Goal: Task Accomplishment & Management: Complete application form

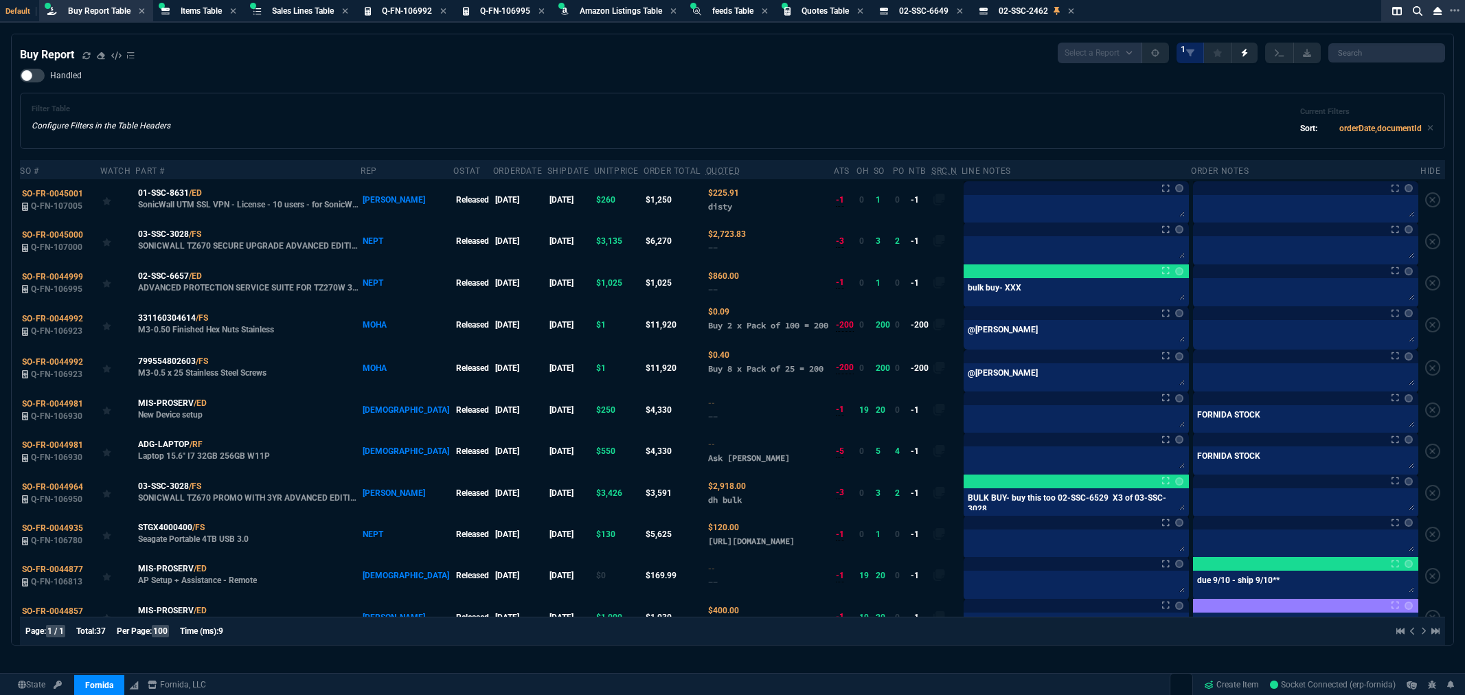
select select "8: NEPT"
click at [86, 54] on icon at bounding box center [86, 56] width 8 height 8
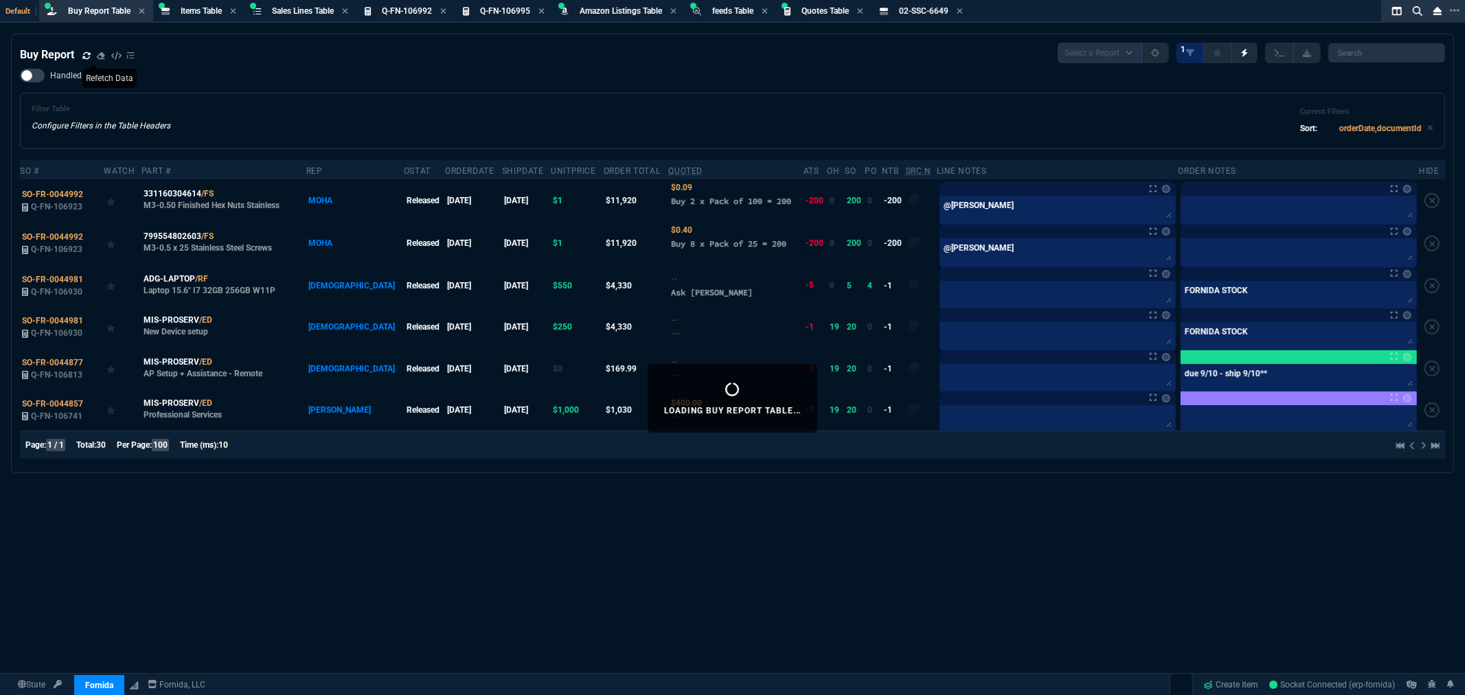
click at [495, 113] on div "Filter Table Configure Filters in the Table Headers Current Filters Sort: order…" at bounding box center [733, 120] width 1402 height 33
click at [533, 115] on div "Filter Table Configure Filters in the Table Headers Current Filters Sort: order…" at bounding box center [733, 120] width 1402 height 33
click at [587, 78] on div "Handled Filter Table Configure Filters in the Table Headers Current Filters Sor…" at bounding box center [732, 109] width 1425 height 80
click at [313, 56] on div "Buy Report Select a Report Not Purchased 1" at bounding box center [732, 53] width 1425 height 21
click at [507, 80] on div "Handled Filter Table Configure Filters in the Table Headers Current Filters Sor…" at bounding box center [732, 109] width 1425 height 80
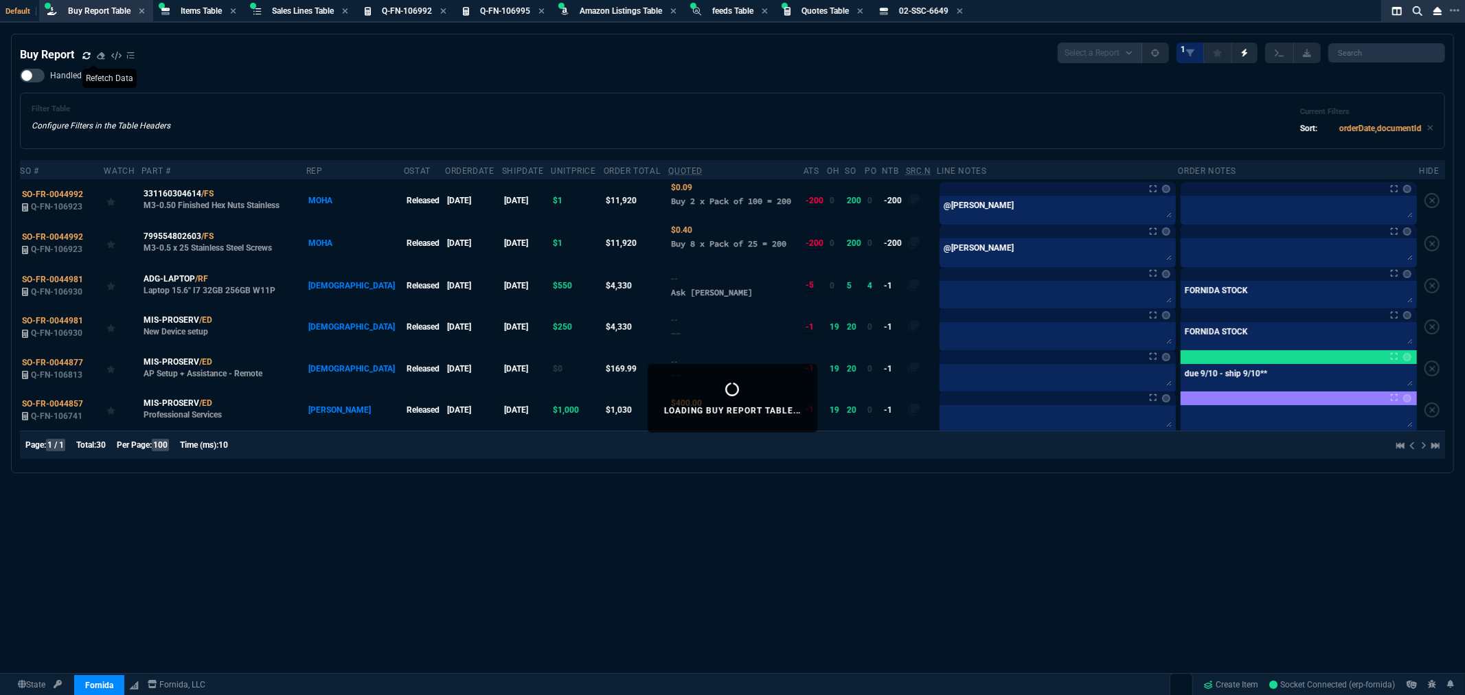
click at [507, 80] on div "Handled Filter Table Configure Filters in the Table Headers Current Filters Sor…" at bounding box center [732, 109] width 1425 height 80
click at [307, 84] on div "Handled Filter Table Configure Filters in the Table Headers Current Filters Sor…" at bounding box center [732, 109] width 1425 height 80
click at [457, 55] on div "Buy Report Select a Report Not Purchased 1" at bounding box center [732, 53] width 1425 height 21
click at [493, 70] on div "Handled Filter Table Configure Filters in the Table Headers Current Filters Sor…" at bounding box center [732, 109] width 1425 height 80
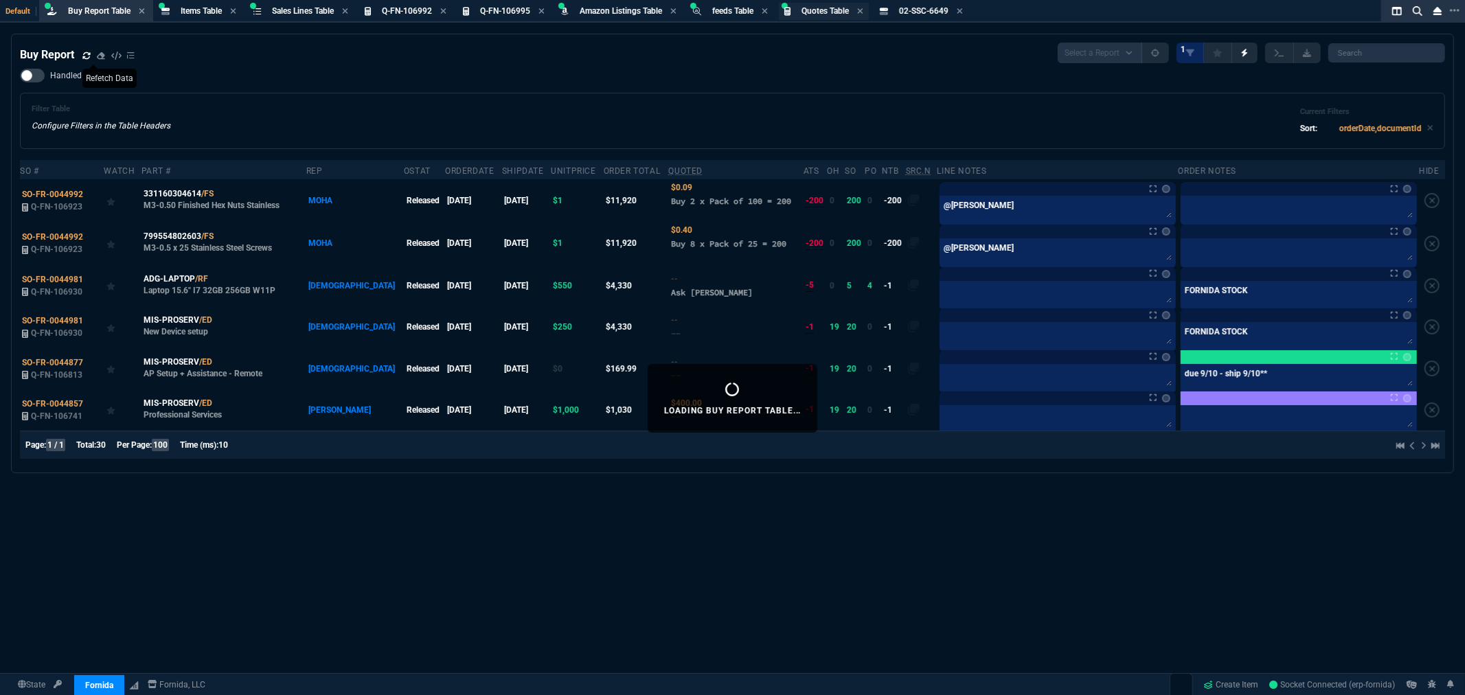
click at [841, 14] on span "Quotes Table" at bounding box center [825, 11] width 47 height 10
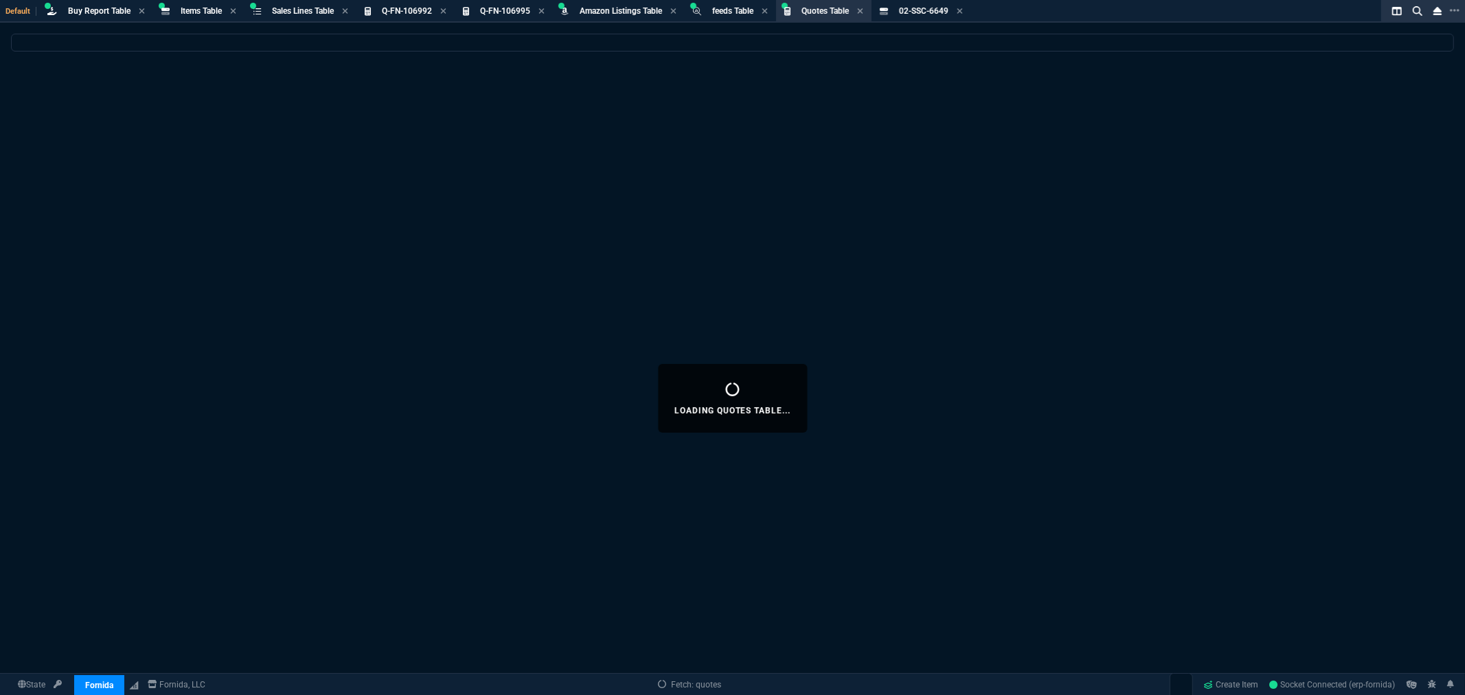
select select
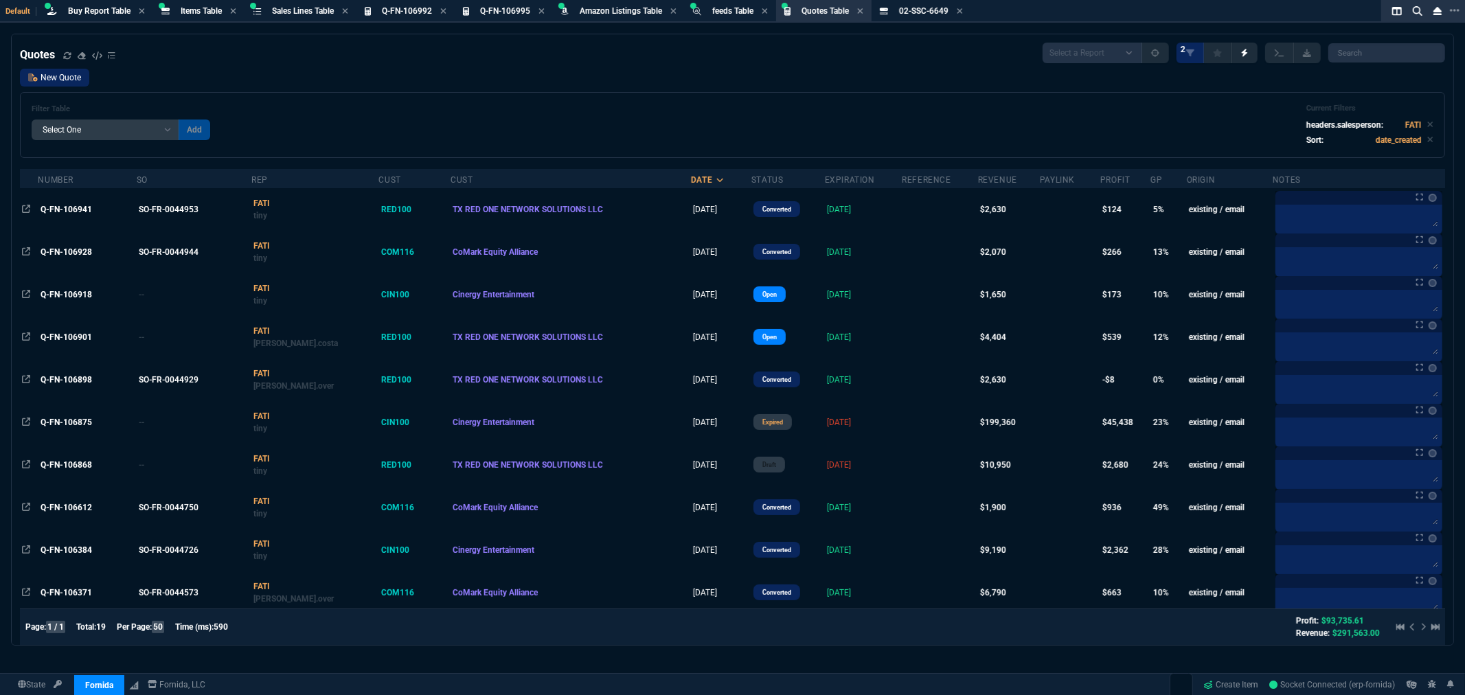
click at [55, 80] on link "New Quote" at bounding box center [54, 78] width 69 height 18
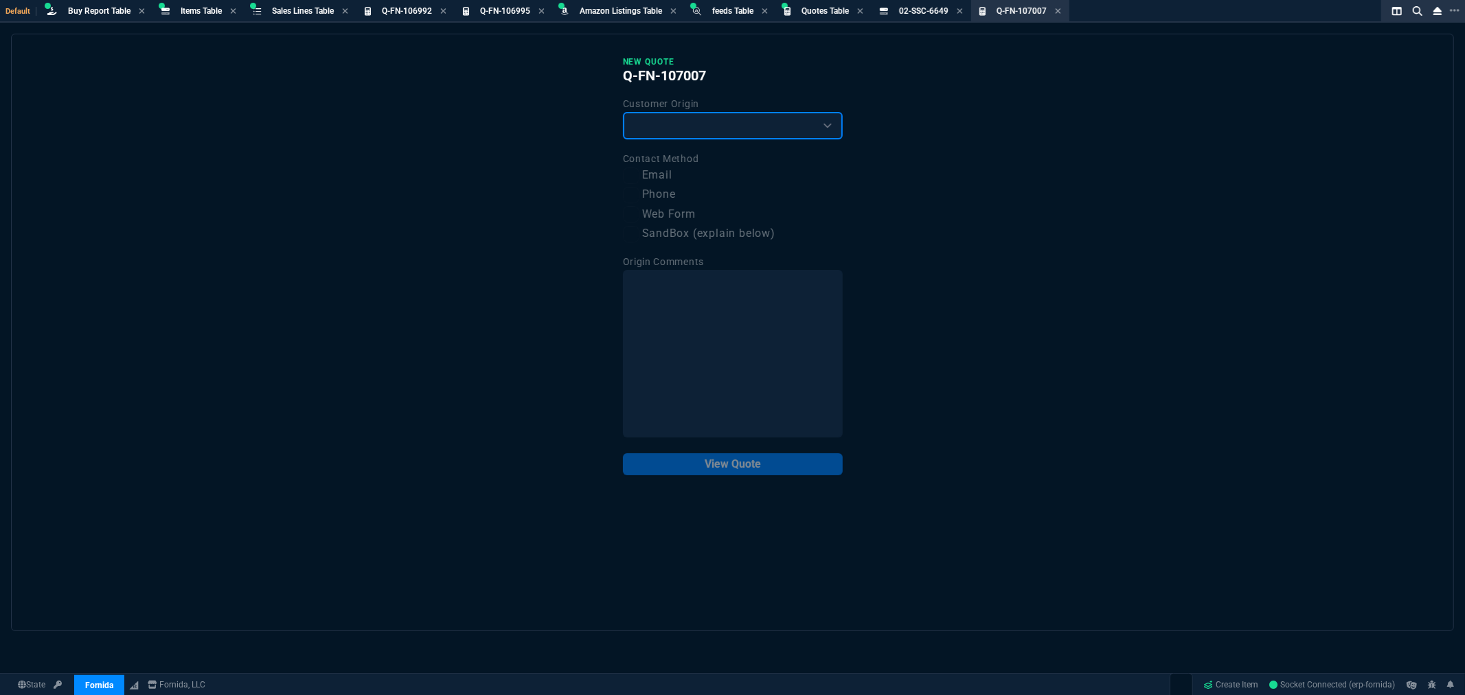
click at [681, 133] on select "Existing Customer Amazon Lead (first order) Website Lead (first order) Called (…" at bounding box center [733, 125] width 220 height 27
select select "existing"
click at [623, 112] on select "Existing Customer Amazon Lead (first order) Website Lead (first order) Called (…" at bounding box center [733, 125] width 220 height 27
click at [655, 174] on label "Email" at bounding box center [733, 175] width 220 height 17
click at [640, 174] on input "Email" at bounding box center [631, 176] width 16 height 16
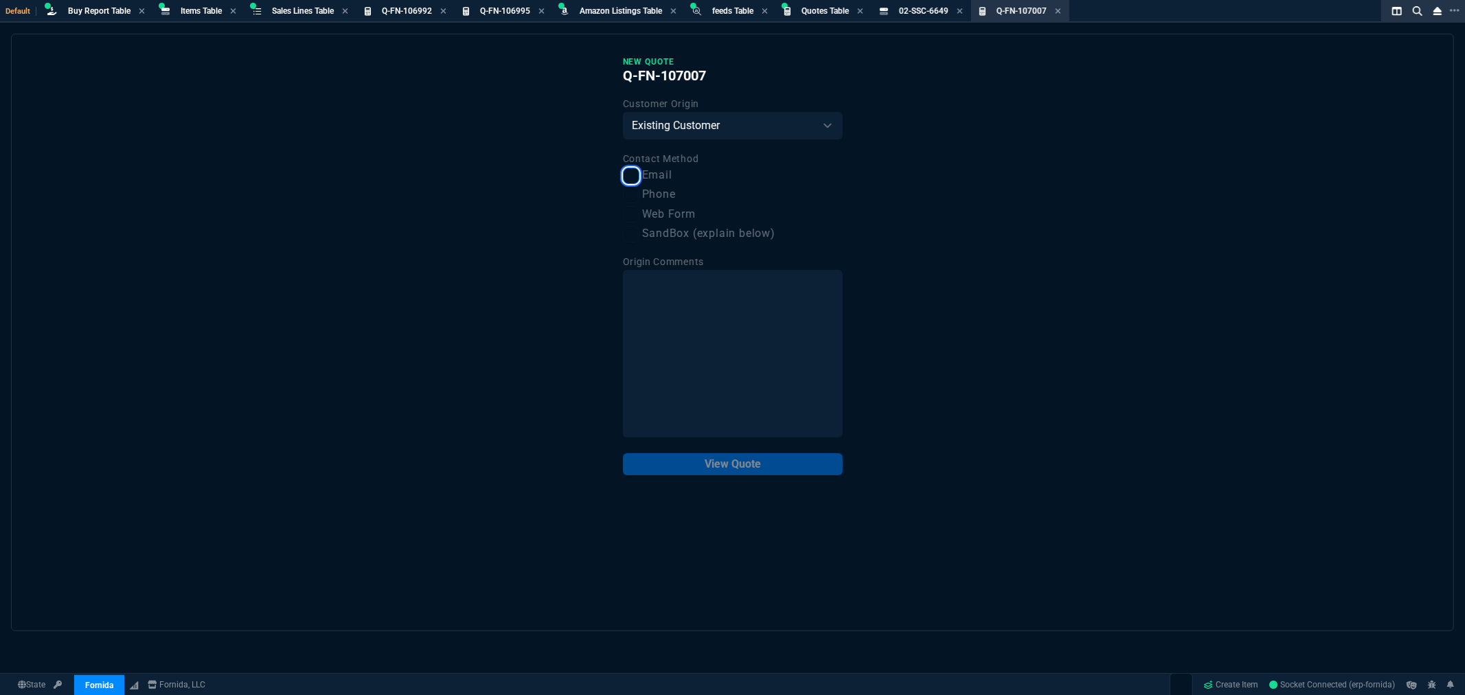
checkbox input "true"
click at [740, 462] on button "View Quote" at bounding box center [733, 464] width 220 height 22
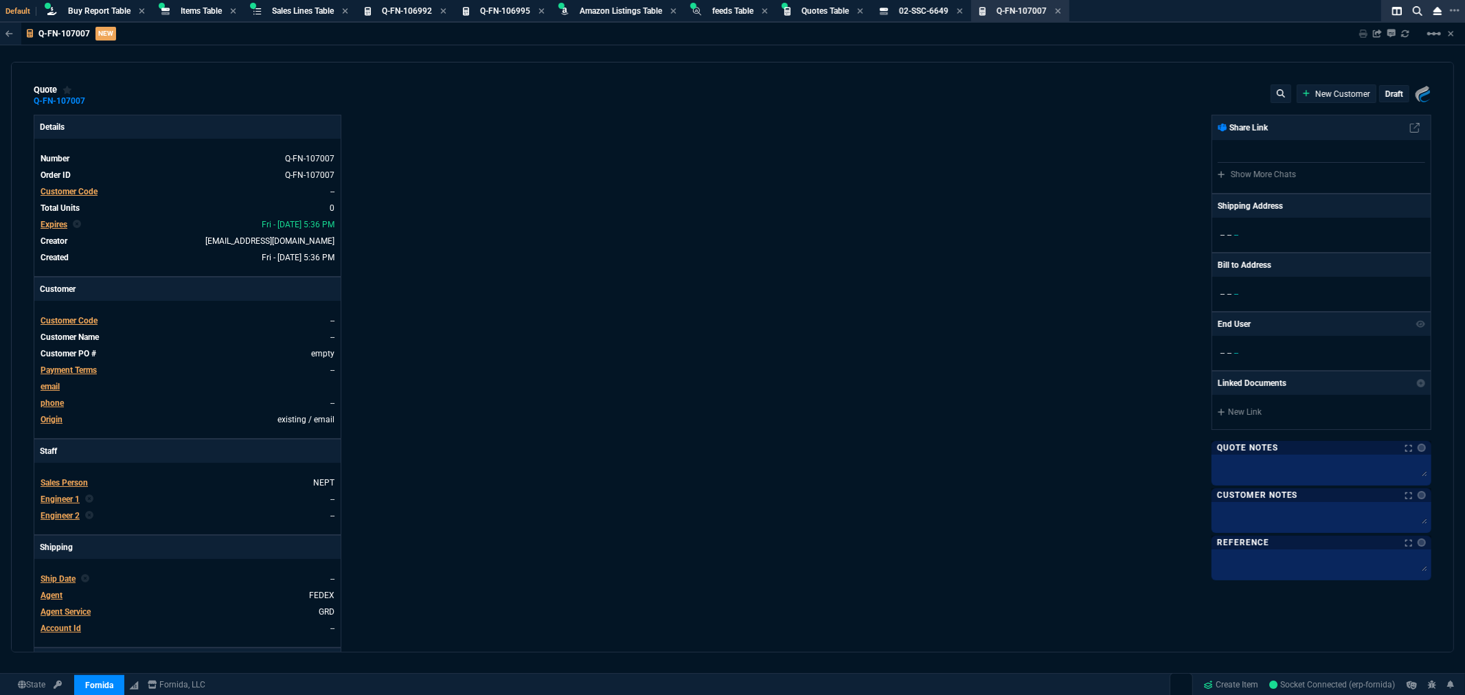
click at [84, 188] on span "Customer Code" at bounding box center [69, 192] width 57 height 10
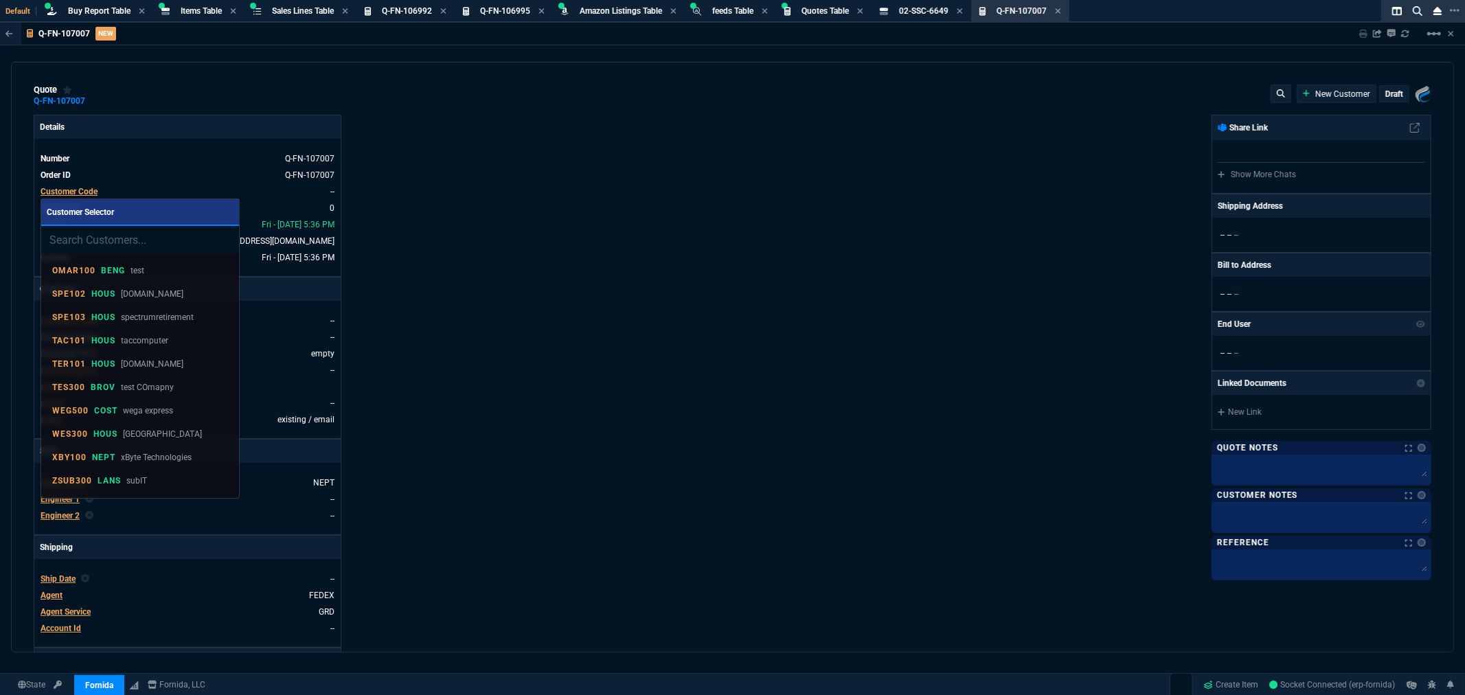
click at [143, 234] on input "search" at bounding box center [140, 239] width 198 height 27
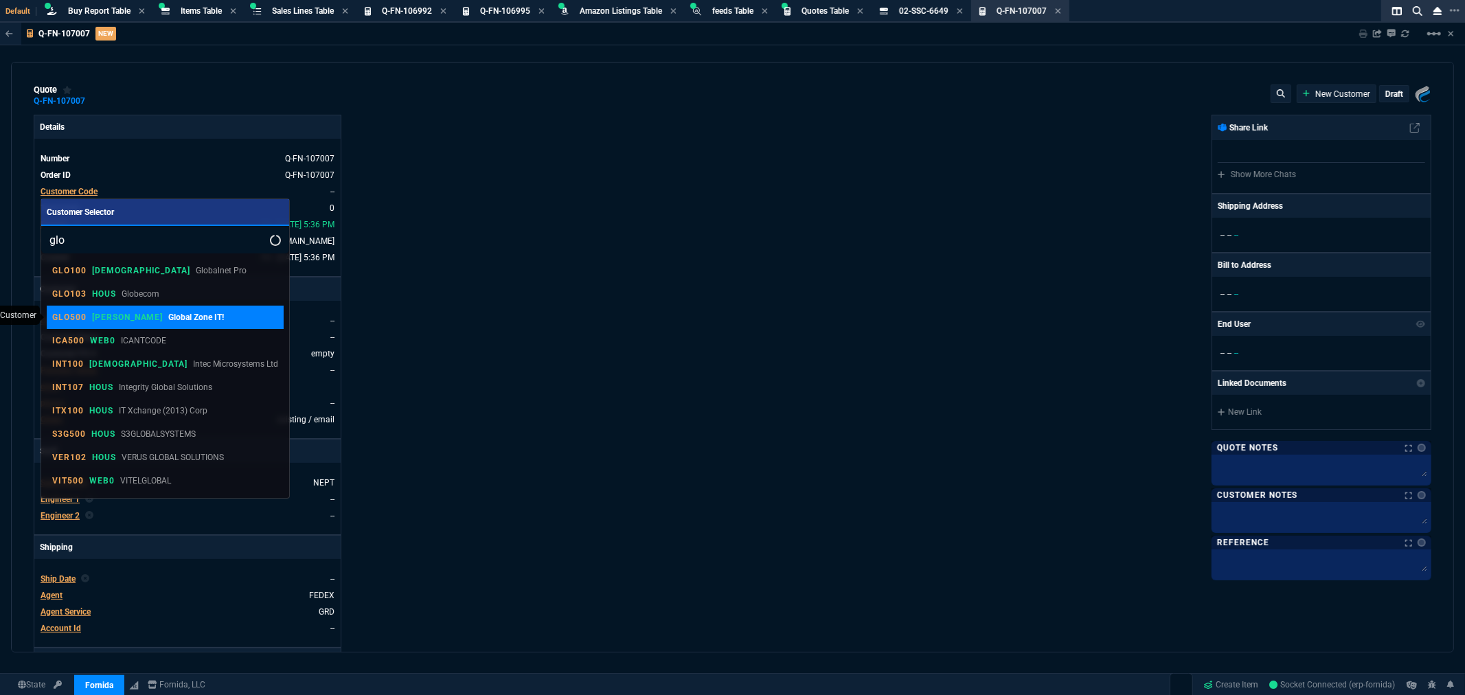
type input "glo"
click at [168, 319] on p "Global Zone IT!" at bounding box center [196, 317] width 56 height 12
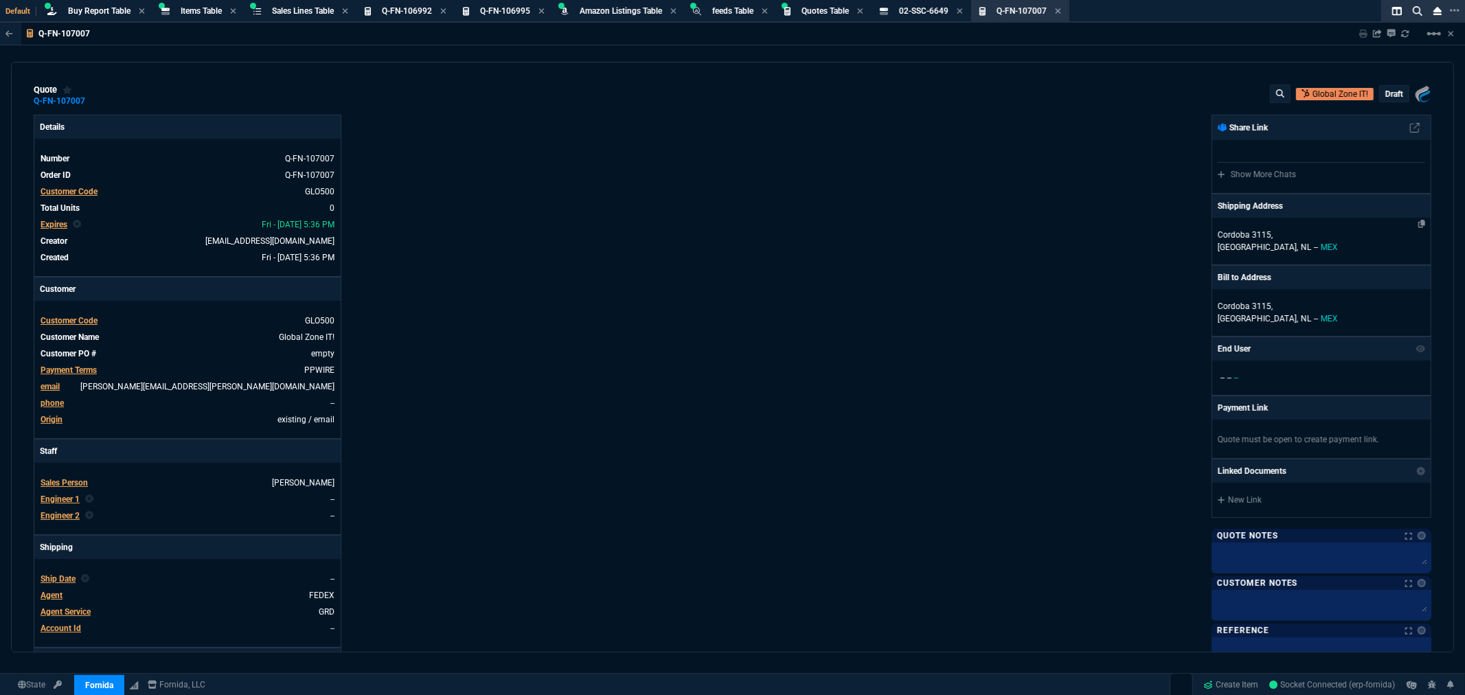
click at [1267, 241] on p "Cordoba 3115," at bounding box center [1321, 235] width 207 height 12
select select
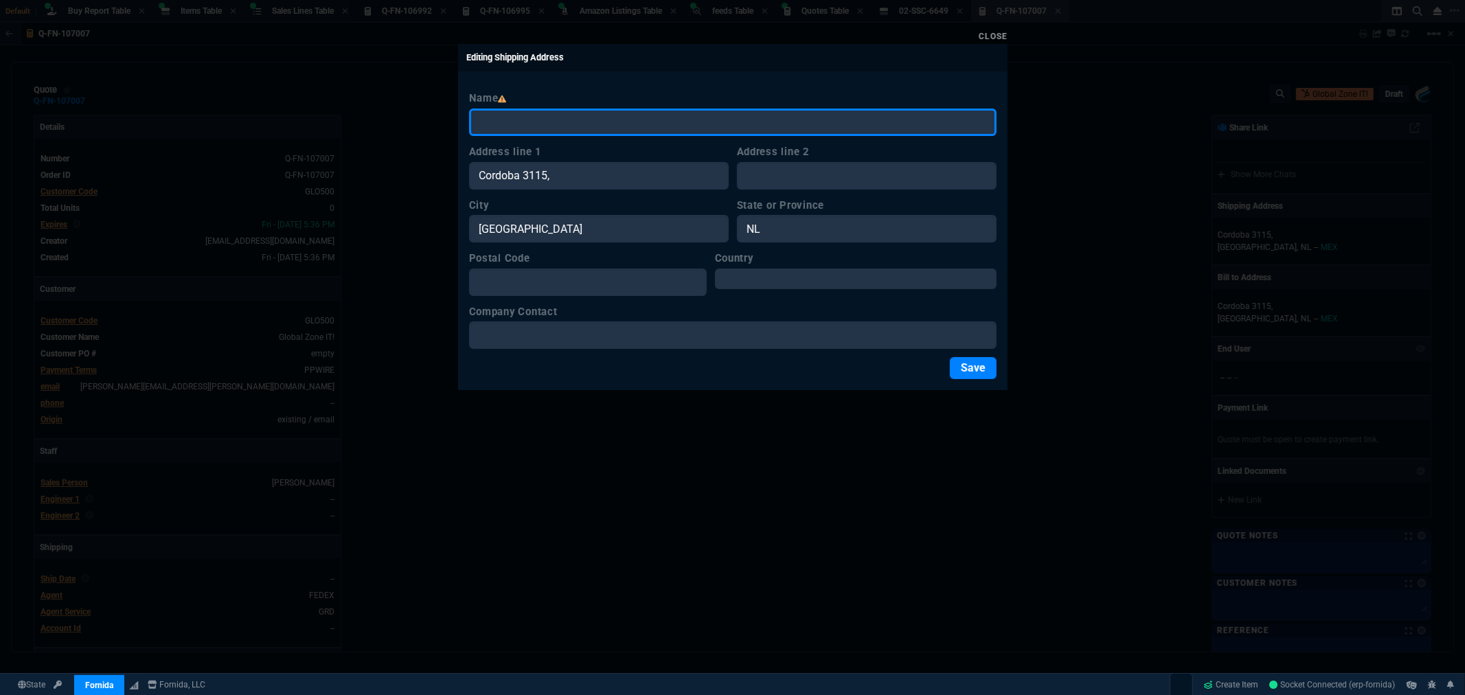
click at [539, 128] on input "Name" at bounding box center [733, 122] width 528 height 27
type input "Global Zone IT"
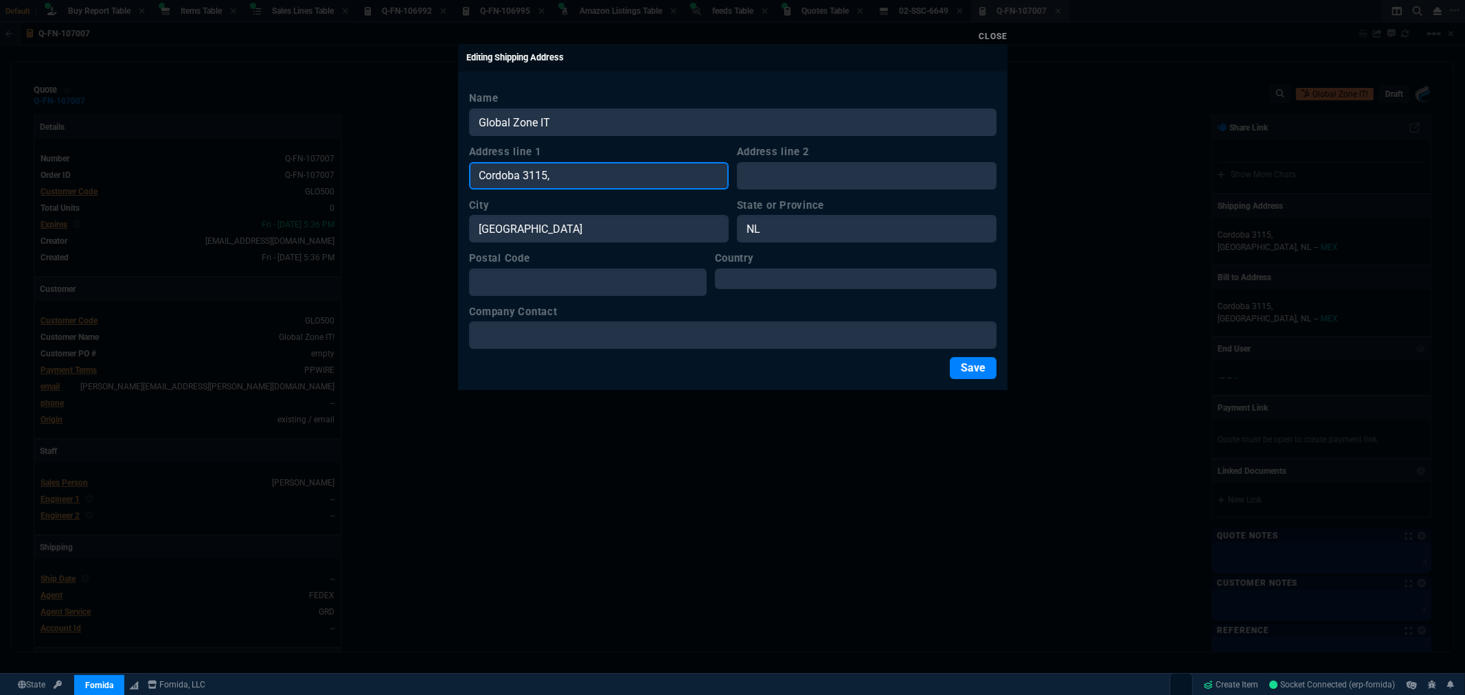
click at [605, 174] on input "Cordoba 3115," at bounding box center [599, 175] width 260 height 27
drag, startPoint x: 577, startPoint y: 181, endPoint x: 425, endPoint y: 193, distance: 153.0
click at [427, 193] on div "Close Editing Shipping Address Name Global Zone IT Address line 1 Cordoba 3115,…" at bounding box center [732, 347] width 1465 height 695
paste input "4405 Pedregal del Canon"
type input "4405 Pedregal del Canon"
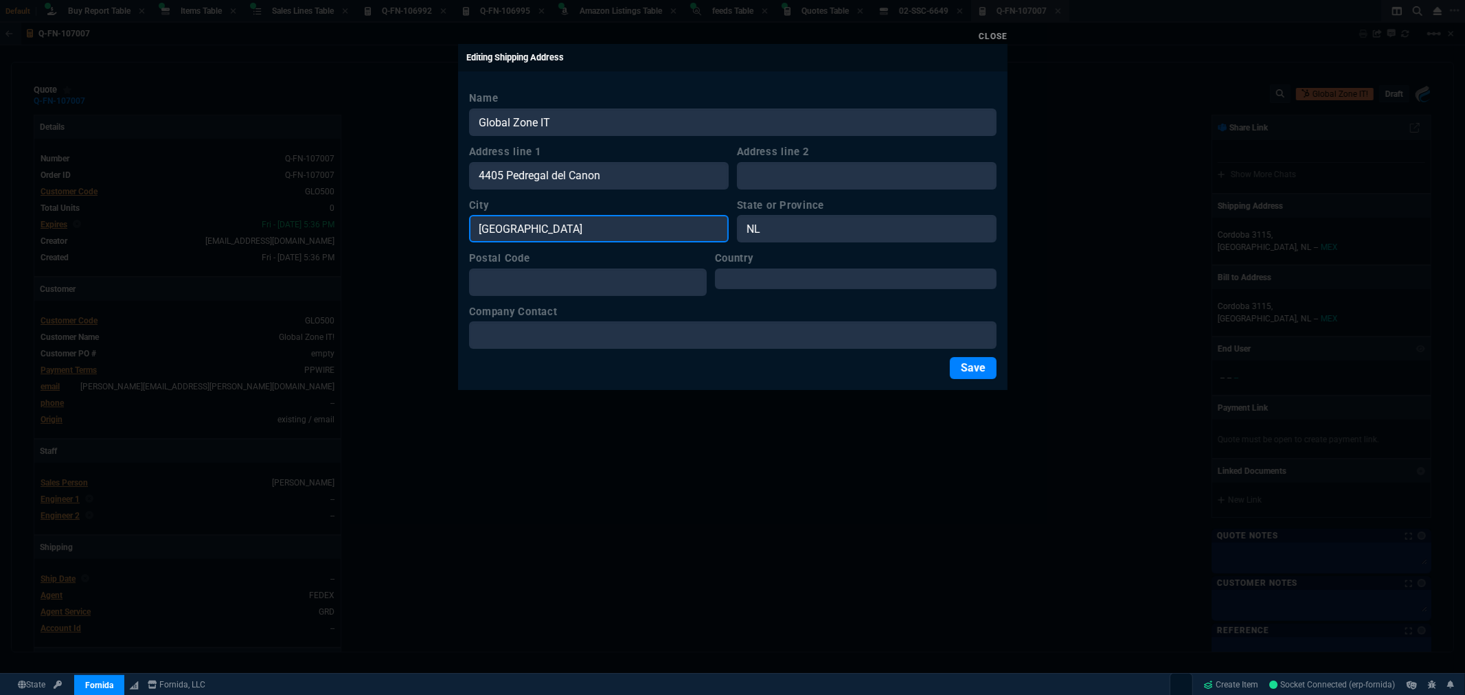
drag, startPoint x: 551, startPoint y: 225, endPoint x: 393, endPoint y: 220, distance: 158.0
click at [393, 220] on div "Close Editing Shipping Address Name Global Zone IT Address line 1 4405 Pedregal…" at bounding box center [732, 347] width 1465 height 695
paste input "Pedregal Cumbres"
type input "Pedregal Cumbres"
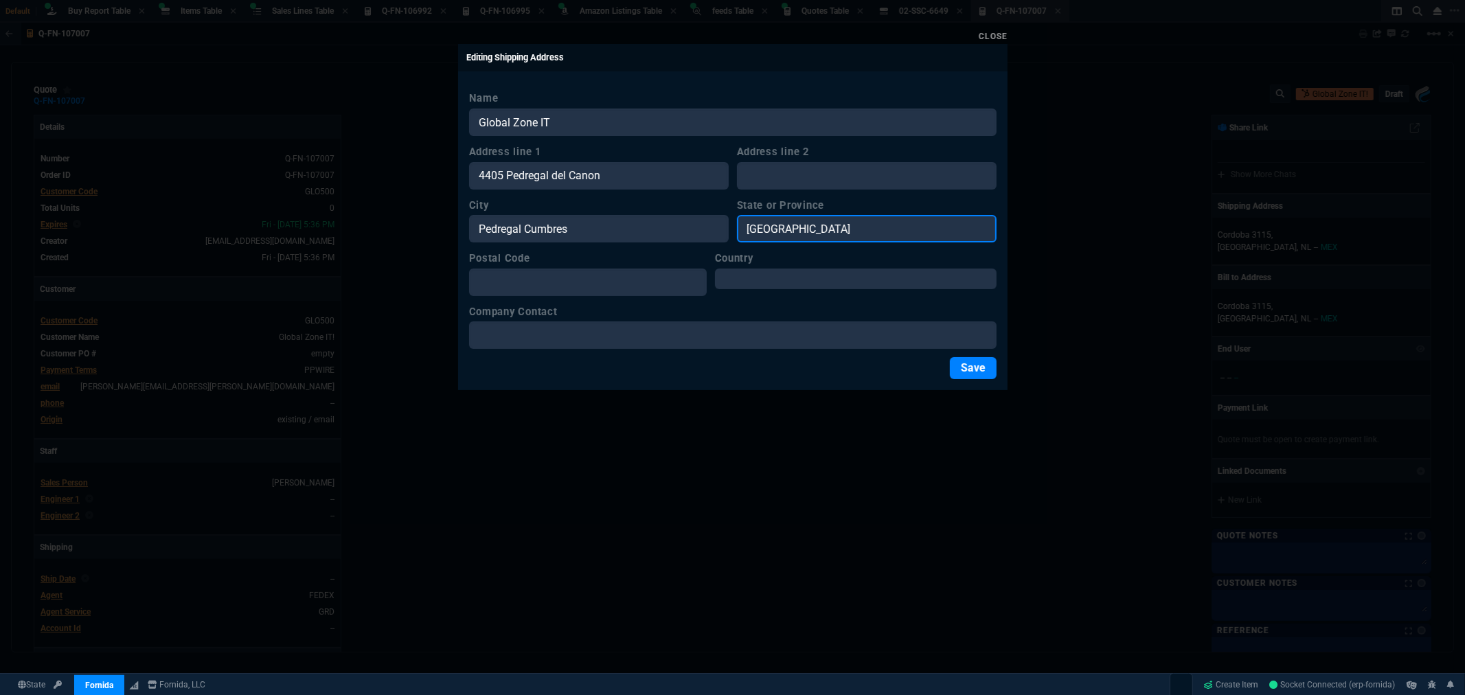
type input "Monterrey"
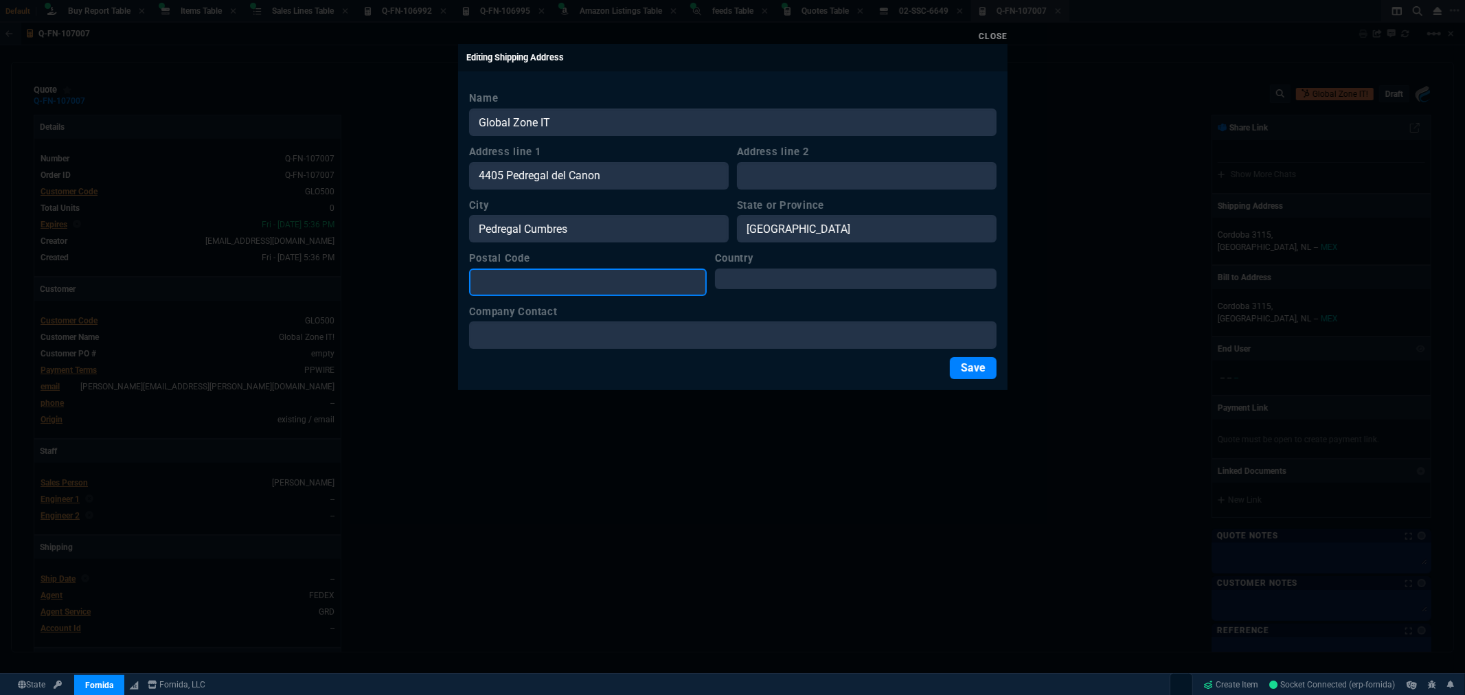
click at [523, 276] on input "Postal Code" at bounding box center [588, 282] width 238 height 27
type input "66344"
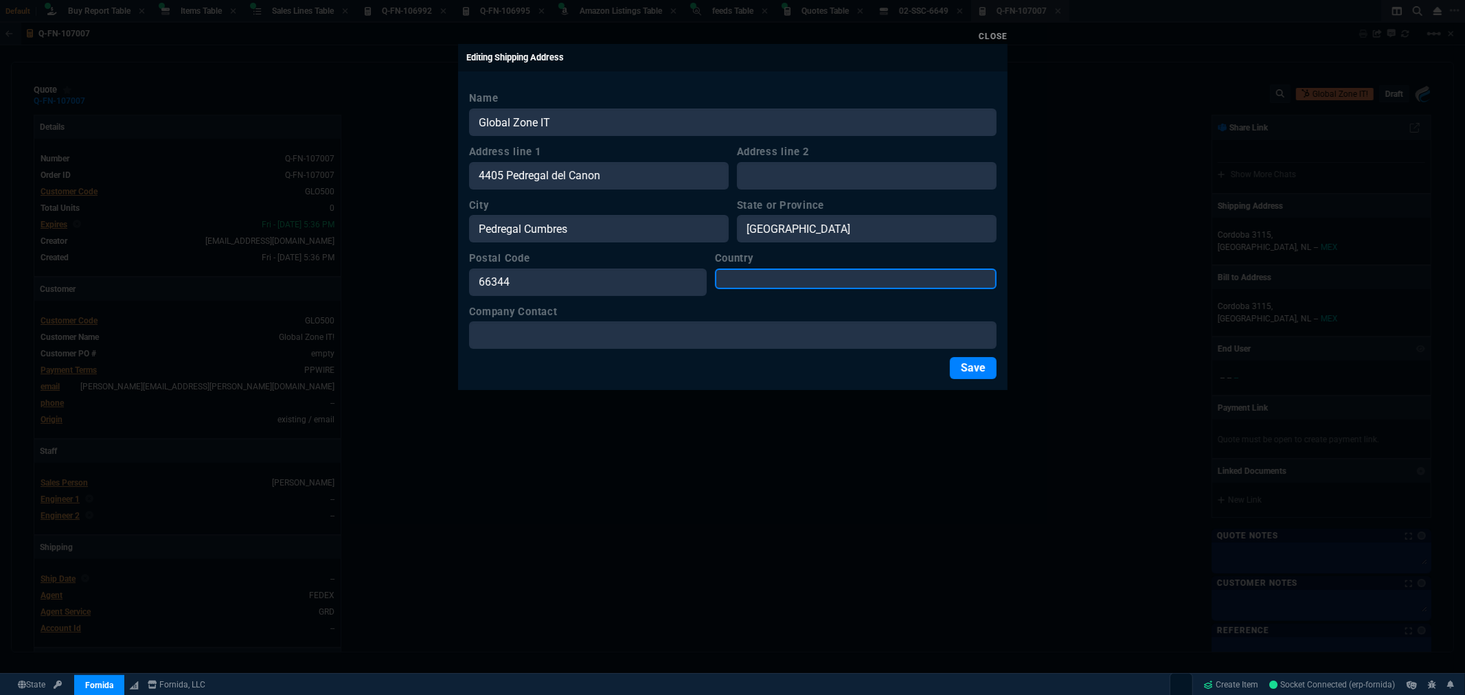
click at [782, 271] on select "USA Canada Mexico Algeria Andorra Angola Anguilla Antigua &amp; Barbuda Argenti…" at bounding box center [856, 279] width 282 height 21
select select "MX"
click at [736, 269] on select "USA Canada Mexico Algeria Andorra Angola Anguilla Antigua &amp; Barbuda Argenti…" at bounding box center [856, 279] width 282 height 21
click at [975, 371] on button "Save" at bounding box center [973, 368] width 47 height 22
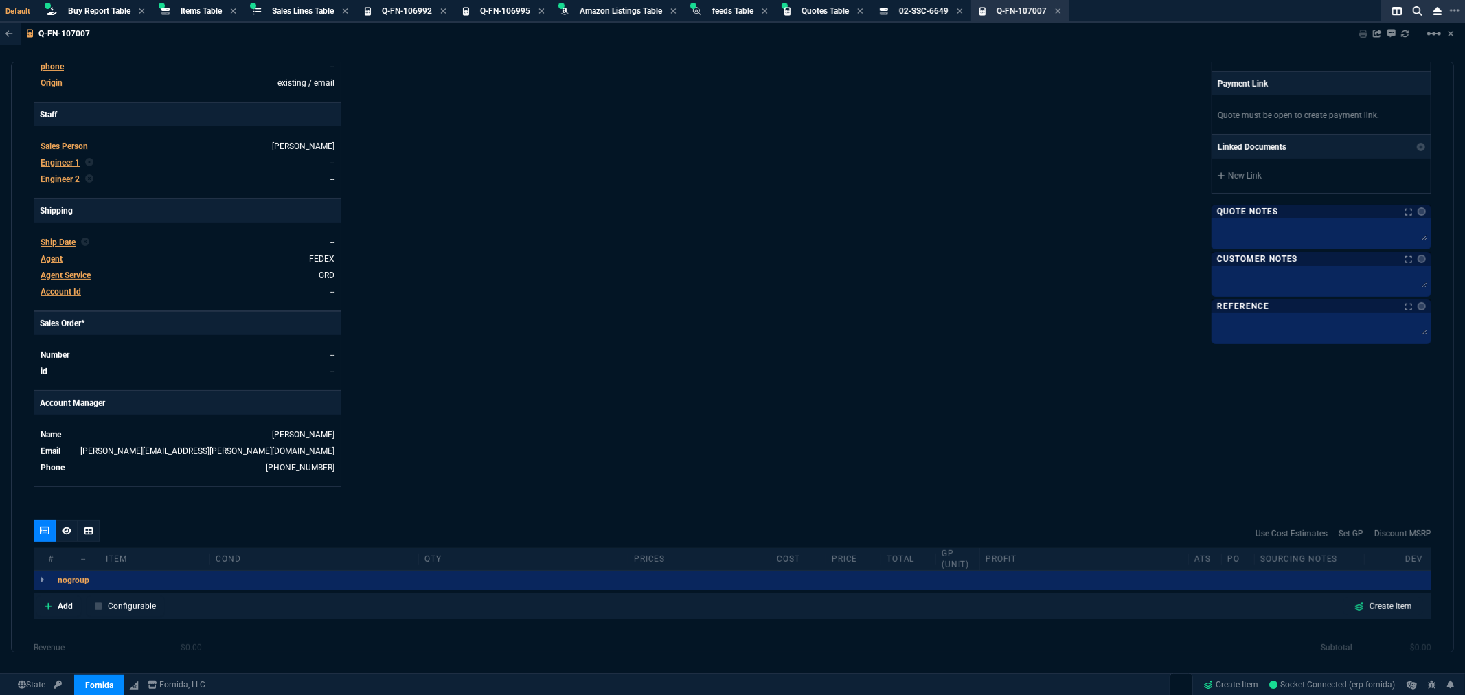
scroll to position [496, 0]
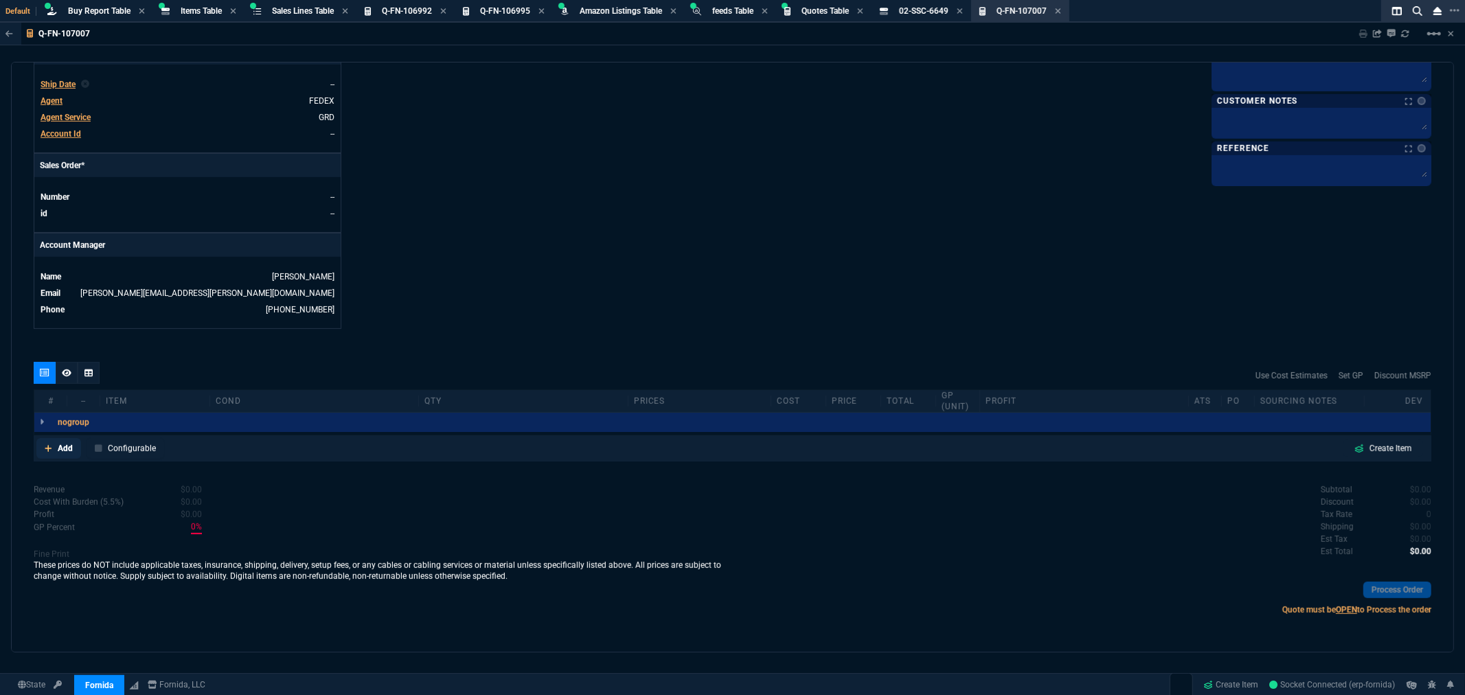
click at [64, 450] on p "Add" at bounding box center [65, 448] width 15 height 12
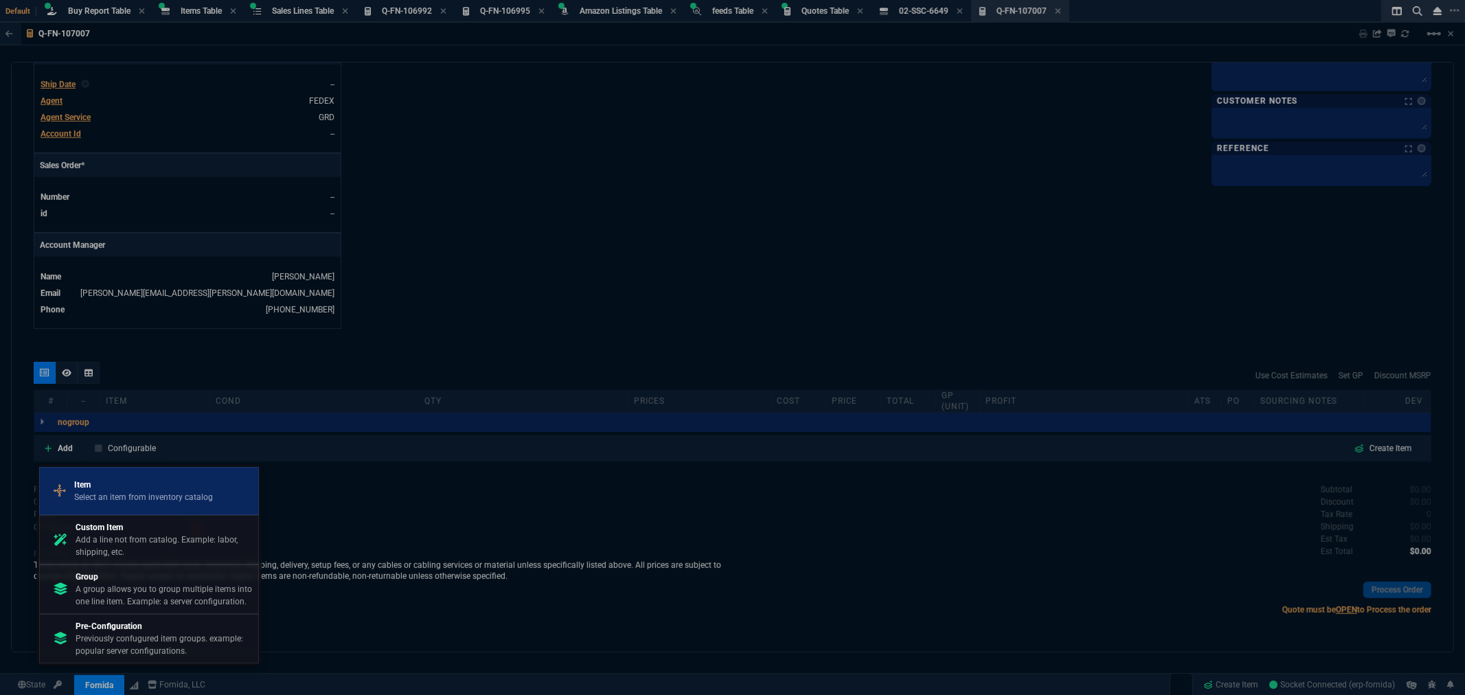
click at [110, 471] on link "Item Select an item from inventory catalog" at bounding box center [149, 491] width 220 height 48
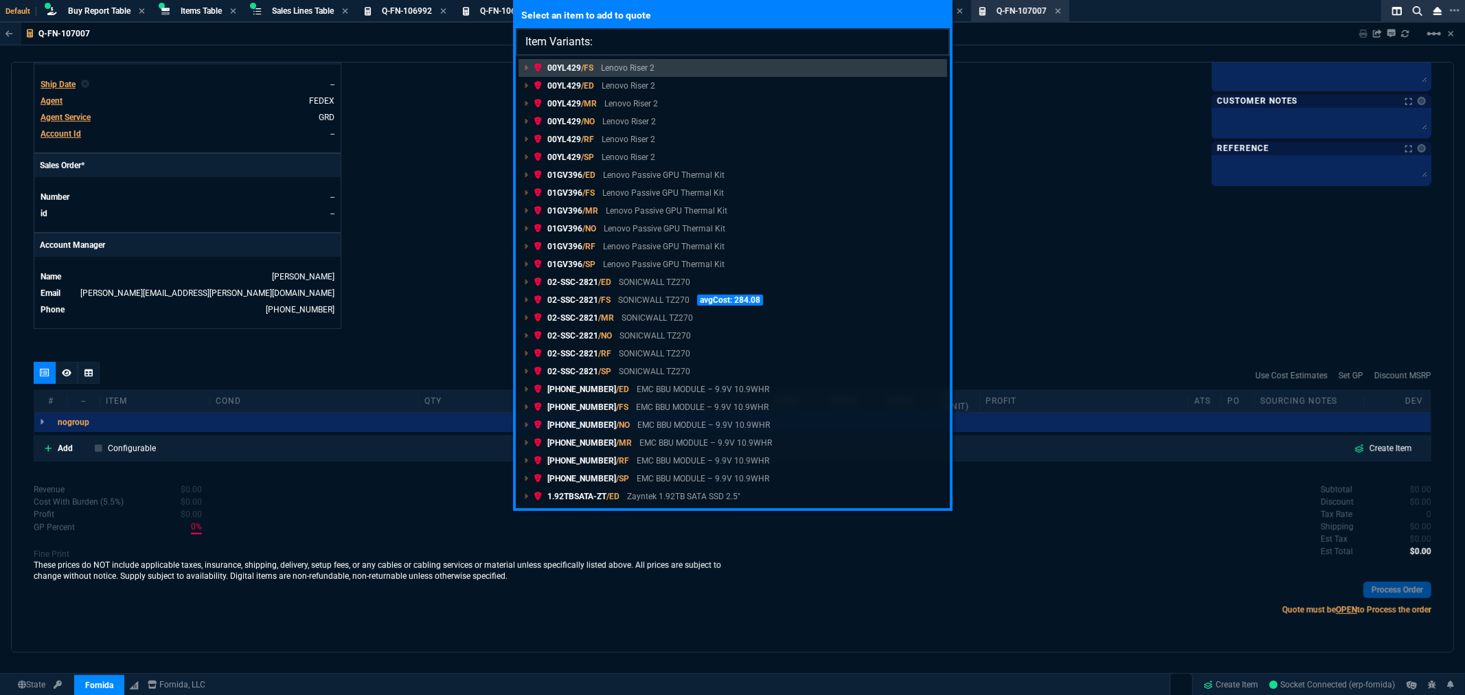
click at [615, 42] on input "Item Variants:" at bounding box center [733, 41] width 434 height 27
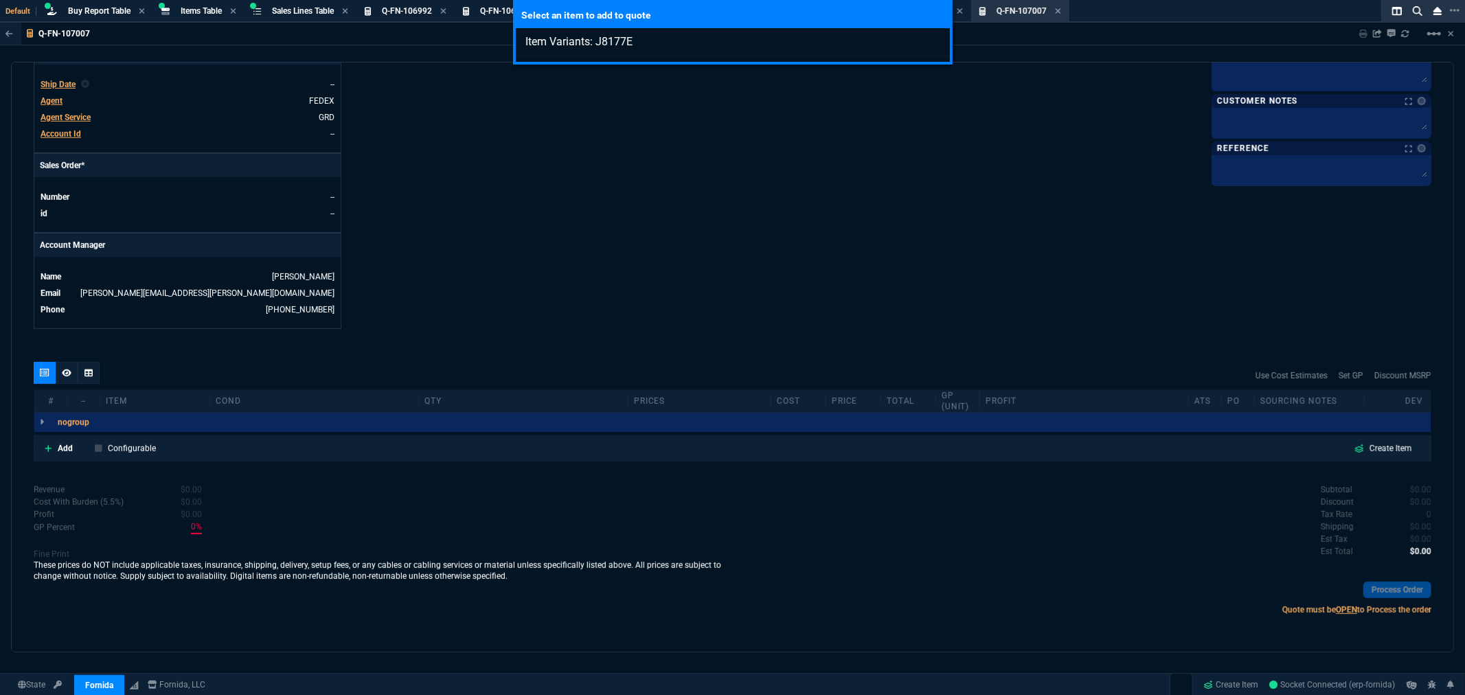
type input "Item Variants: J8177E"
drag, startPoint x: 694, startPoint y: 158, endPoint x: 894, endPoint y: 341, distance: 271.8
click at [694, 159] on div "Select an item to add to quote Item Variants: J8177E" at bounding box center [732, 347] width 1465 height 695
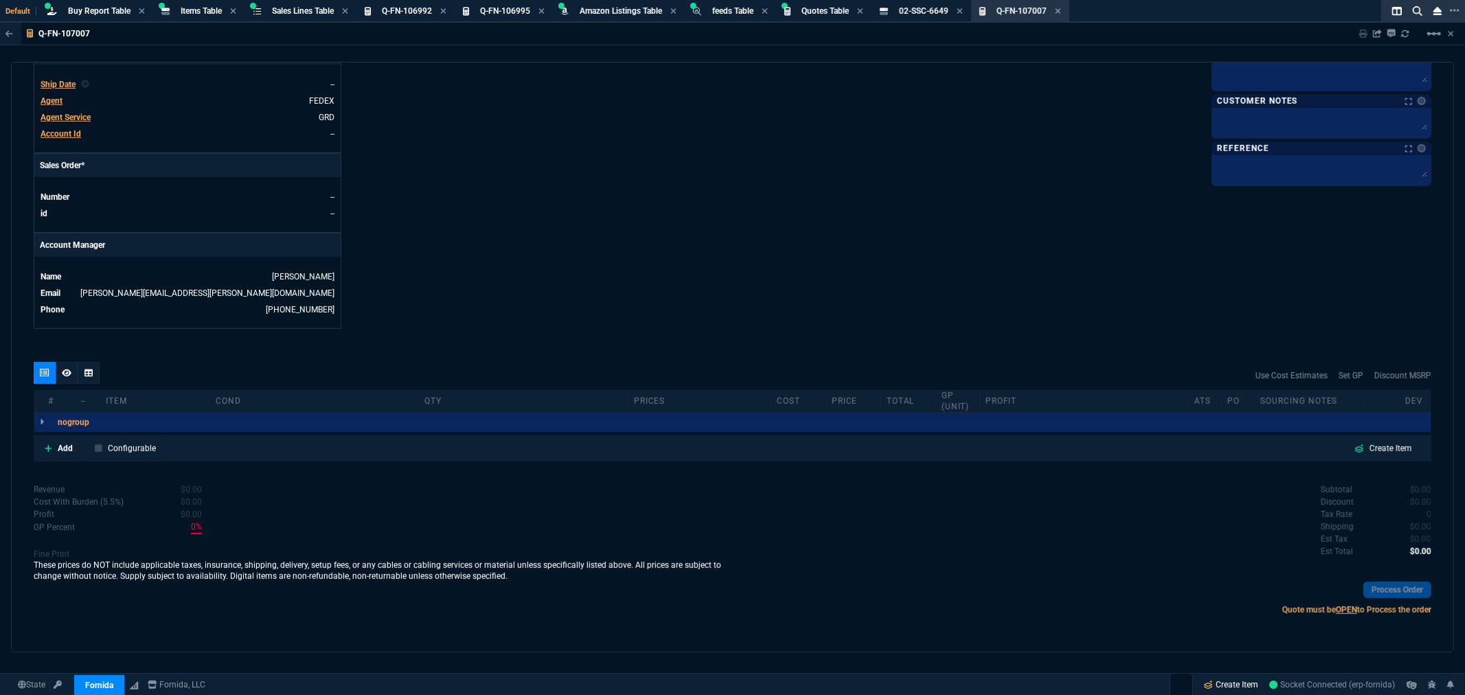
click at [1235, 686] on link "Create Item" at bounding box center [1232, 685] width 66 height 21
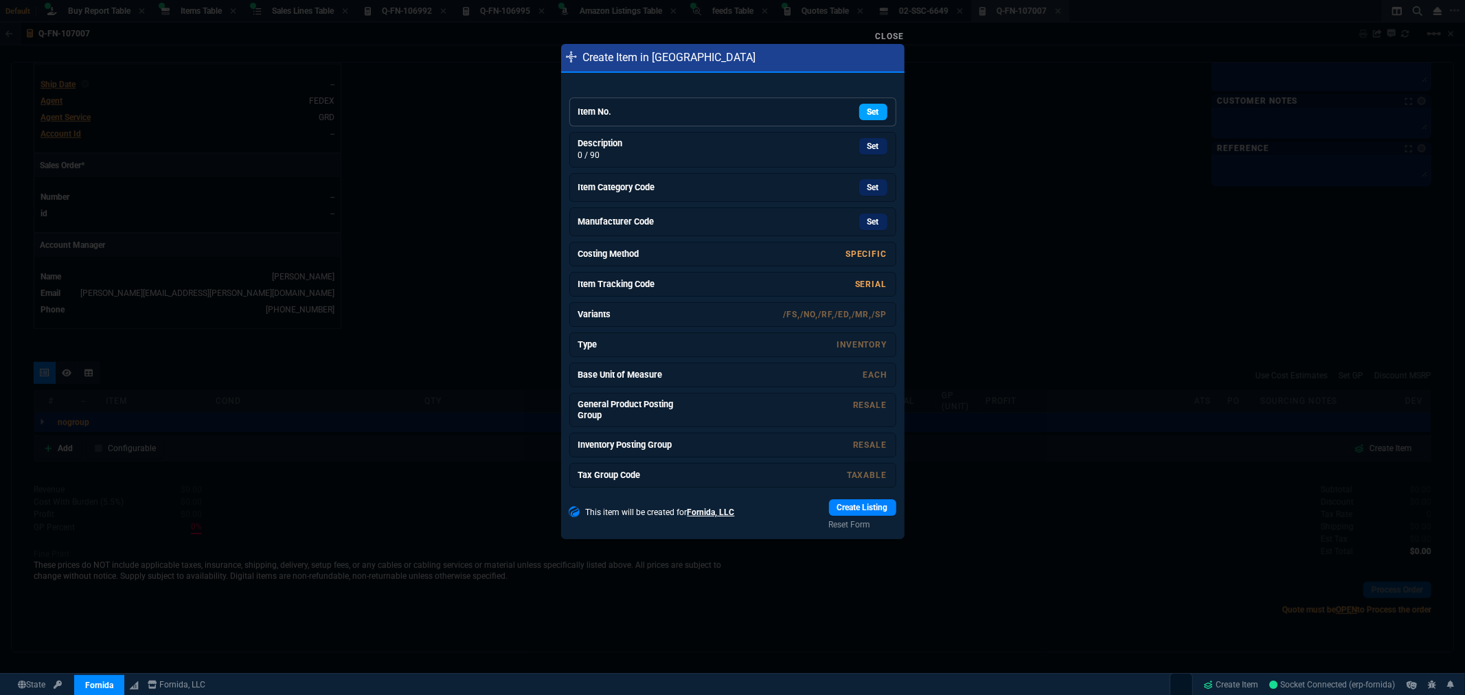
click at [859, 113] on link "Set" at bounding box center [873, 112] width 28 height 16
drag, startPoint x: 863, startPoint y: 145, endPoint x: 784, endPoint y: 87, distance: 97.8
click at [863, 145] on link "Set" at bounding box center [873, 142] width 28 height 16
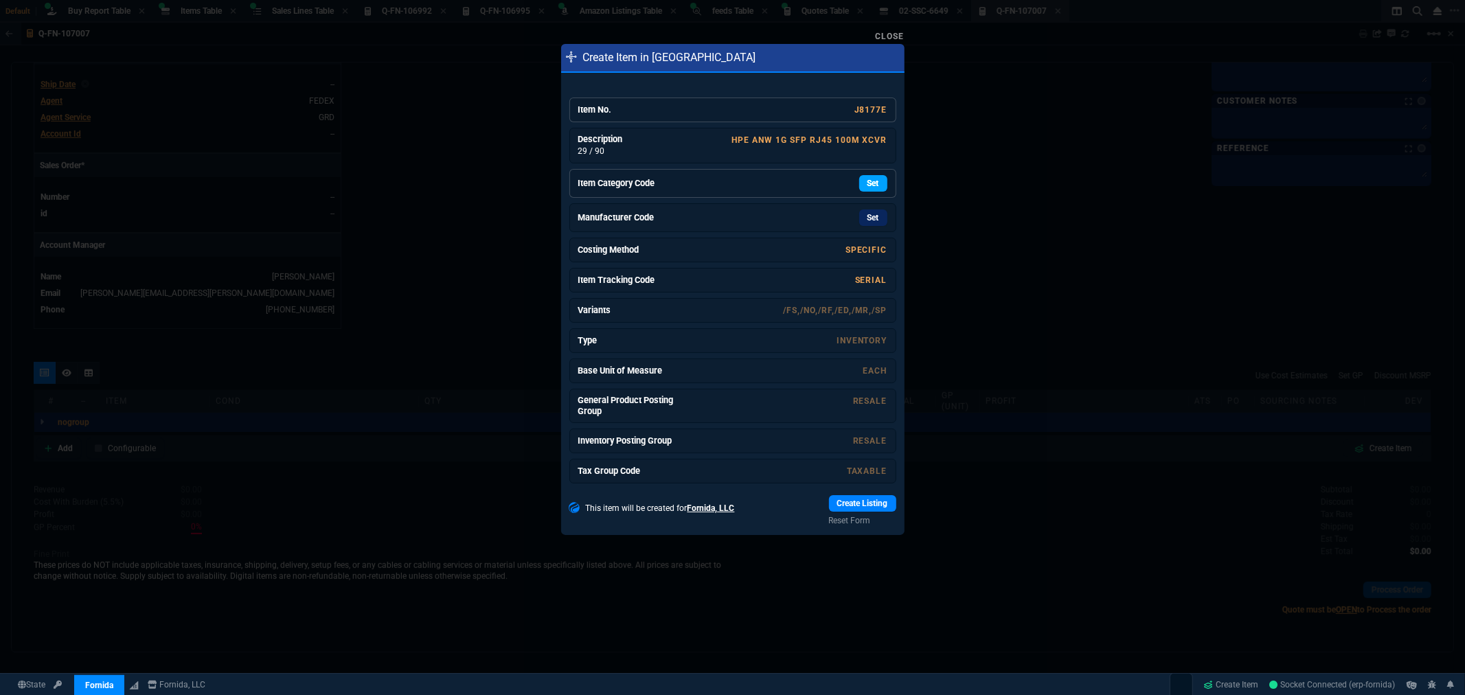
click at [859, 181] on link "Set" at bounding box center [873, 183] width 28 height 16
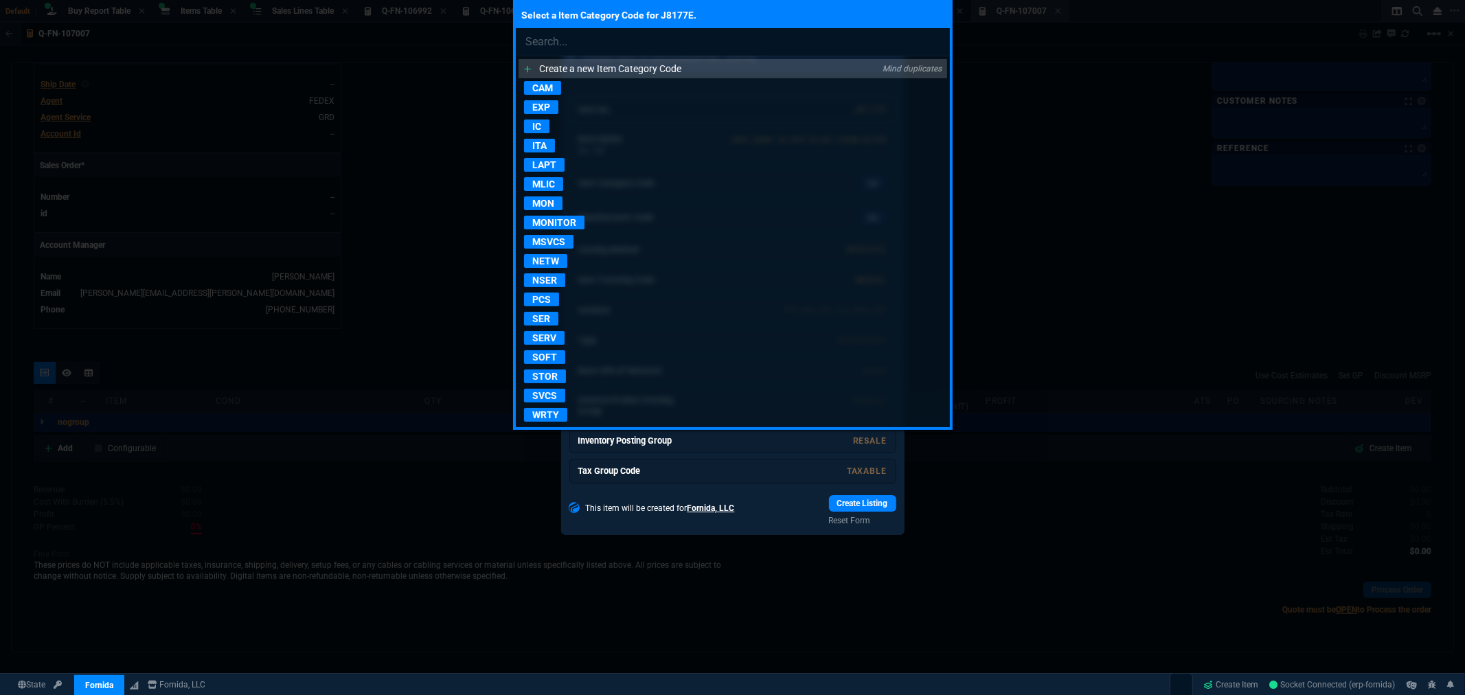
click at [553, 262] on p "NETW" at bounding box center [545, 261] width 43 height 14
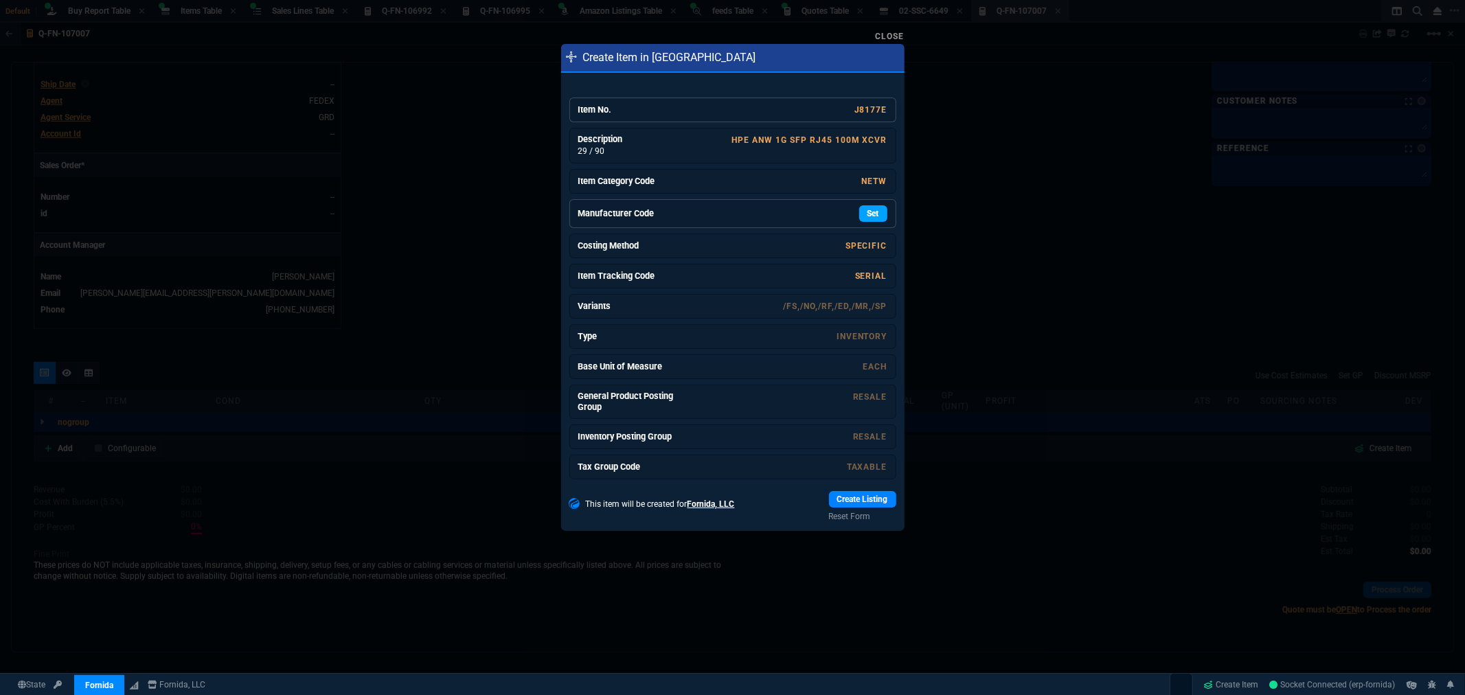
click at [859, 212] on link "Set" at bounding box center [873, 213] width 28 height 16
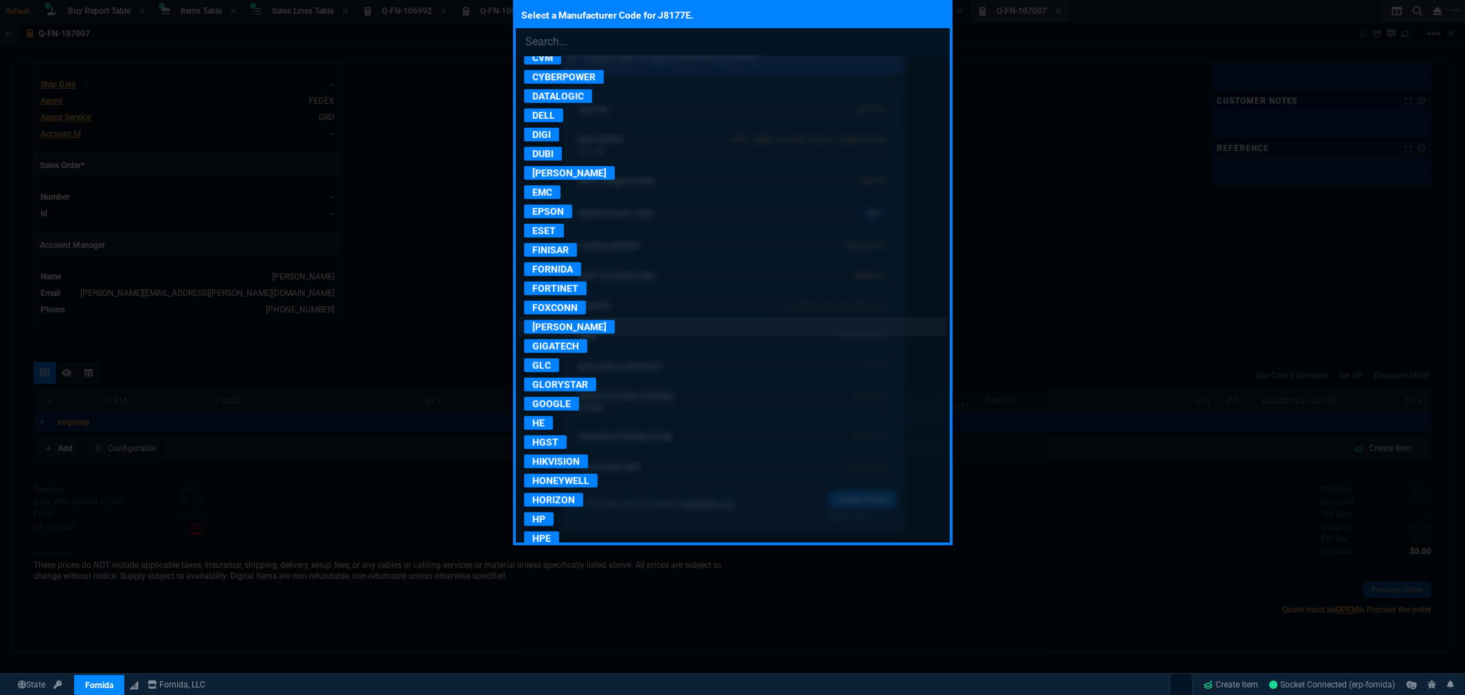
scroll to position [763, 0]
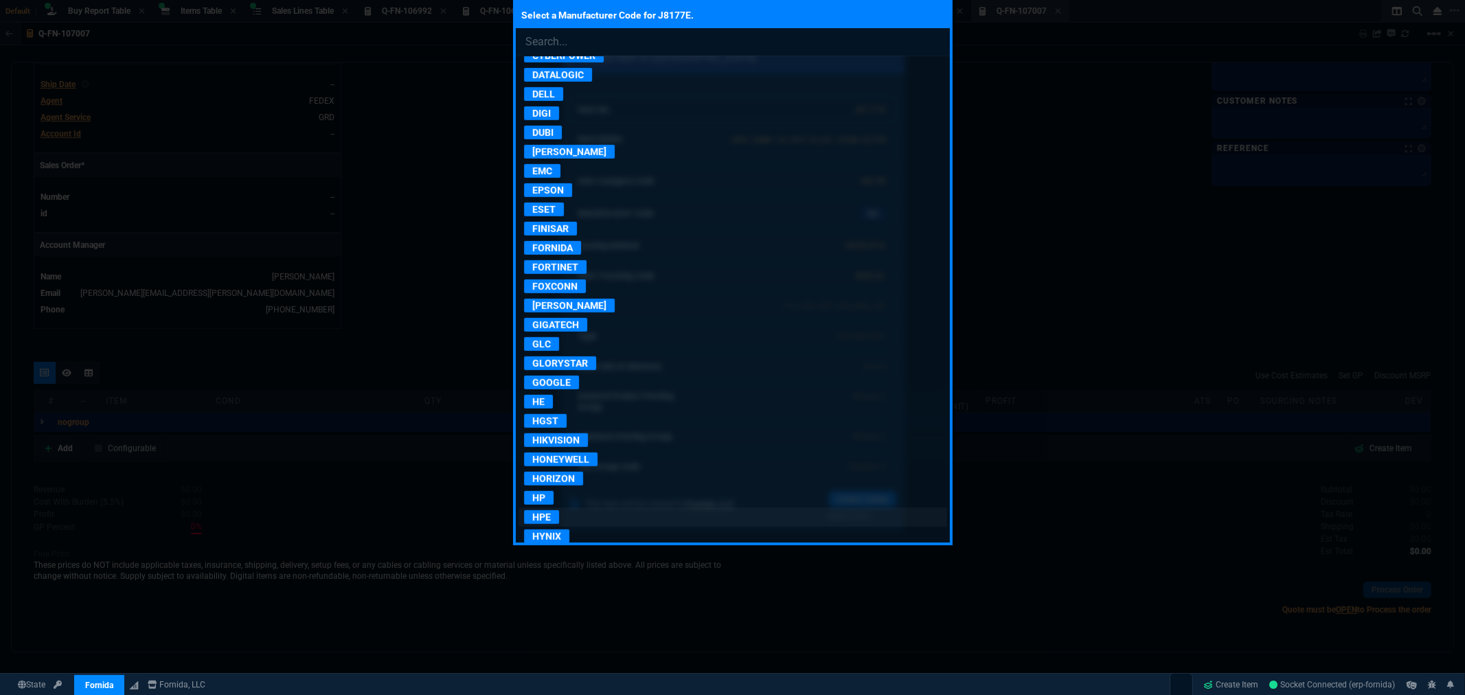
click at [545, 523] on p "HPE" at bounding box center [541, 517] width 35 height 14
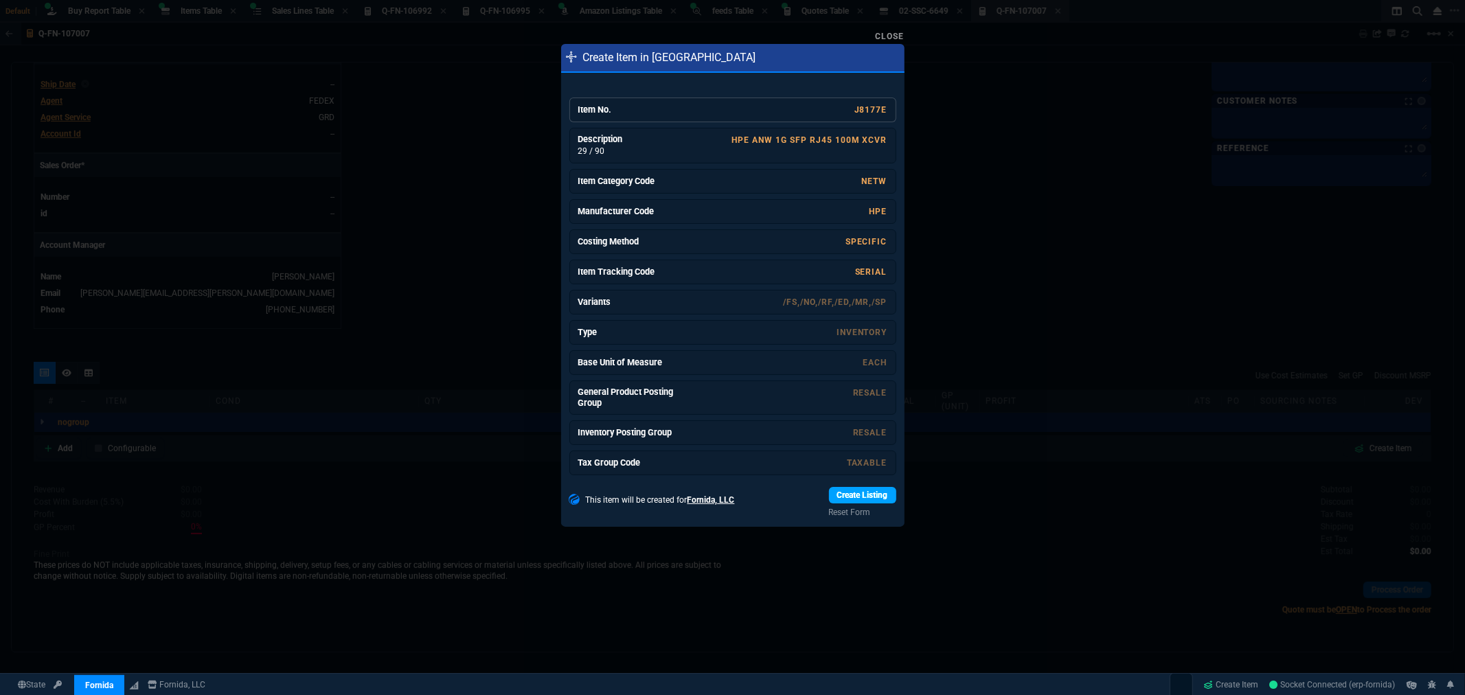
click at [852, 490] on link "Create Listing" at bounding box center [862, 495] width 67 height 16
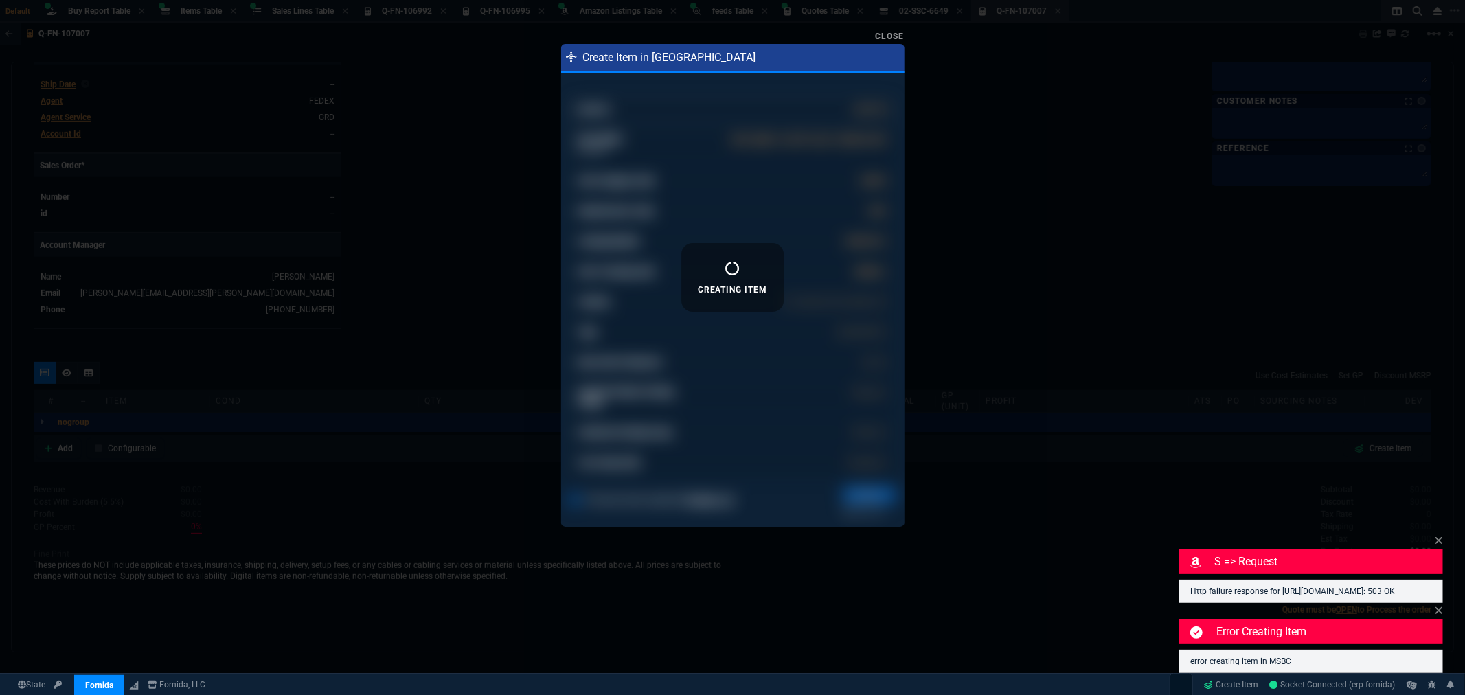
click at [893, 37] on link "Close" at bounding box center [890, 37] width 29 height 10
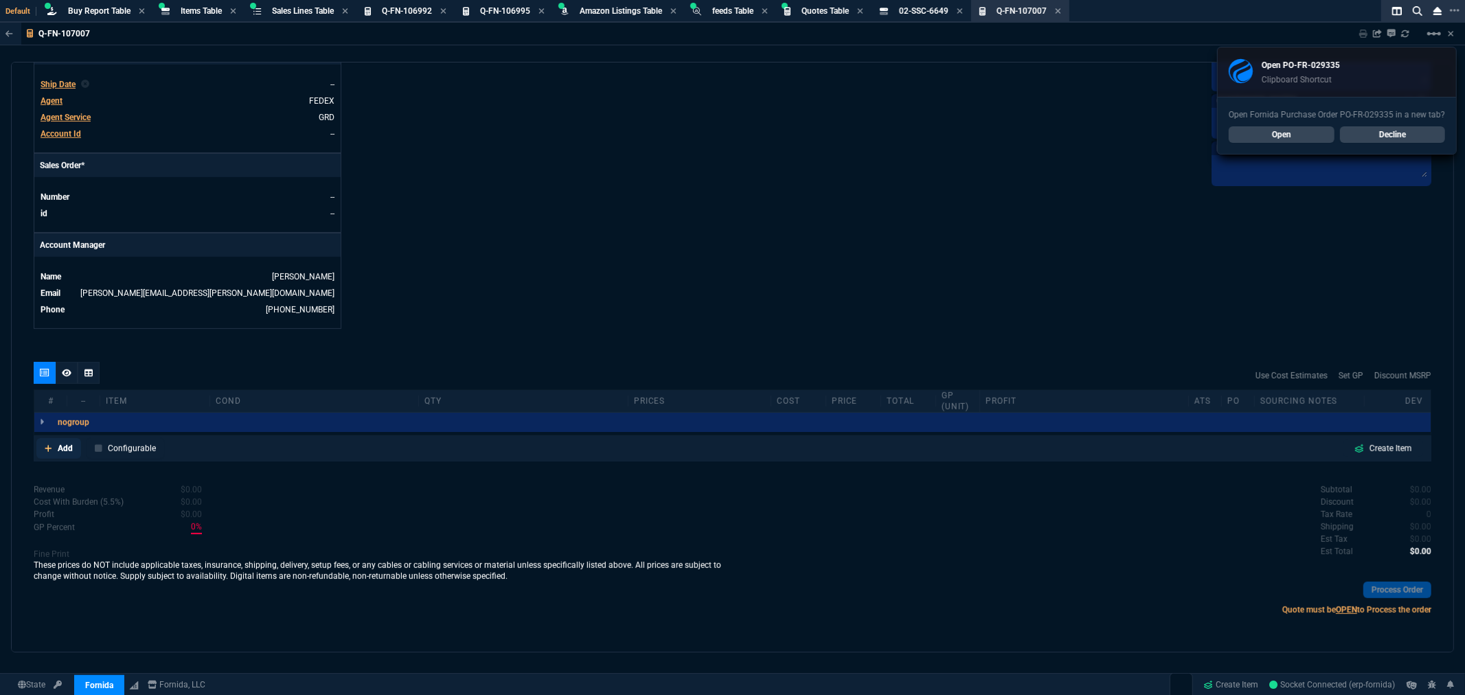
click at [66, 451] on p "Add" at bounding box center [65, 448] width 15 height 12
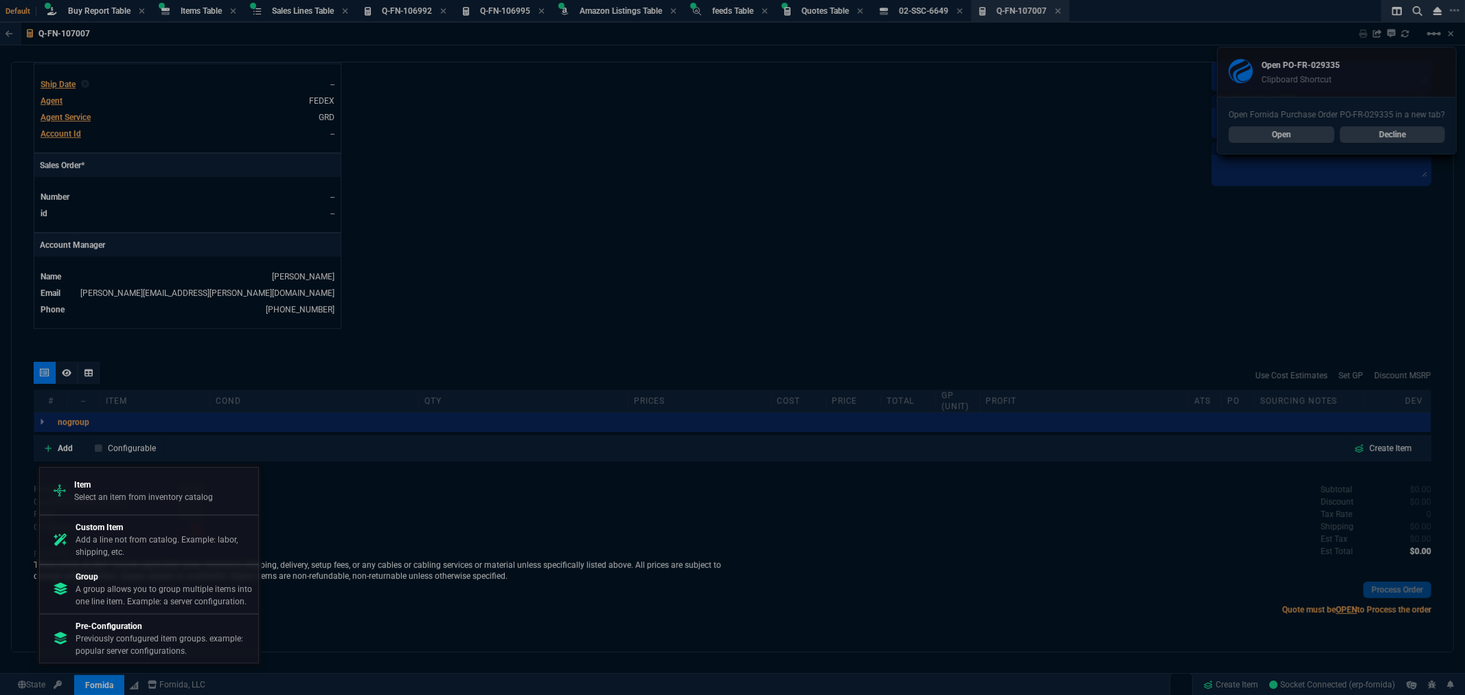
drag, startPoint x: 93, startPoint y: 492, endPoint x: 103, endPoint y: 488, distance: 11.1
click at [96, 493] on p "Select an item from inventory catalog" at bounding box center [143, 497] width 139 height 12
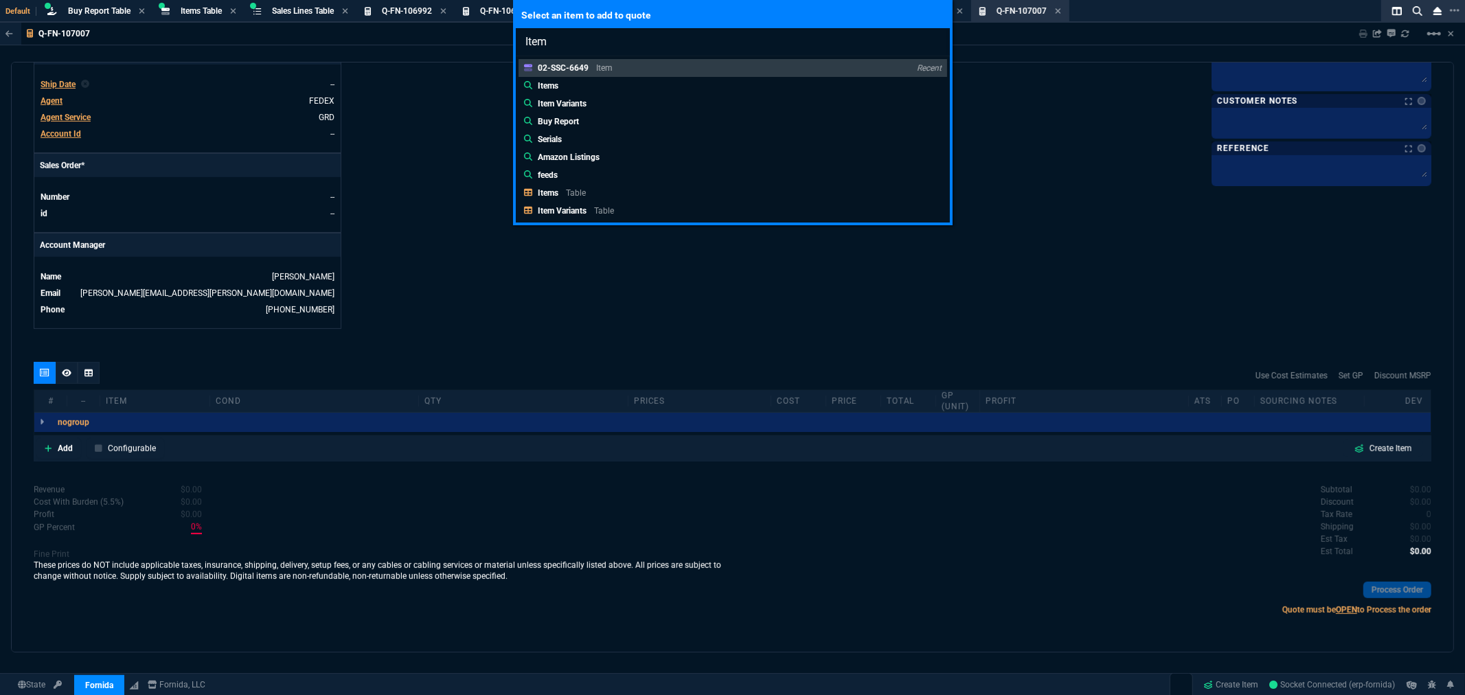
click at [886, 223] on div "Select an item to add to quote Item 02-SSC-6649 Item Recent Items Item Variants…" at bounding box center [733, 112] width 440 height 225
click at [573, 36] on input "Item" at bounding box center [733, 41] width 434 height 27
click at [516, 44] on input "Item" at bounding box center [733, 41] width 434 height 27
paste input "J8177E"
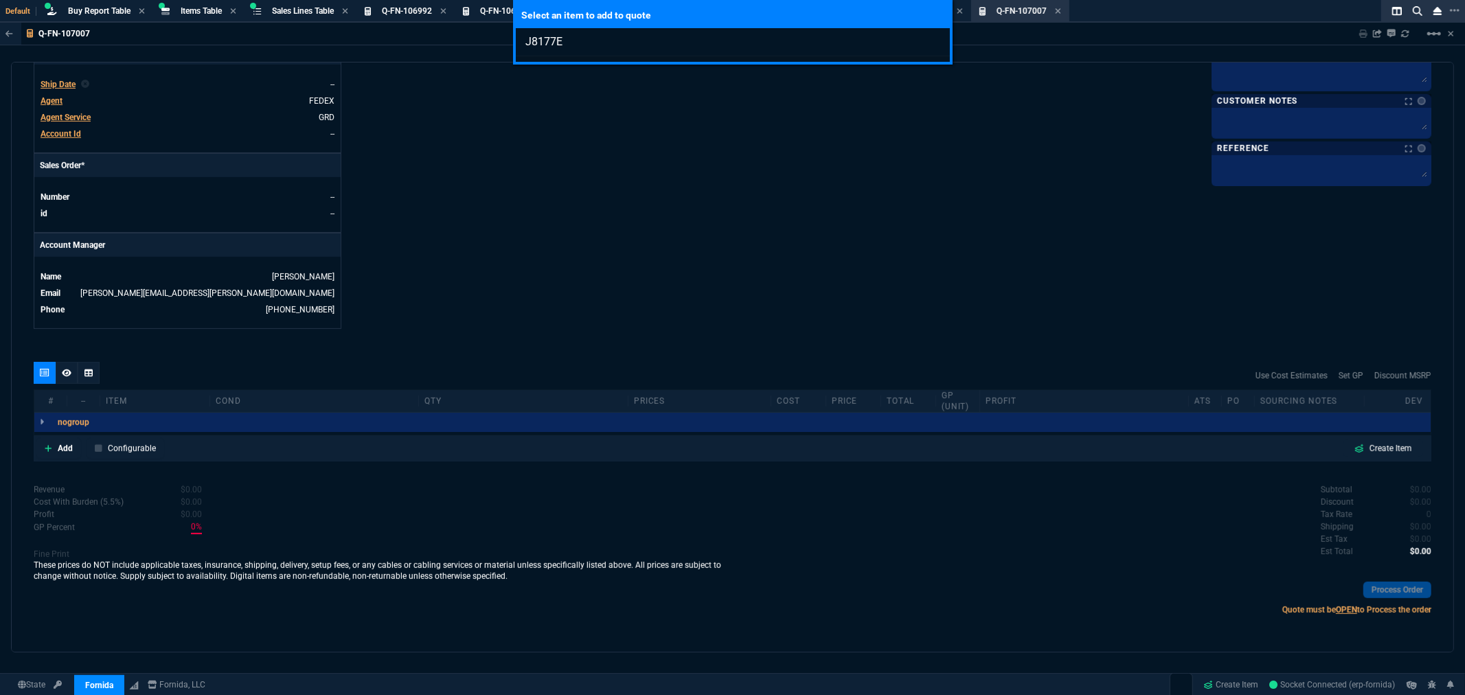
type input "J8177E"
click at [63, 454] on div "Select an item to add to quote J8177E" at bounding box center [732, 347] width 1465 height 695
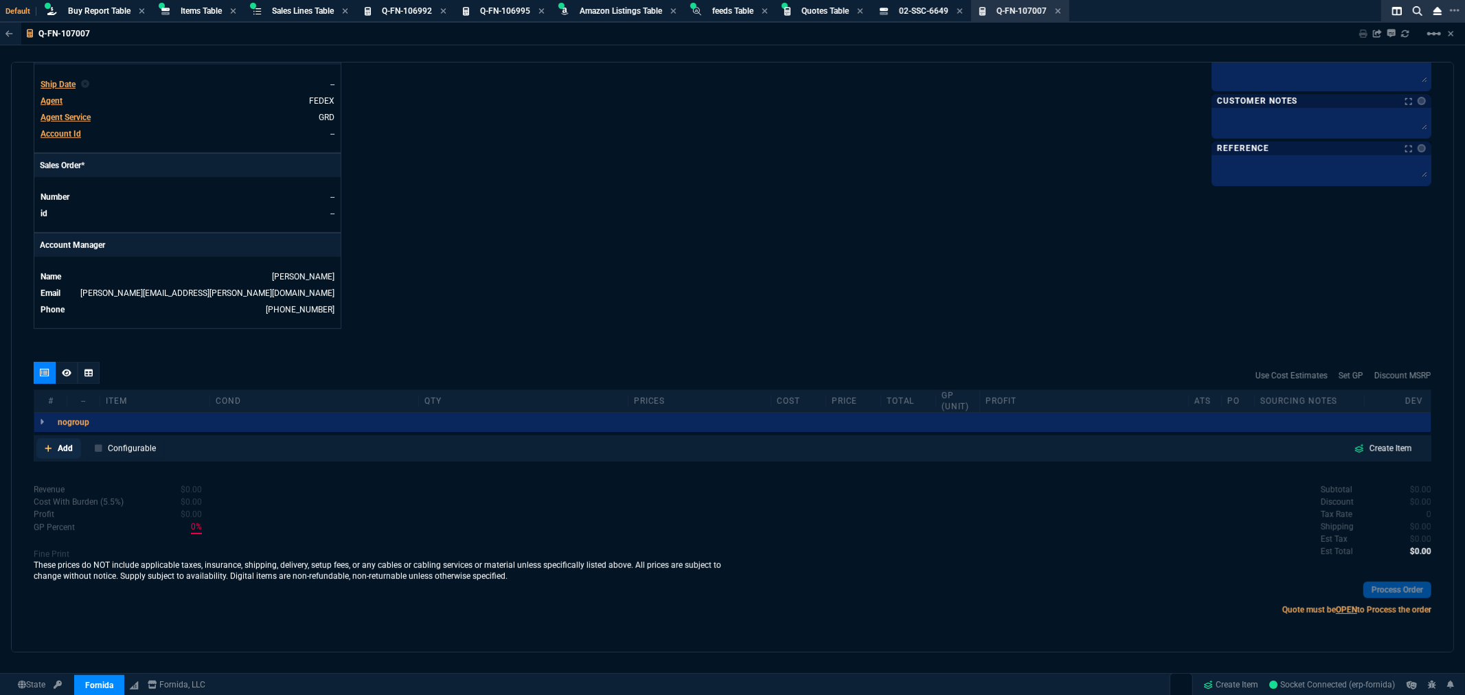
click at [63, 446] on p "Add" at bounding box center [65, 448] width 15 height 12
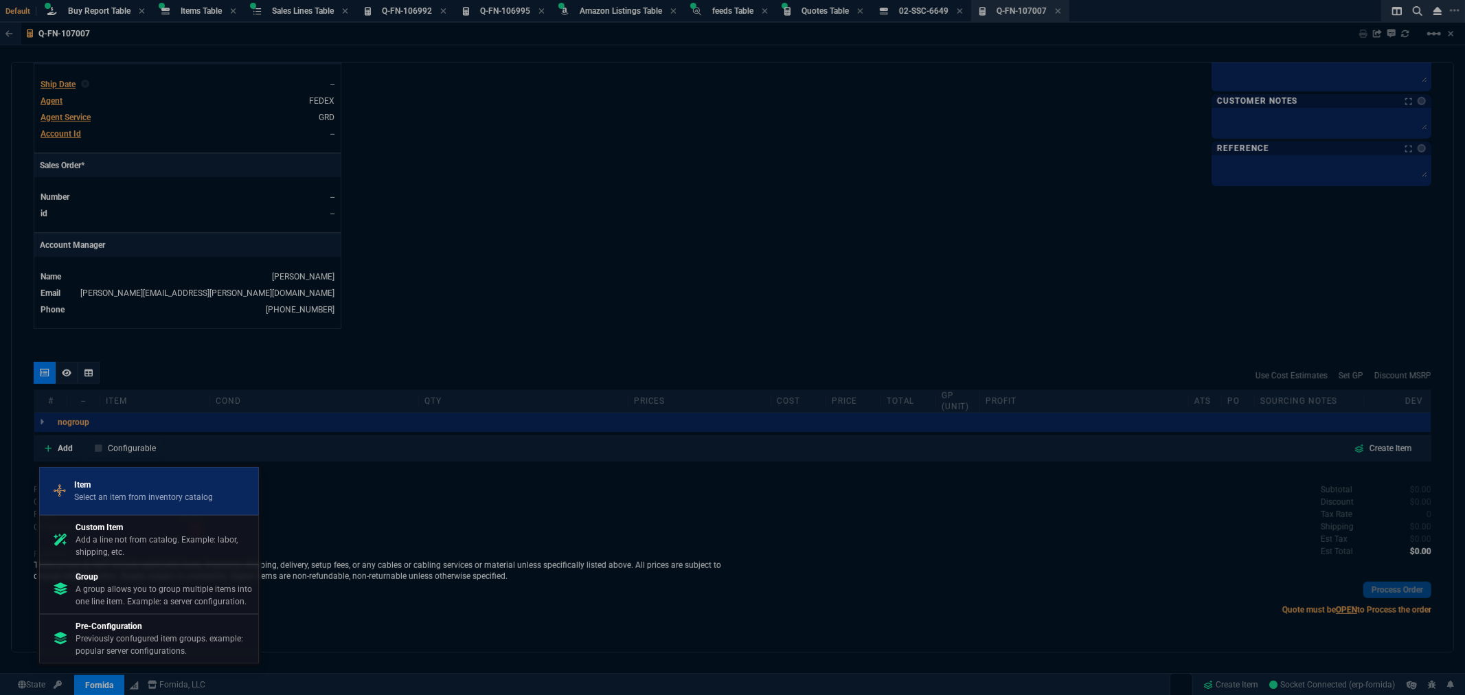
click at [107, 488] on p "Item" at bounding box center [143, 485] width 139 height 12
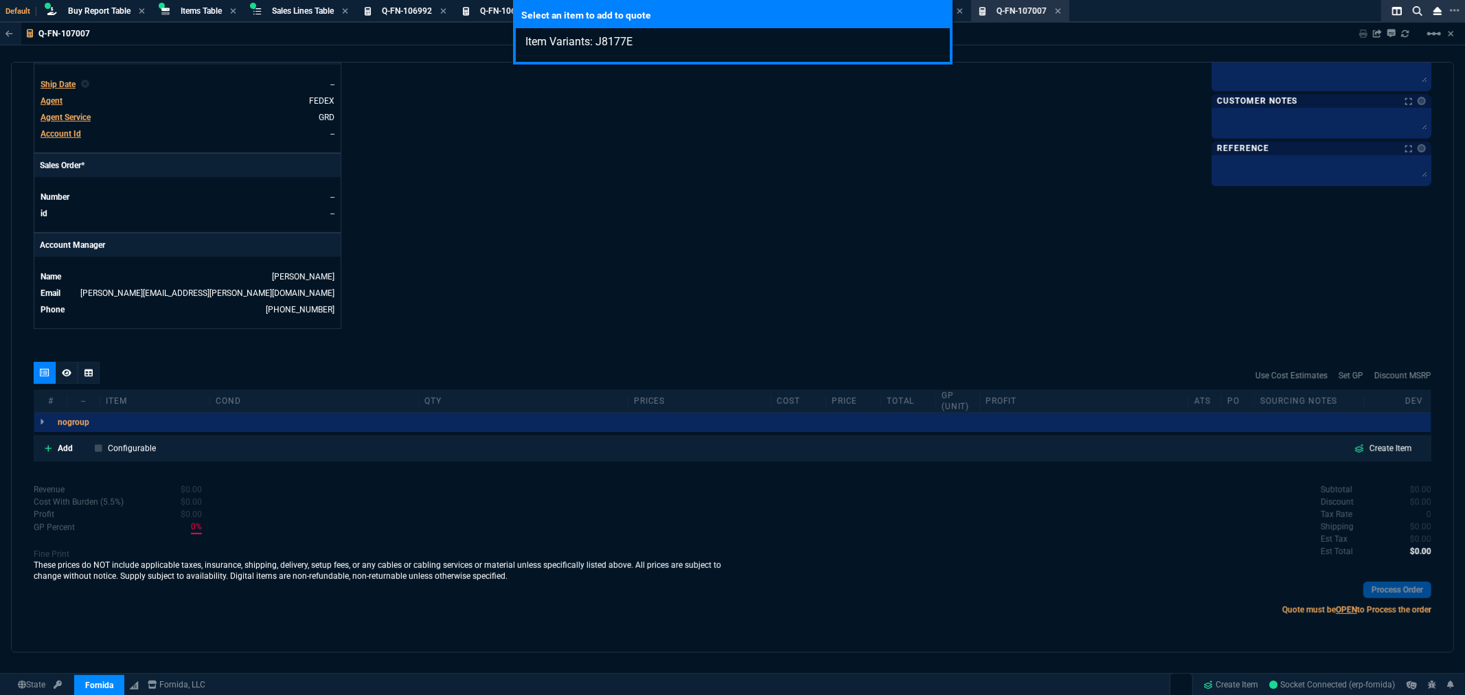
type input "Item Variants: J8177E"
click at [654, 119] on div "Select an item to add to quote Item Variants: J8177E" at bounding box center [732, 347] width 1465 height 695
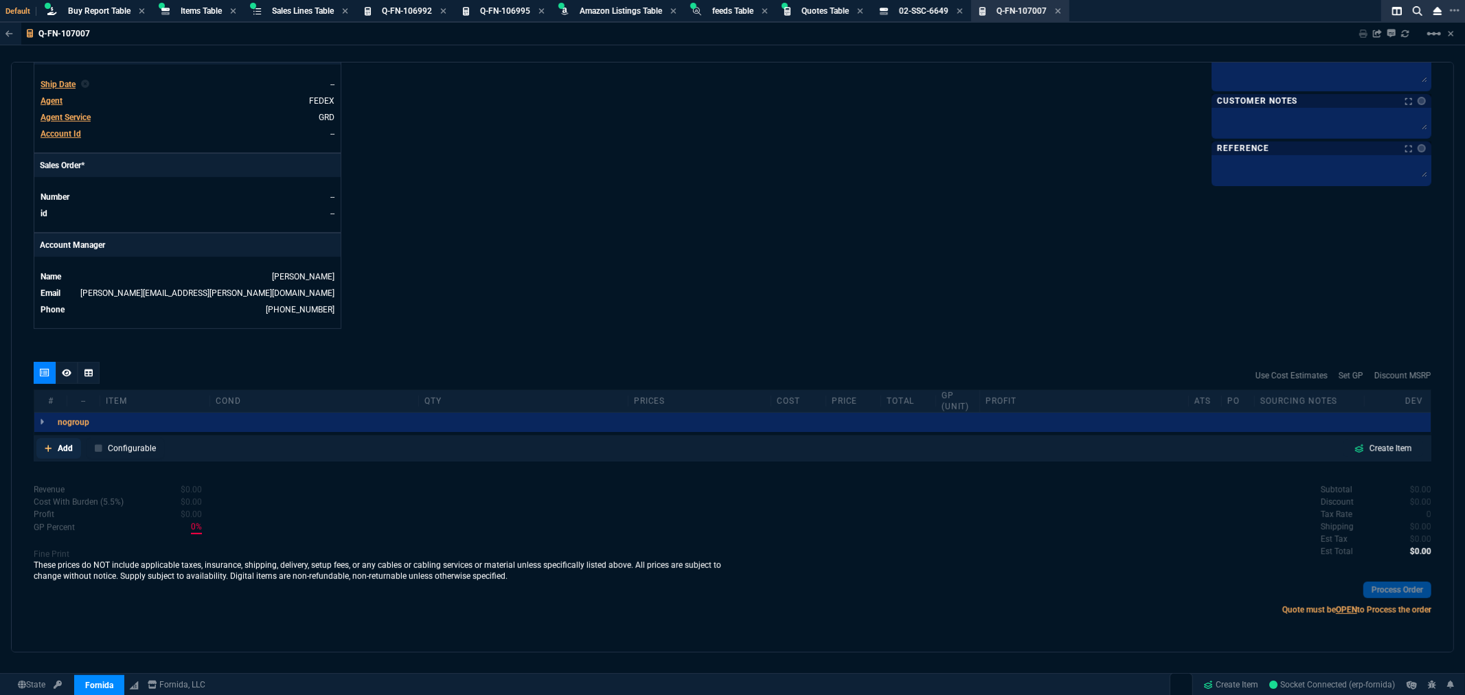
click at [55, 449] on link "Add" at bounding box center [58, 448] width 45 height 21
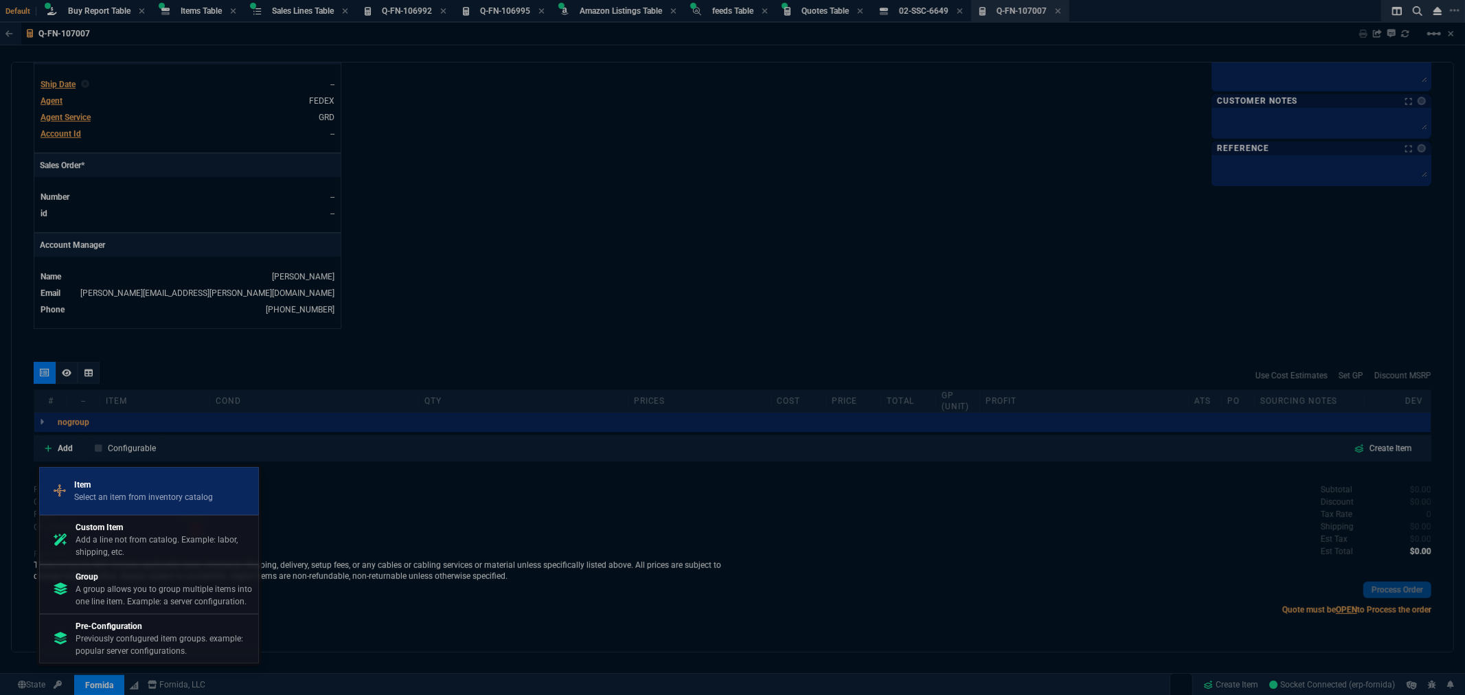
click at [156, 488] on p "Item" at bounding box center [143, 485] width 139 height 12
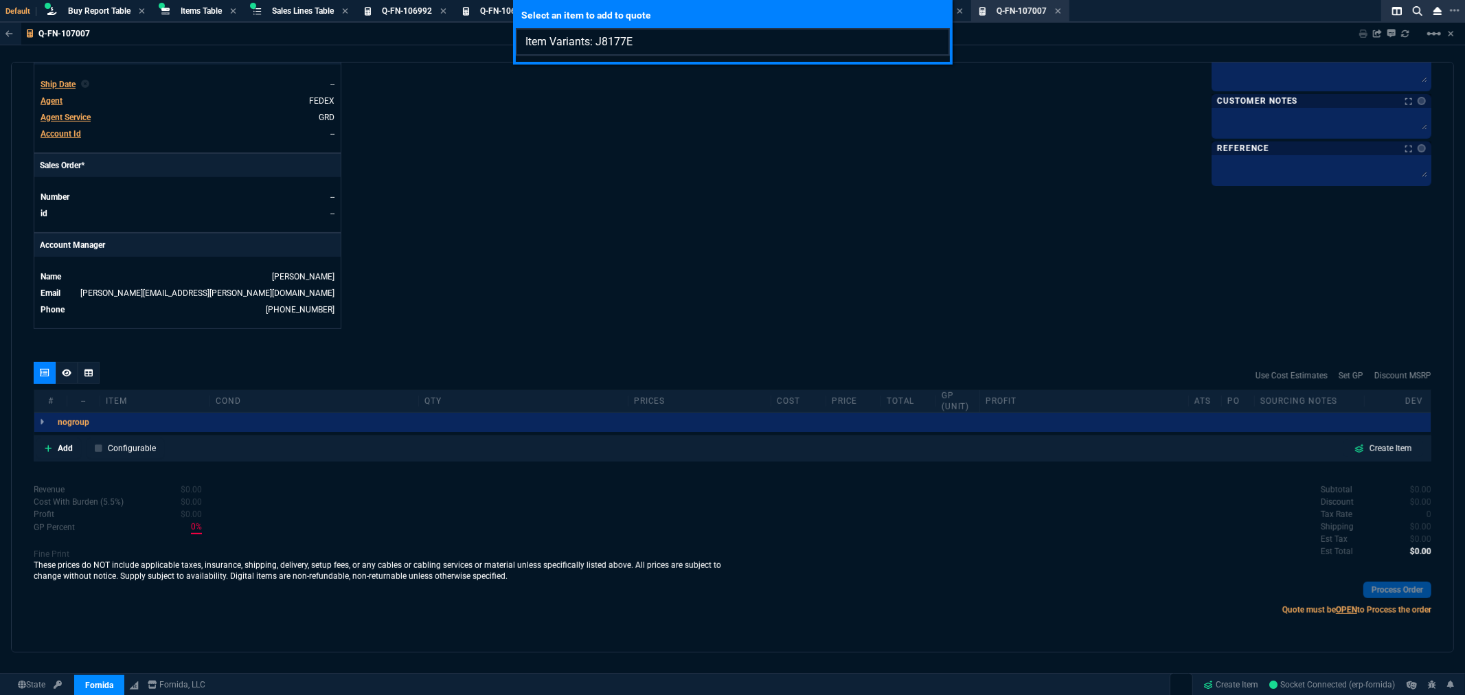
type input "Item Variants: J8177E"
click at [62, 447] on div "Select an item to add to quote Item Variants: J8177E" at bounding box center [732, 347] width 1465 height 695
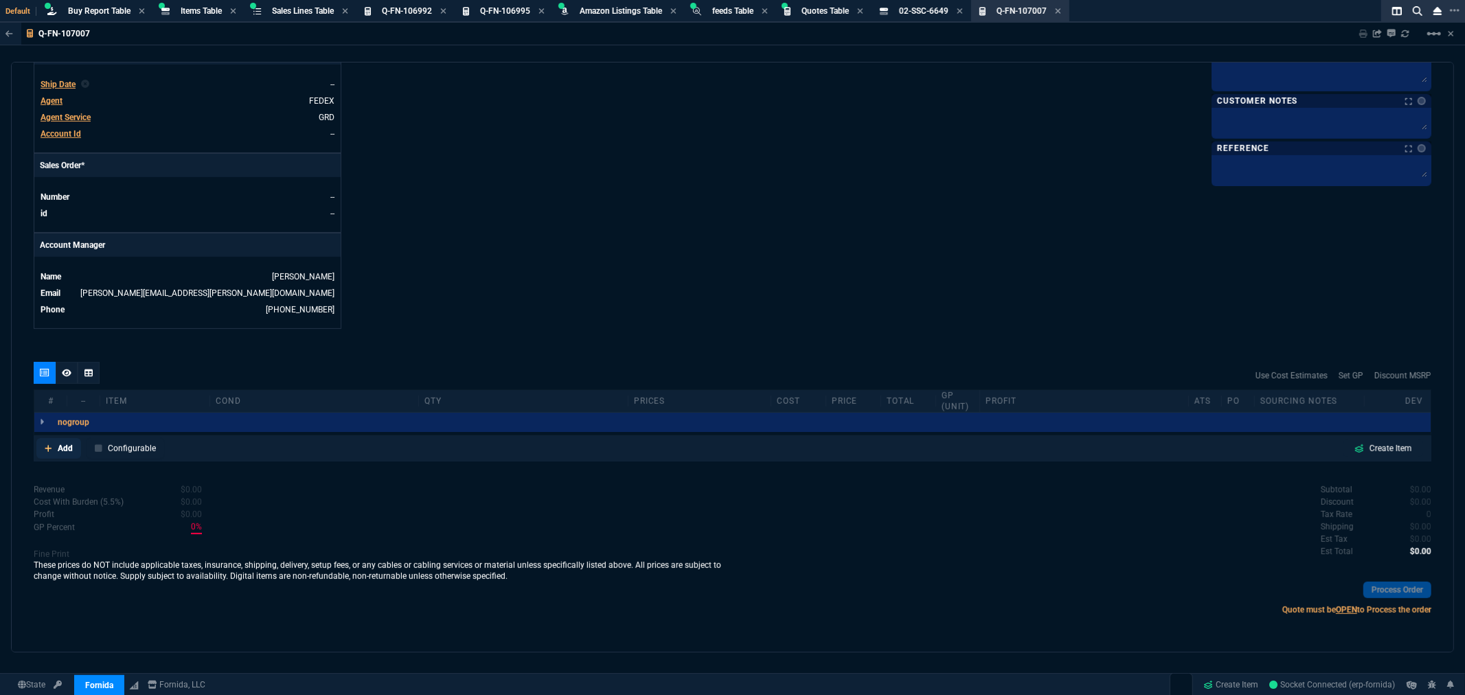
click at [62, 447] on p "Add" at bounding box center [65, 448] width 15 height 12
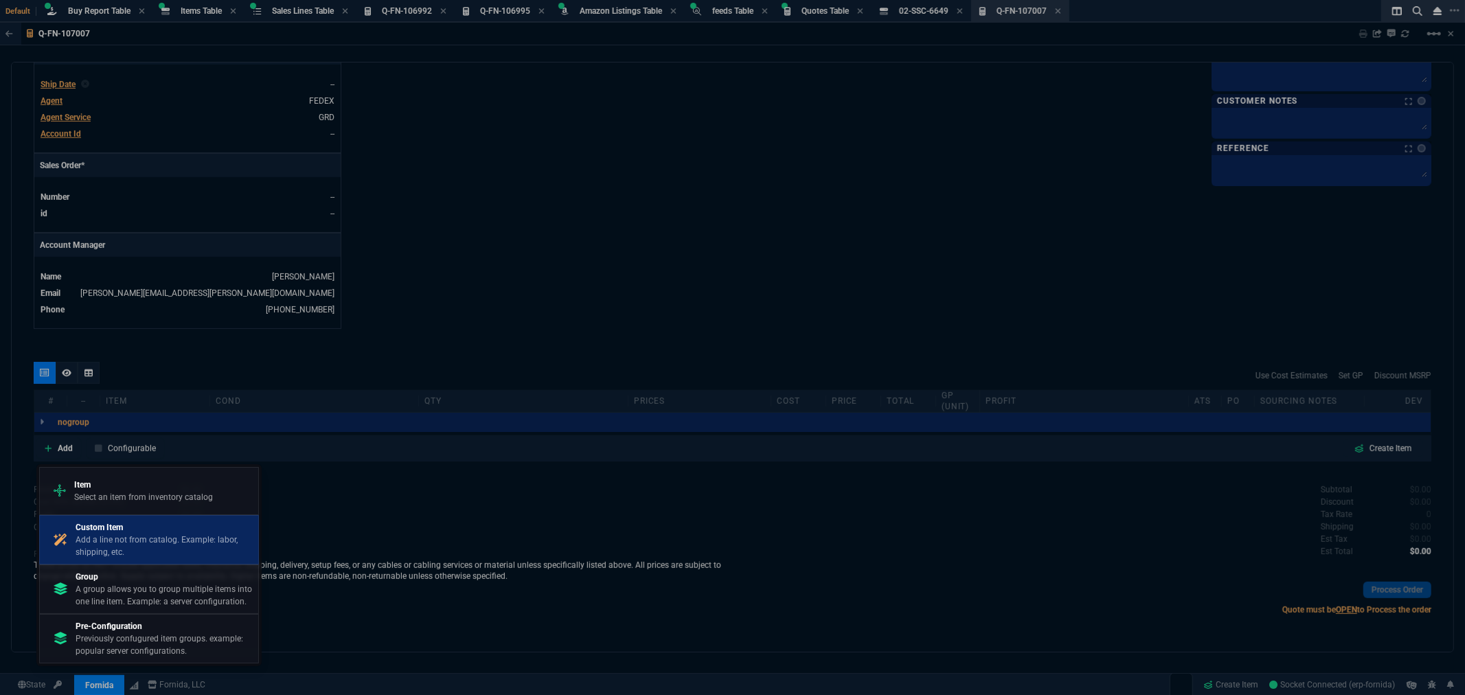
click at [105, 527] on p "Custom Item" at bounding box center [164, 527] width 177 height 12
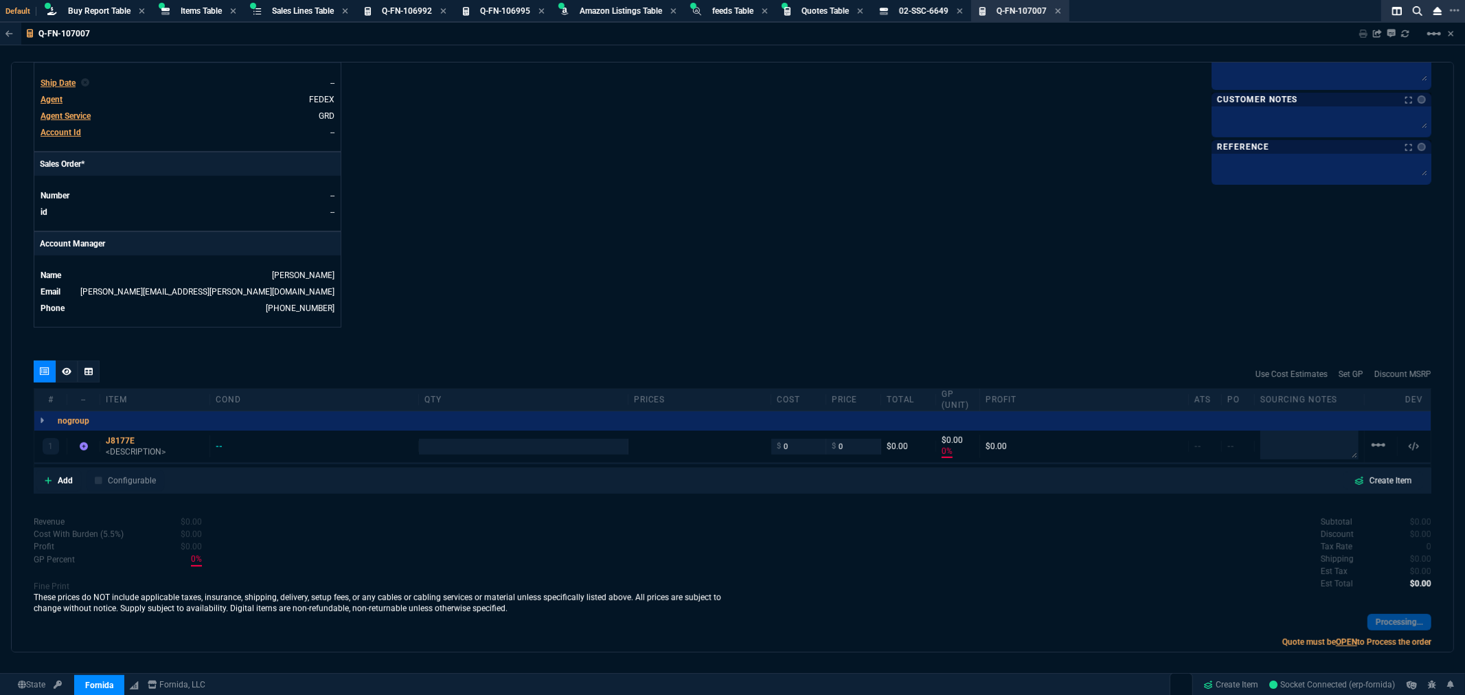
type input "0"
click at [131, 453] on p "<DESCRIPTION>" at bounding box center [155, 451] width 98 height 11
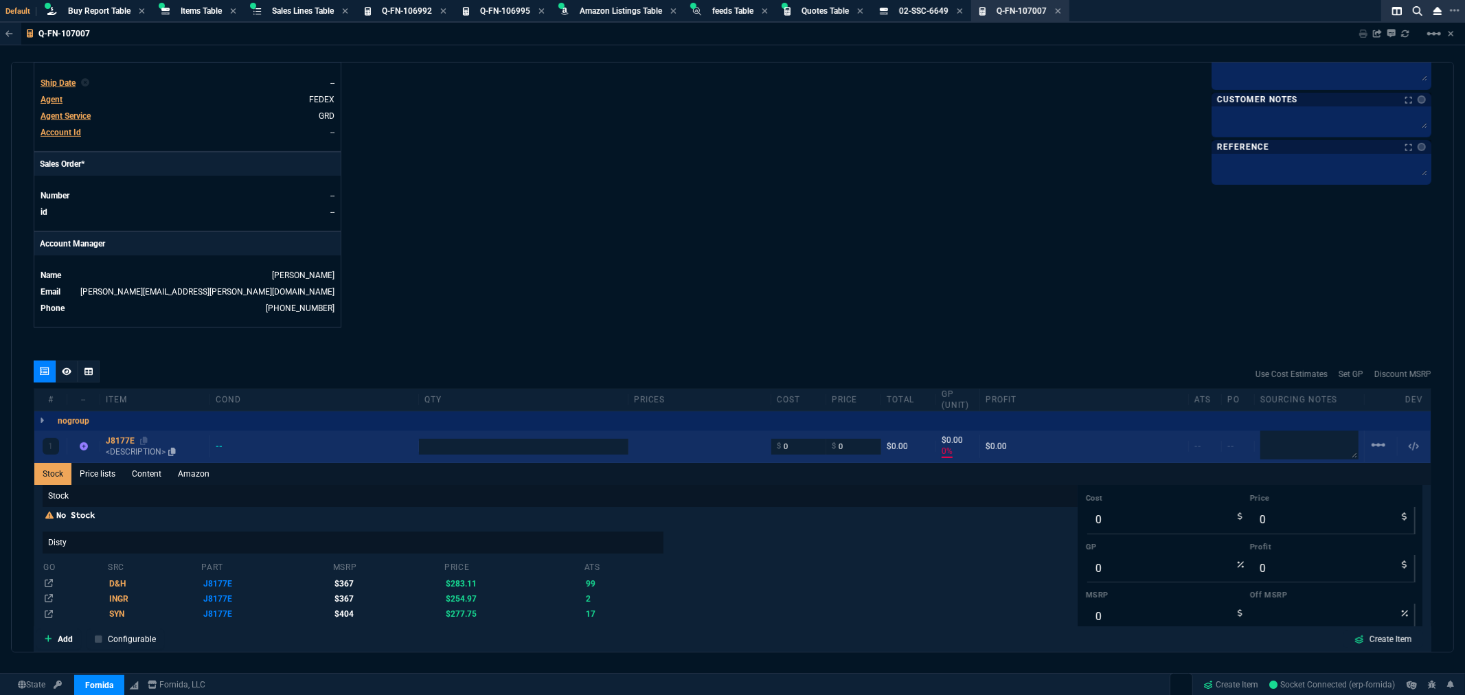
click at [137, 455] on p "<DESCRIPTION>" at bounding box center [155, 451] width 98 height 11
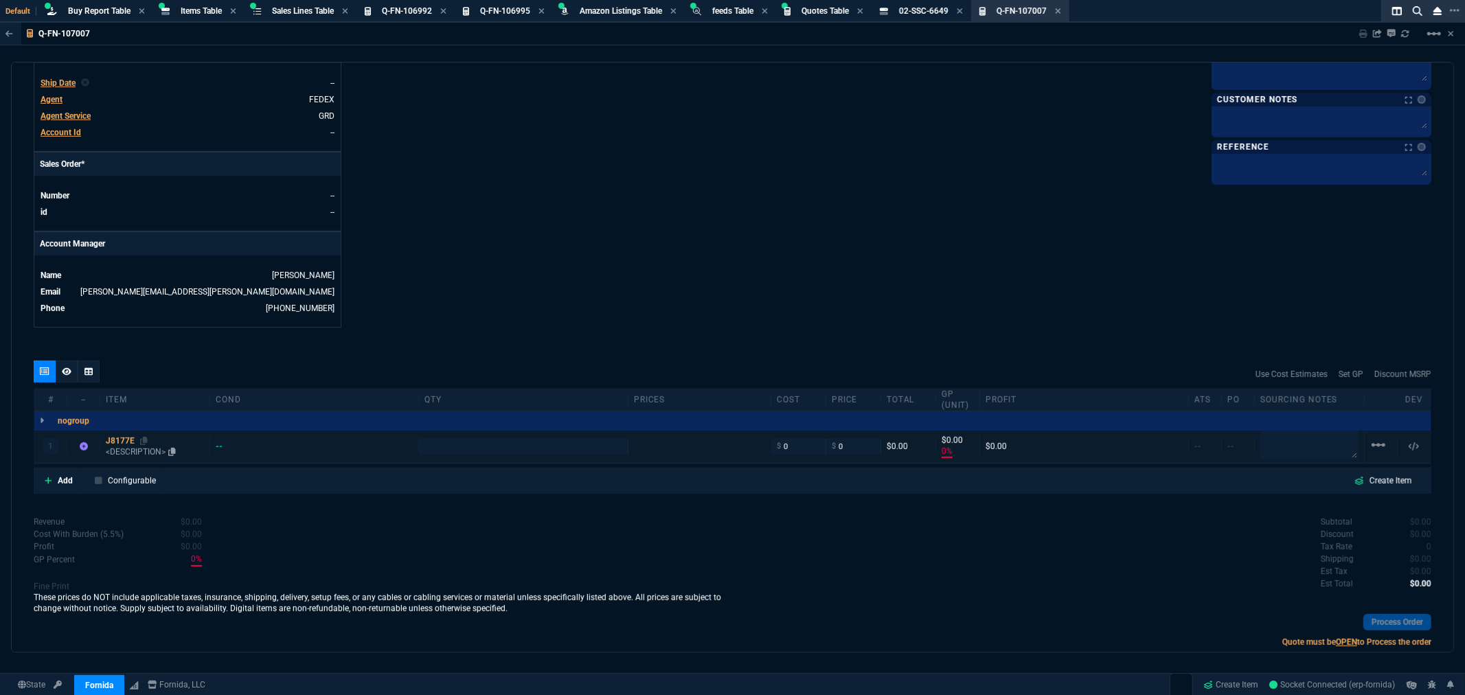
click at [137, 455] on p "<DESCRIPTION>" at bounding box center [155, 451] width 98 height 11
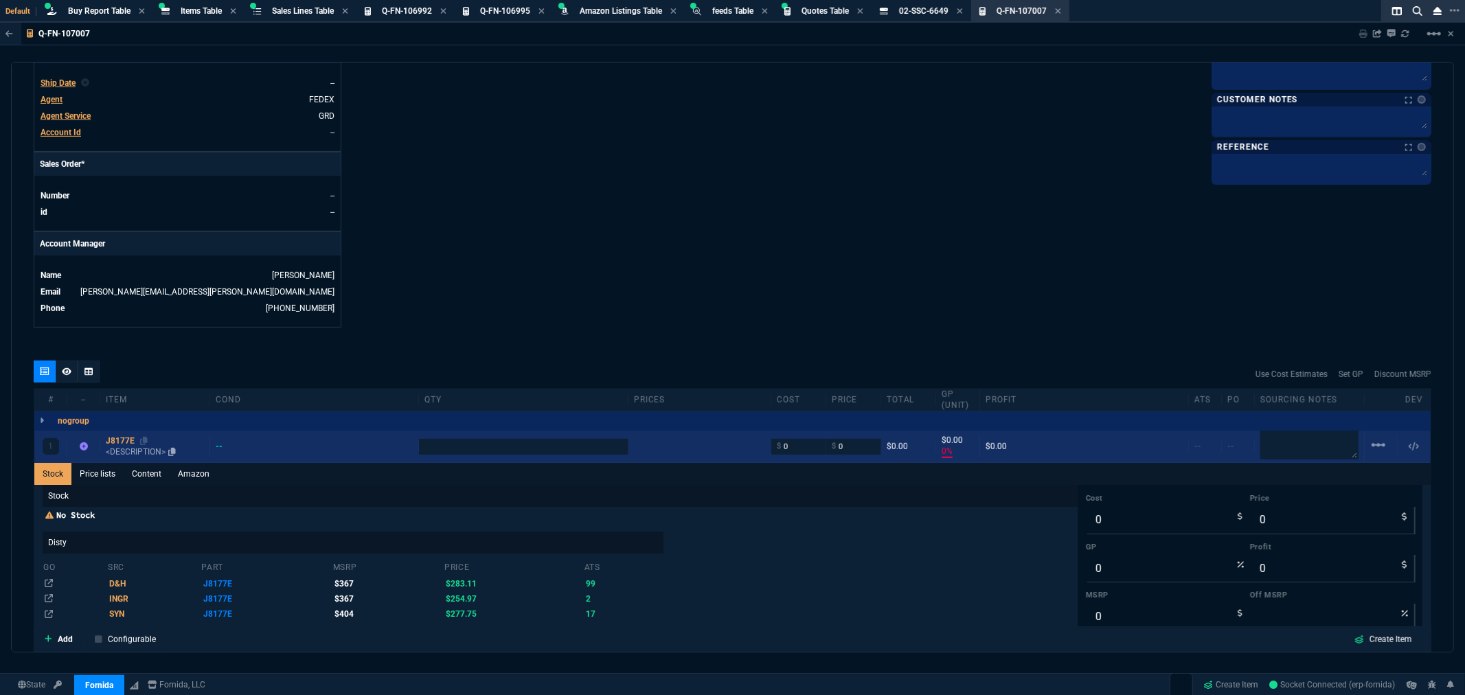
click at [147, 452] on p "<DESCRIPTION>" at bounding box center [155, 451] width 98 height 11
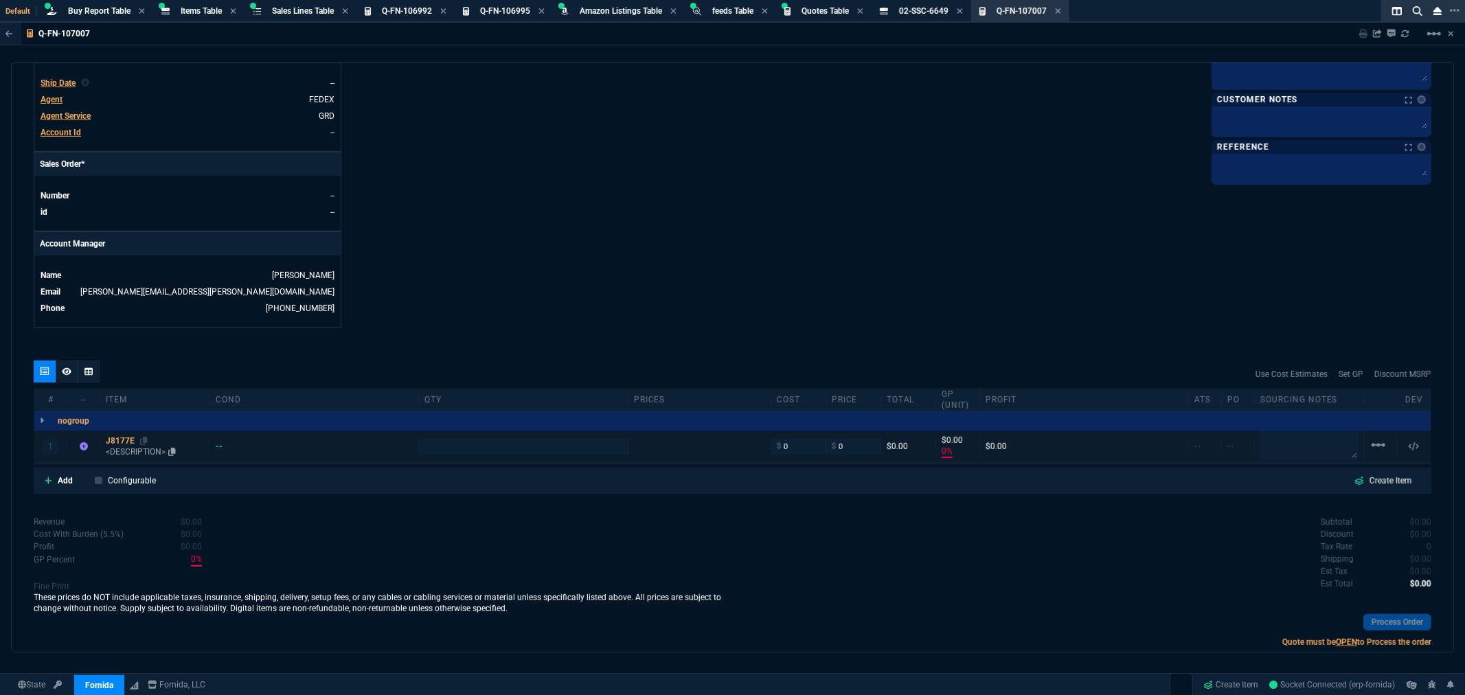
click at [146, 449] on p "<DESCRIPTION>" at bounding box center [155, 451] width 98 height 11
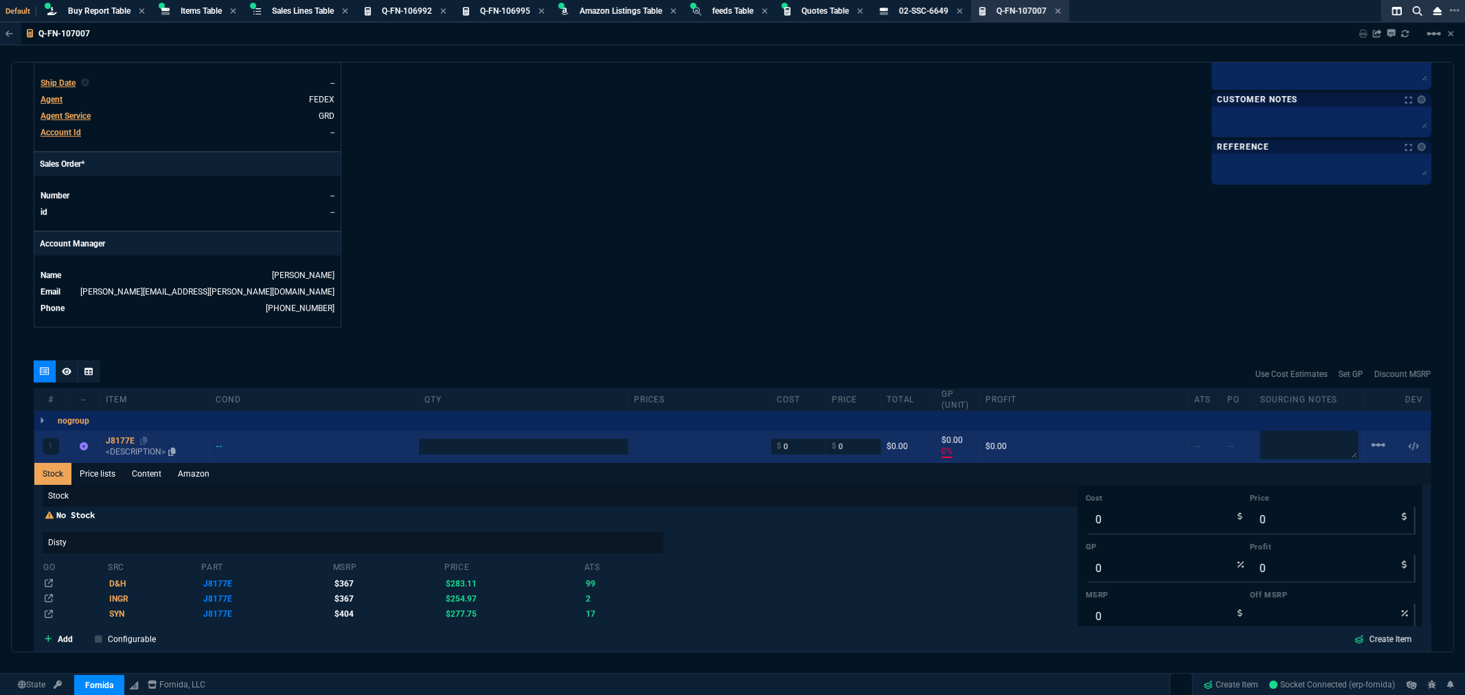
click at [146, 449] on p "<DESCRIPTION>" at bounding box center [155, 451] width 98 height 11
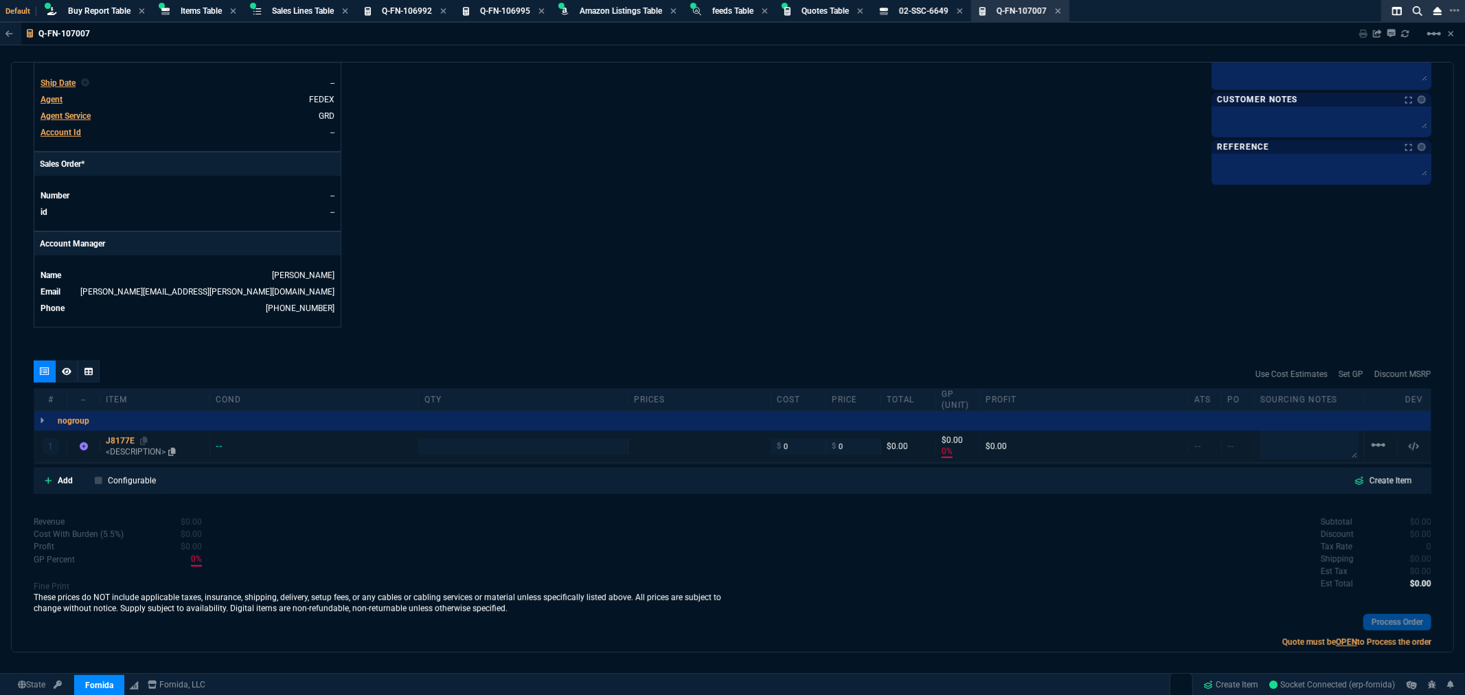
click at [146, 449] on p "<DESCRIPTION>" at bounding box center [155, 451] width 98 height 11
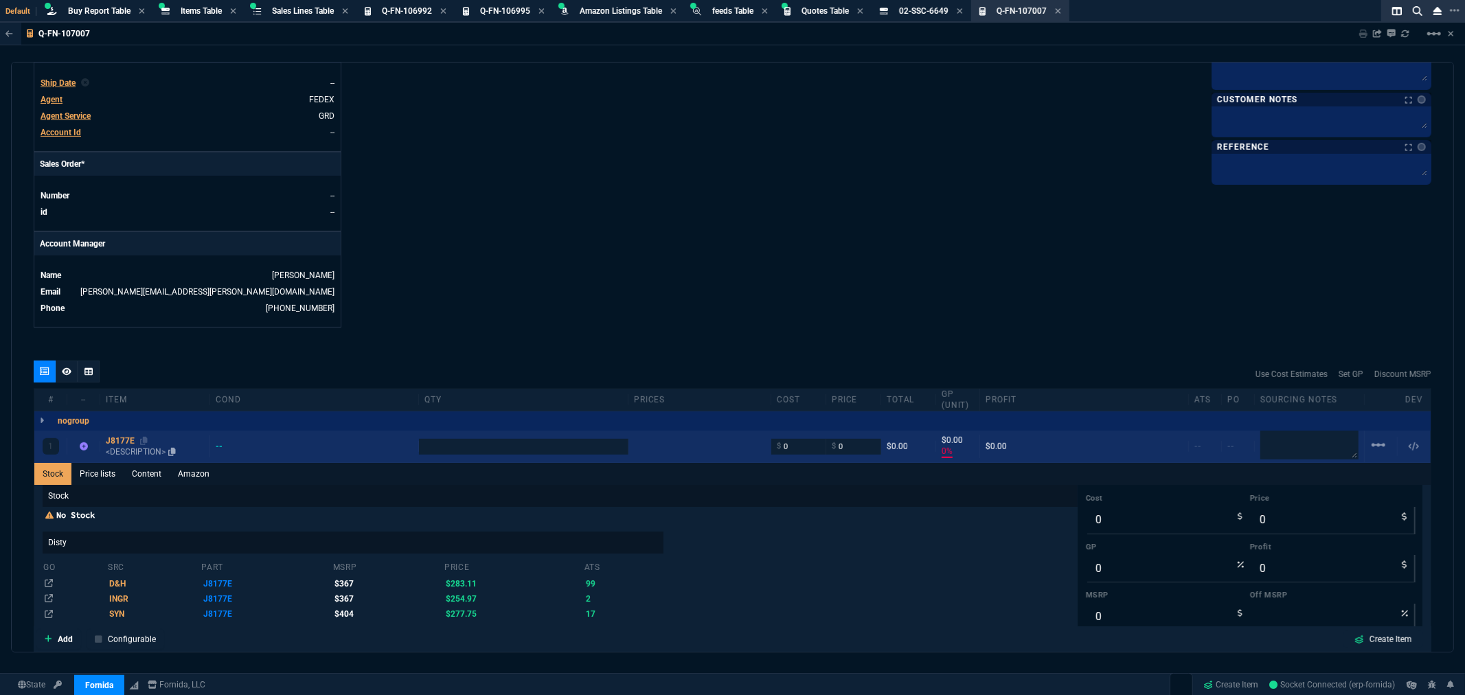
click at [146, 453] on p "<DESCRIPTION>" at bounding box center [155, 451] width 98 height 11
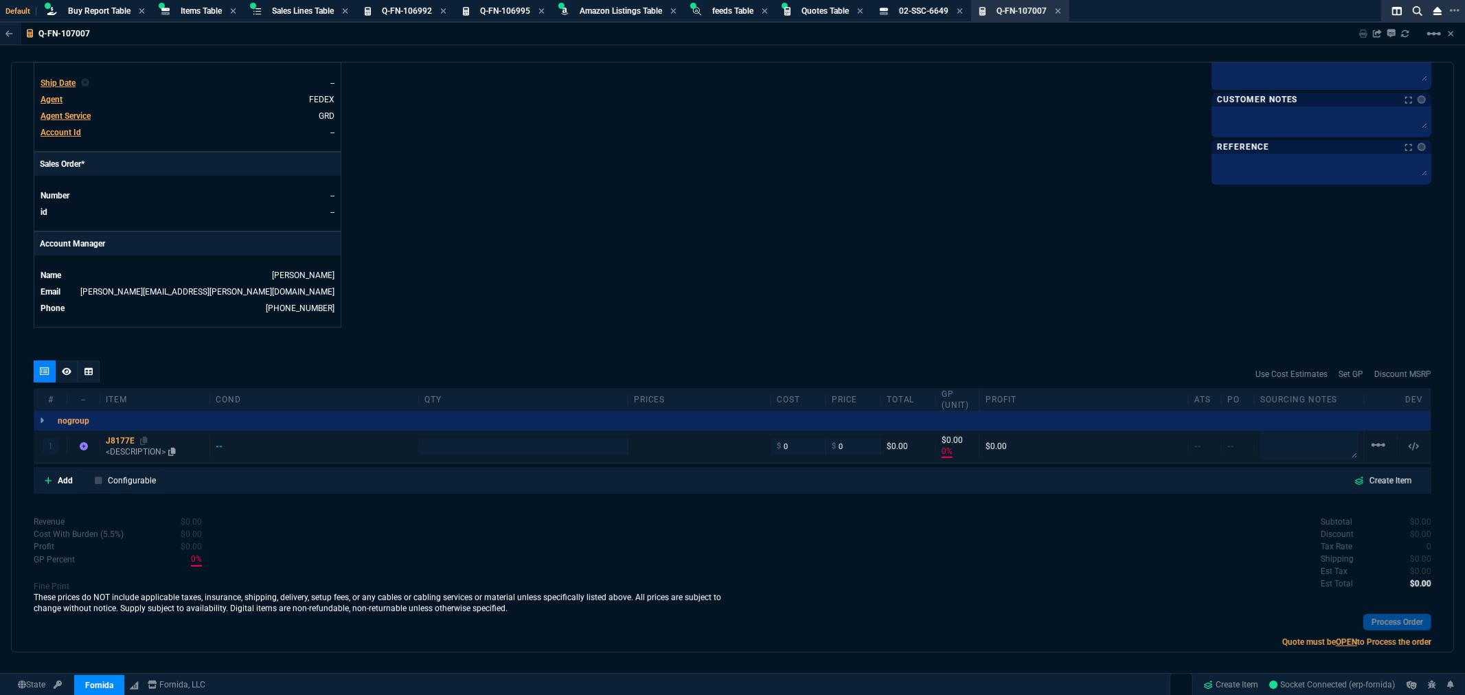
click at [146, 453] on p "<DESCRIPTION>" at bounding box center [155, 451] width 98 height 11
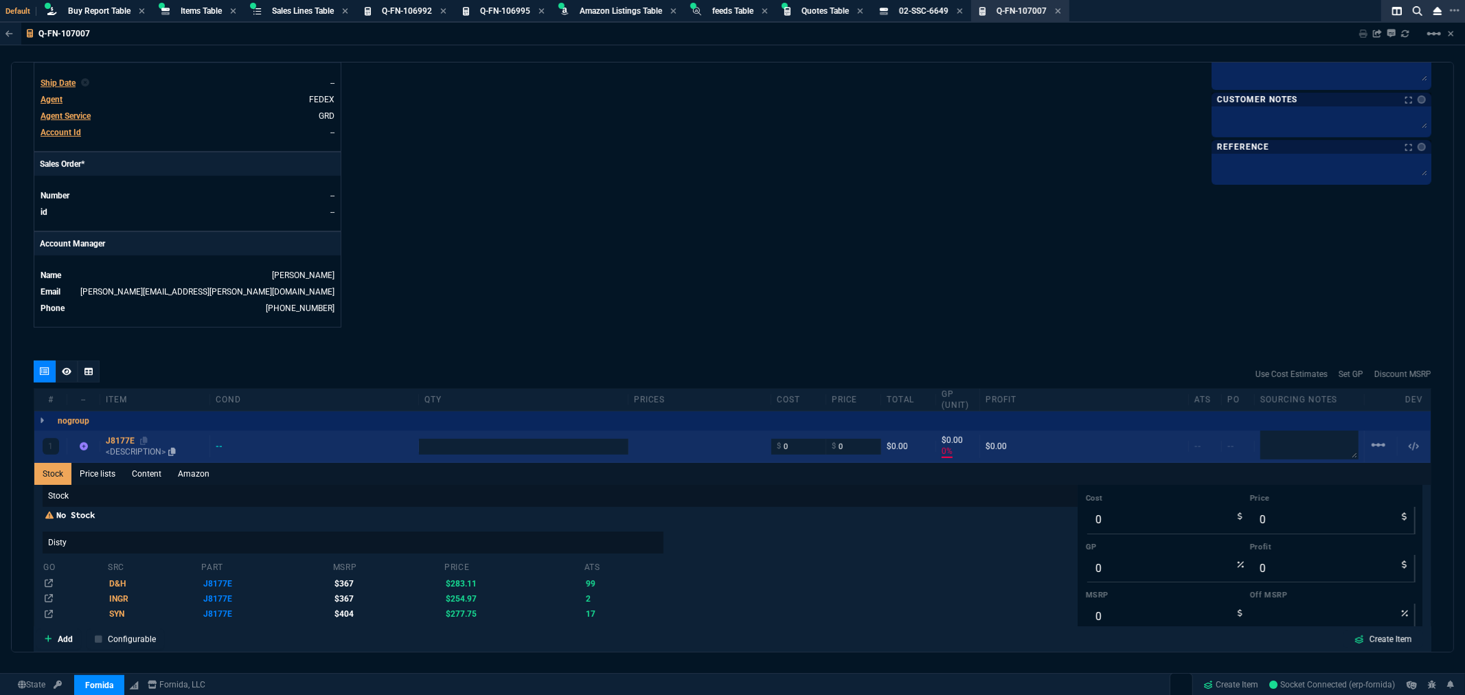
click at [146, 453] on p "<DESCRIPTION>" at bounding box center [155, 451] width 98 height 11
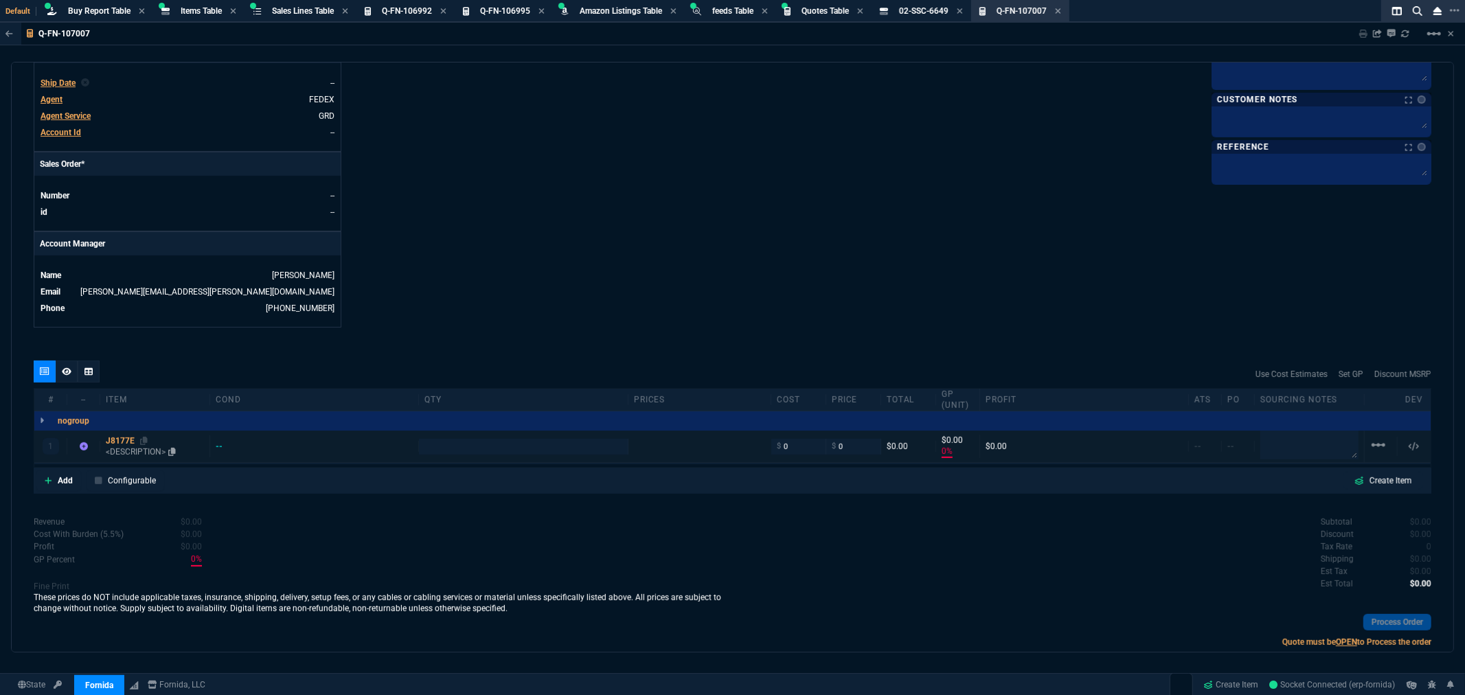
click at [136, 453] on p "<DESCRIPTION>" at bounding box center [155, 451] width 98 height 11
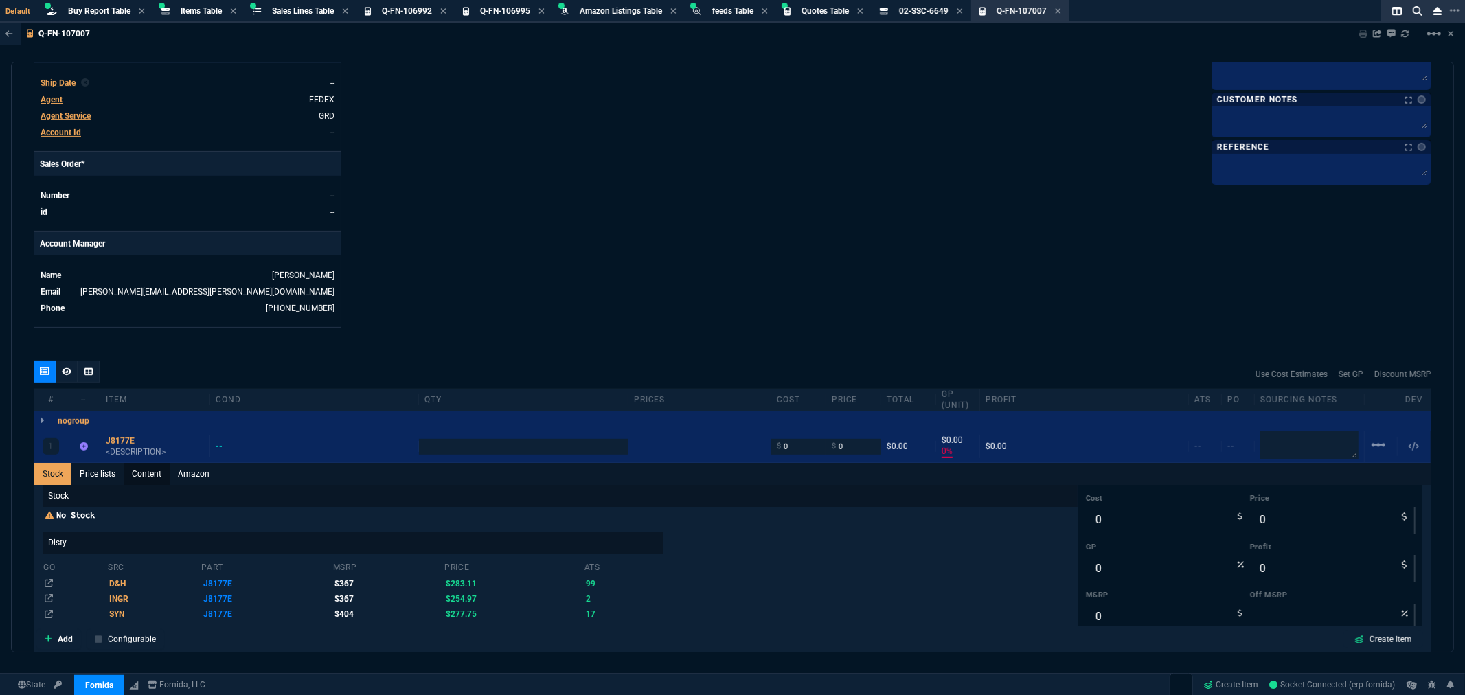
click at [156, 475] on link "Content" at bounding box center [147, 474] width 46 height 22
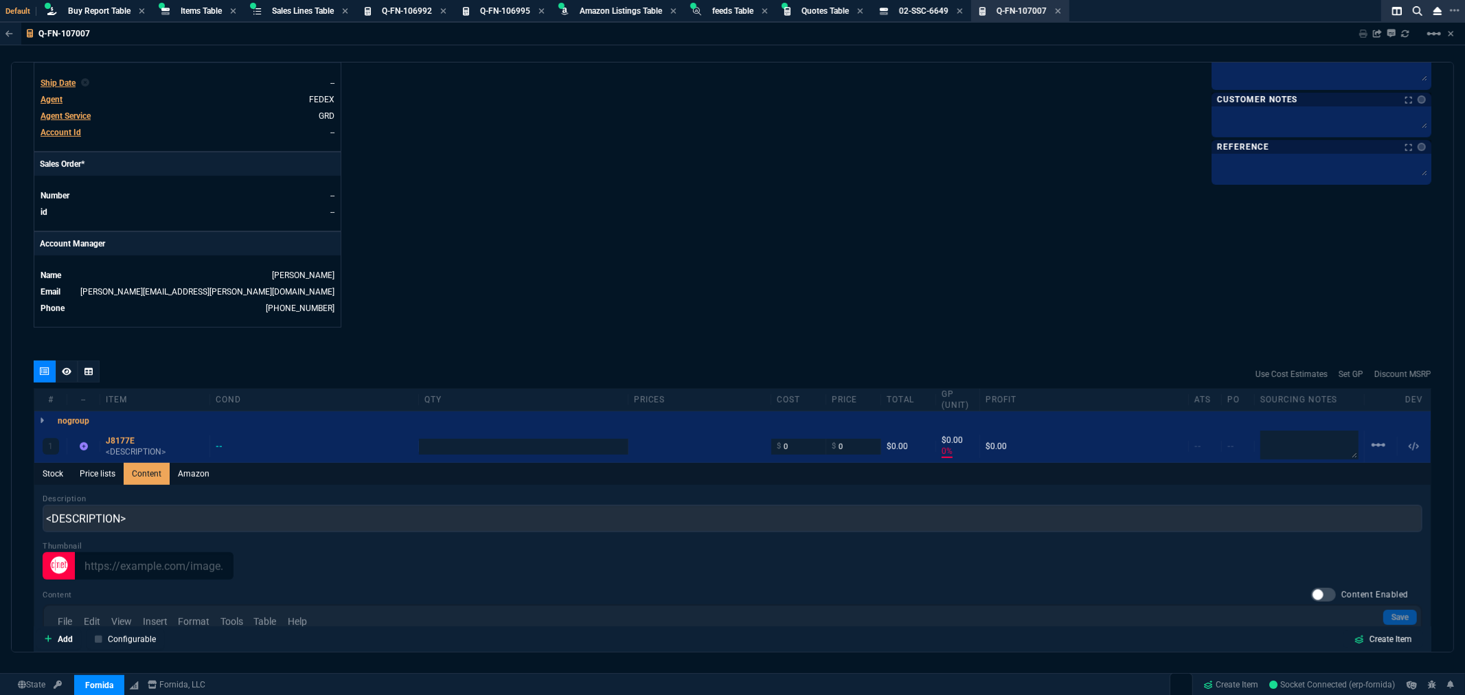
scroll to position [0, 0]
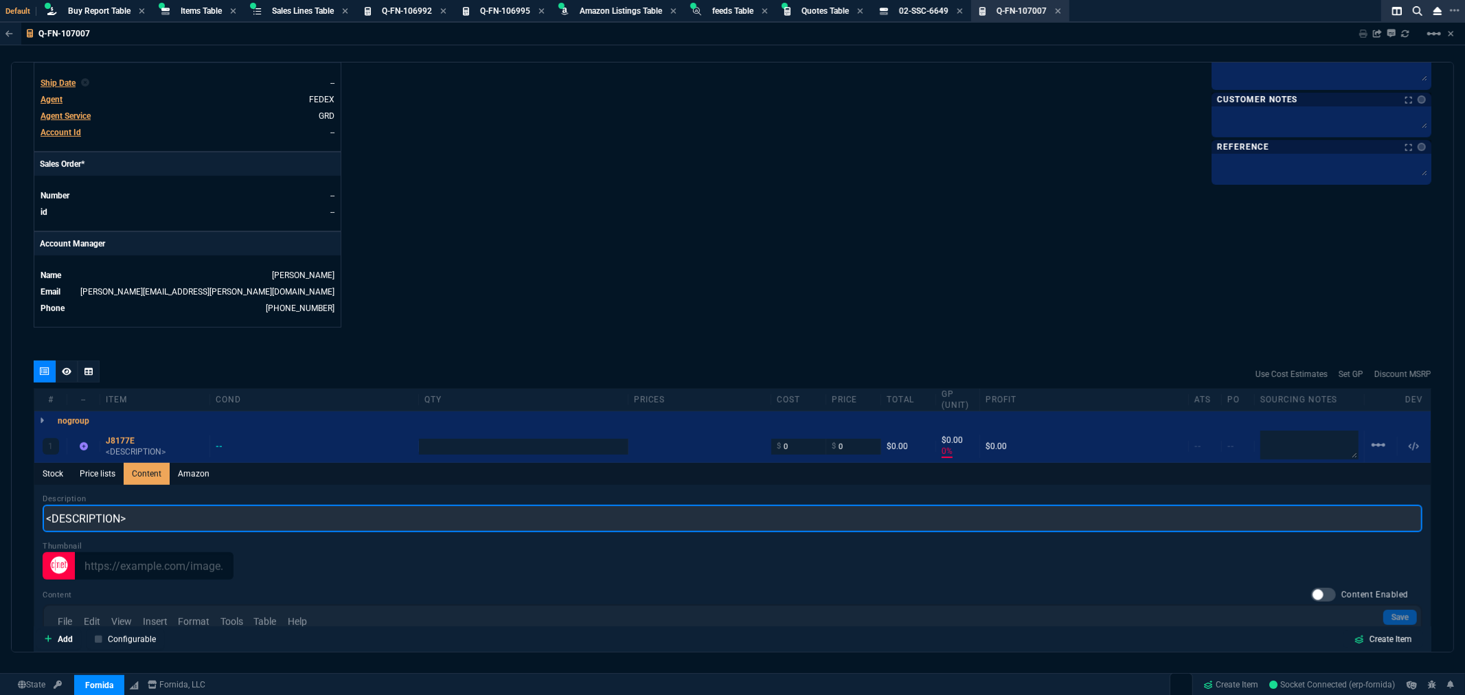
drag, startPoint x: 140, startPoint y: 524, endPoint x: 19, endPoint y: 519, distance: 121.7
click at [11, 519] on div "quote Q-FN-107007 Global Zone IT! draft Fornida, LLC 2609 Technology Dr Suite 3…" at bounding box center [732, 357] width 1443 height 591
paste input "HPE Original ANW 1G SFP RJ45 100M XCVR"
click at [113, 517] on input "HPE Original ANW 1G SFP RJ45 100M XCVR" at bounding box center [733, 518] width 1380 height 27
type input "HPE ANW 1G SFP RJ45 100M XCVR"
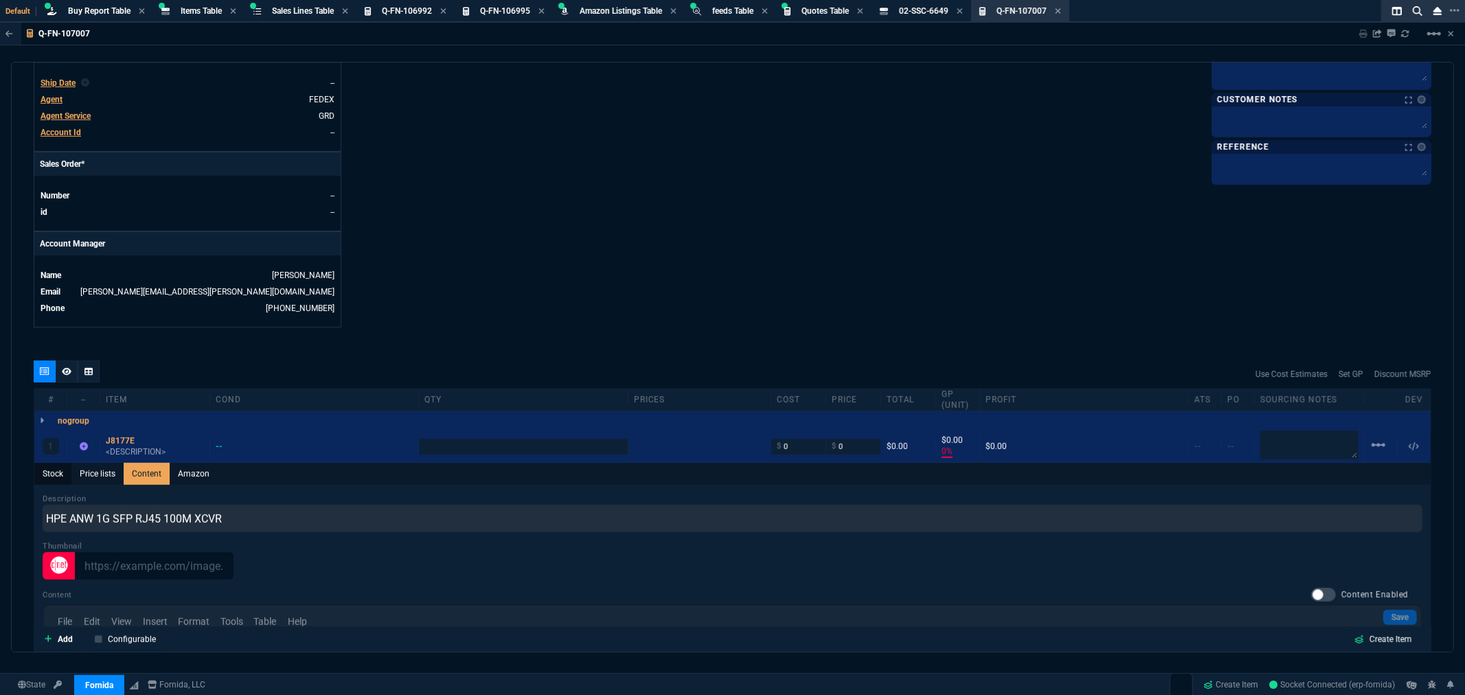
click at [44, 471] on link "Stock" at bounding box center [52, 474] width 37 height 22
type input "1"
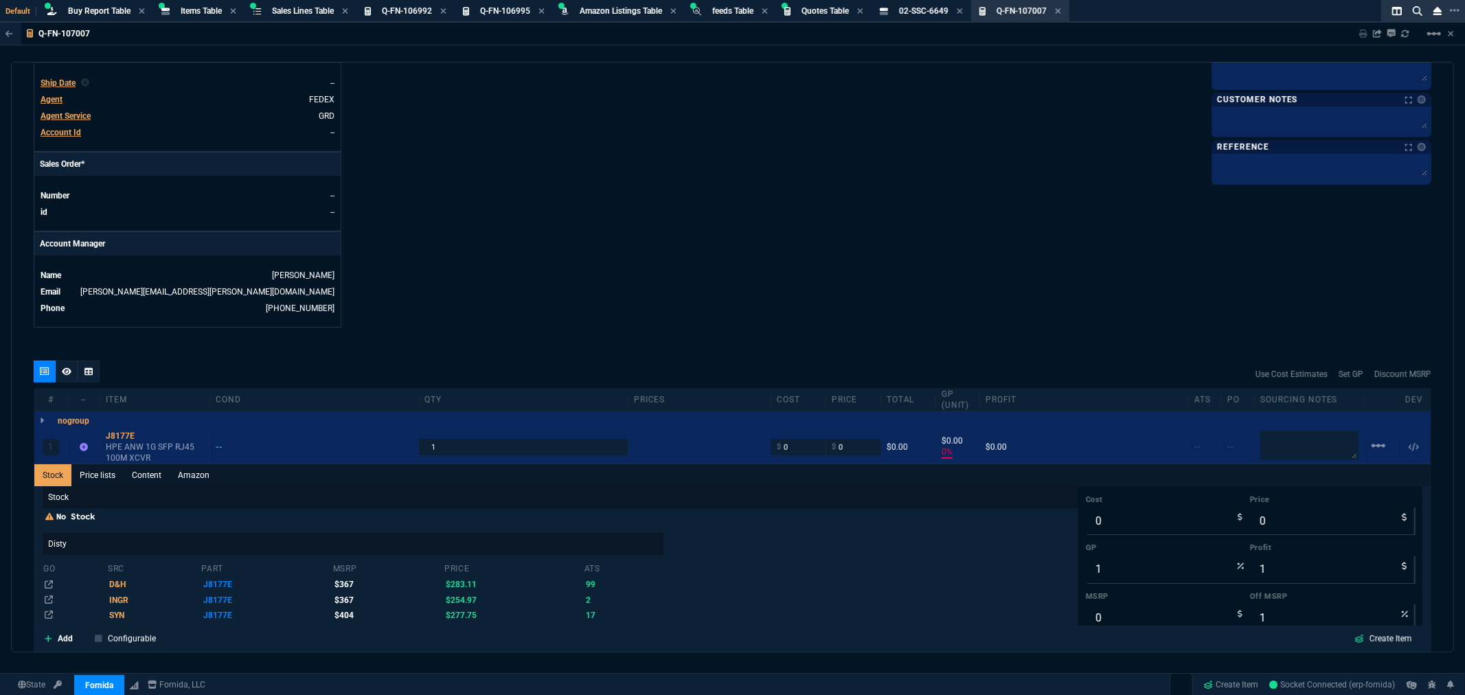
type input "0"
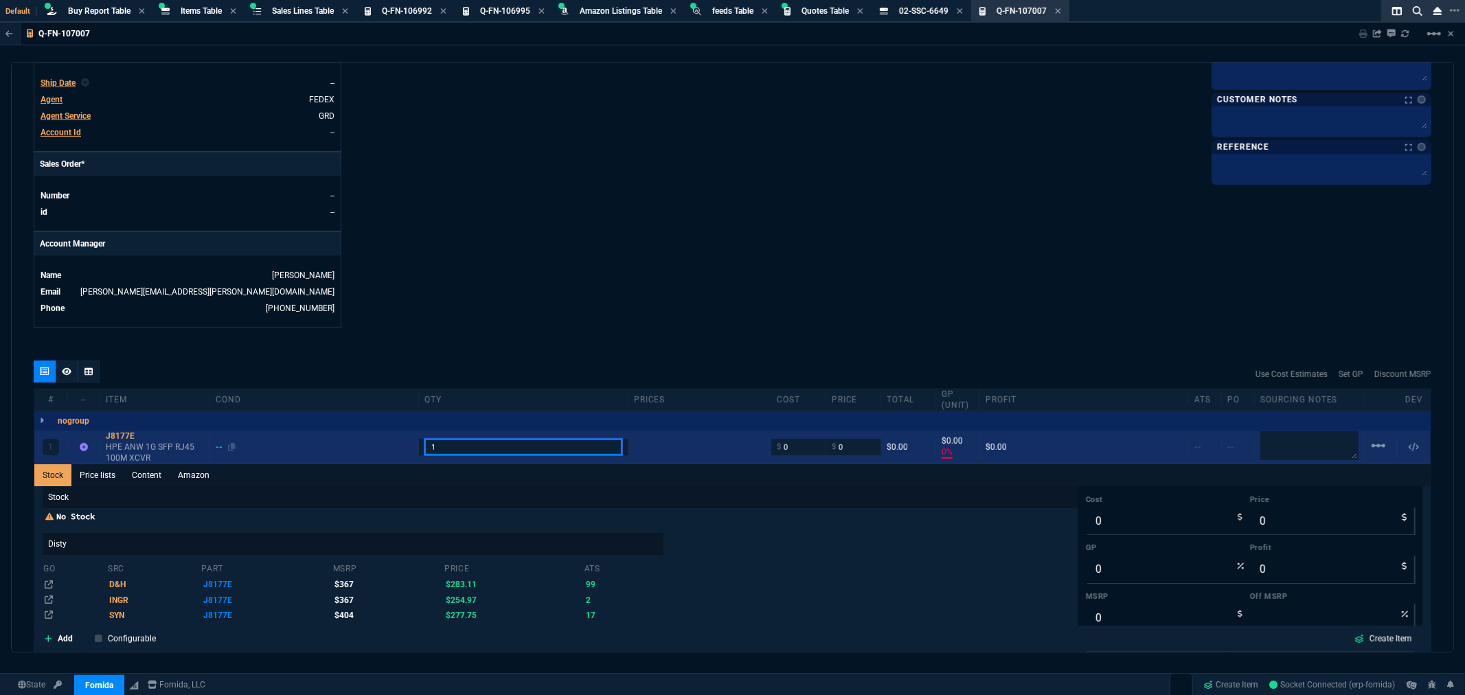
drag, startPoint x: 441, startPoint y: 448, endPoint x: 362, endPoint y: 448, distance: 79.0
click at [362, 448] on div "1 J8177E HPE ANW 1G SFP RJ45 100M XCVR -- 1 $ 0 $ 0 $0.00 $0.00 0% $0.00 -- -- …" at bounding box center [732, 448] width 1396 height 34
type input "2"
click at [806, 452] on input "0" at bounding box center [798, 447] width 43 height 16
type input "275"
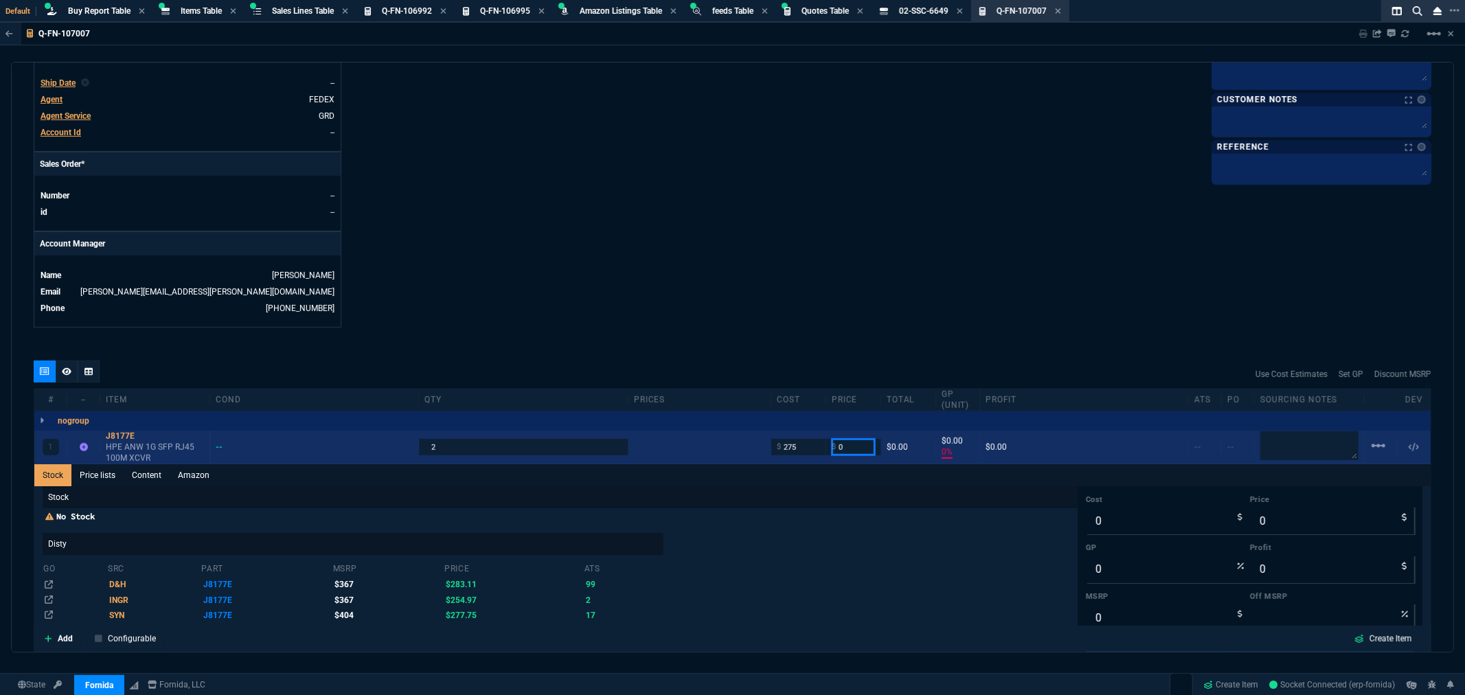
type input "275"
type input "-100"
type input "-275"
click at [849, 450] on input "0" at bounding box center [853, 447] width 43 height 16
drag, startPoint x: 855, startPoint y: 450, endPoint x: 815, endPoint y: 450, distance: 40.5
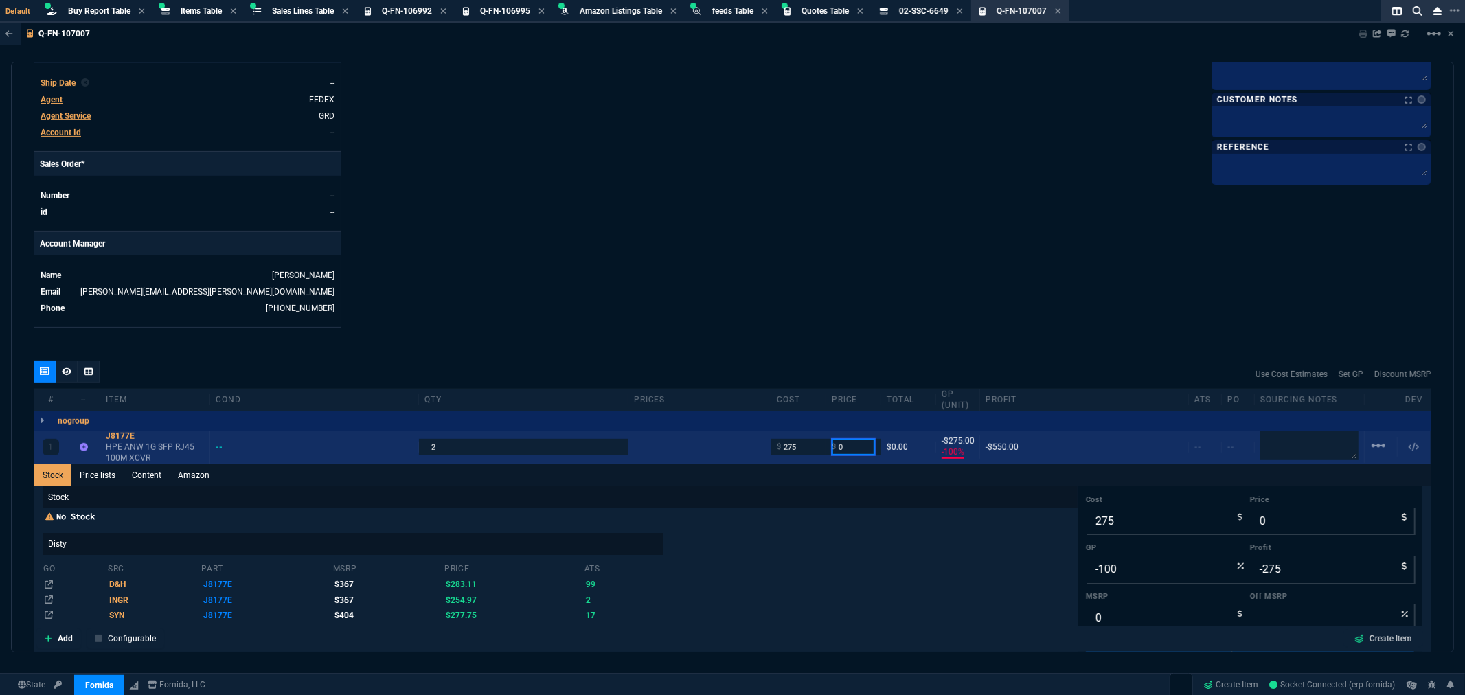
click at [815, 450] on div "1 J8177E HPE ANW 1G SFP RJ45 100M XCVR -- 2 $ 275 $ 0 $0.00 -$275.00 -100% -$55…" at bounding box center [732, 448] width 1396 height 34
type input "325"
type input "15"
type input "50"
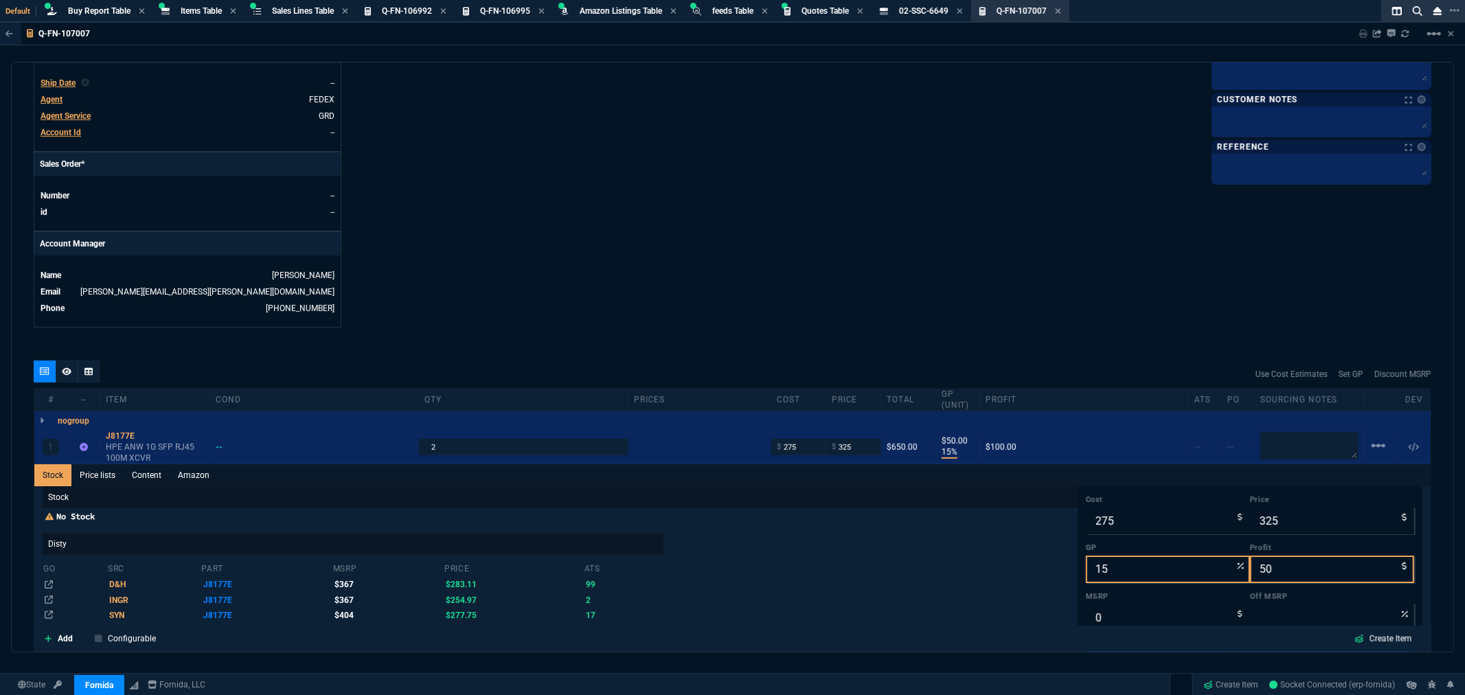
click at [716, 576] on div "No Stock Disty go src part msrp price ats D&H J8177E $367 $283.11 99 INGR J8177…" at bounding box center [560, 567] width 1035 height 112
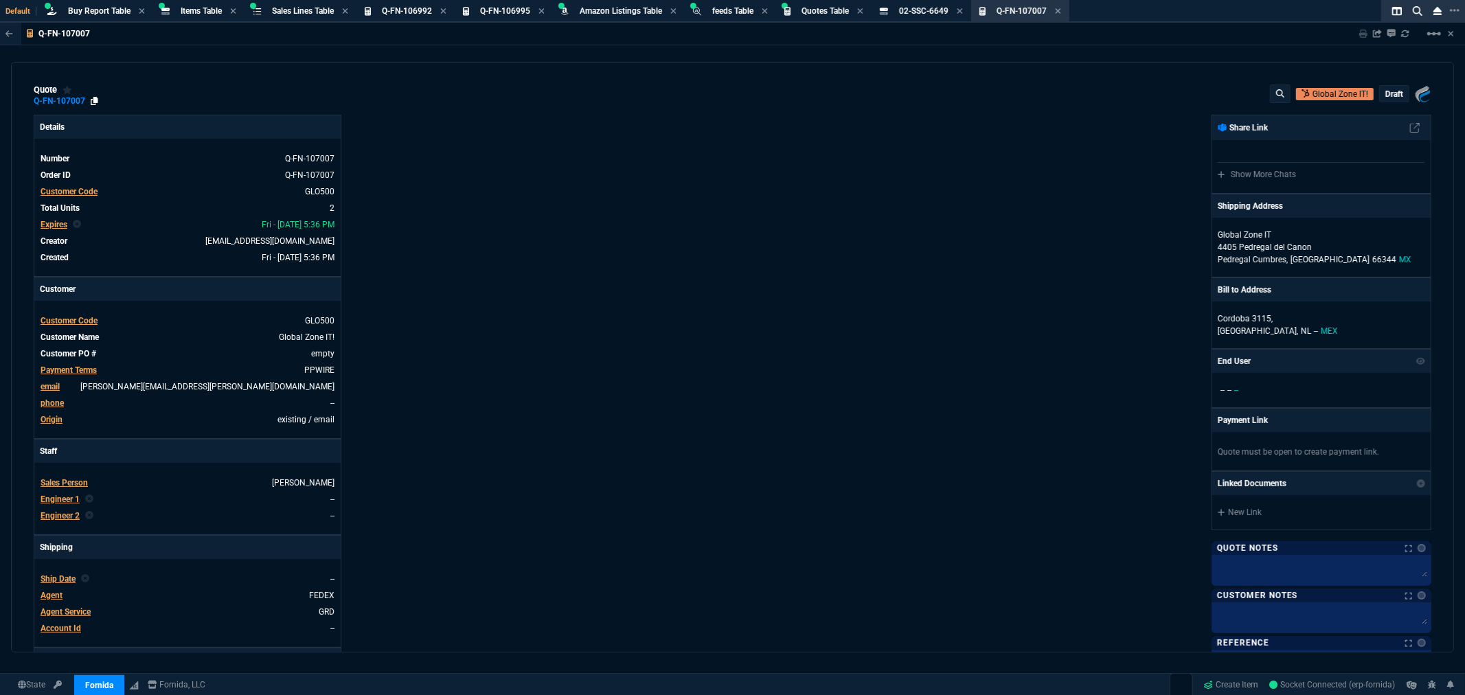
click at [93, 98] on icon at bounding box center [95, 101] width 8 height 8
click at [857, 381] on div "Fornida, LLC 2609 Technology Dr Suite 300 Plano, TX 75074 Share Link Show More …" at bounding box center [1082, 469] width 699 height 709
drag, startPoint x: 822, startPoint y: 345, endPoint x: 807, endPoint y: 429, distance: 85.7
click at [822, 345] on div "Fornida, LLC 2609 Technology Dr Suite 300 Plano, TX 75074 Share Link Show More …" at bounding box center [1082, 469] width 699 height 709
click at [1061, 8] on icon at bounding box center [1057, 10] width 5 height 5
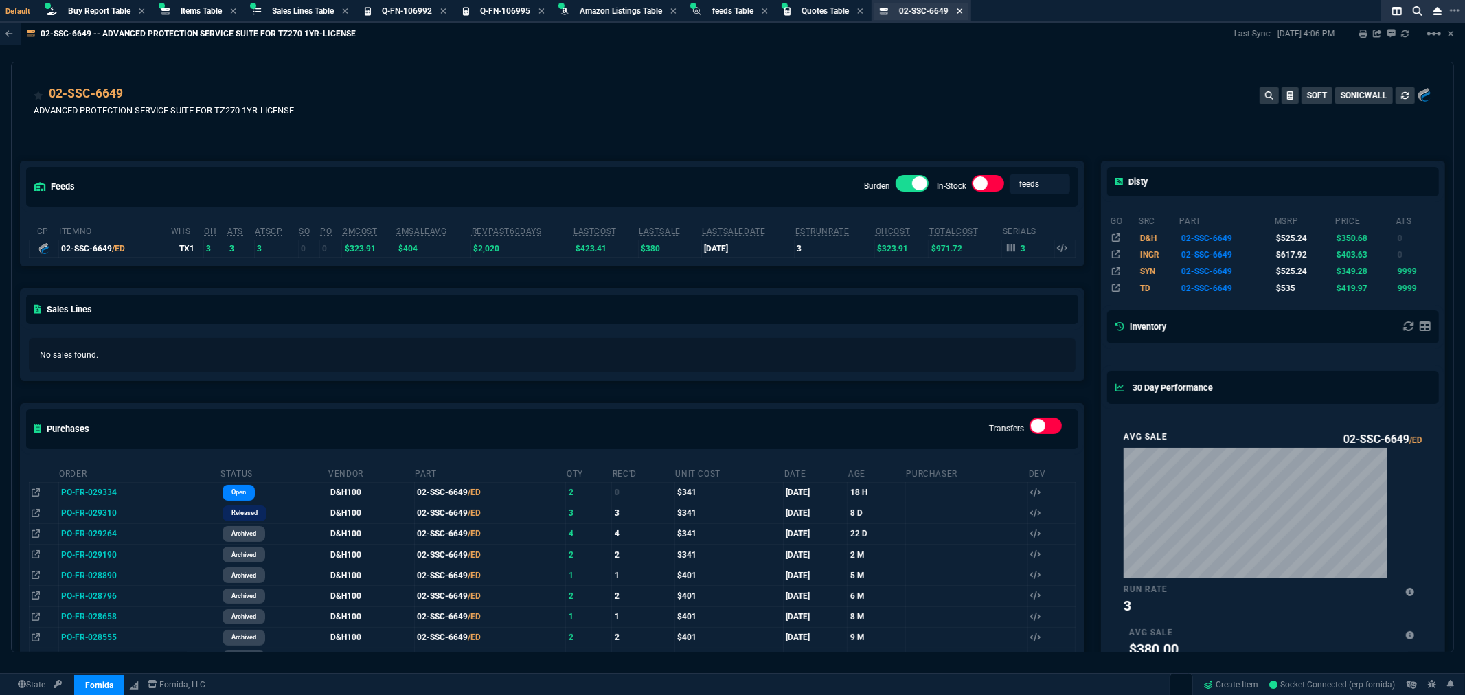
click at [962, 9] on icon at bounding box center [959, 10] width 5 height 5
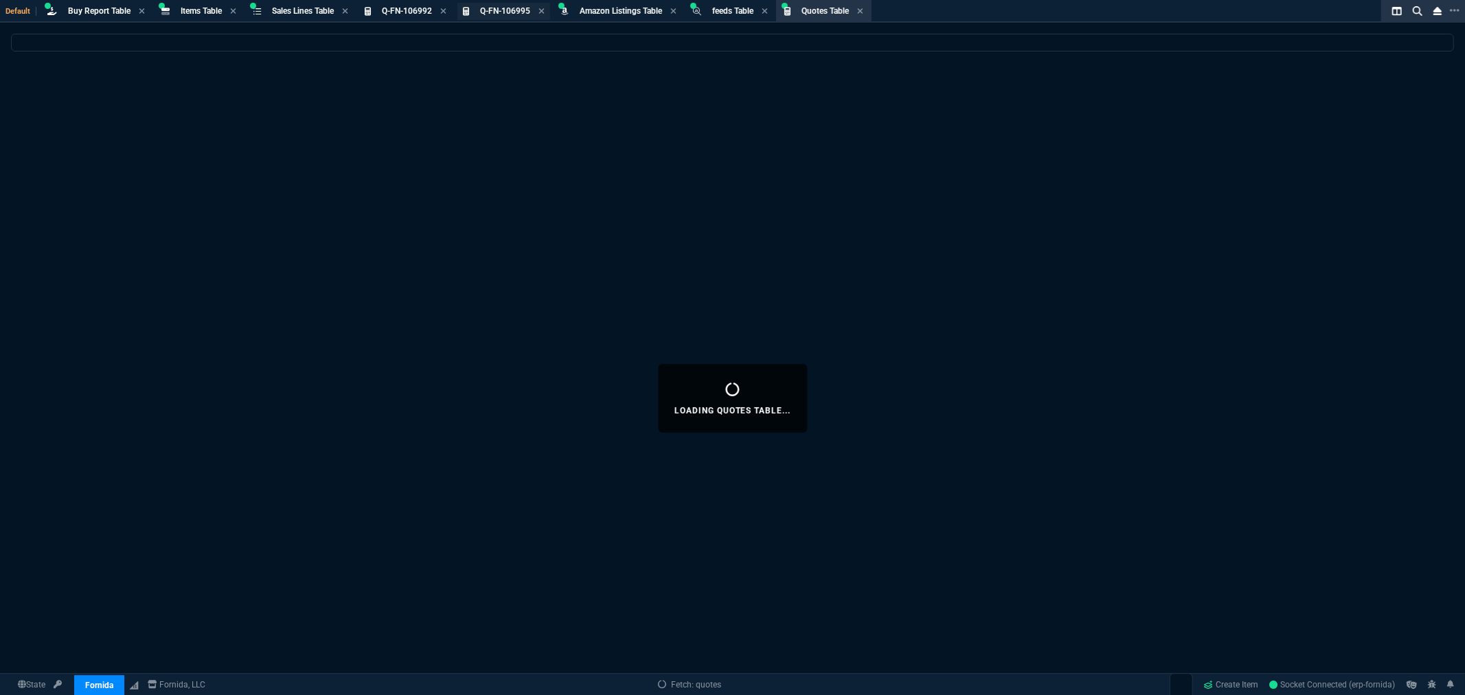
select select
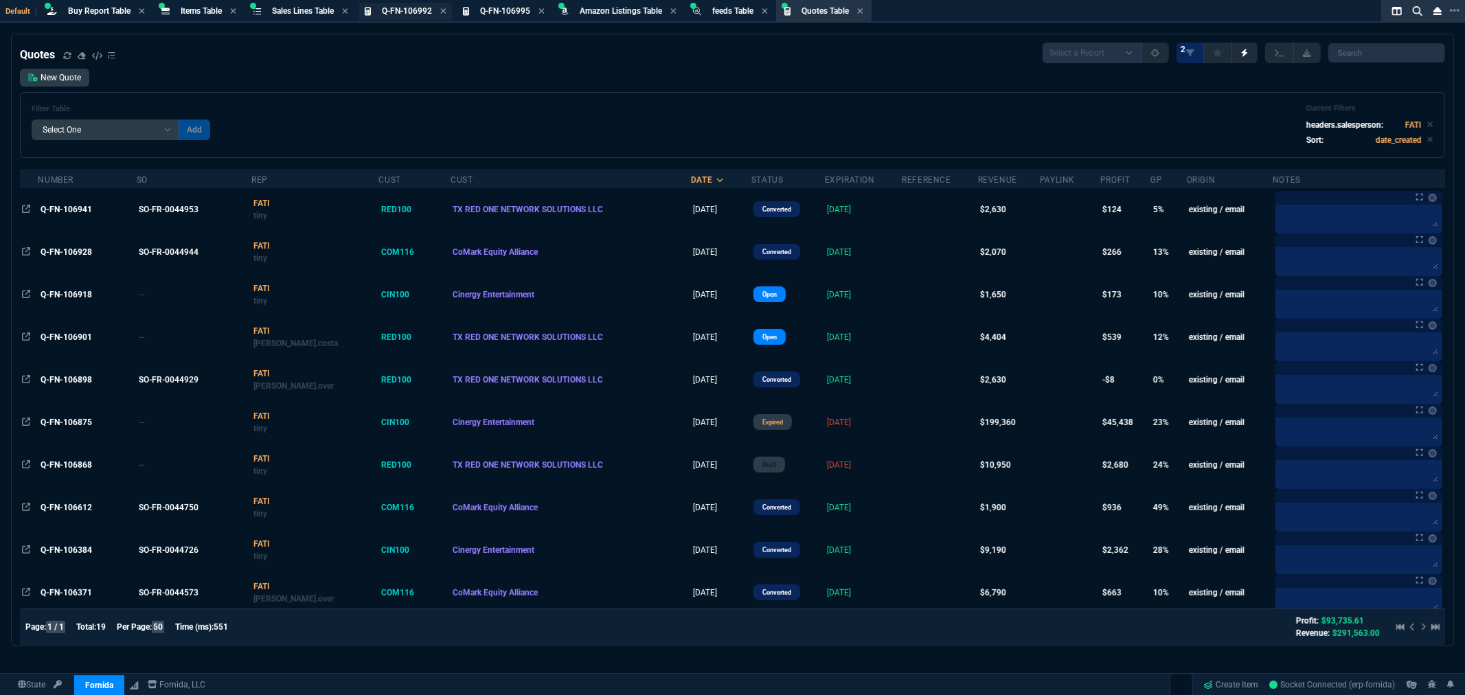
click at [396, 9] on span "Q-FN-106992" at bounding box center [407, 11] width 50 height 10
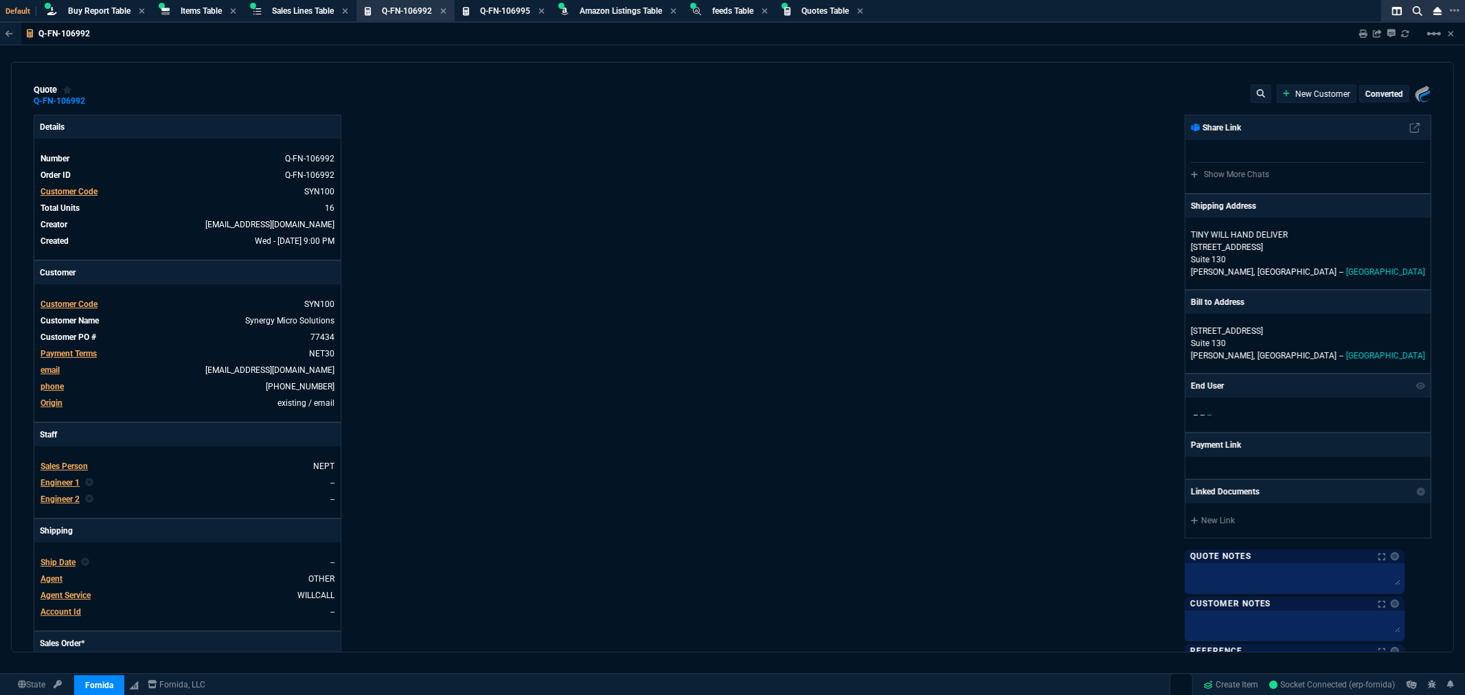
type input "68.07"
type input "75"
type input "15"
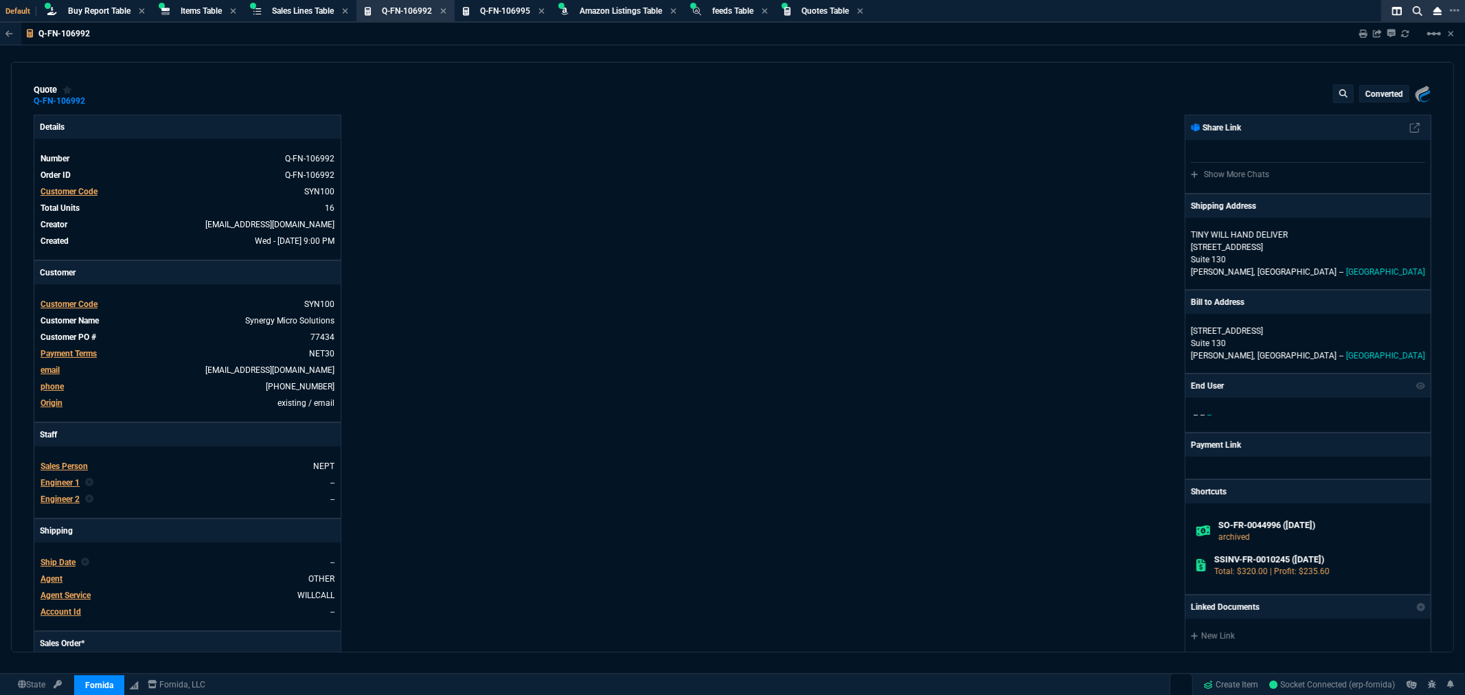
type input "71"
click at [444, 7] on icon at bounding box center [443, 11] width 6 height 8
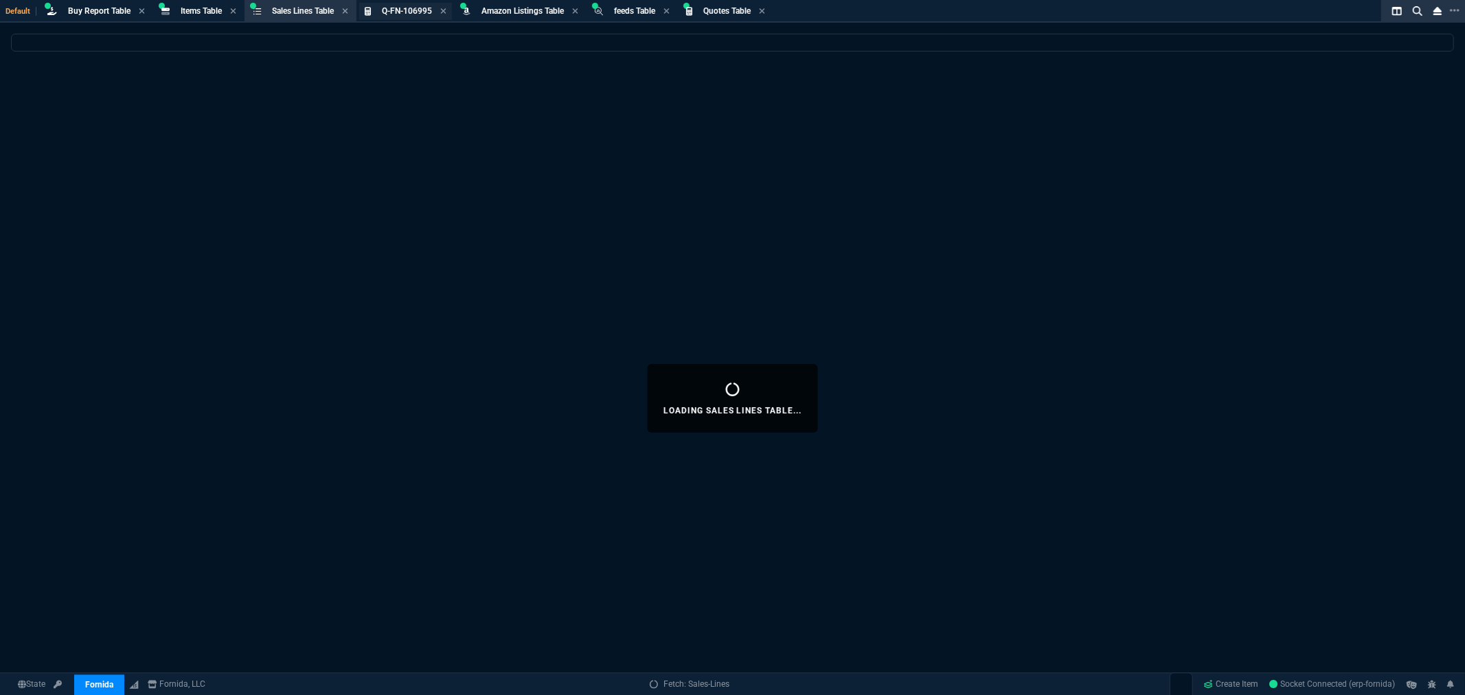
click at [411, 9] on span "Q-FN-106995" at bounding box center [407, 11] width 50 height 10
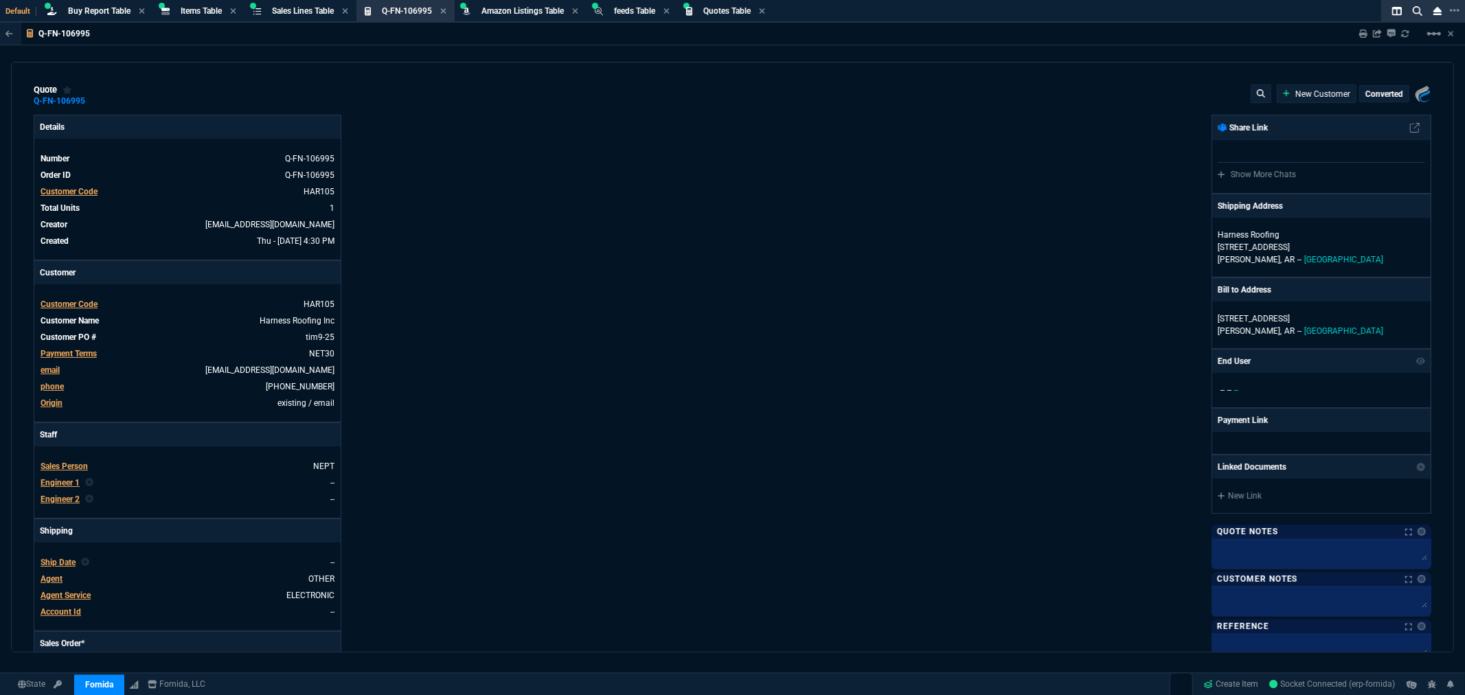
type input "16"
type input "165"
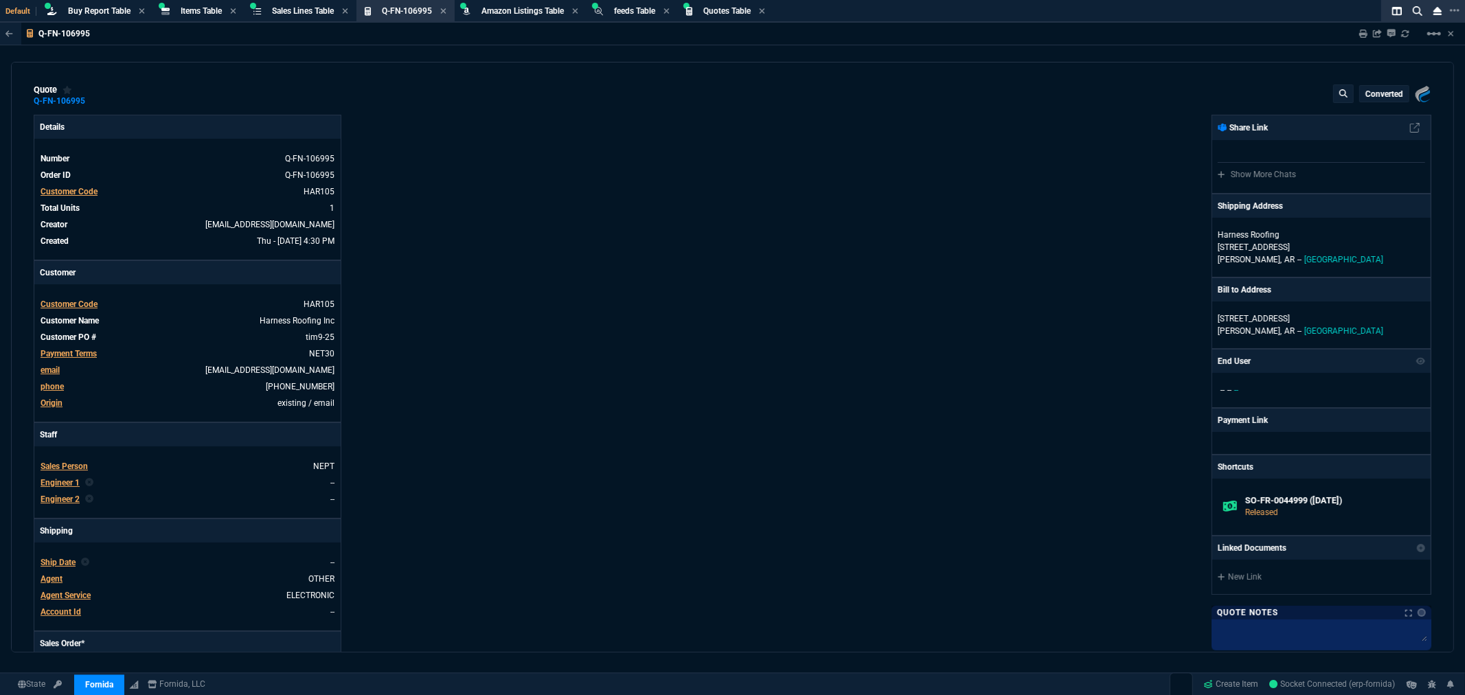
type input "1471.93"
type input "30"
click at [445, 9] on icon at bounding box center [443, 11] width 6 height 8
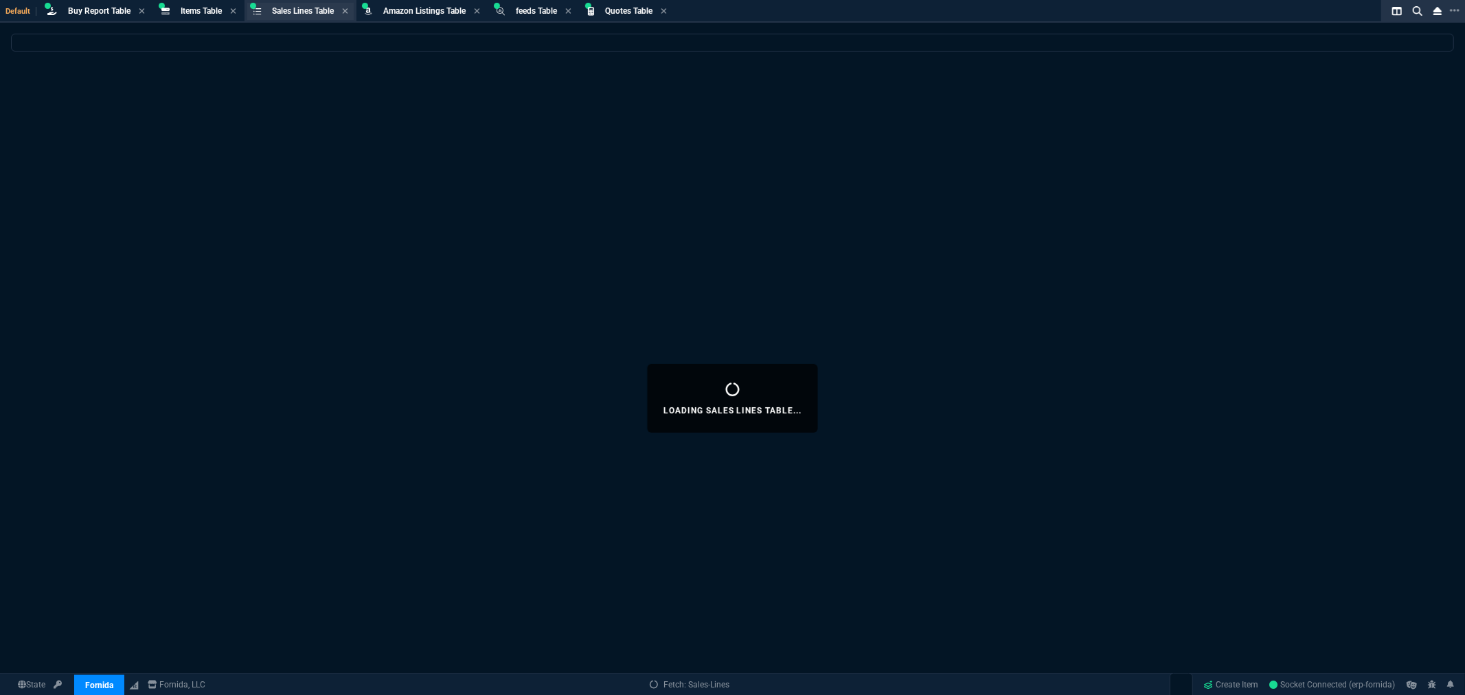
select select
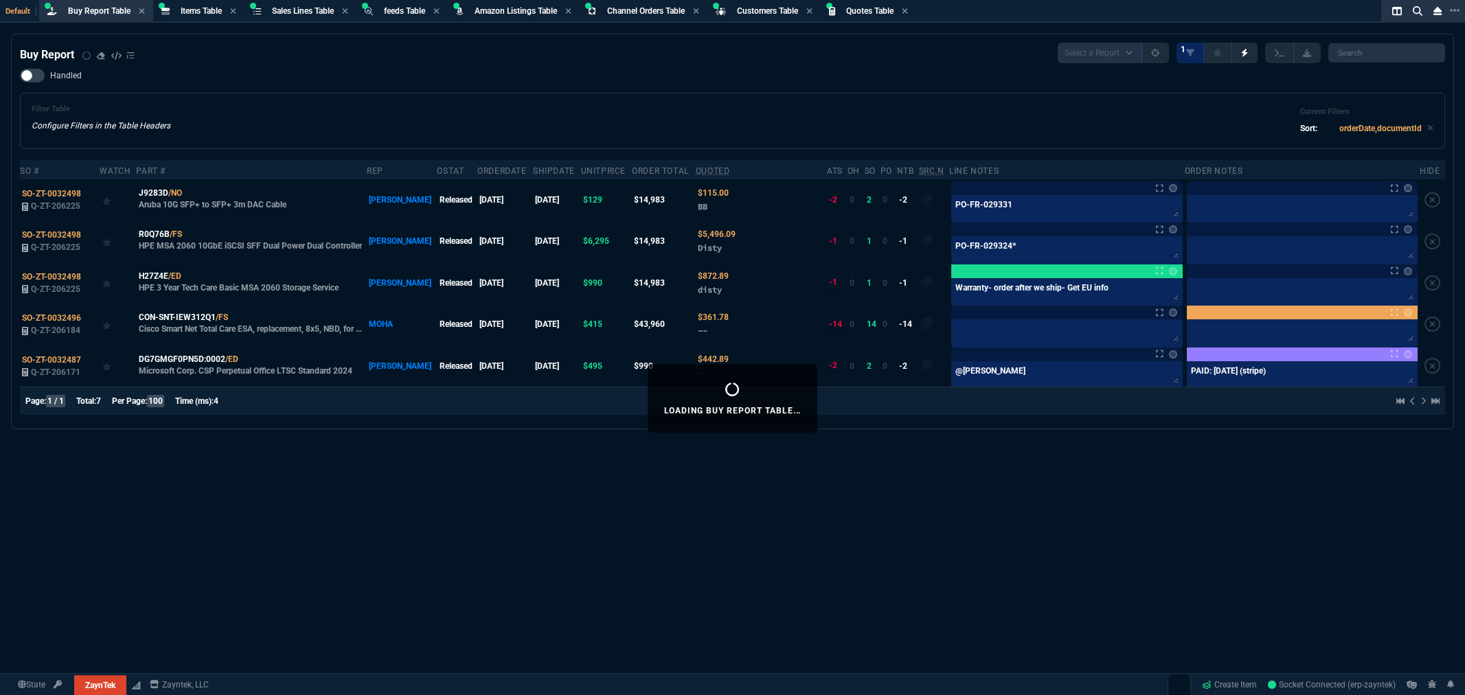
select select "8: NEPT"
click at [1412, 78] on div "Handled Filter Table Configure Filters in the Table Headers Current Filters Sor…" at bounding box center [732, 109] width 1425 height 80
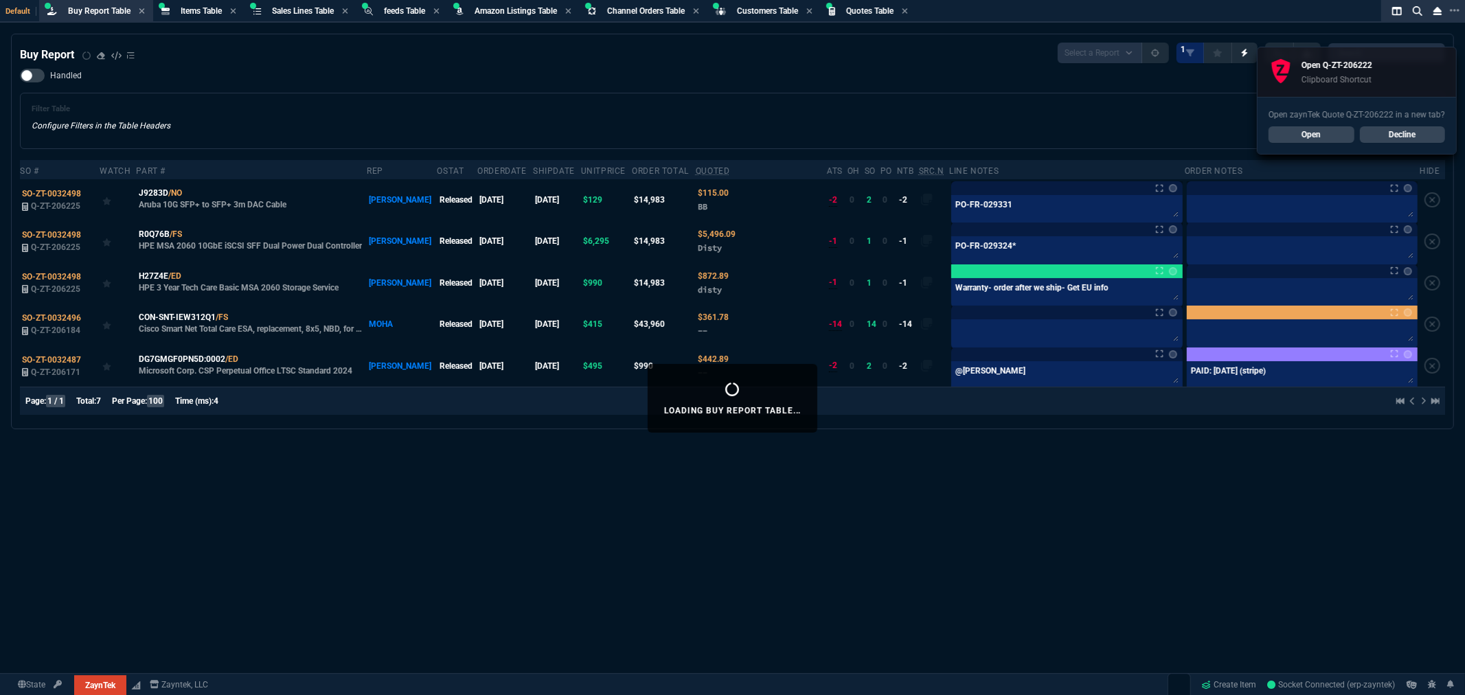
click at [1300, 131] on link "Open" at bounding box center [1312, 134] width 86 height 16
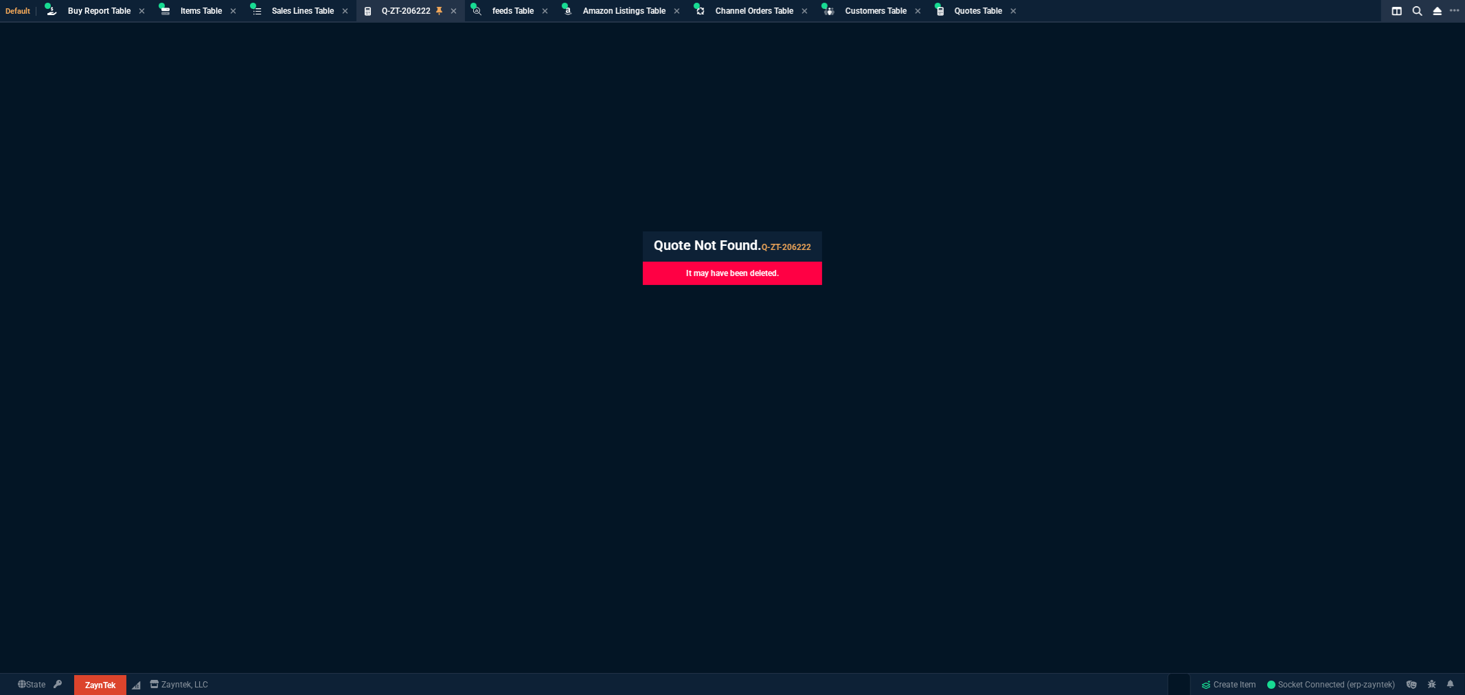
click at [559, 215] on div "Default Buy Report Table Loading... Items Table Item Sales Lines Table Sales Li…" at bounding box center [732, 463] width 1465 height 927
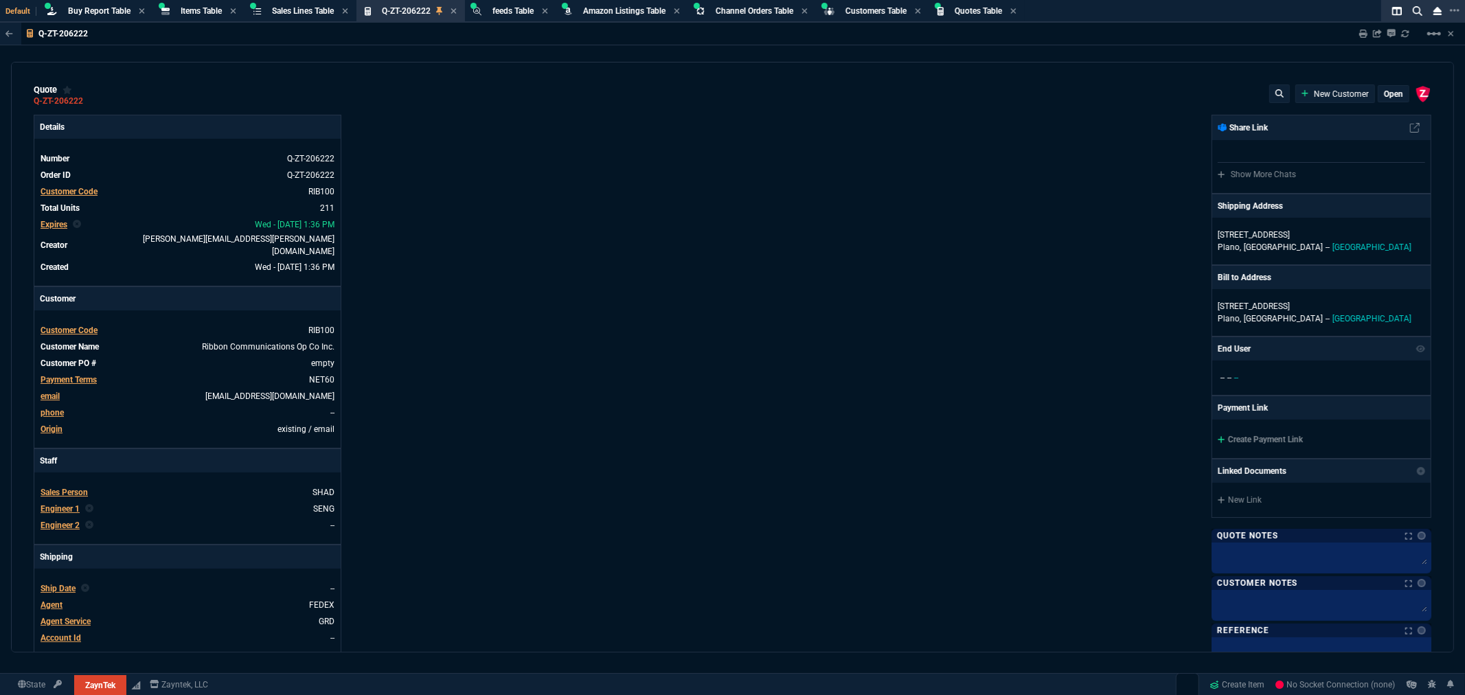
select select "8: NEPT"
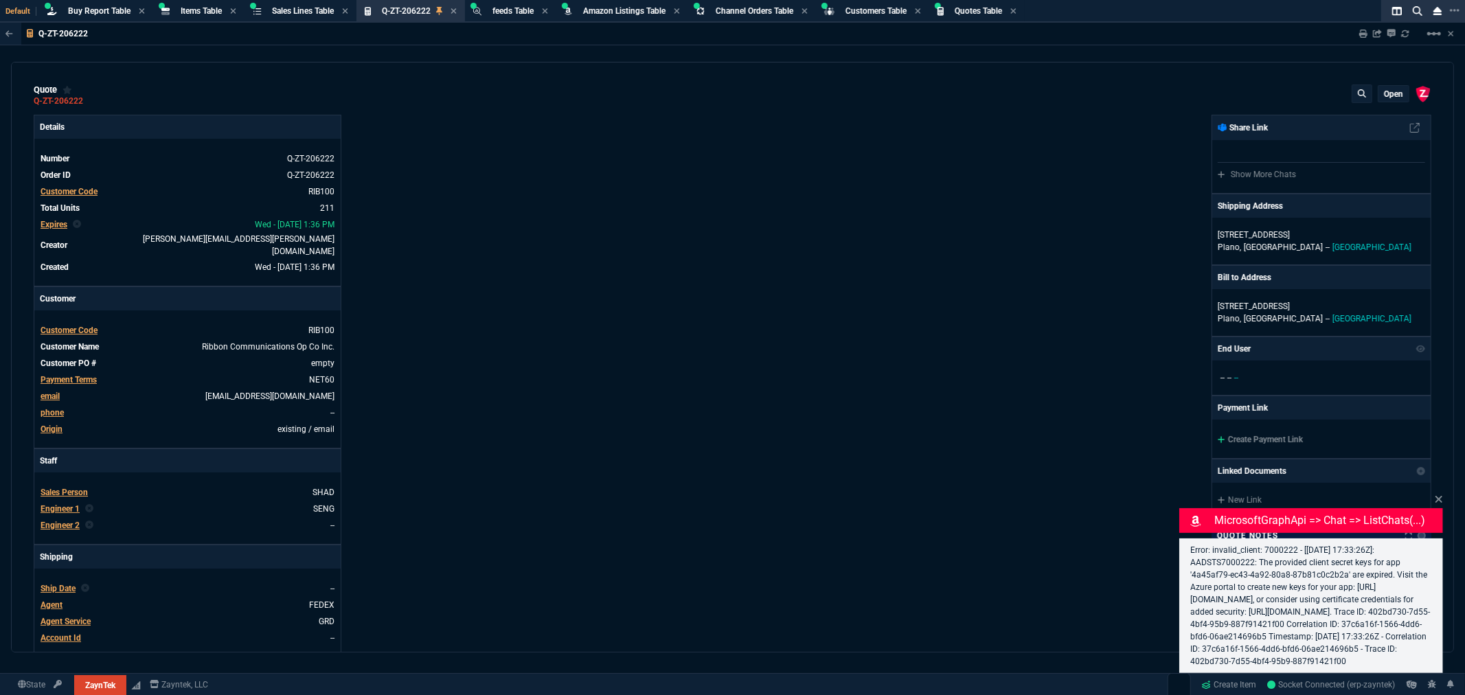
type input "35"
type input "695"
type input "15"
type input "134"
type input "73"
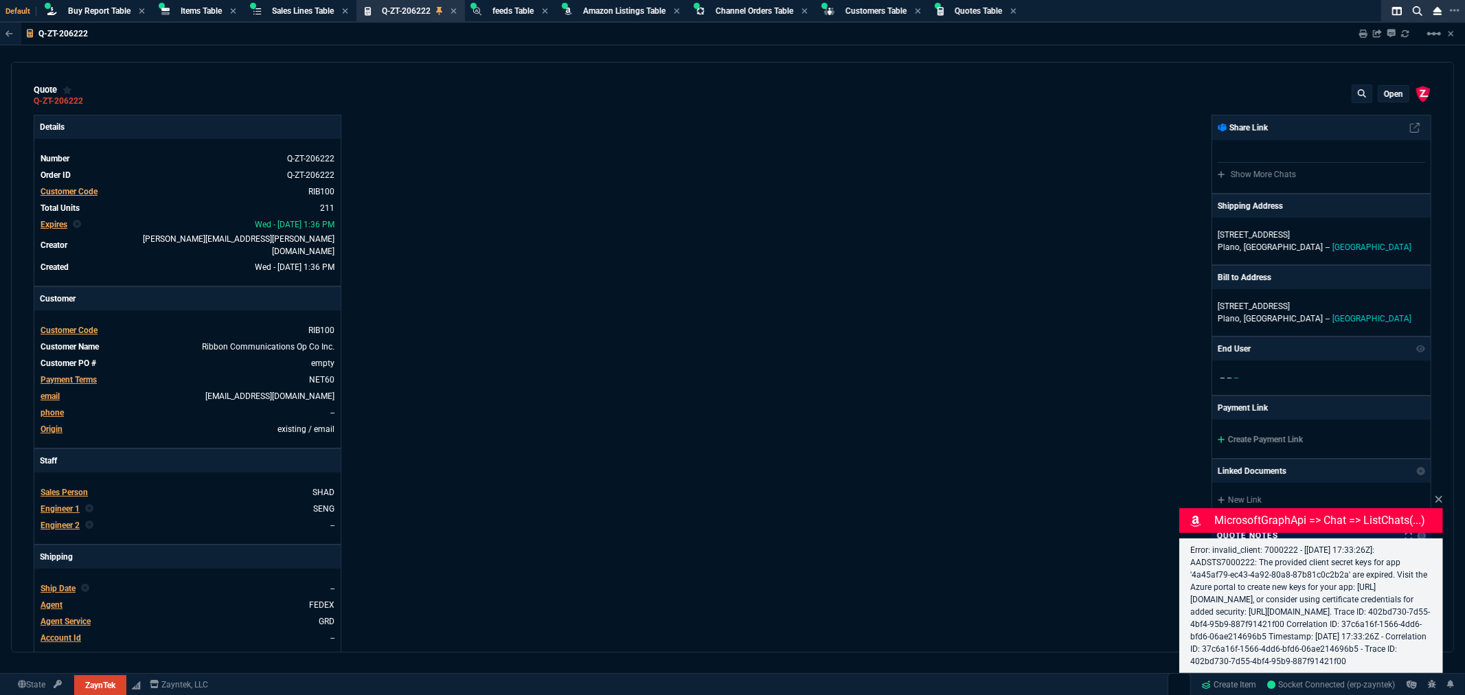
type input "41"
type input "0"
type input "1250"
type input "96"
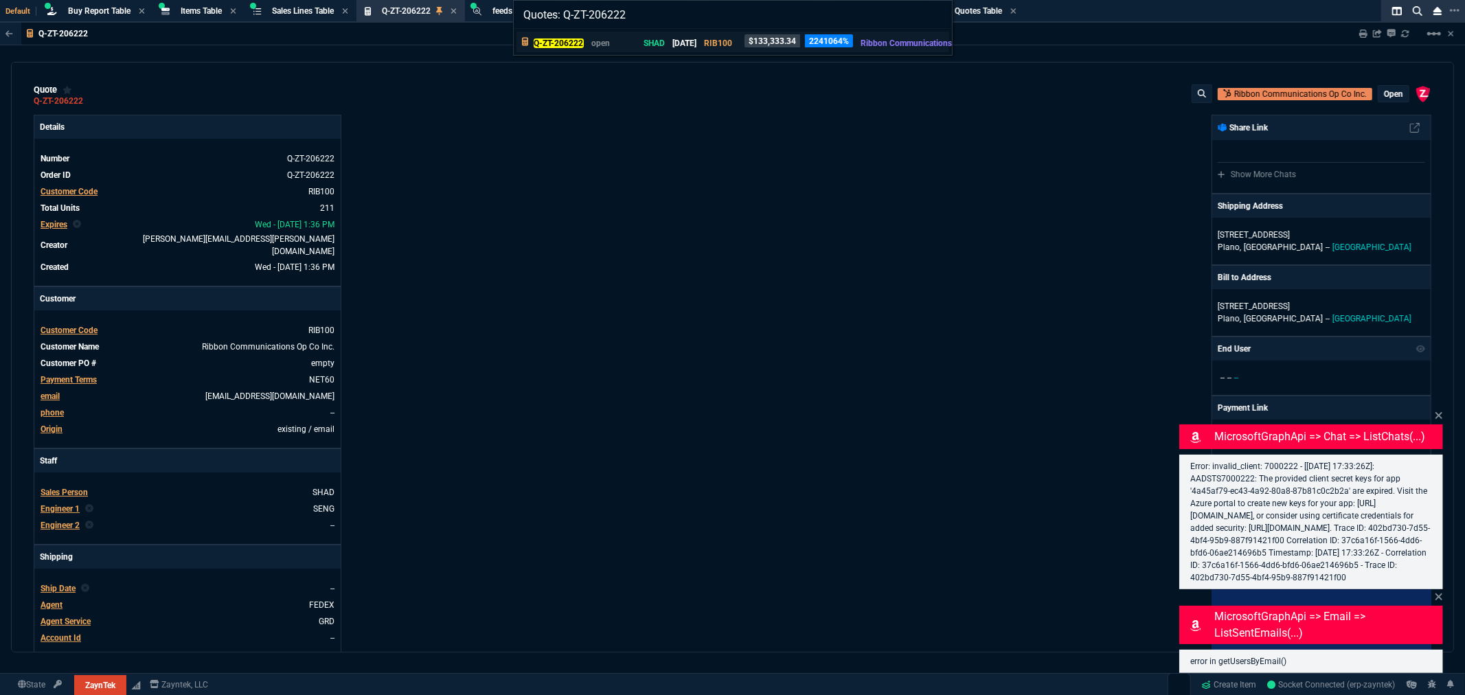
type input "Quotes: Q-ZT-206222"
click at [572, 43] on mark "Q-ZT-206222" at bounding box center [559, 43] width 50 height 10
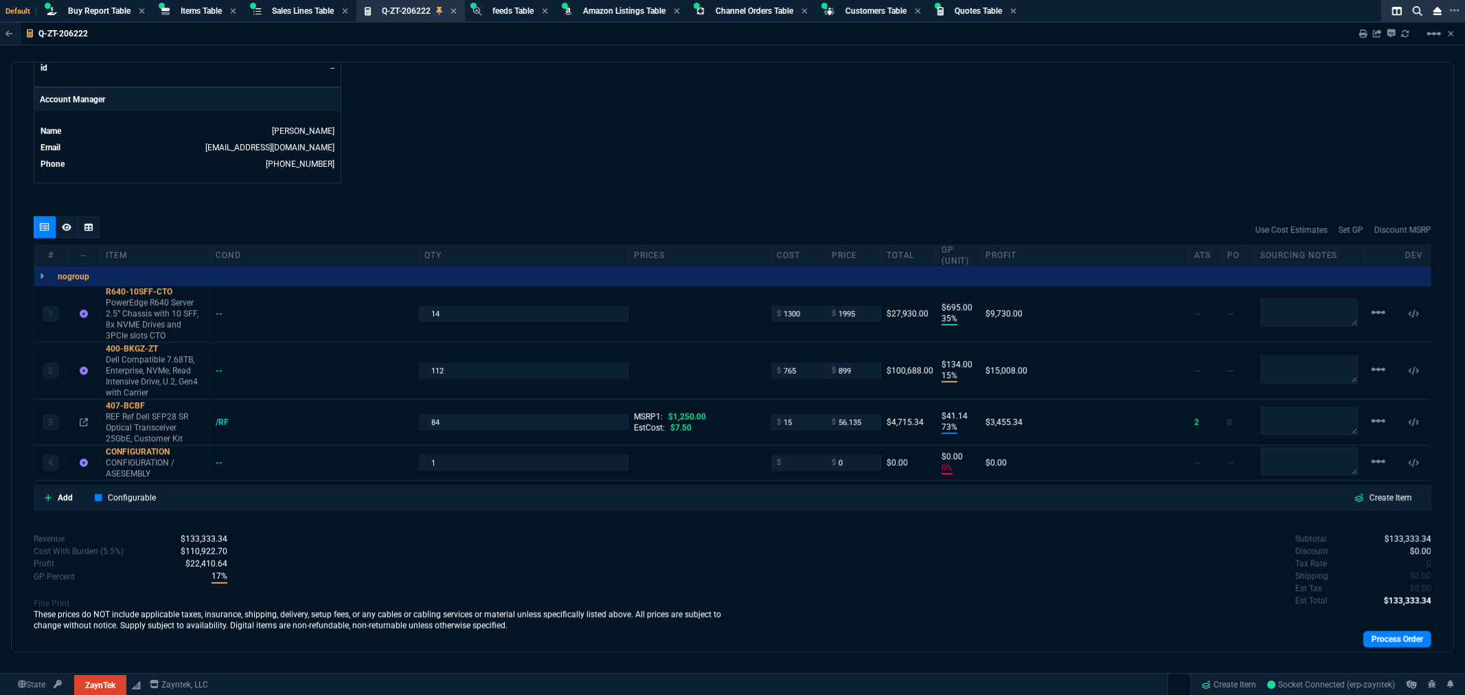
scroll to position [677, 0]
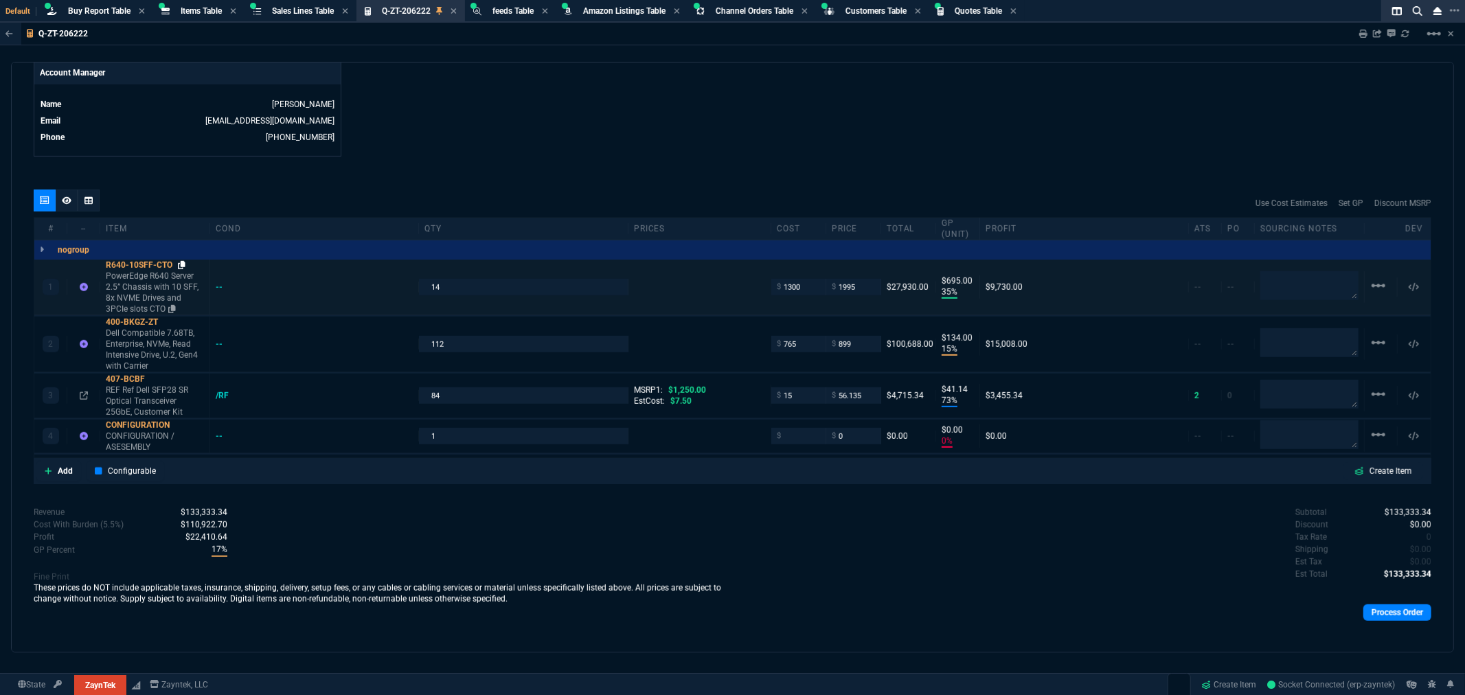
click at [183, 261] on icon at bounding box center [182, 265] width 8 height 8
click at [80, 283] on icon at bounding box center [84, 287] width 8 height 8
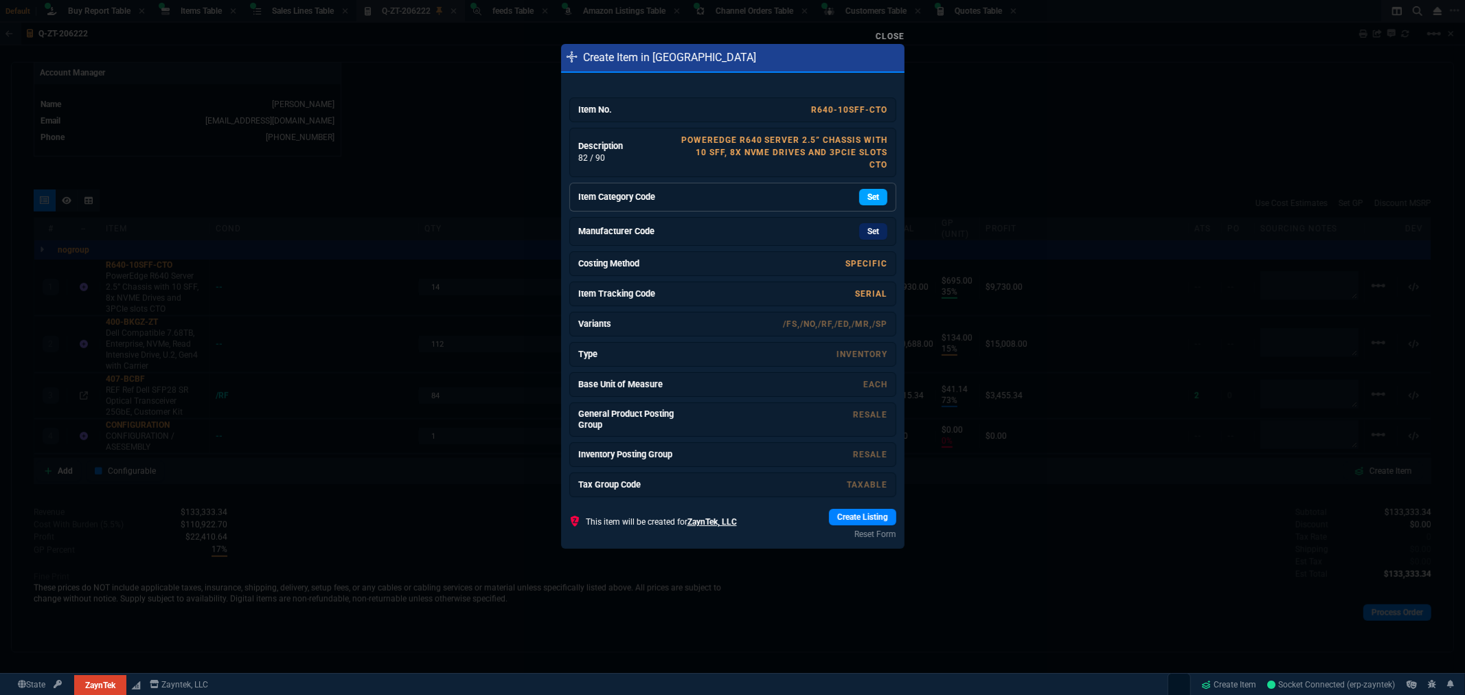
click at [866, 198] on link "Set" at bounding box center [873, 197] width 28 height 16
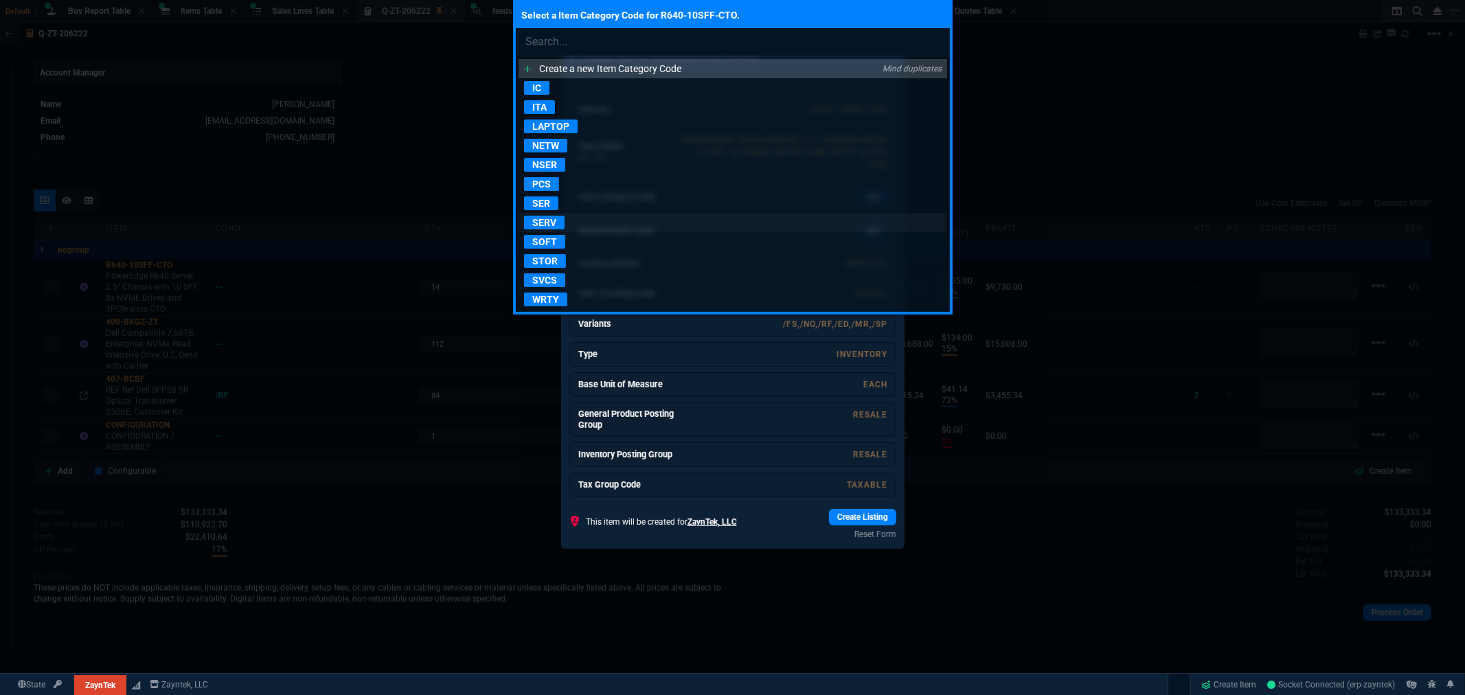
click at [541, 216] on p "SERV" at bounding box center [544, 223] width 41 height 14
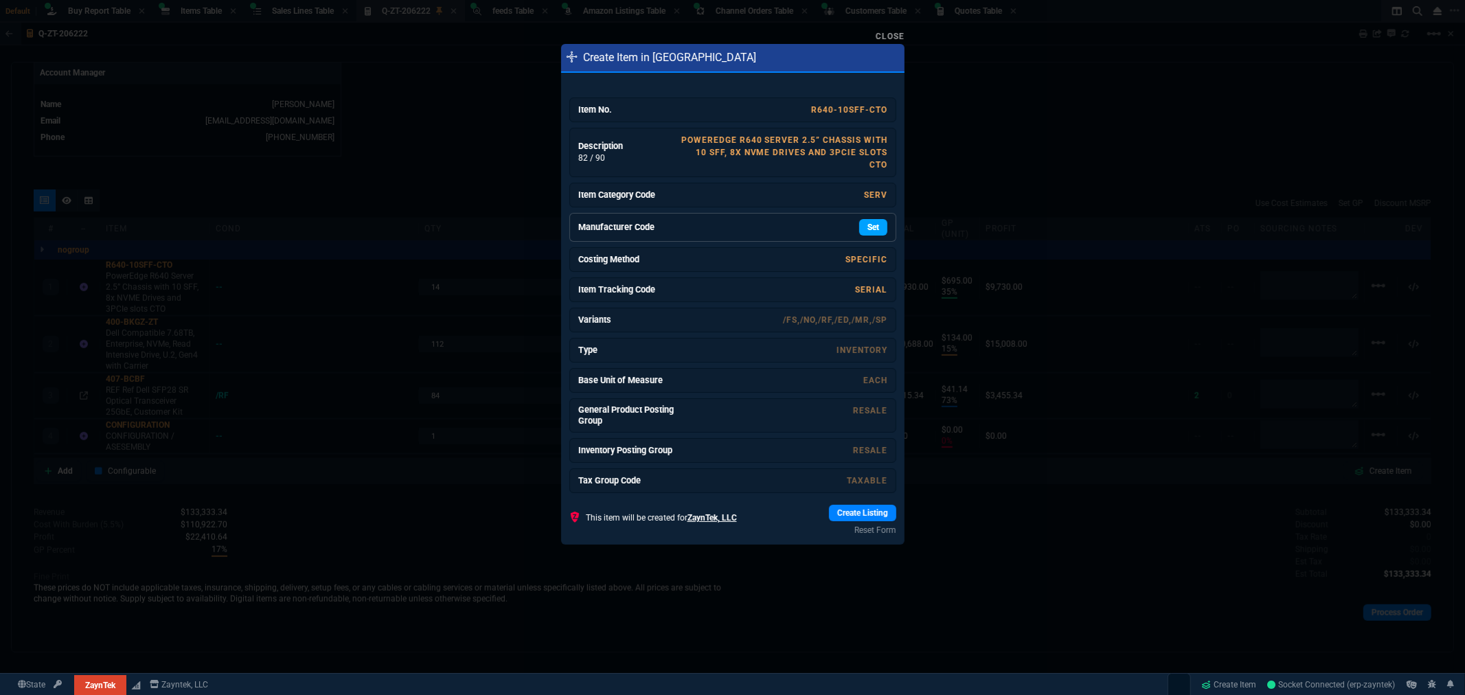
click at [870, 227] on link "Set" at bounding box center [873, 227] width 28 height 16
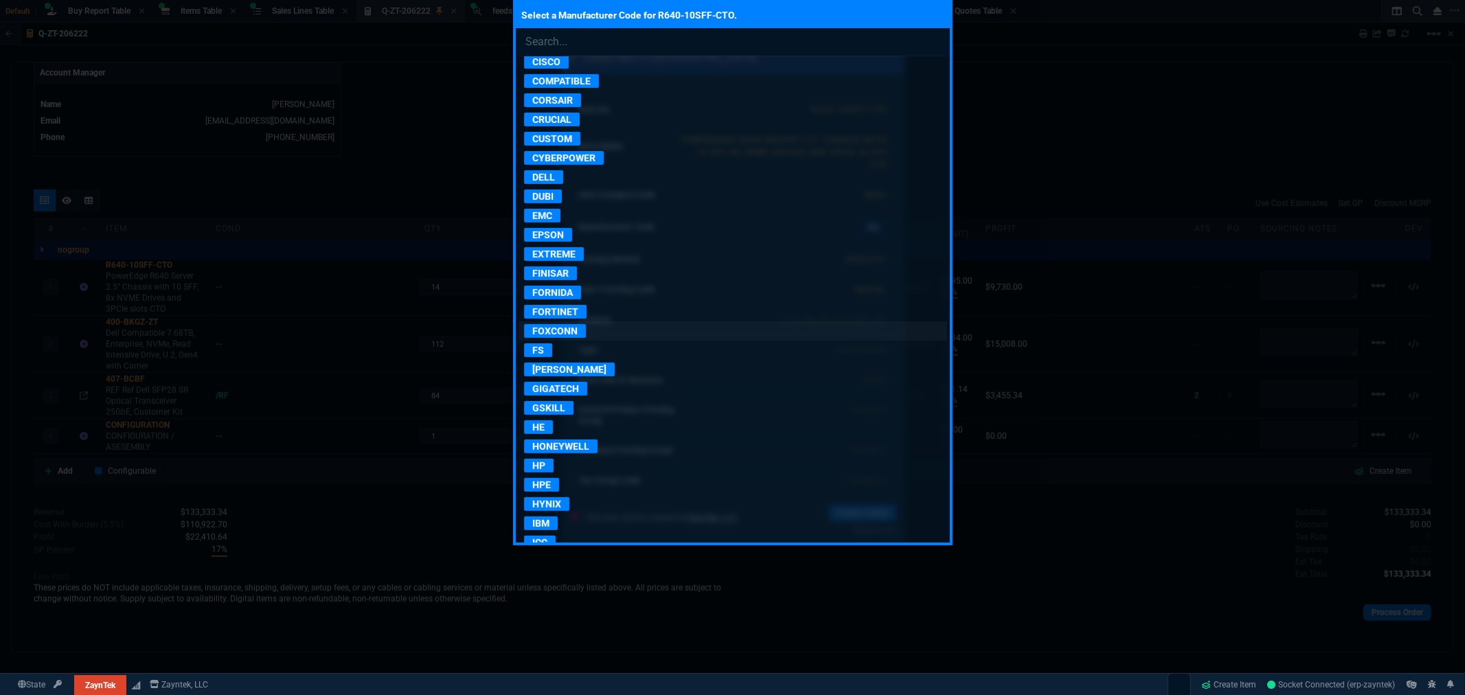
scroll to position [457, 0]
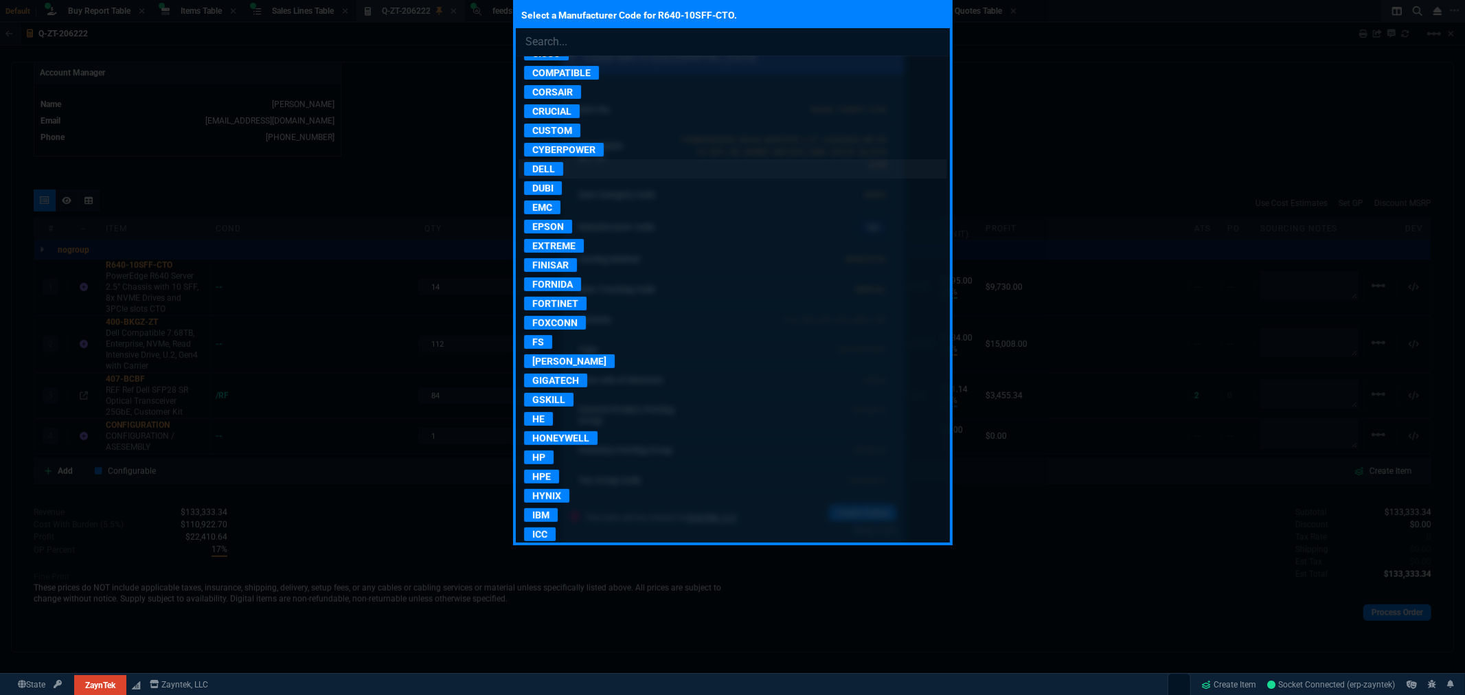
click at [539, 169] on p "DELL" at bounding box center [543, 169] width 39 height 14
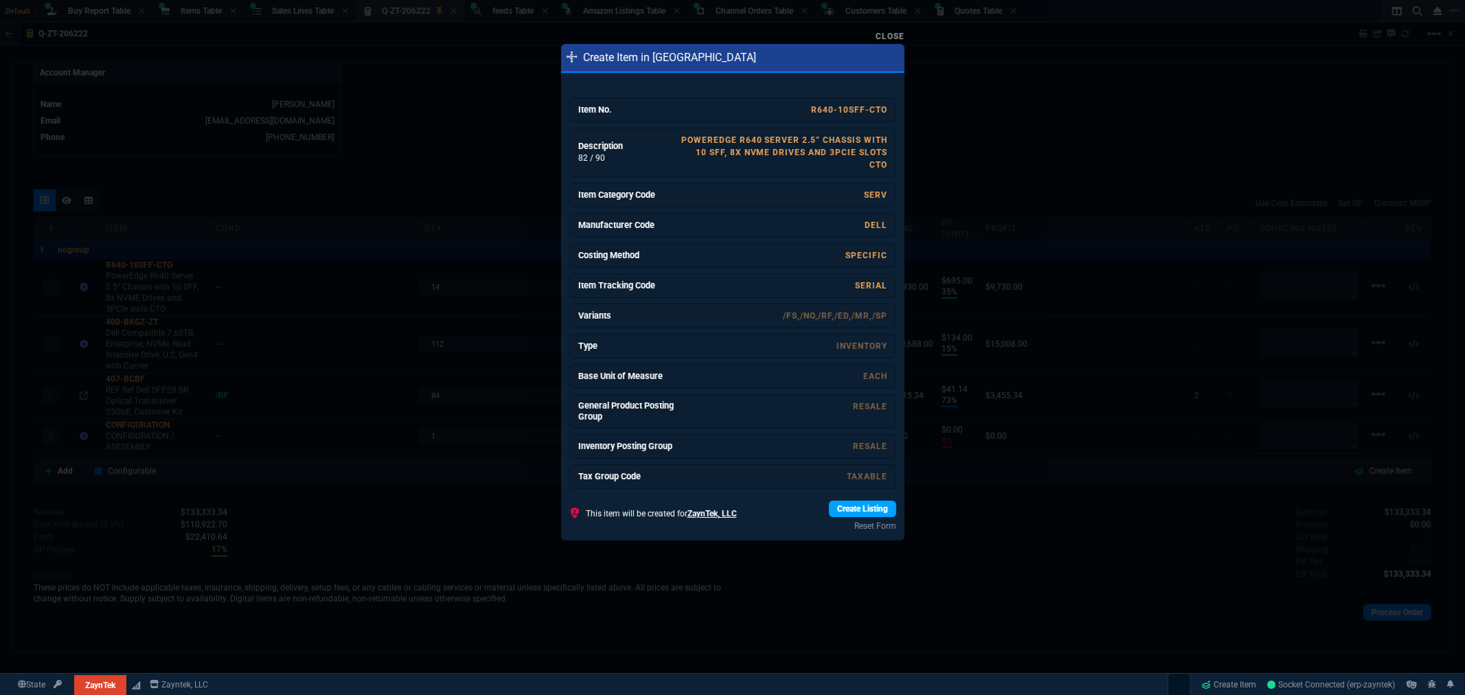
click at [855, 510] on link "Create Listing" at bounding box center [862, 509] width 67 height 16
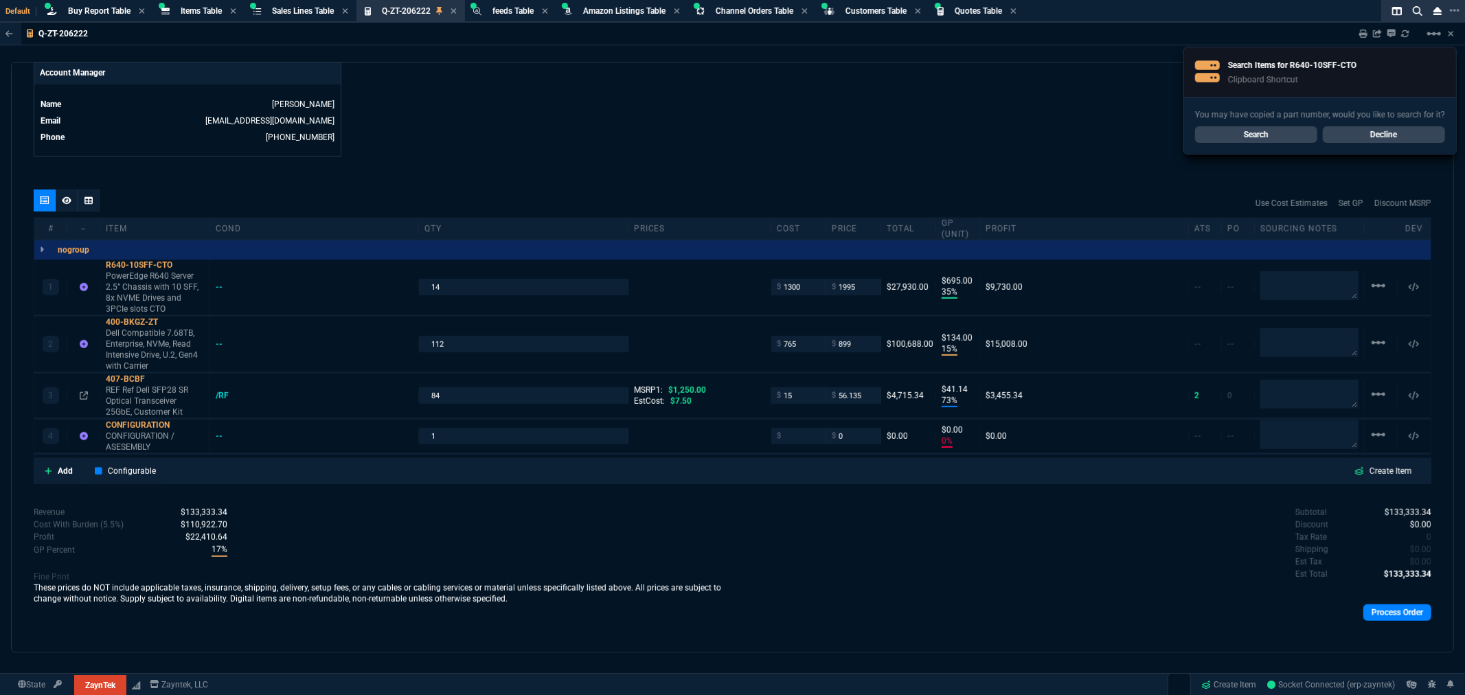
click at [1392, 138] on link "Decline" at bounding box center [1384, 134] width 122 height 16
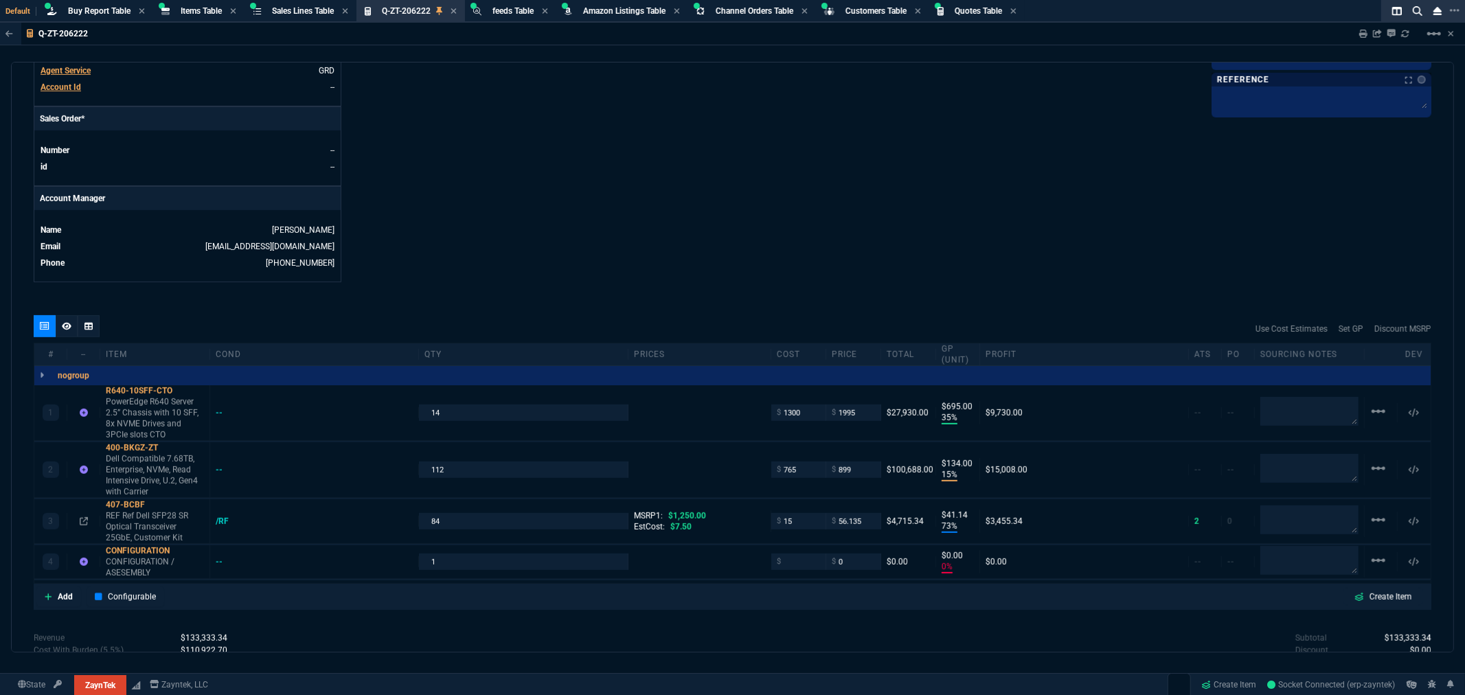
scroll to position [524, 0]
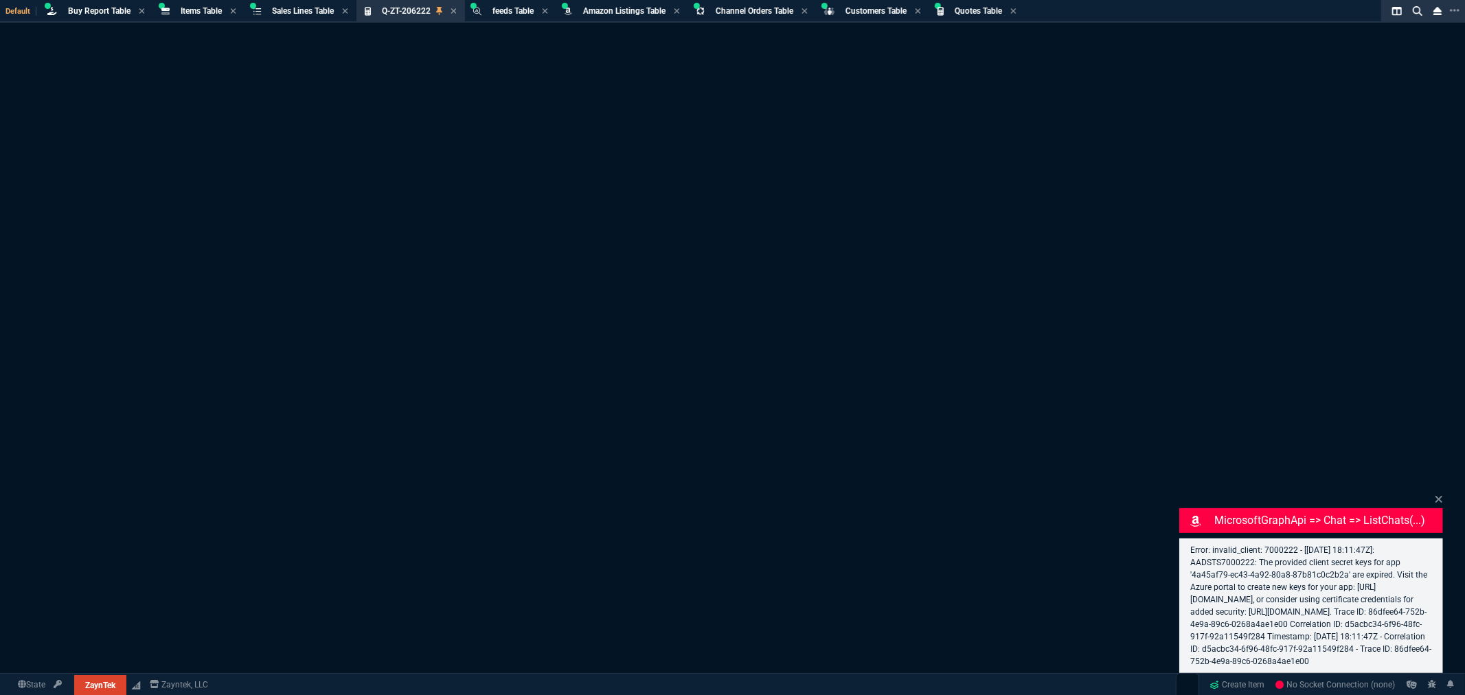
select select "8: NEPT"
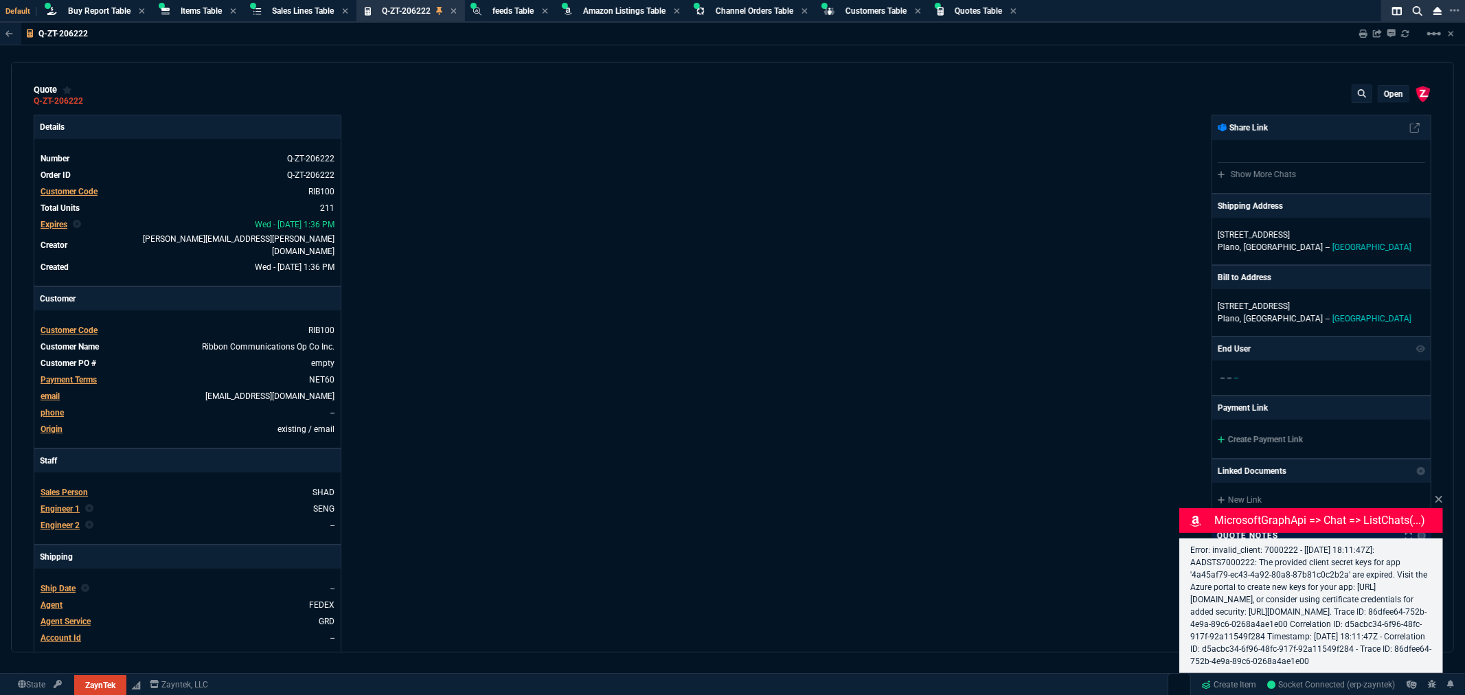
type input "35"
type input "695"
type input "15"
type input "134"
type input "73"
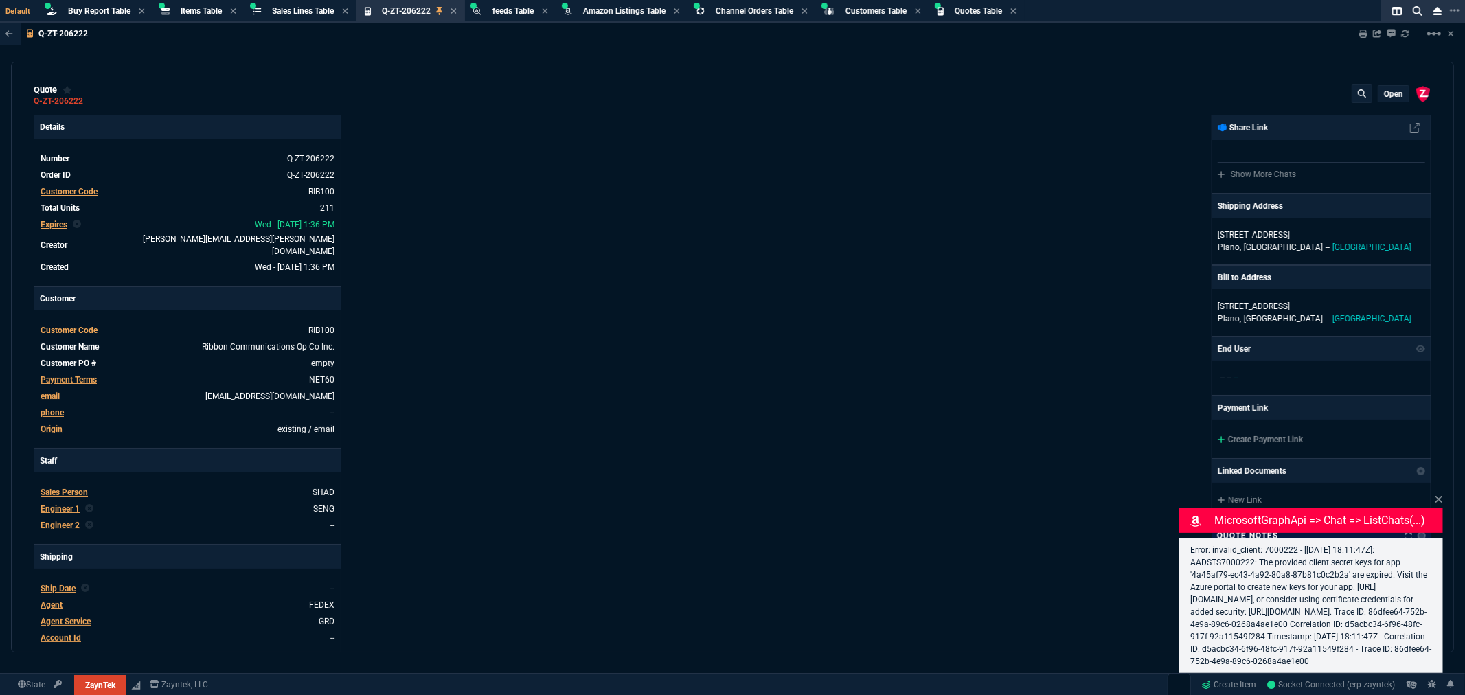
type input "41"
type input "1250"
type input "0"
type input "96"
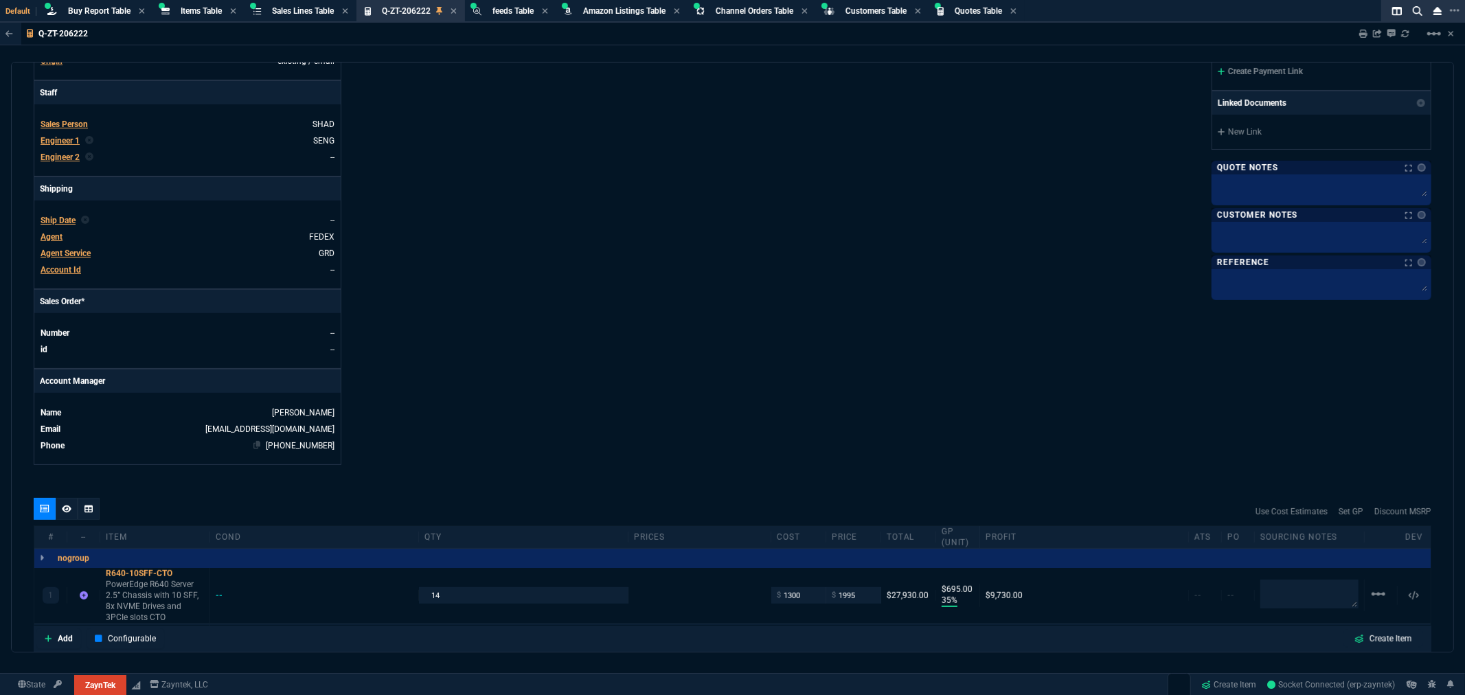
scroll to position [534, 0]
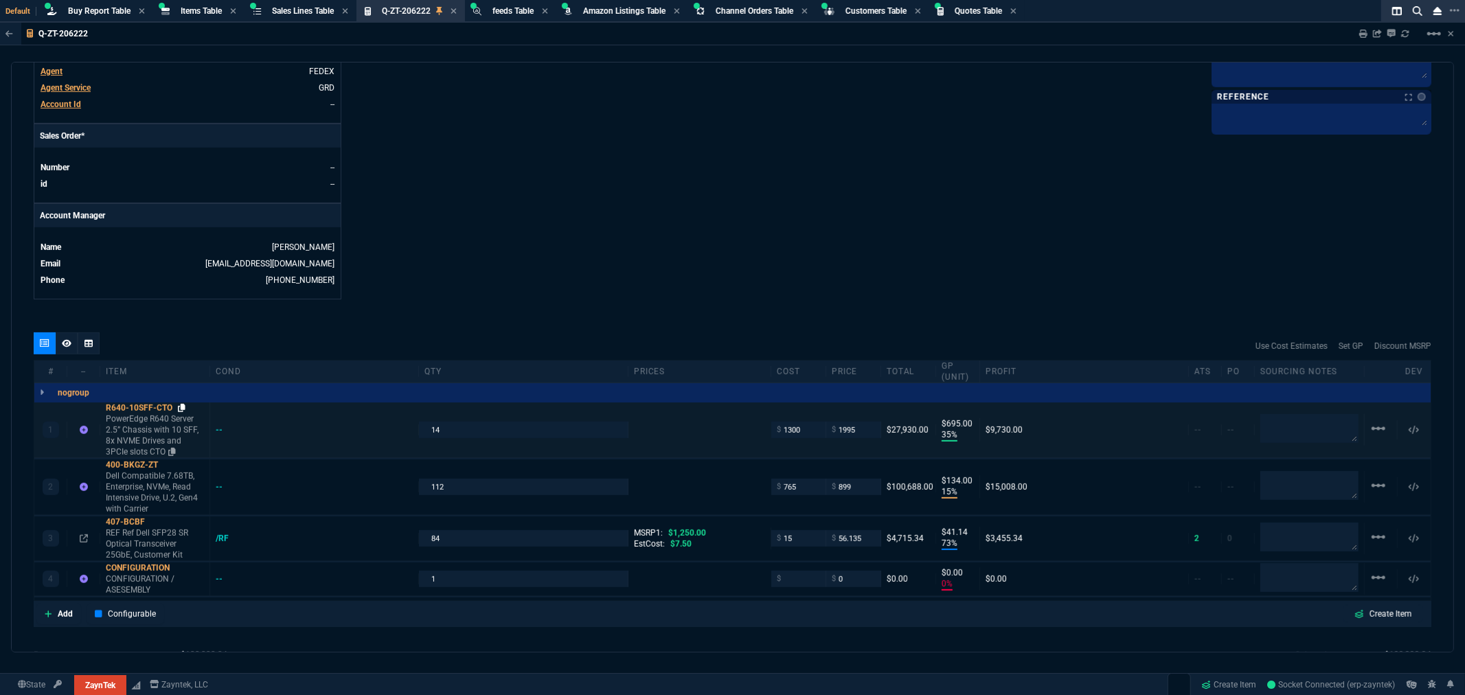
click at [185, 404] on icon at bounding box center [182, 408] width 8 height 8
click at [146, 403] on div "R640-10SFF-CTO" at bounding box center [155, 408] width 98 height 11
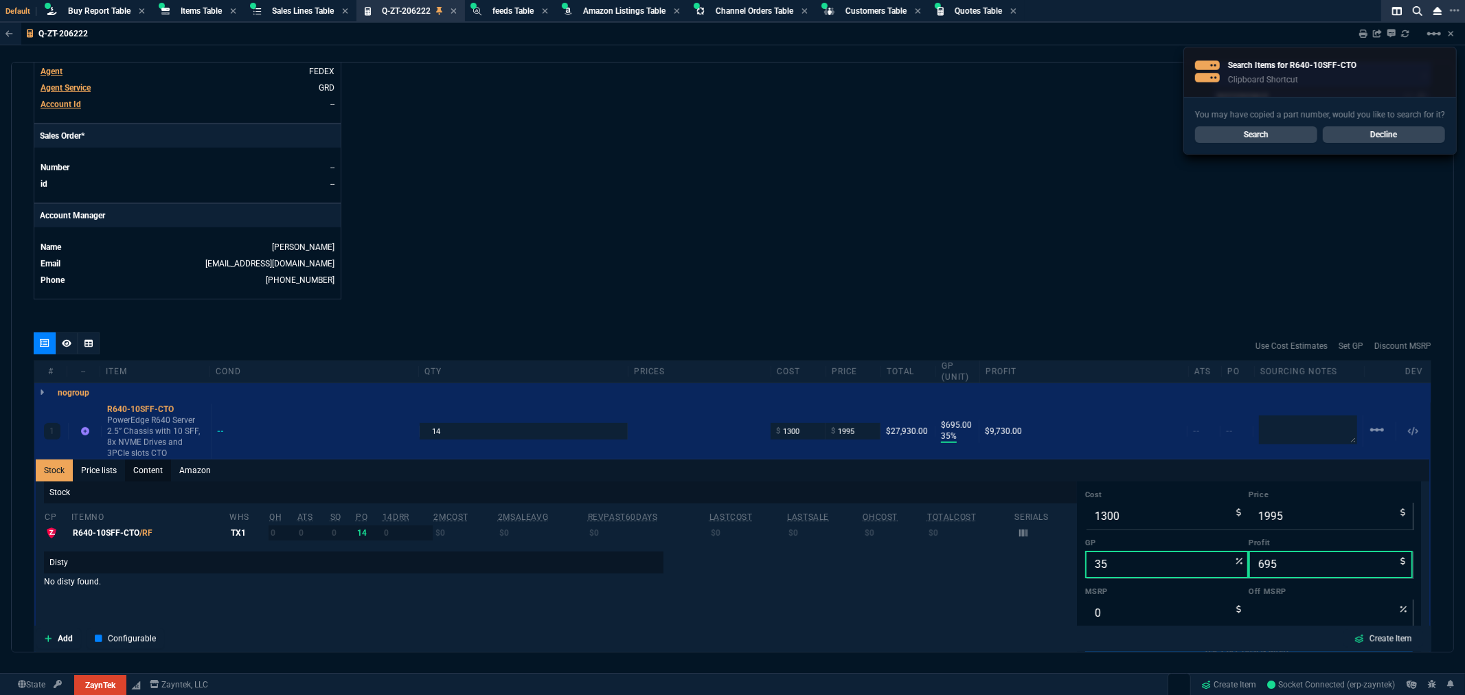
click at [148, 466] on link "Content" at bounding box center [148, 471] width 46 height 22
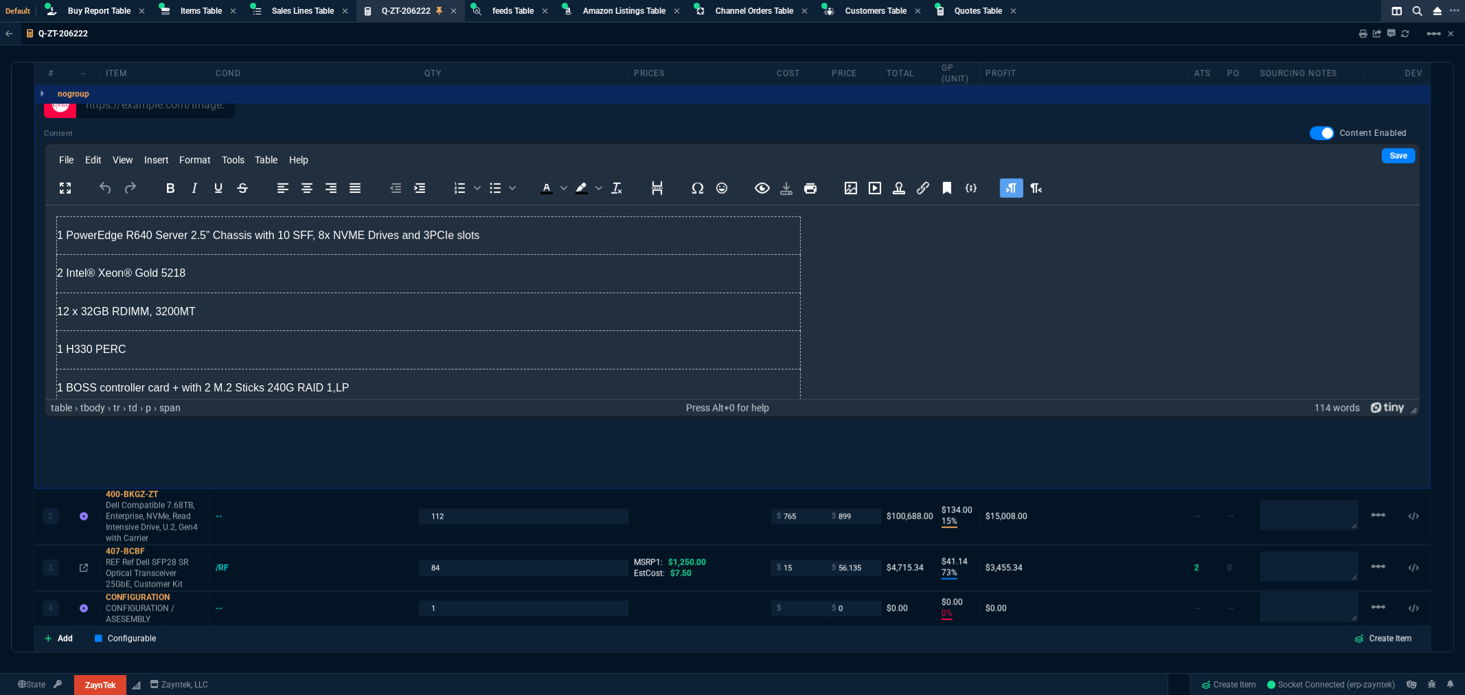
scroll to position [916, 0]
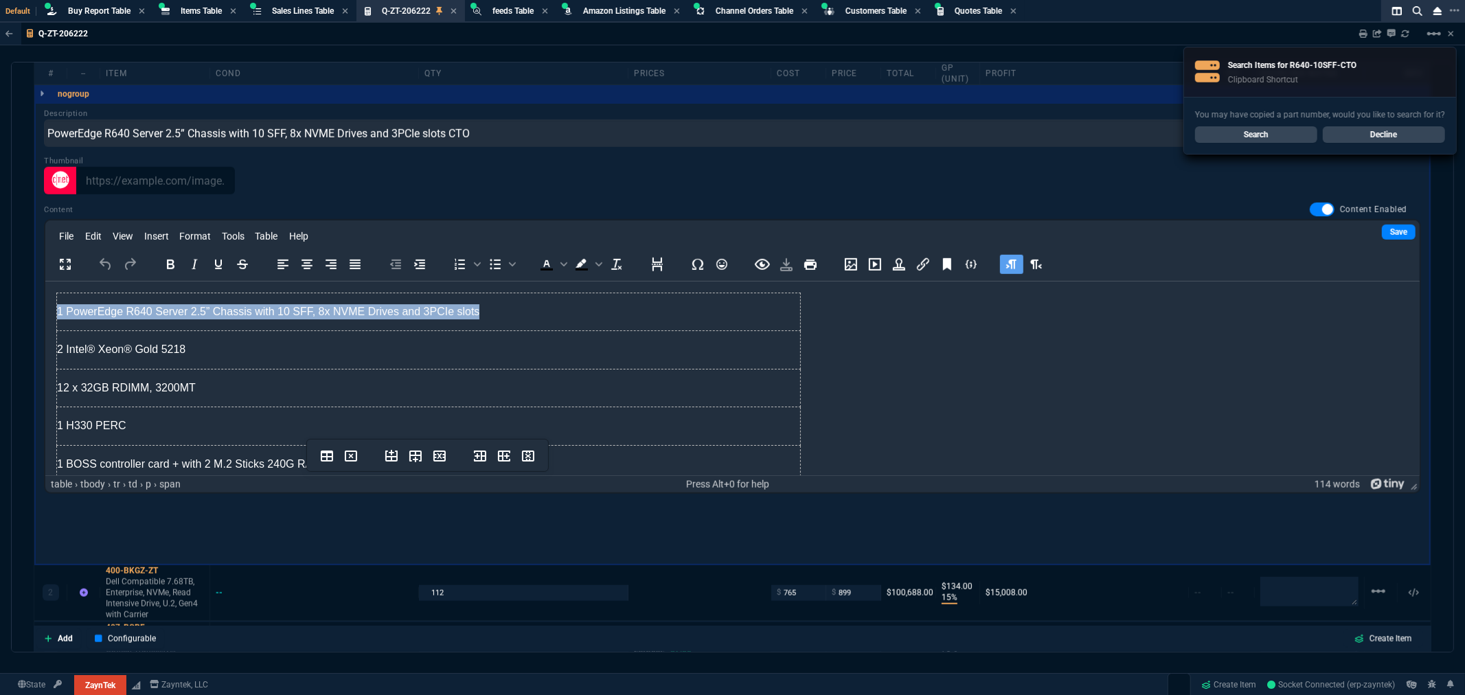
drag, startPoint x: 475, startPoint y: 308, endPoint x: 55, endPoint y: 316, distance: 419.8
click at [56, 316] on td "1 PowerEdge R640 Server 2.5” Chassis with 10 SFF, 8x NVME Drives and 3PCIe slots" at bounding box center [428, 312] width 744 height 38
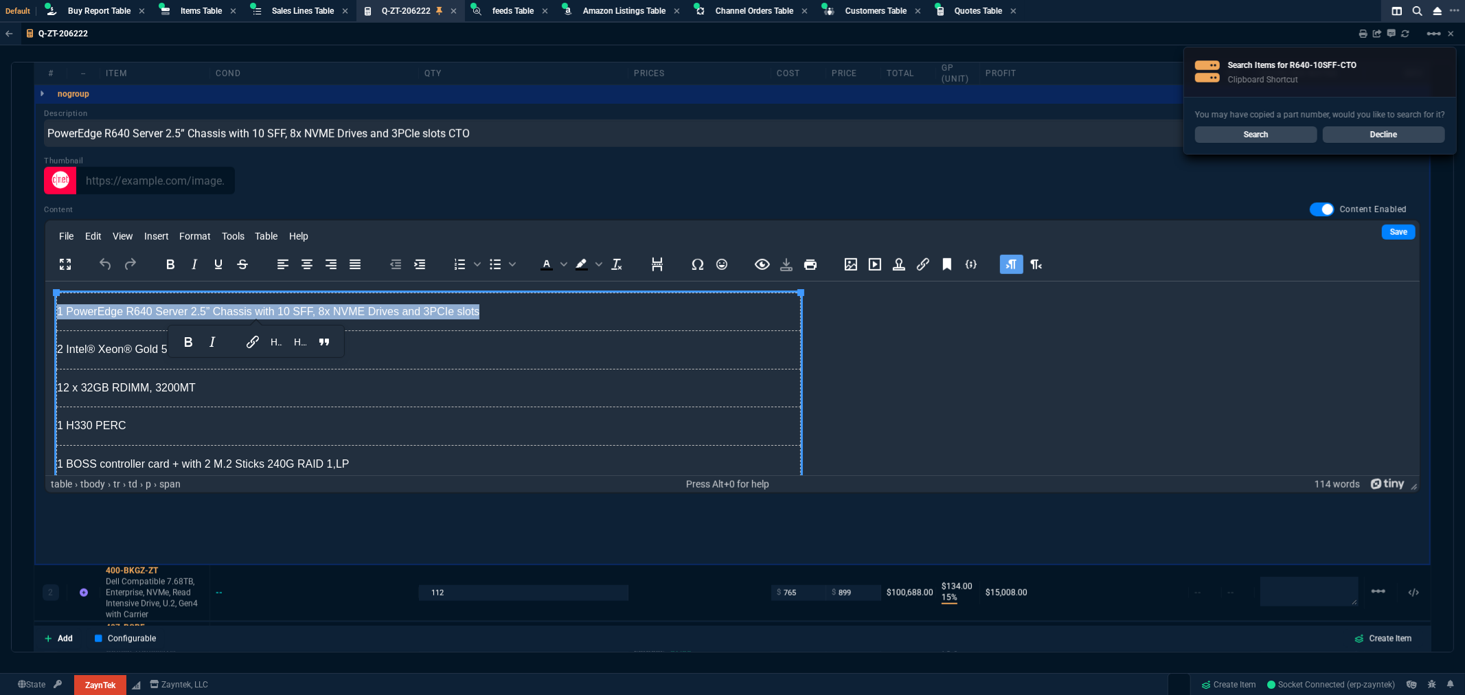
copy span "1 PowerEdge R640 Server 2.5” Chassis with 10 SFF, 8x NVME Drives and 3PCIe slots"
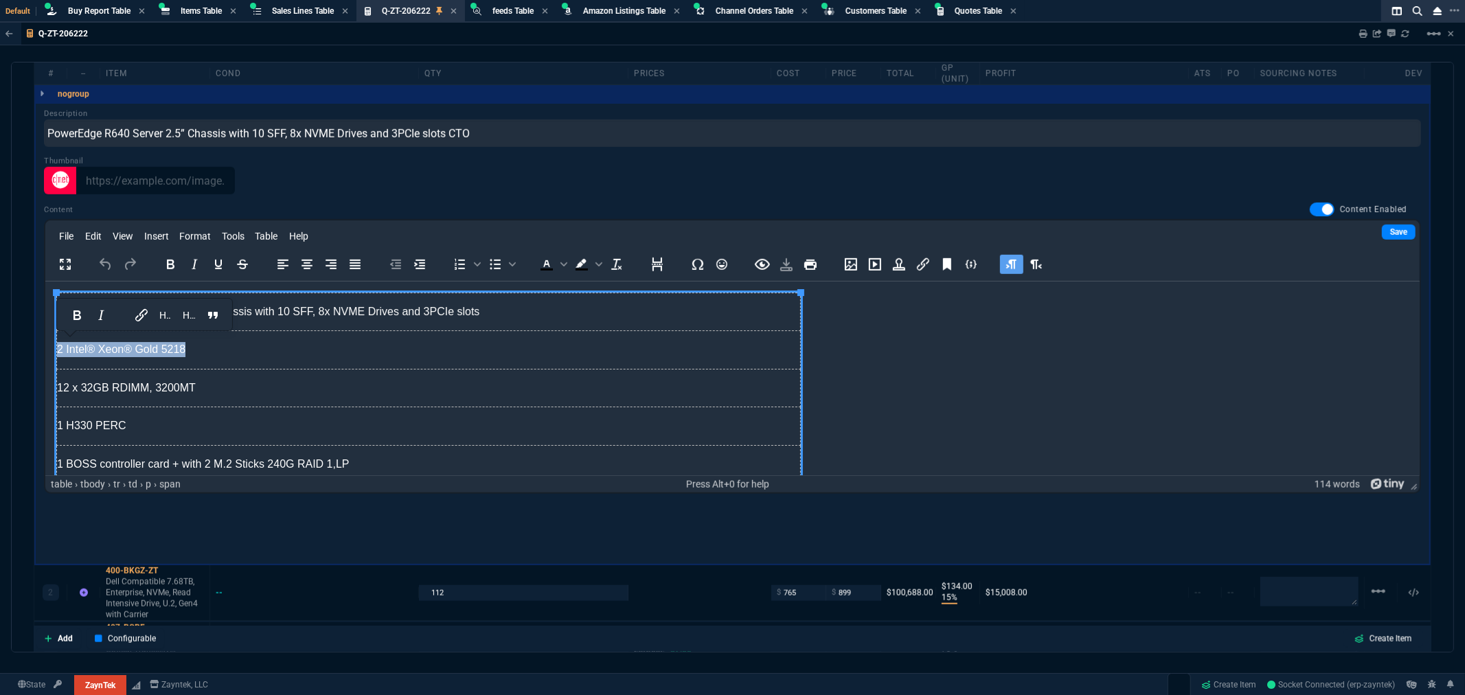
drag, startPoint x: 213, startPoint y: 355, endPoint x: 55, endPoint y: 350, distance: 158.1
click at [56, 350] on td "2 Intel® Xeon® Gold 5218" at bounding box center [428, 349] width 744 height 38
copy span "2 Intel® Xeon® Gold 5218"
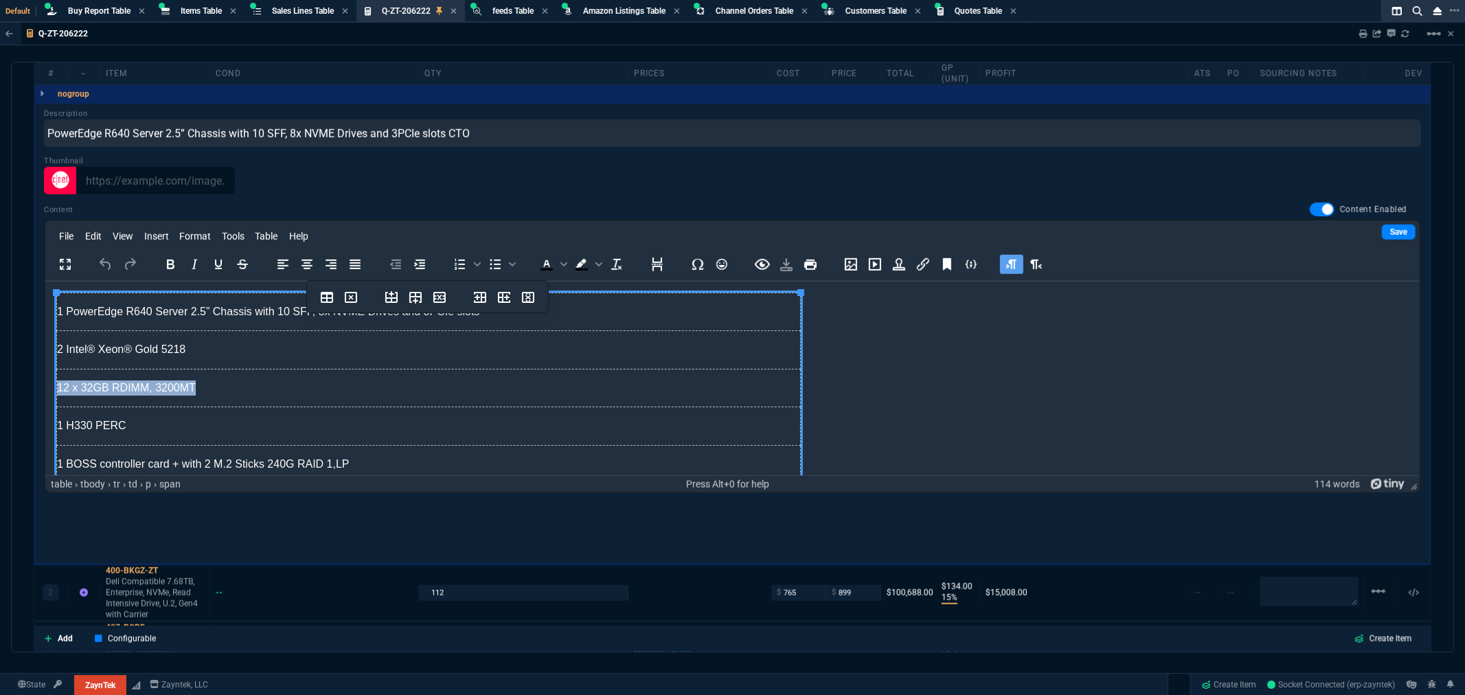
drag, startPoint x: 199, startPoint y: 393, endPoint x: 56, endPoint y: 396, distance: 142.2
click at [56, 396] on td "12 x 32GB RDIMM, 3200MT" at bounding box center [428, 387] width 744 height 38
copy span "12 x 32GB RDIMM, 3200MT"
drag, startPoint x: 152, startPoint y: 430, endPoint x: 57, endPoint y: 431, distance: 95.5
click at [57, 431] on p "1 H330 PERC" at bounding box center [427, 425] width 743 height 15
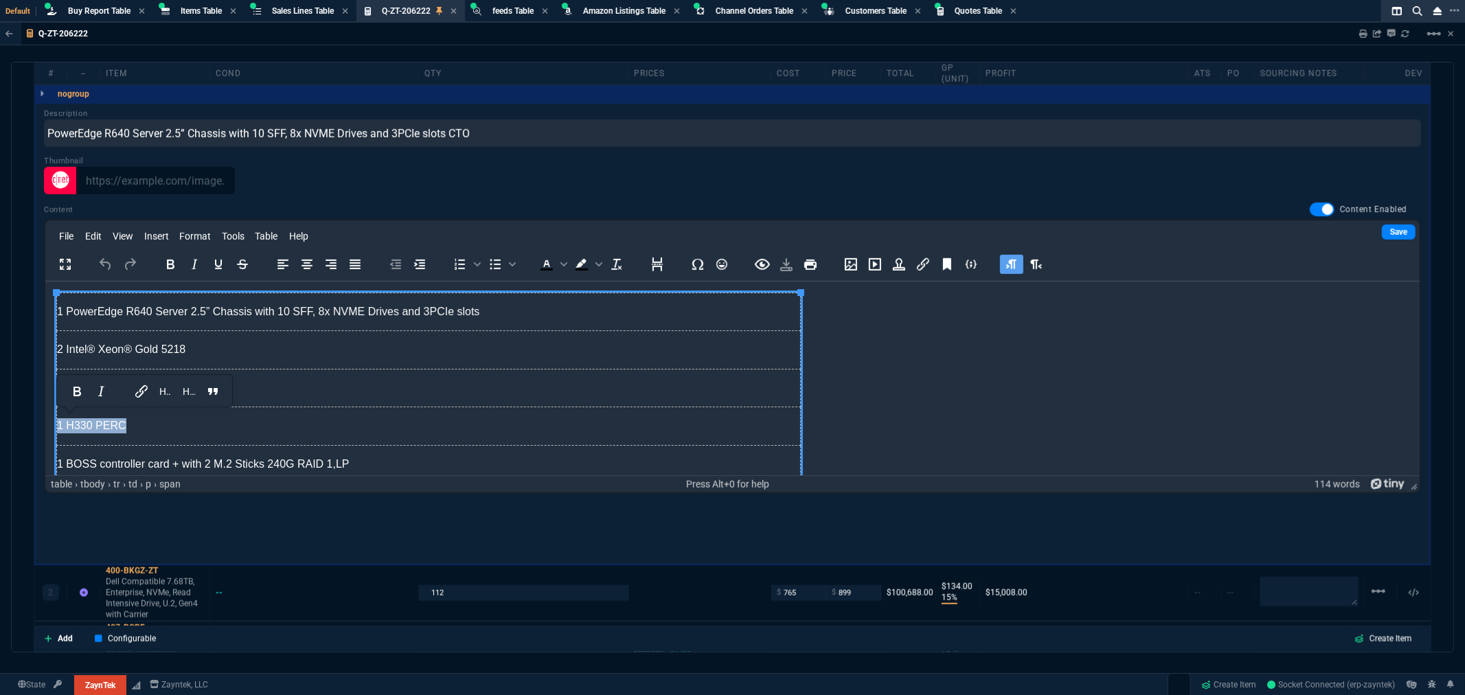
copy span "1 H330 PERC"
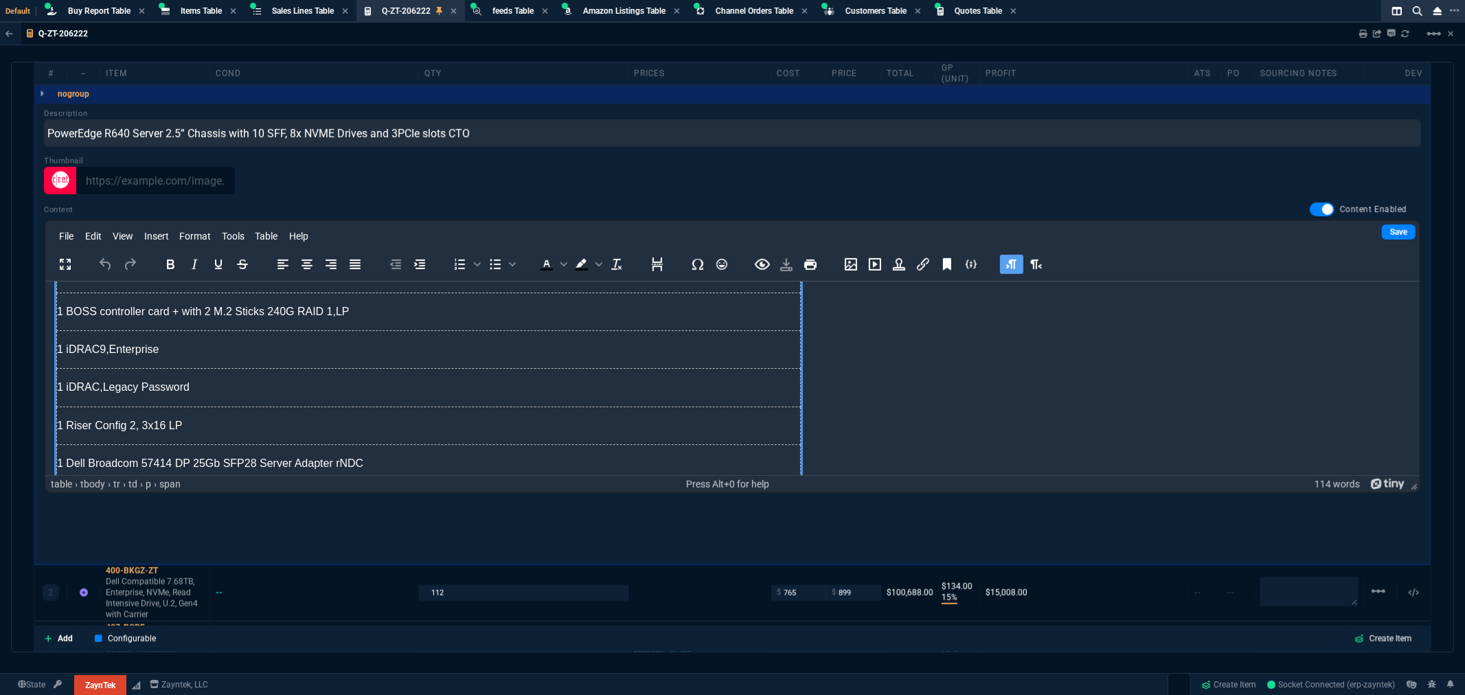
scroll to position [76, 0]
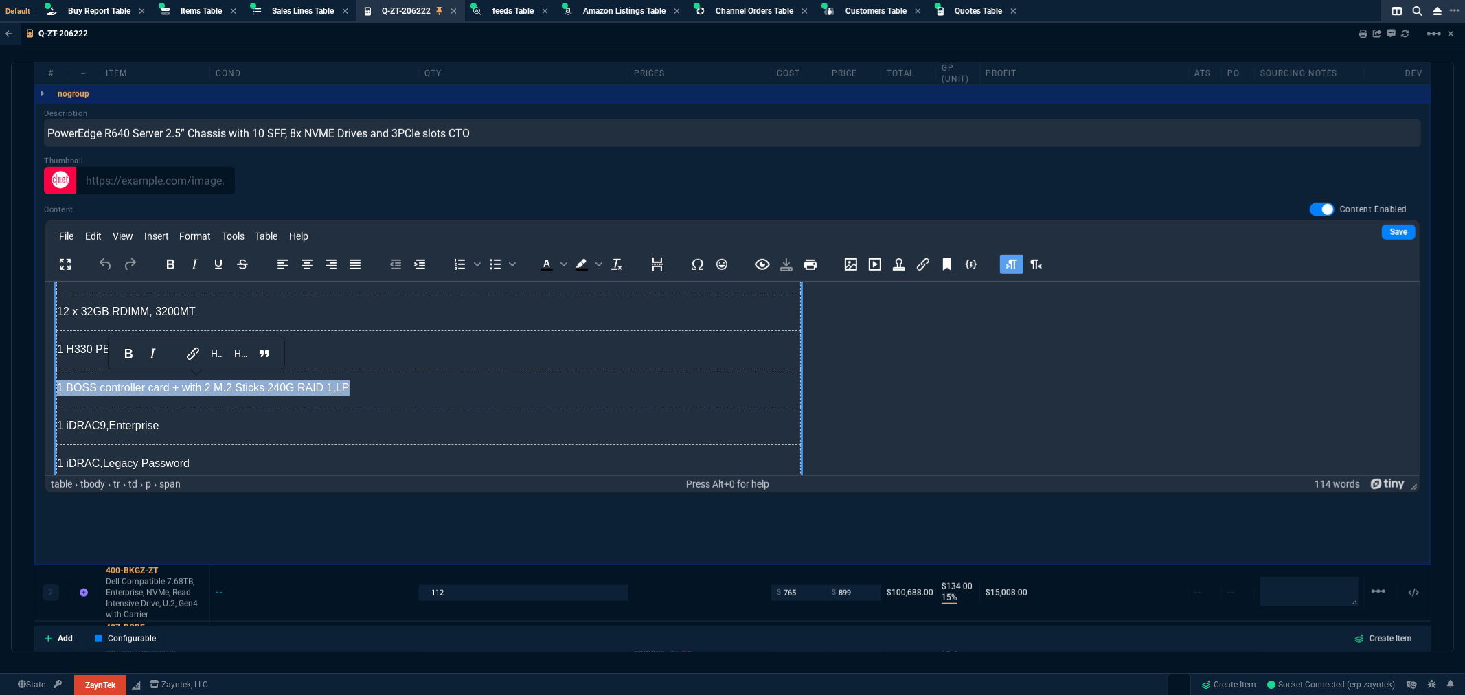
drag, startPoint x: 364, startPoint y: 385, endPoint x: 55, endPoint y: 389, distance: 309.1
click at [56, 389] on td "1 BOSS controller card + with 2 M.2 Sticks 240G RAID 1,LP" at bounding box center [428, 387] width 744 height 38
copy span "1 BOSS controller card + with 2 M.2 Sticks 240G RAID 1,LP"
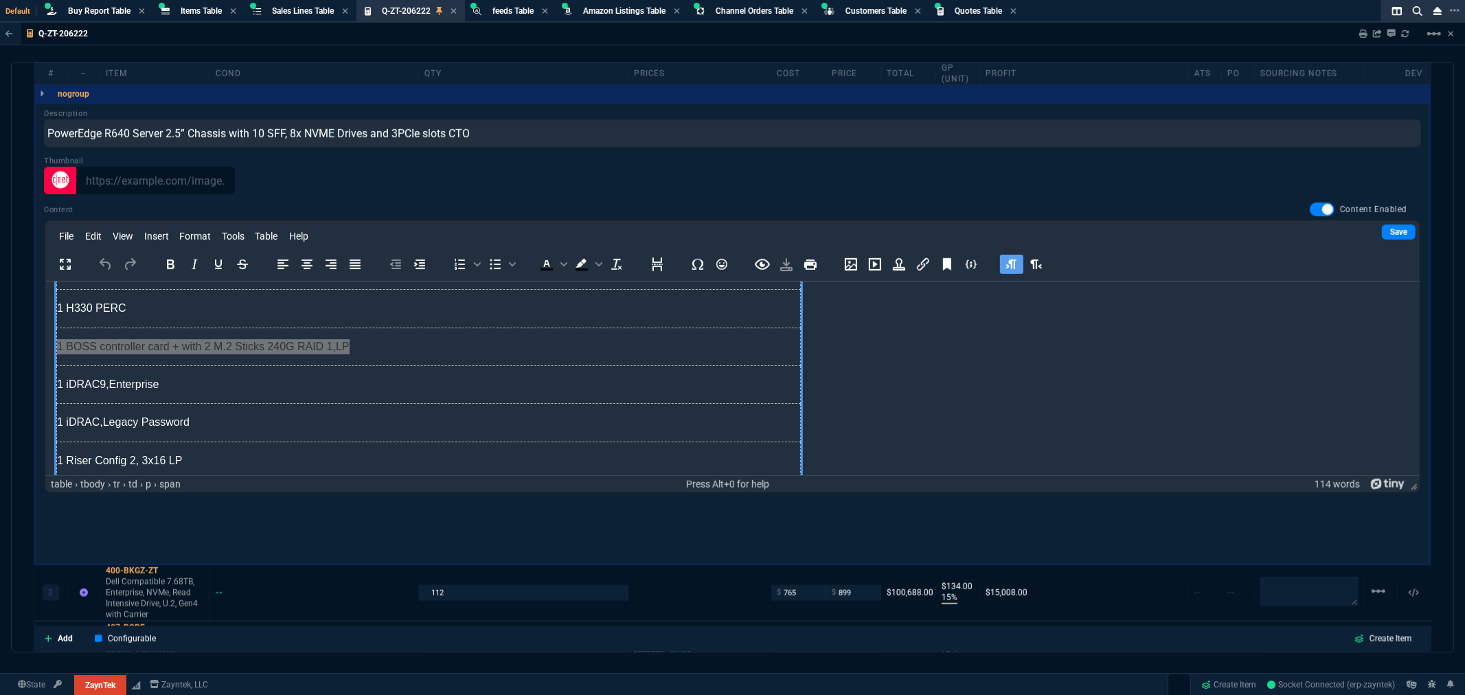
scroll to position [152, 0]
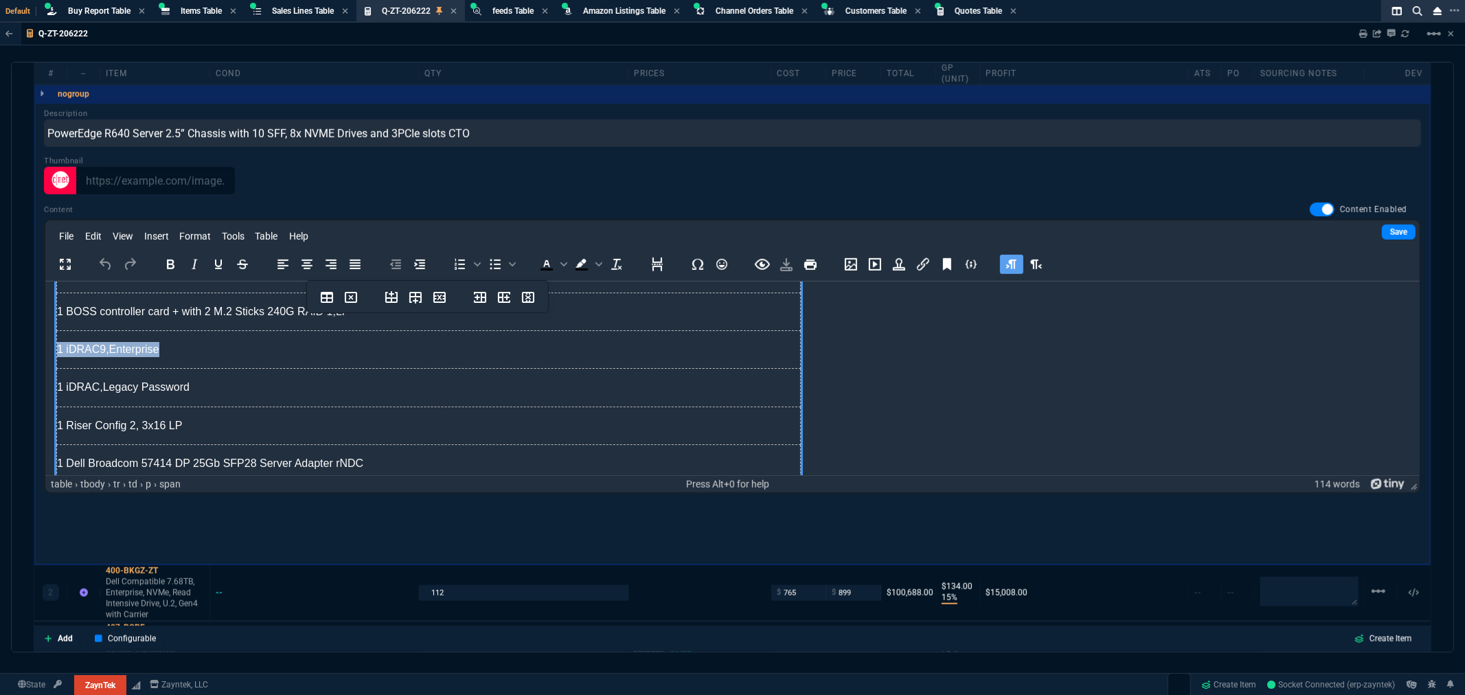
drag, startPoint x: 169, startPoint y: 354, endPoint x: 56, endPoint y: 354, distance: 112.7
click at [56, 354] on p "1 iDRAC9,Enterprise" at bounding box center [427, 348] width 743 height 15
copy span "1 iDRAC9,Enterprise"
drag, startPoint x: 192, startPoint y: 389, endPoint x: 56, endPoint y: 392, distance: 136.0
click at [56, 392] on p "1 iDRAC,Legacy Password" at bounding box center [427, 386] width 743 height 15
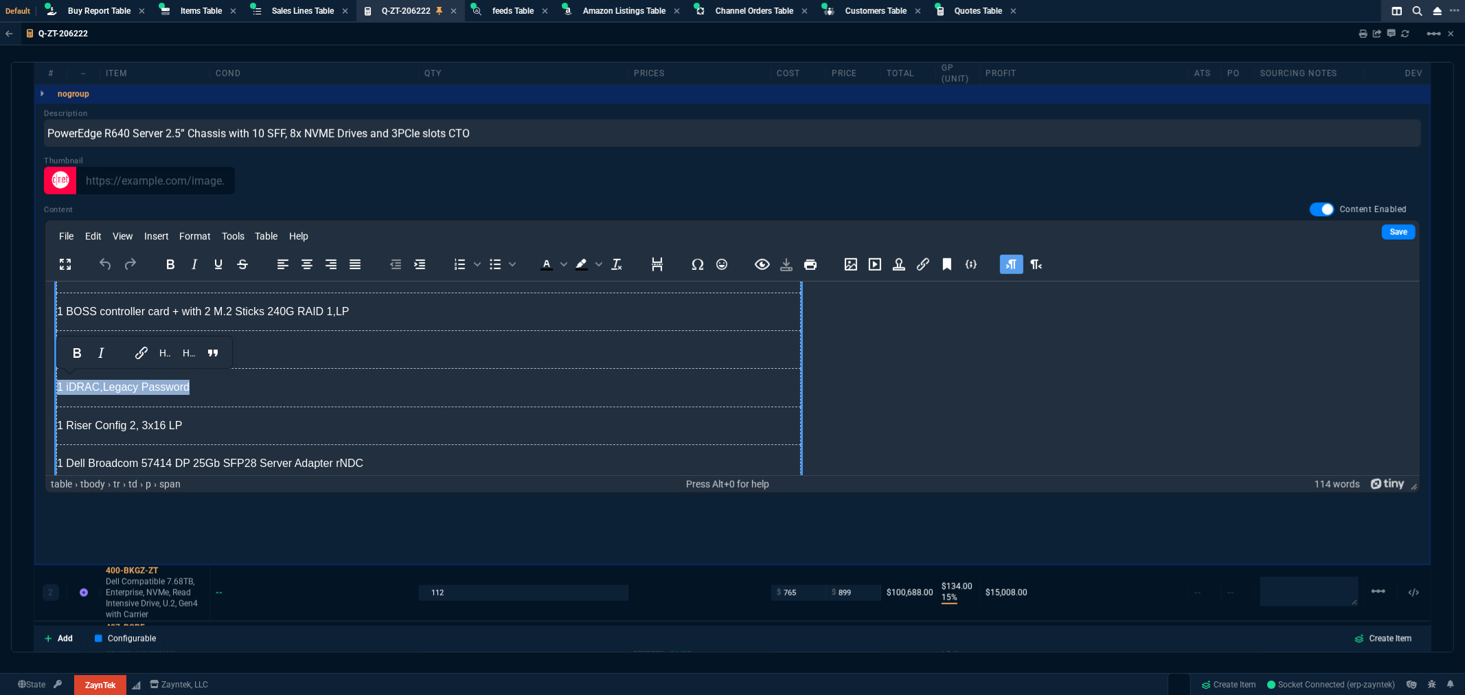
copy span "1 iDRAC,Legacy Password"
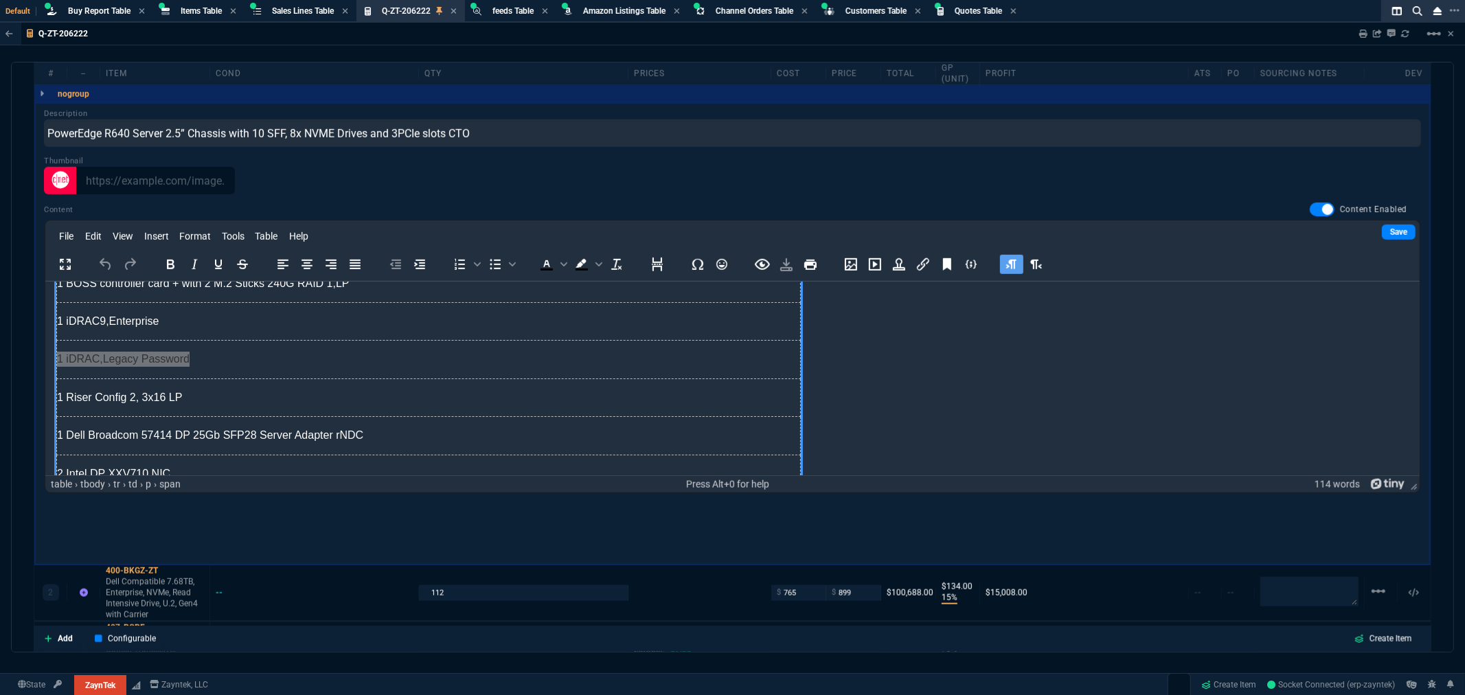
scroll to position [229, 0]
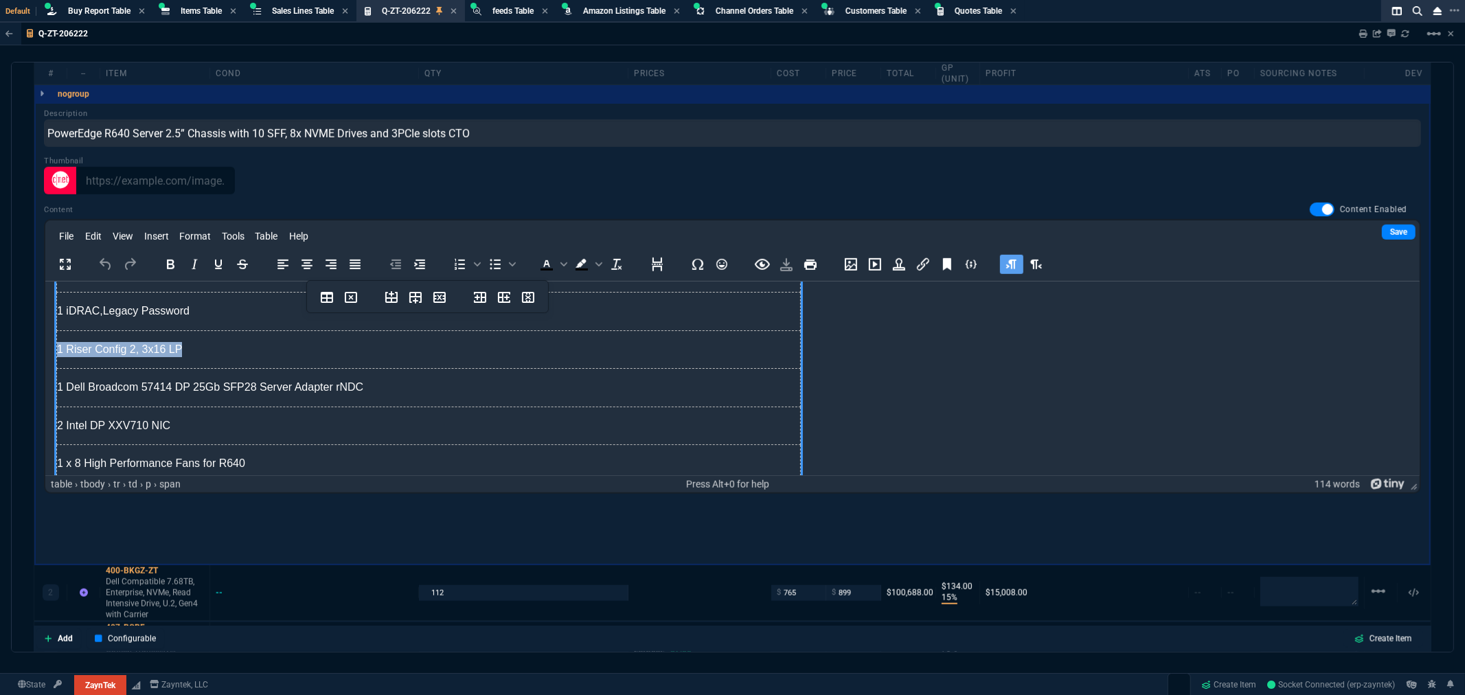
drag, startPoint x: 187, startPoint y: 357, endPoint x: 57, endPoint y: 357, distance: 129.8
click at [57, 357] on td "1 Riser Config 2, 3x16 LP" at bounding box center [428, 349] width 744 height 38
copy span "1 Riser Config 2, 3x16 LP"
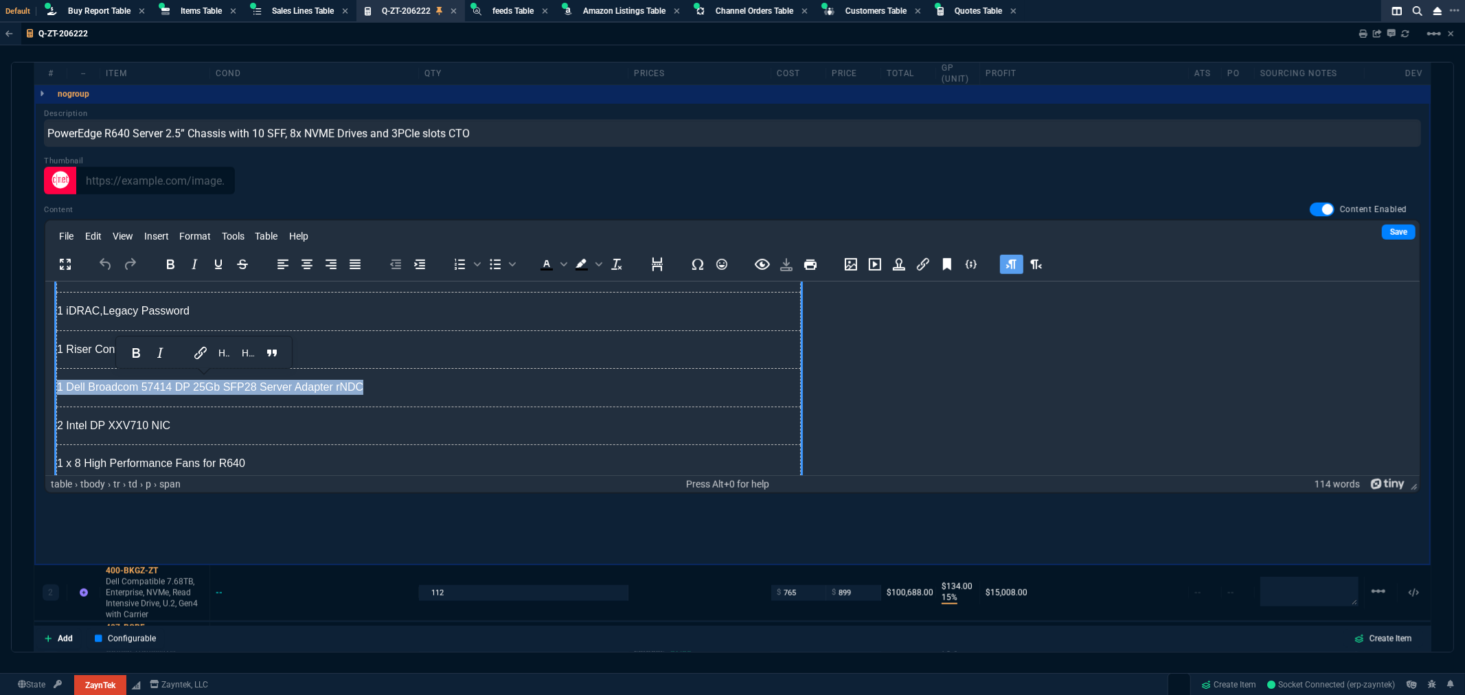
drag, startPoint x: 348, startPoint y: 388, endPoint x: 57, endPoint y: 387, distance: 290.6
click at [57, 387] on p "1 Dell Broadcom 57414 DP 25Gb SFP28 Server Adapter rNDC" at bounding box center [427, 386] width 743 height 15
copy span "1 Dell Broadcom 57414 DP 25Gb SFP28 Server Adapter rNDC"
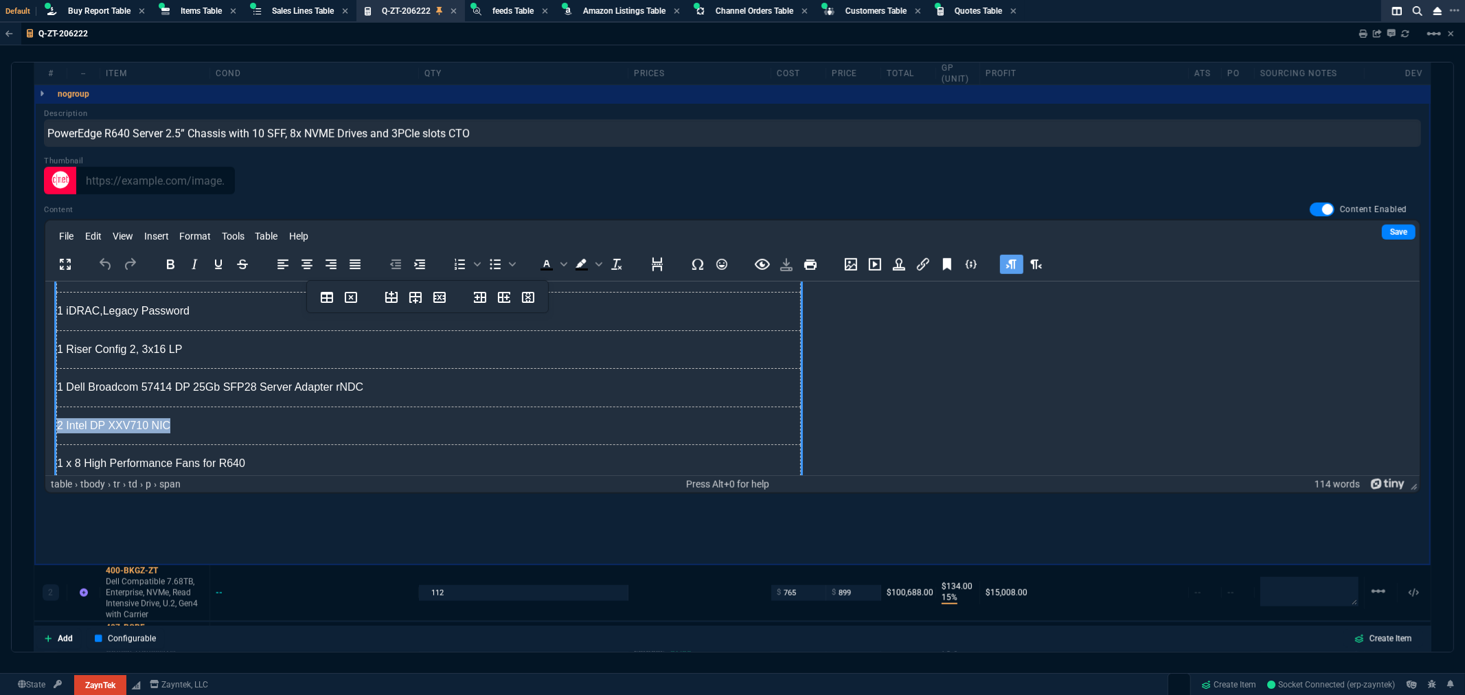
drag, startPoint x: 166, startPoint y: 426, endPoint x: 56, endPoint y: 427, distance: 109.9
click at [56, 427] on p "2 Intel DP XXV710 NIC" at bounding box center [427, 425] width 743 height 15
copy span "2 Intel DP XXV710 NIC"
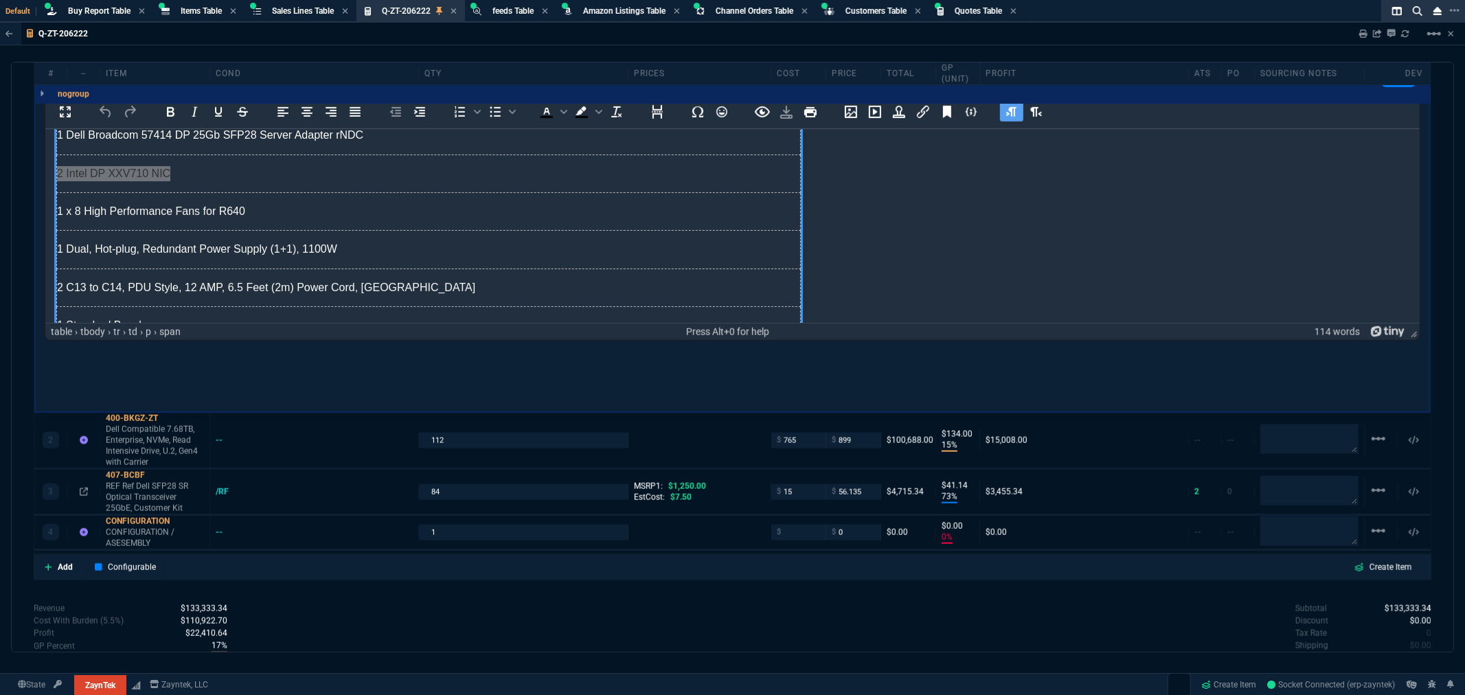
scroll to position [305, 0]
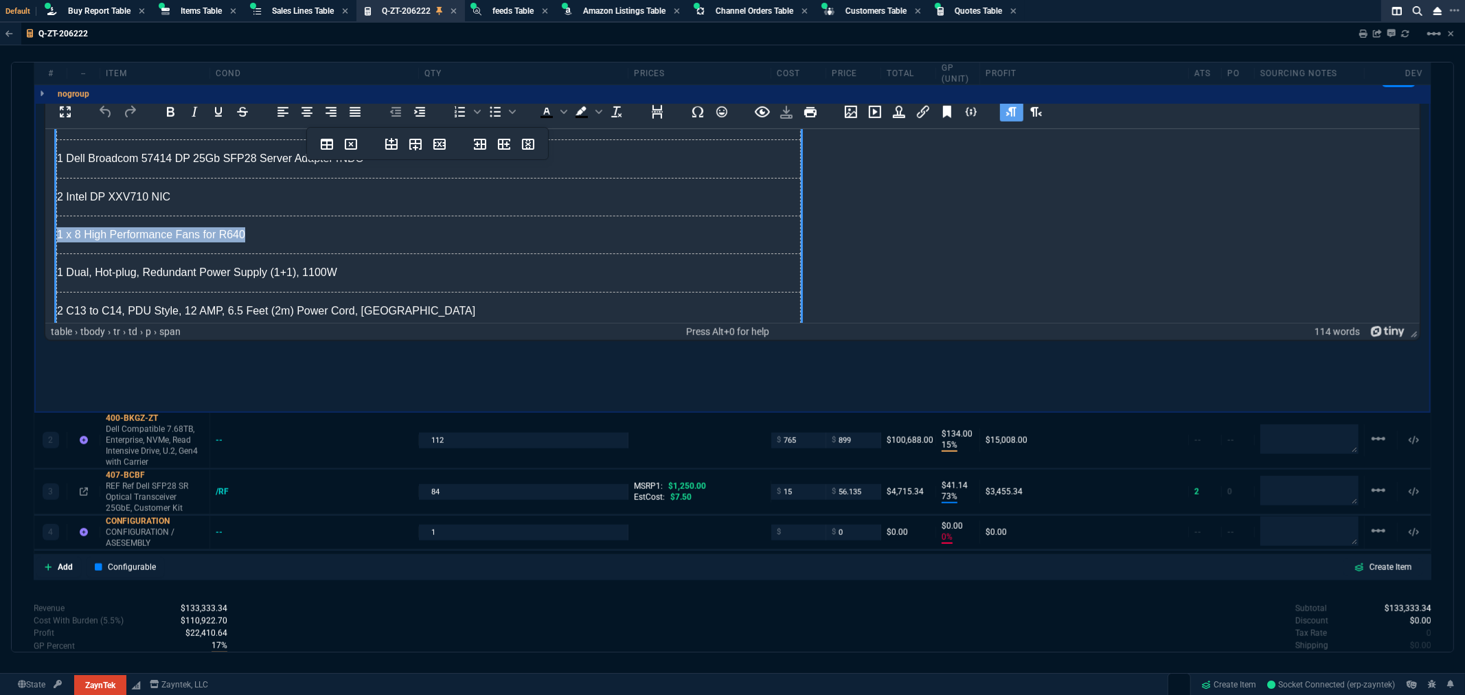
drag, startPoint x: 232, startPoint y: 235, endPoint x: 55, endPoint y: 240, distance: 177.3
click at [56, 240] on td "1 x 8 High Performance Fans for R640" at bounding box center [428, 234] width 744 height 38
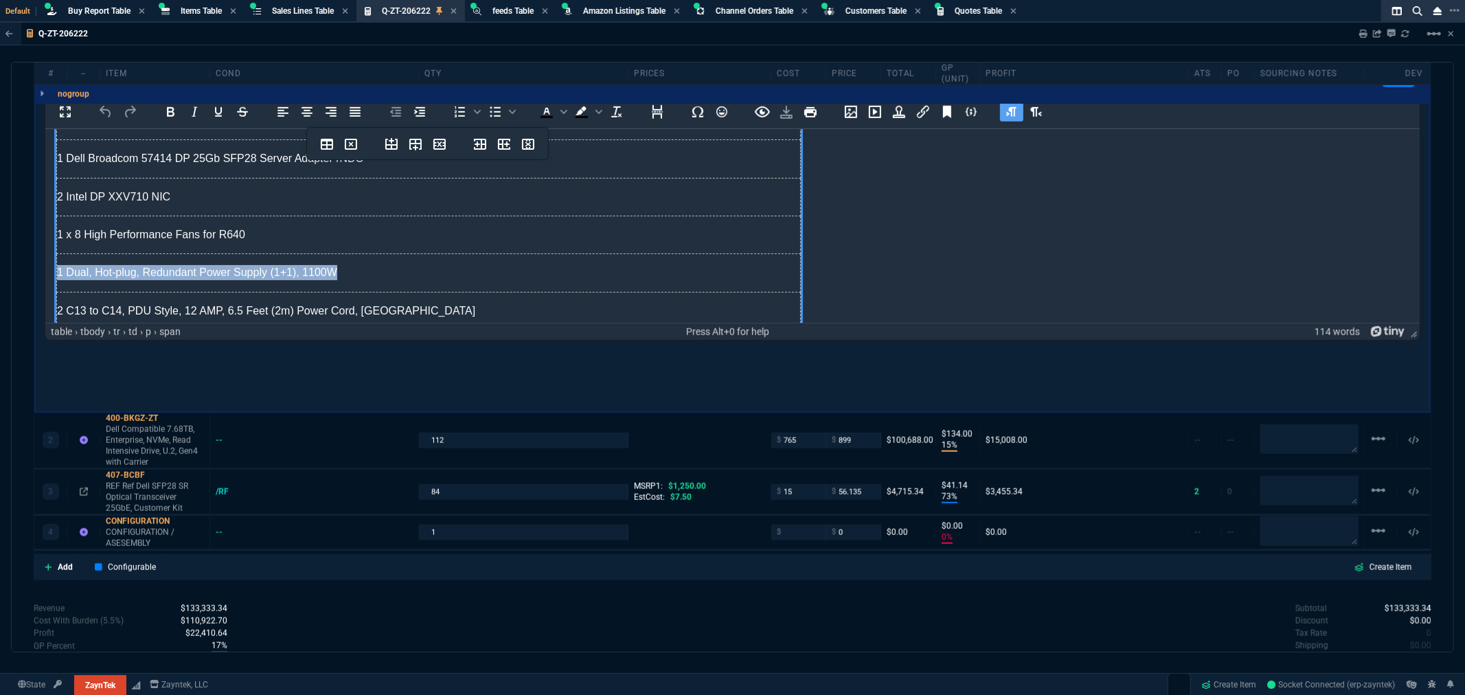
drag, startPoint x: 347, startPoint y: 273, endPoint x: 59, endPoint y: 273, distance: 287.8
click at [59, 273] on p "1 Dual, Hot-plug, Redundant Power Supply (1+1), 1100W" at bounding box center [427, 271] width 743 height 15
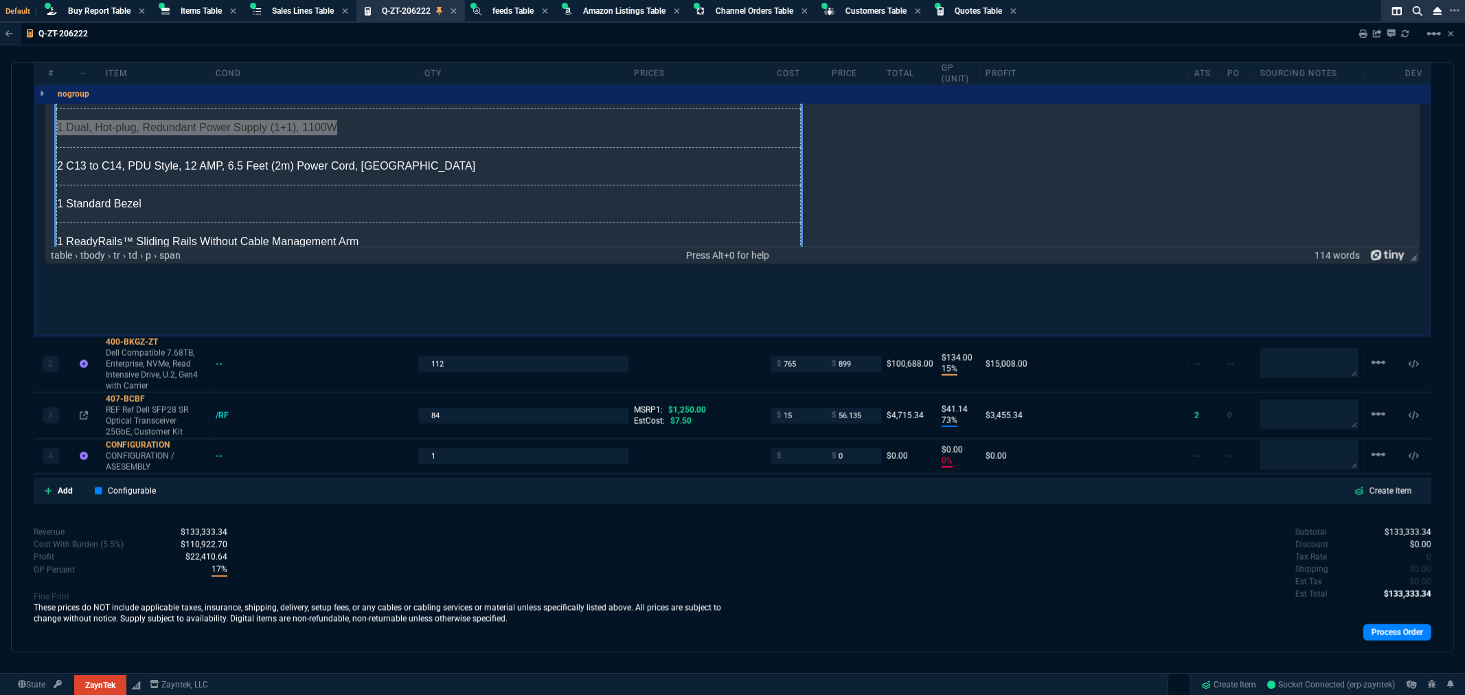
scroll to position [400, 0]
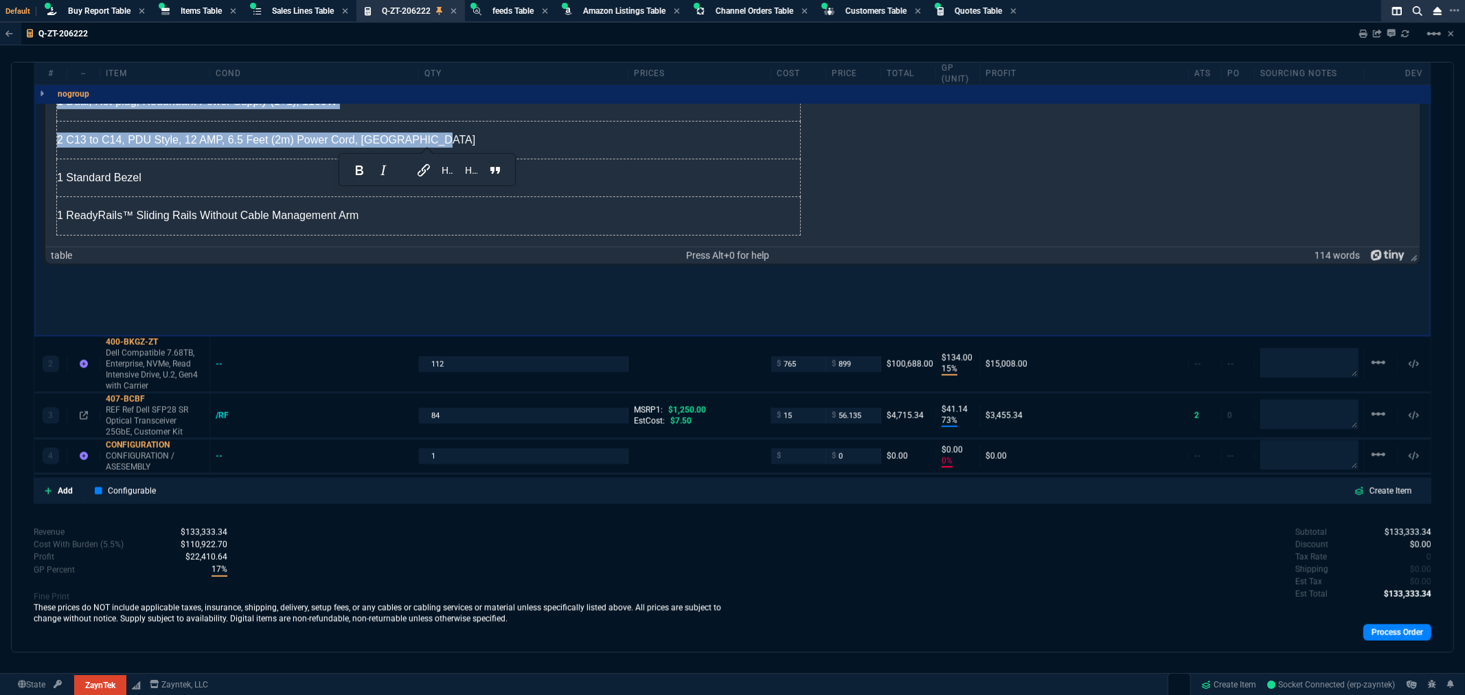
drag, startPoint x: 424, startPoint y: 139, endPoint x: 54, endPoint y: 146, distance: 370.3
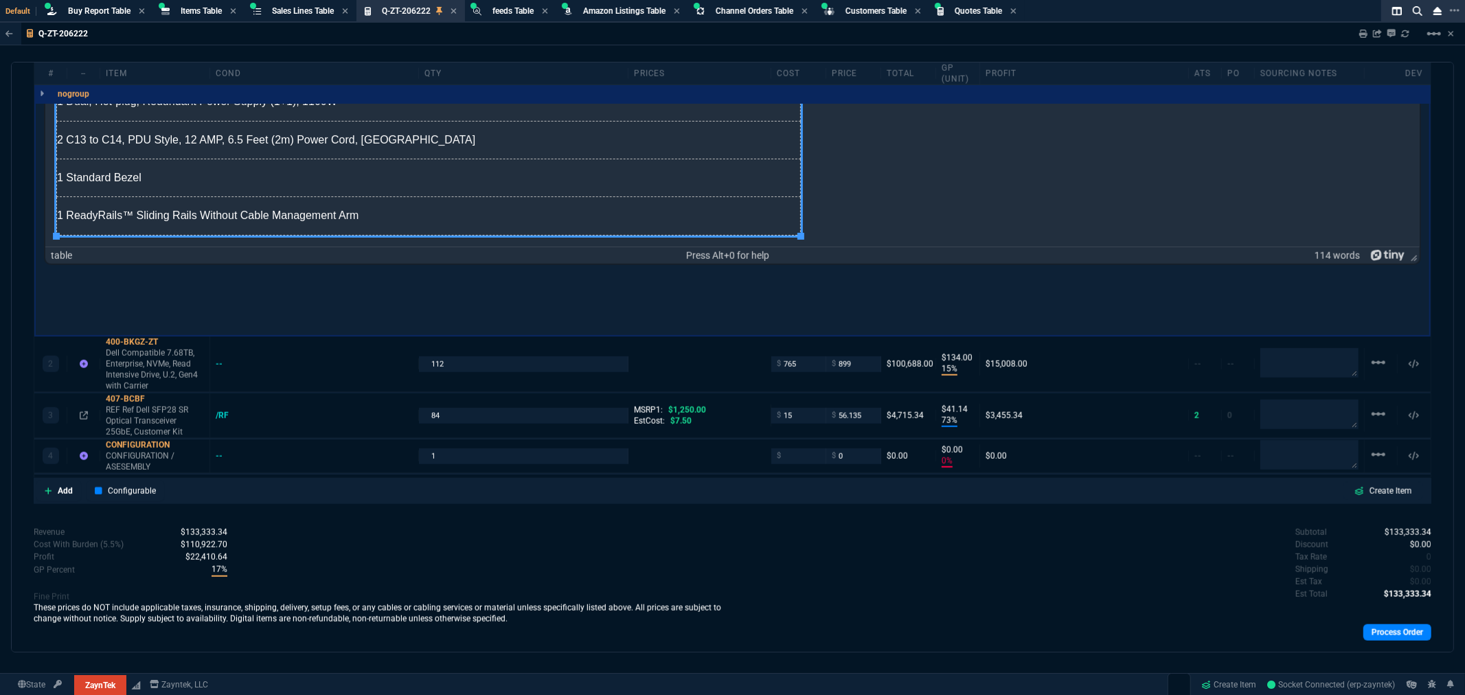
click at [199, 173] on p "1 Standard Bezel" at bounding box center [427, 177] width 743 height 15
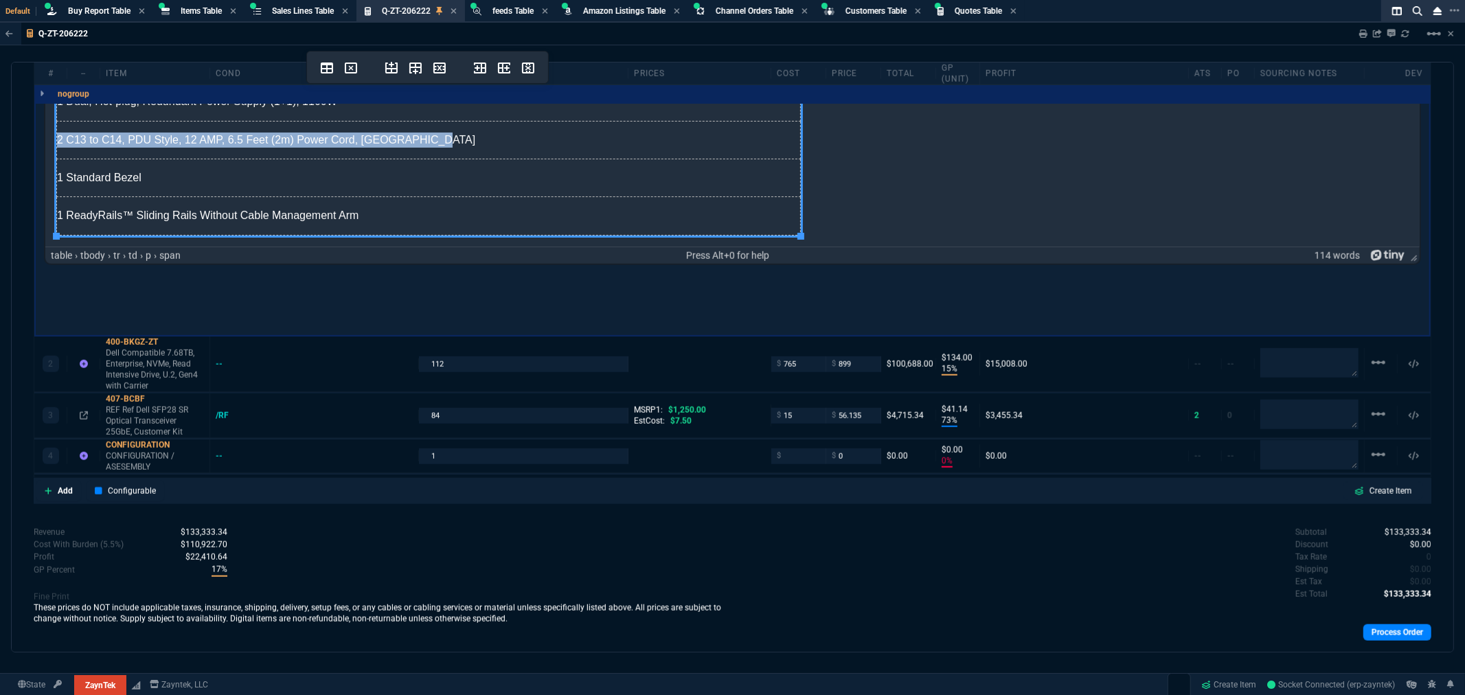
drag, startPoint x: 422, startPoint y: 143, endPoint x: 55, endPoint y: 151, distance: 367.6
click at [56, 151] on td "2 C13 to C14, PDU Style, 12 AMP, 6.5 Feet (2m) Power Cord, North America" at bounding box center [428, 139] width 744 height 38
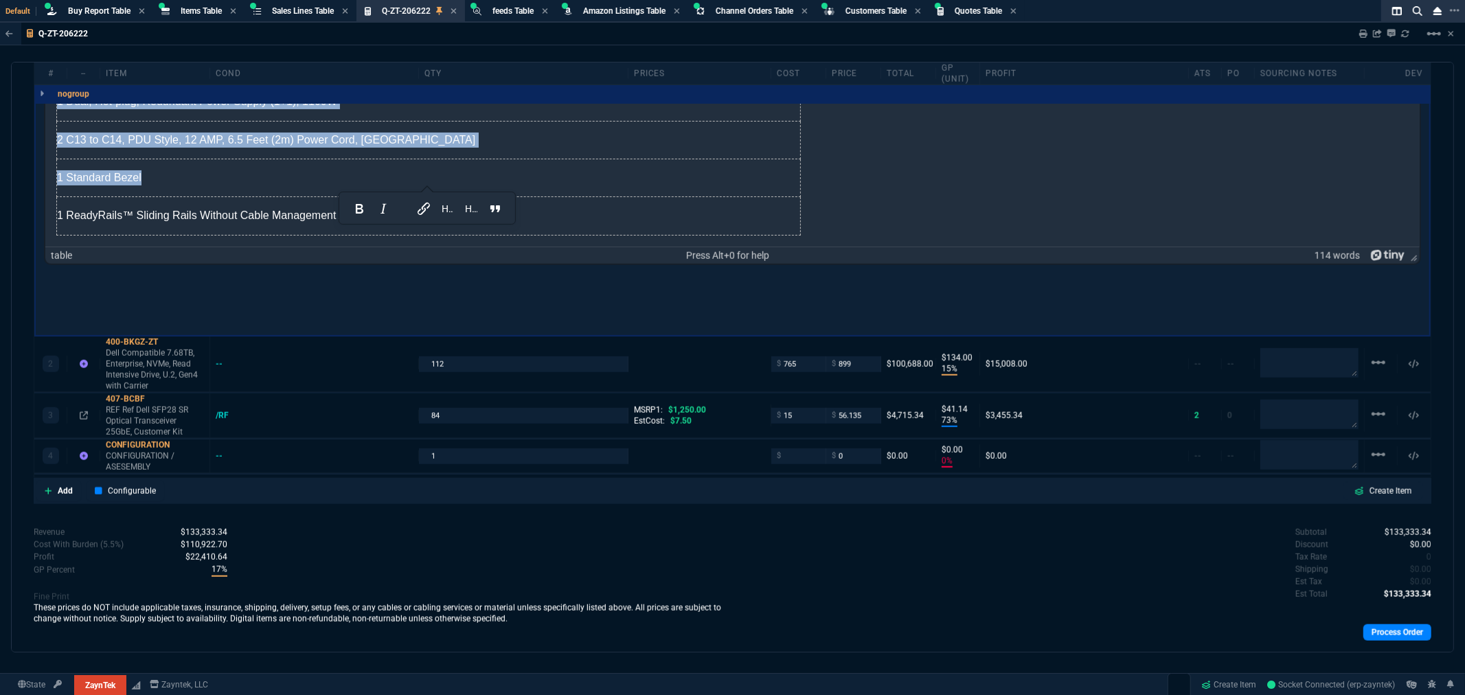
drag, startPoint x: 138, startPoint y: 178, endPoint x: 54, endPoint y: 181, distance: 83.8
click at [172, 188] on td "1 Standard Bezel" at bounding box center [428, 178] width 744 height 38
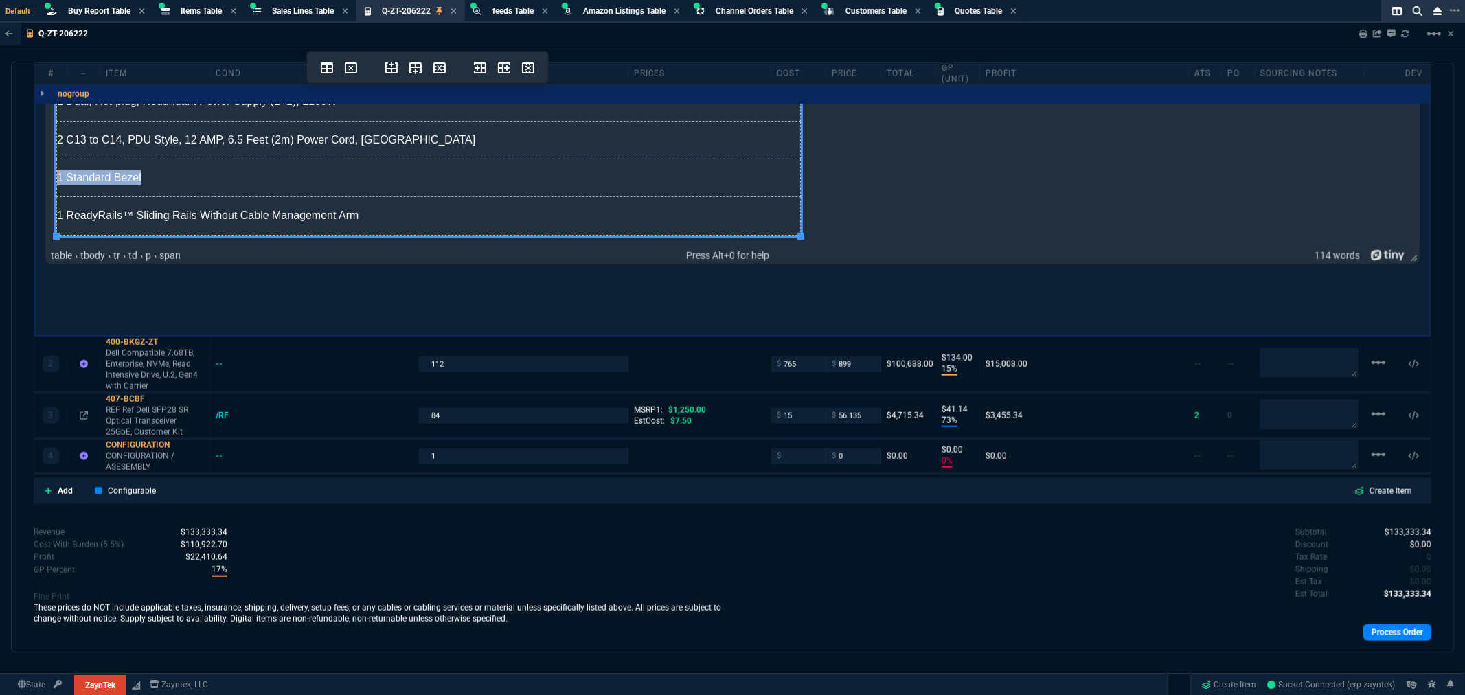
drag, startPoint x: 149, startPoint y: 181, endPoint x: 58, endPoint y: 180, distance: 90.7
click at [58, 180] on p "1 Standard Bezel" at bounding box center [427, 177] width 743 height 15
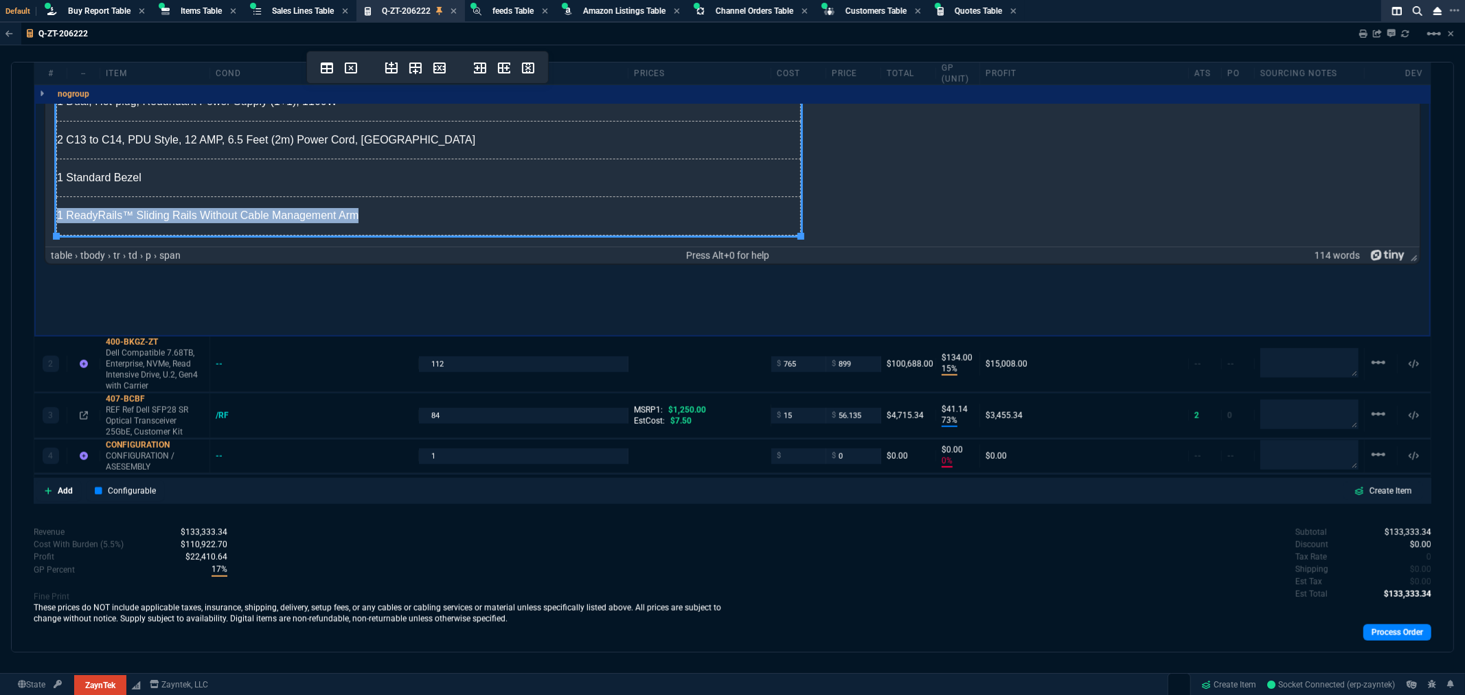
drag, startPoint x: 352, startPoint y: 216, endPoint x: 58, endPoint y: 220, distance: 293.3
click at [58, 220] on p "1 ReadyRails™ Sliding Rails Without Cable Management Arm" at bounding box center [427, 214] width 743 height 15
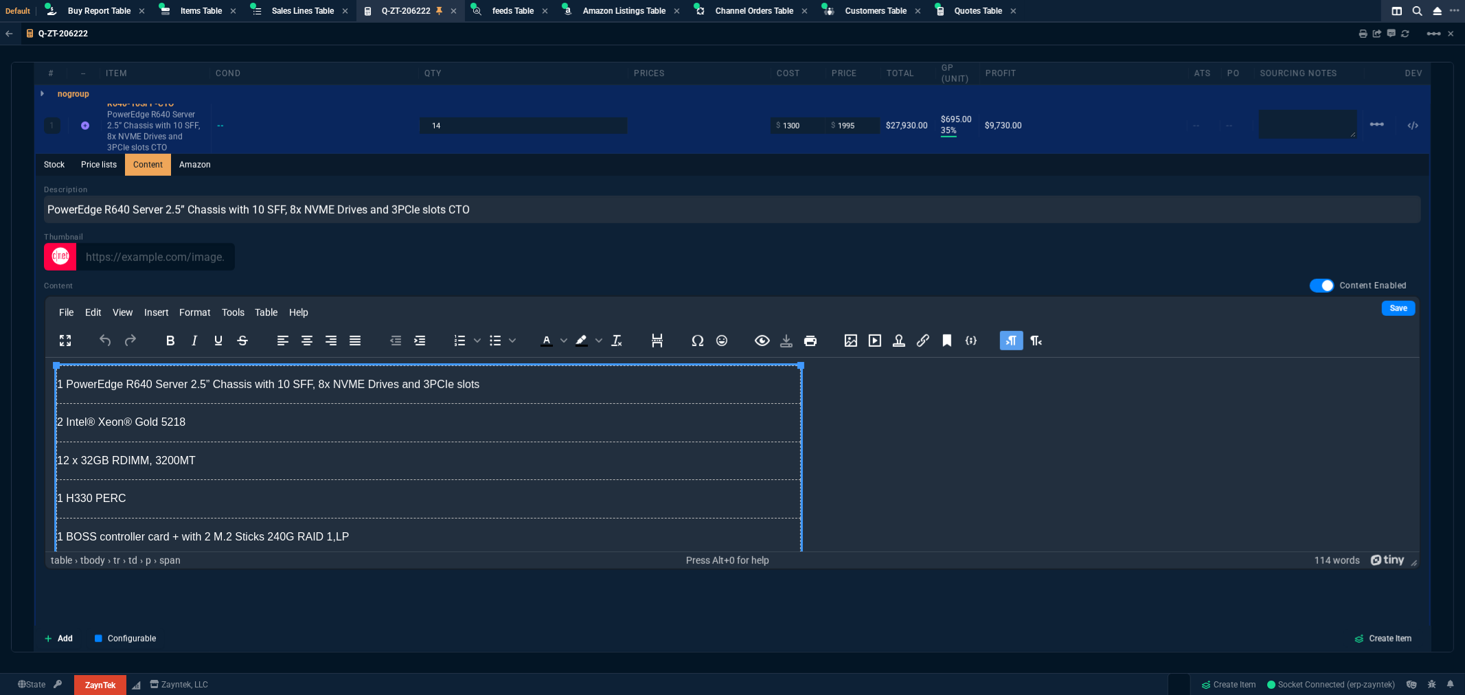
scroll to position [0, 0]
click at [556, 546] on p "1 BOSS controller card + with 2 M.2 Sticks 240G RAID 1,LP" at bounding box center [427, 539] width 743 height 15
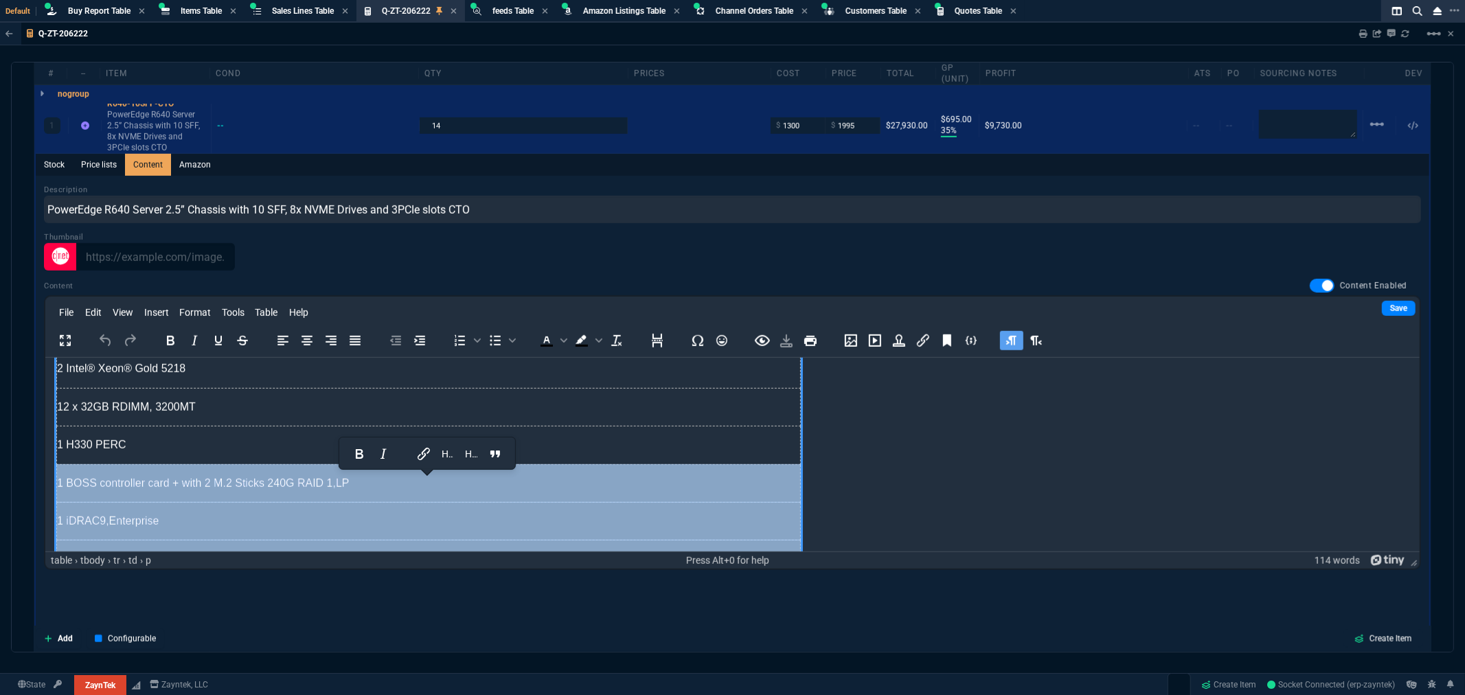
drag, startPoint x: 542, startPoint y: 539, endPoint x: 225, endPoint y: 527, distance: 317.6
click at [210, 539] on tbody "1 PowerEdge R640 Server 2.5” Chassis with 10 SFF, 8x NVME Drives and 3PCIe slot…" at bounding box center [428, 597] width 744 height 571
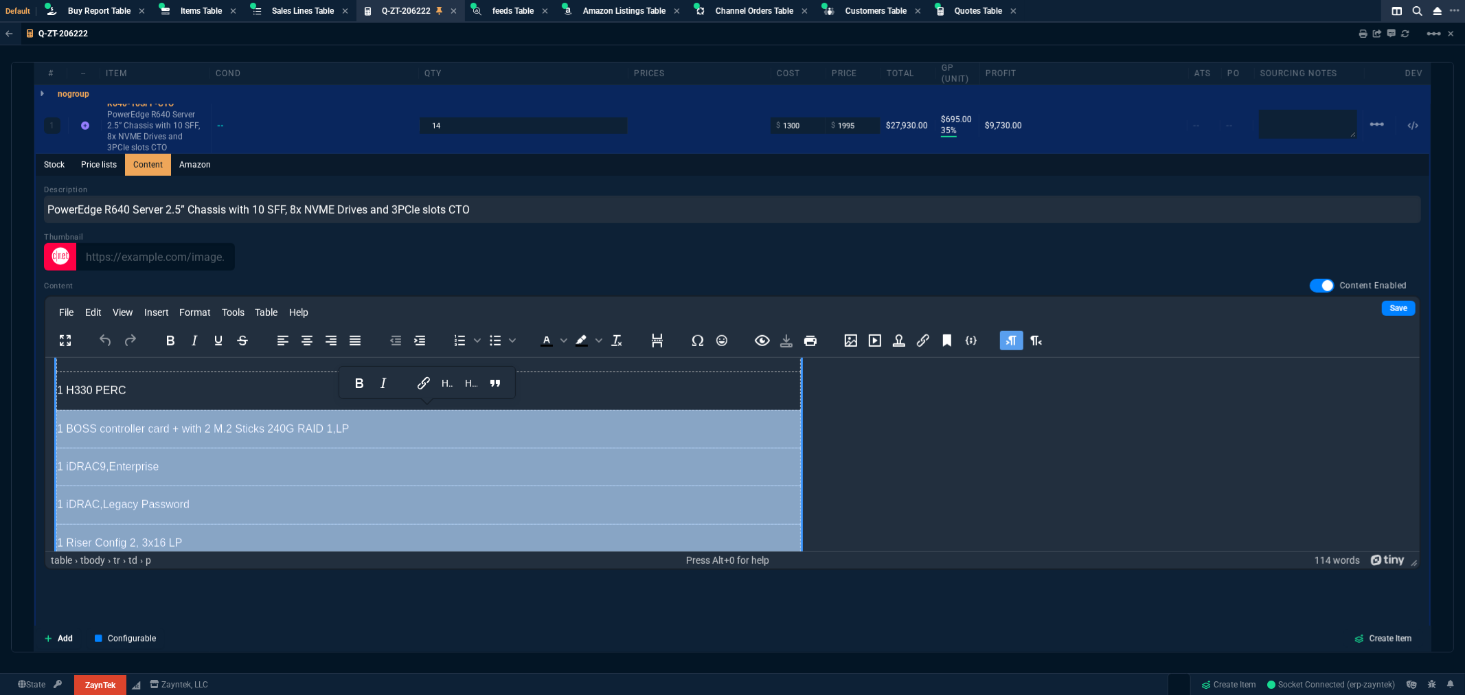
click at [365, 456] on td "1 iDRAC9,Enterprise" at bounding box center [428, 466] width 744 height 38
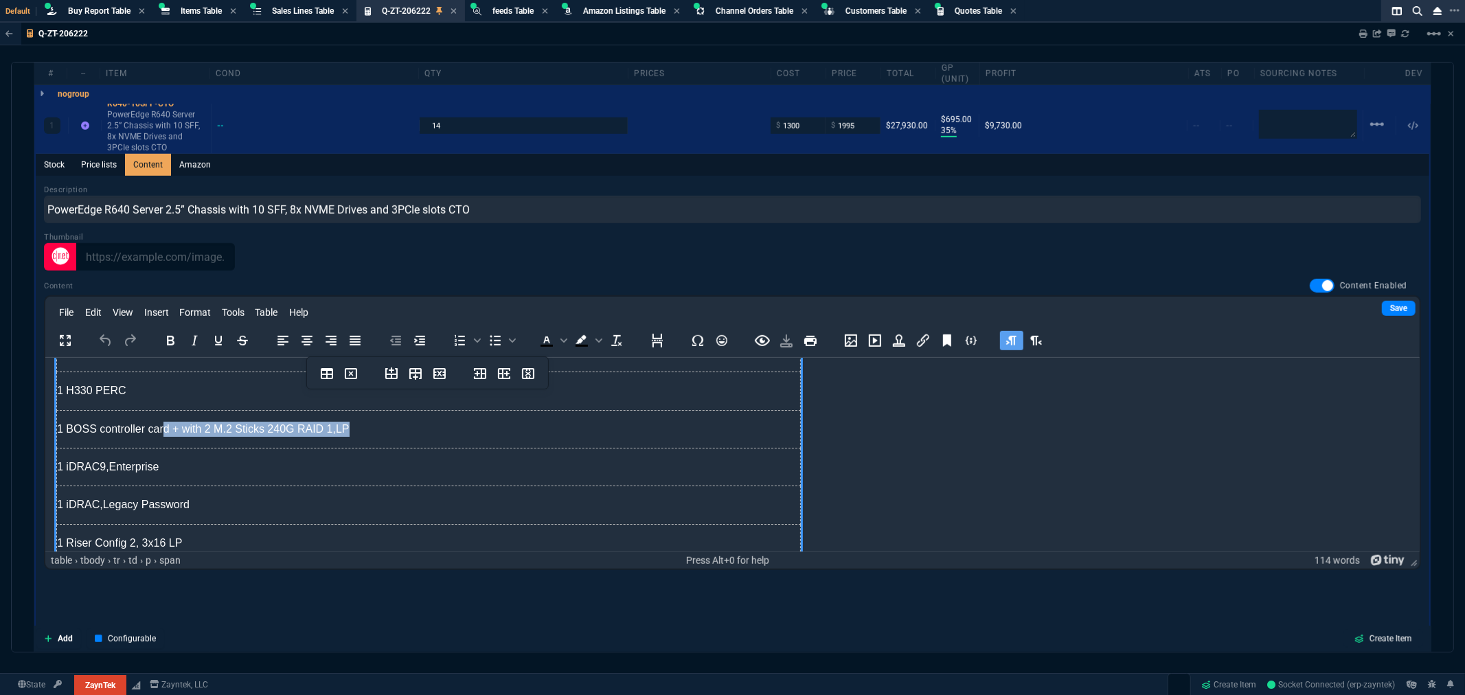
drag, startPoint x: 372, startPoint y: 434, endPoint x: 158, endPoint y: 430, distance: 213.7
click at [158, 430] on p "1 BOSS controller card + with 2 M.2 Sticks 240G RAID 1,LP" at bounding box center [427, 428] width 743 height 15
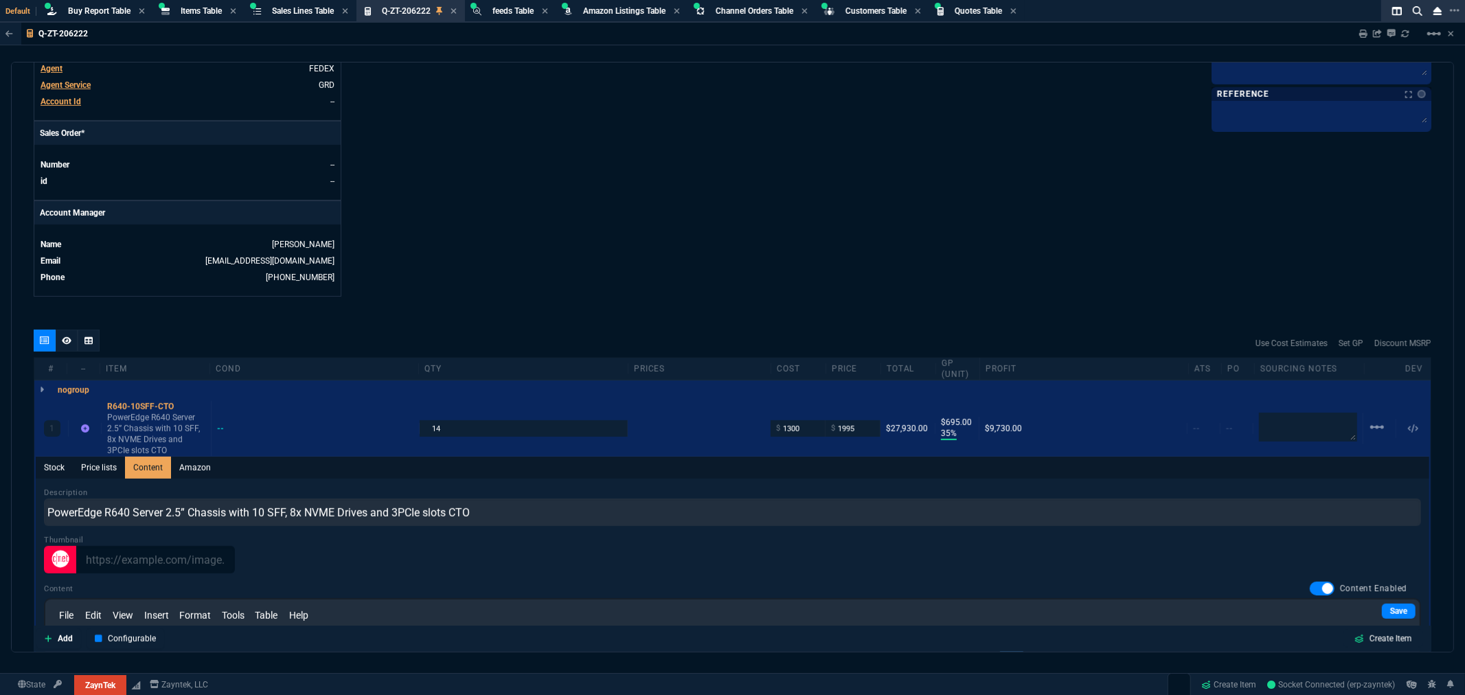
scroll to position [687, 0]
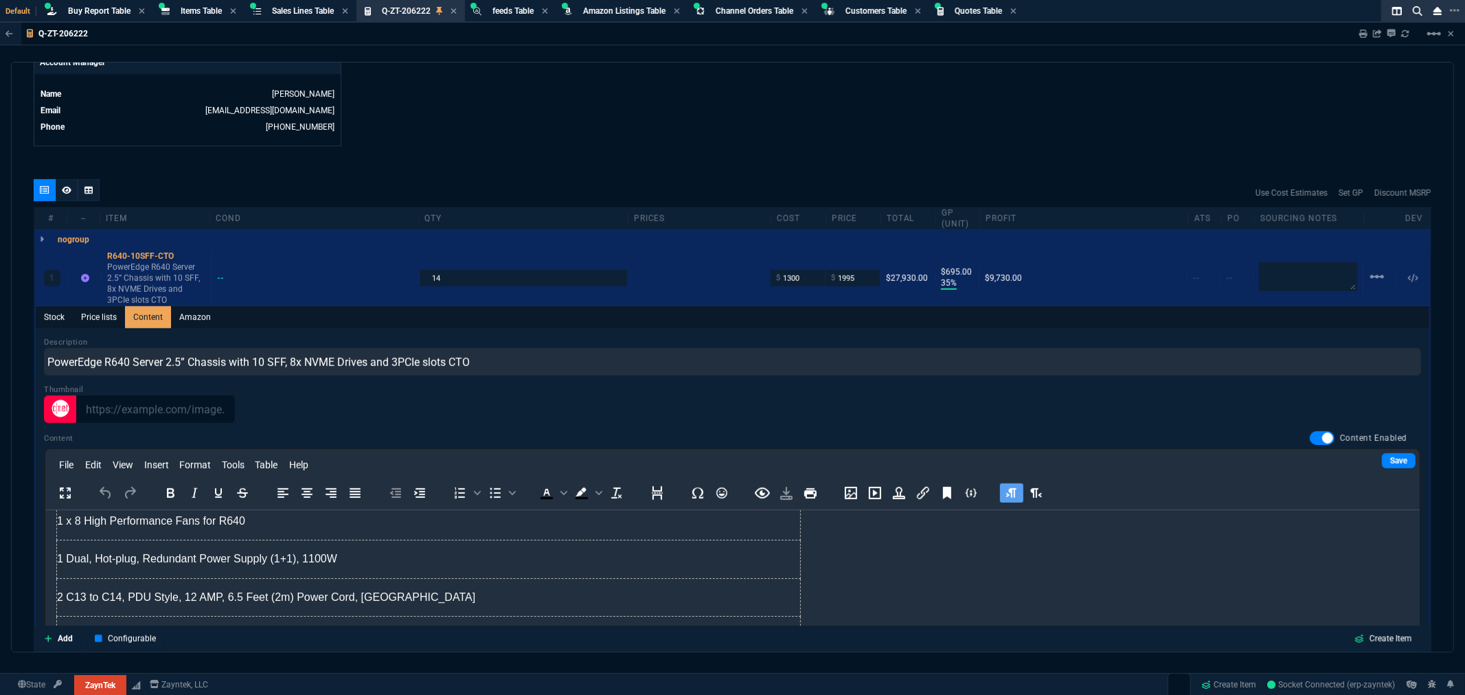
click at [80, 234] on p "nogroup" at bounding box center [74, 239] width 32 height 11
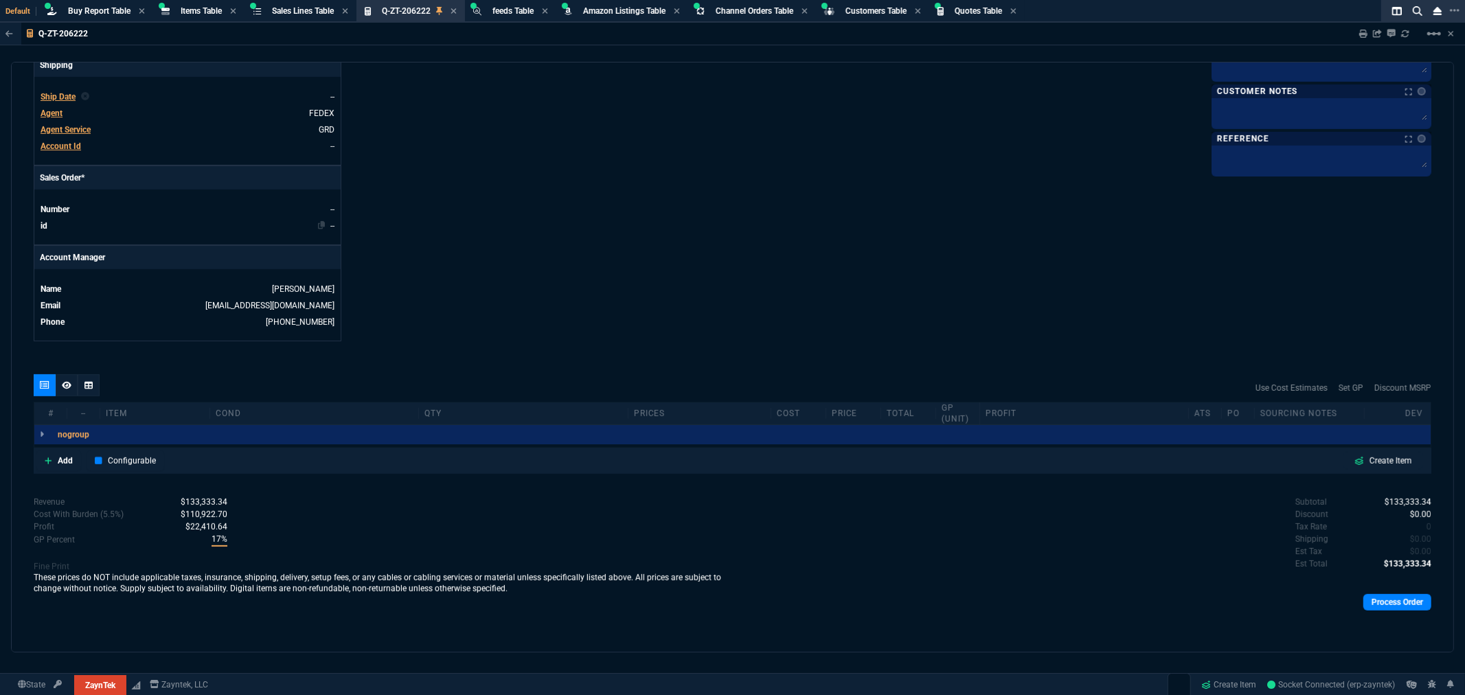
scroll to position [484, 0]
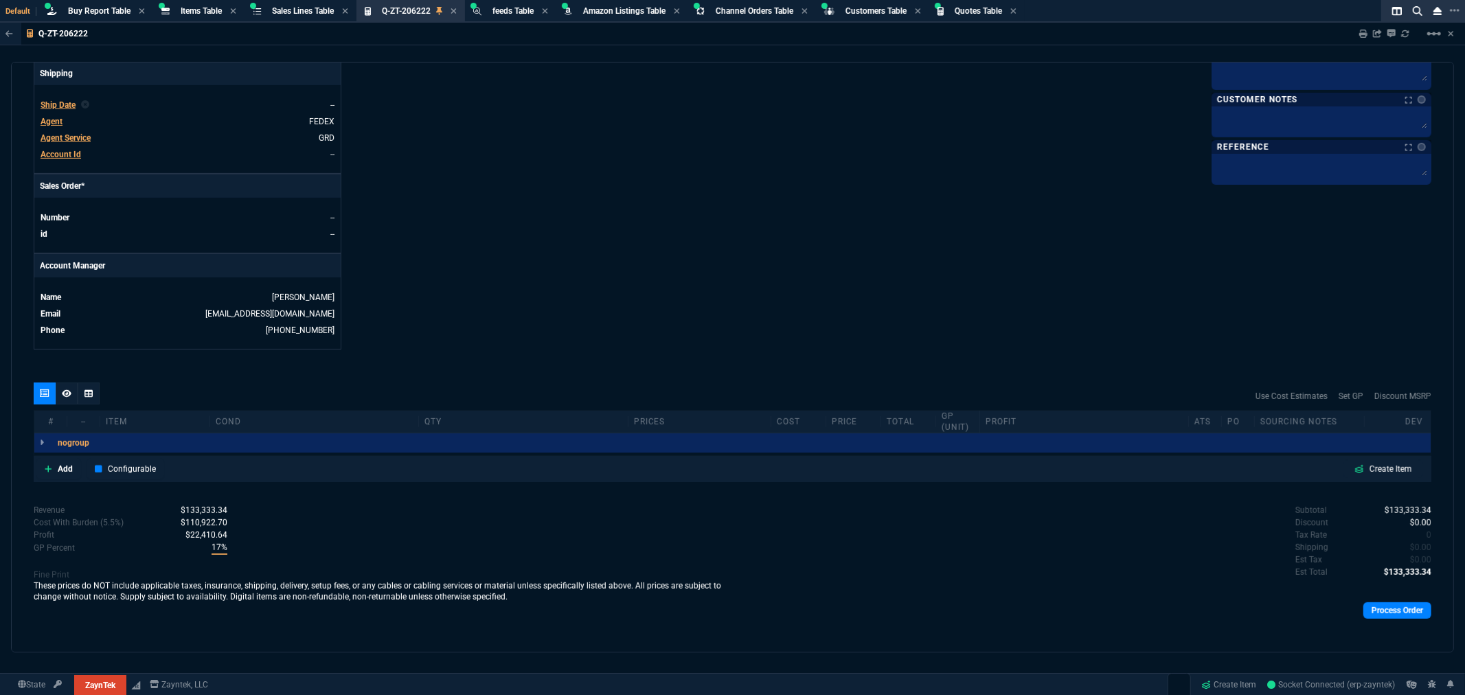
click at [67, 438] on p "nogroup" at bounding box center [74, 443] width 32 height 11
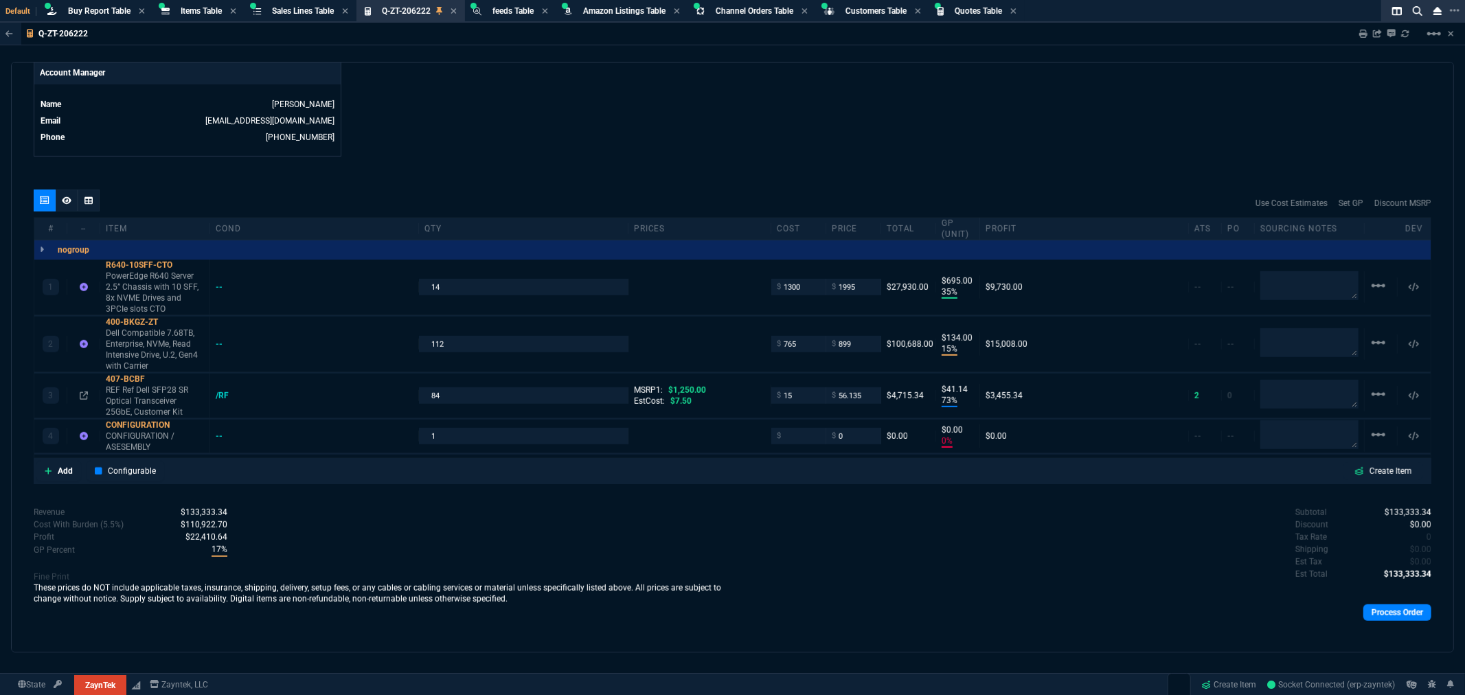
click at [864, 158] on div "quote Q-ZT-206222 Ribbon Communications Op Co Inc. open ZaynTek, LLC 2609 Techn…" at bounding box center [732, 357] width 1443 height 591
click at [1266, 328] on textarea at bounding box center [1309, 342] width 98 height 29
click at [1261, 330] on textarea at bounding box center [1309, 342] width 98 height 27
click at [1261, 329] on textarea at bounding box center [1309, 342] width 98 height 27
click at [1278, 339] on textarea at bounding box center [1309, 342] width 98 height 27
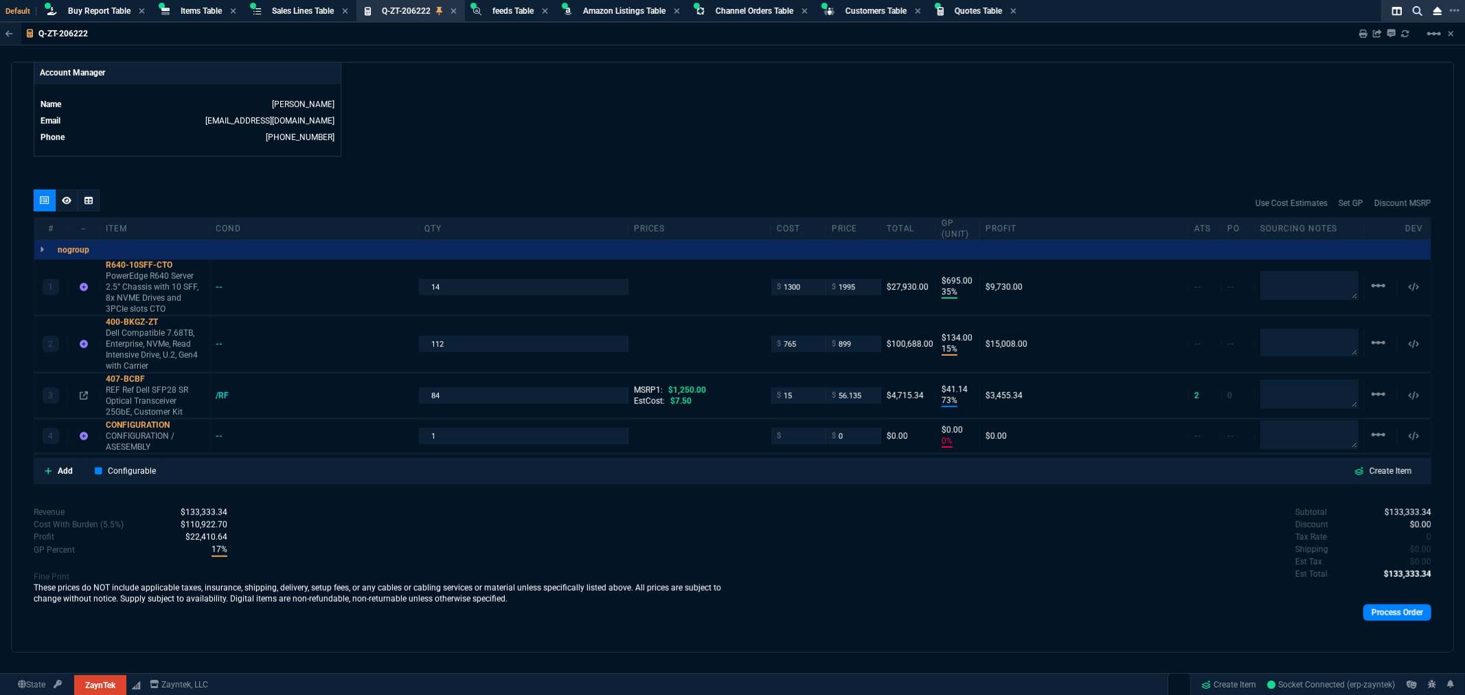
click at [388, 190] on div "Use Cost Estimates Set GP Discount MSRP" at bounding box center [733, 203] width 1398 height 27
click at [1288, 340] on textarea at bounding box center [1309, 342] width 98 height 29
type textarea "westside"
click at [1282, 284] on textarea at bounding box center [1309, 285] width 98 height 27
drag, startPoint x: 1302, startPoint y: 334, endPoint x: 1212, endPoint y: 330, distance: 89.4
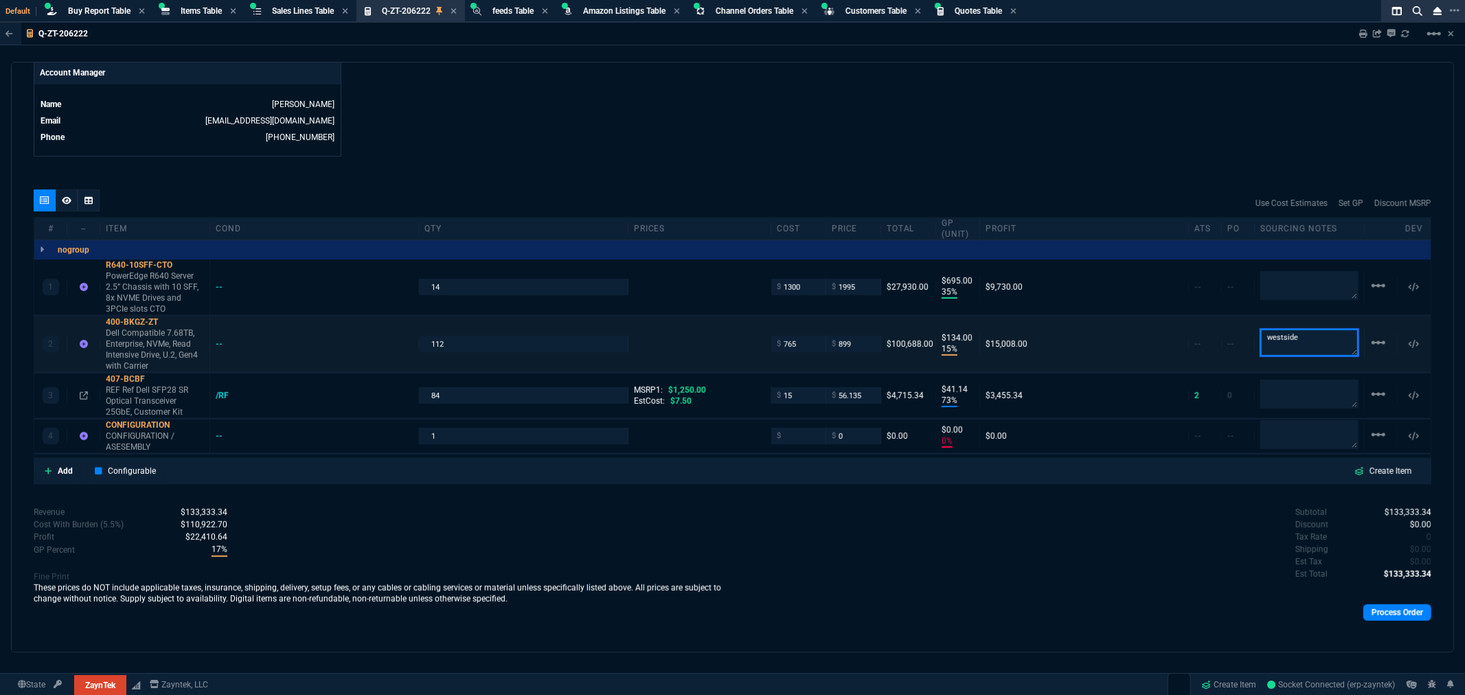
click at [1212, 330] on div "2 400-BKGZ-ZT Dell Compatible 7.68TB, Enterprise, NVMe, Read Intensive Drive, U…" at bounding box center [732, 345] width 1396 height 56
click at [1273, 386] on textarea at bounding box center [1309, 394] width 98 height 27
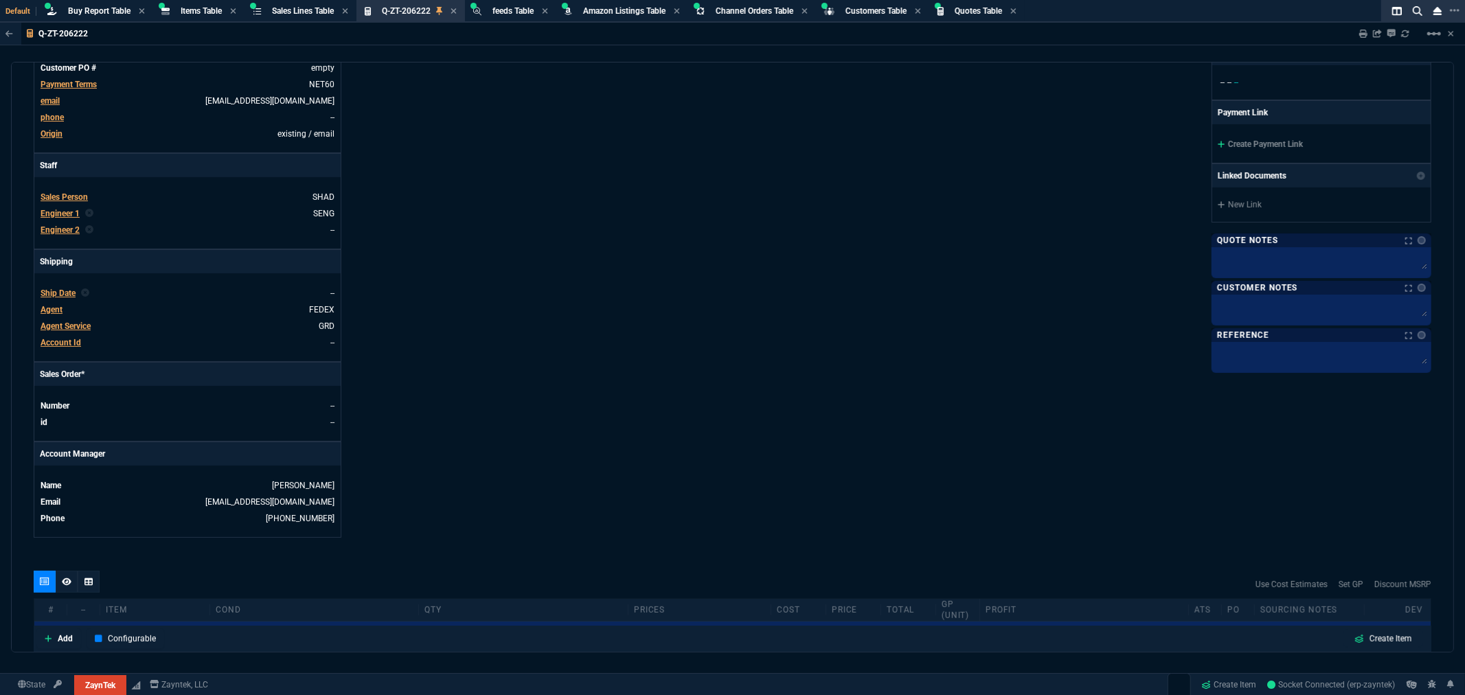
scroll to position [0, 0]
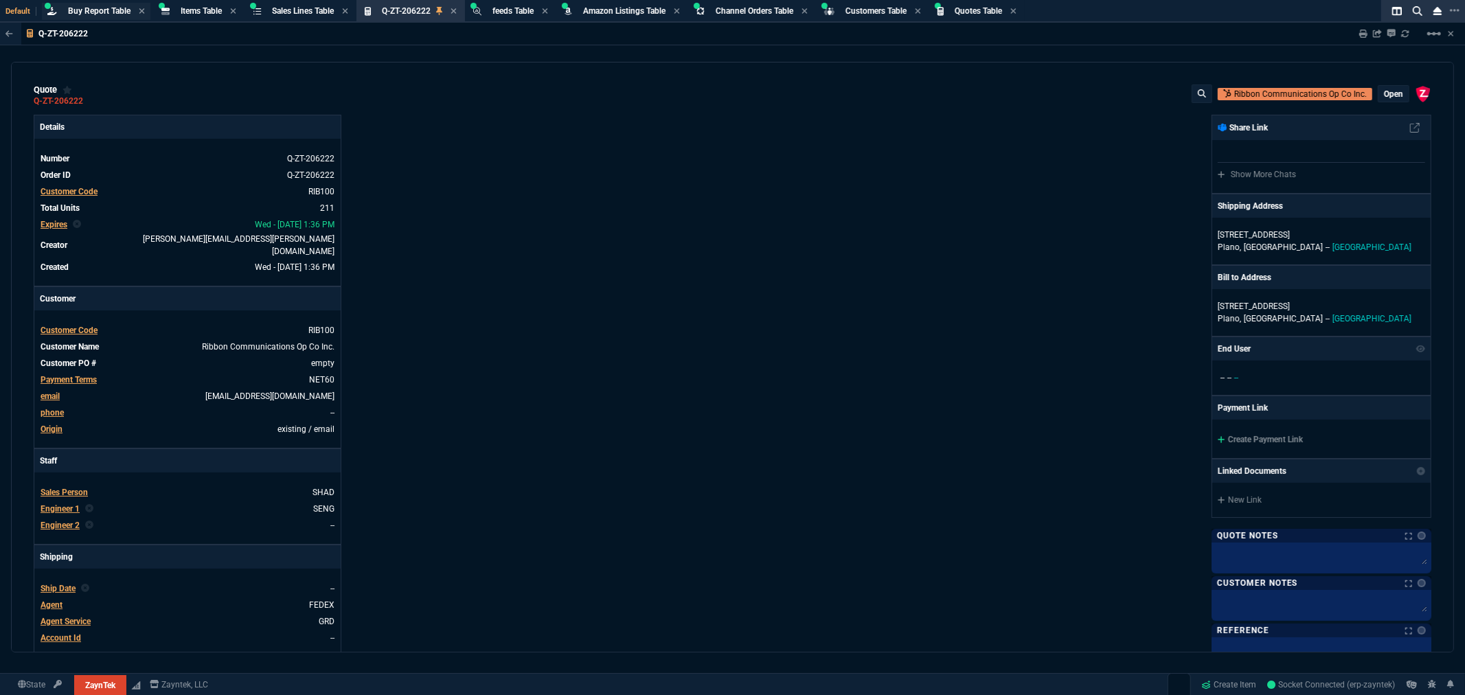
click at [90, 9] on span "Buy Report Table" at bounding box center [99, 11] width 63 height 10
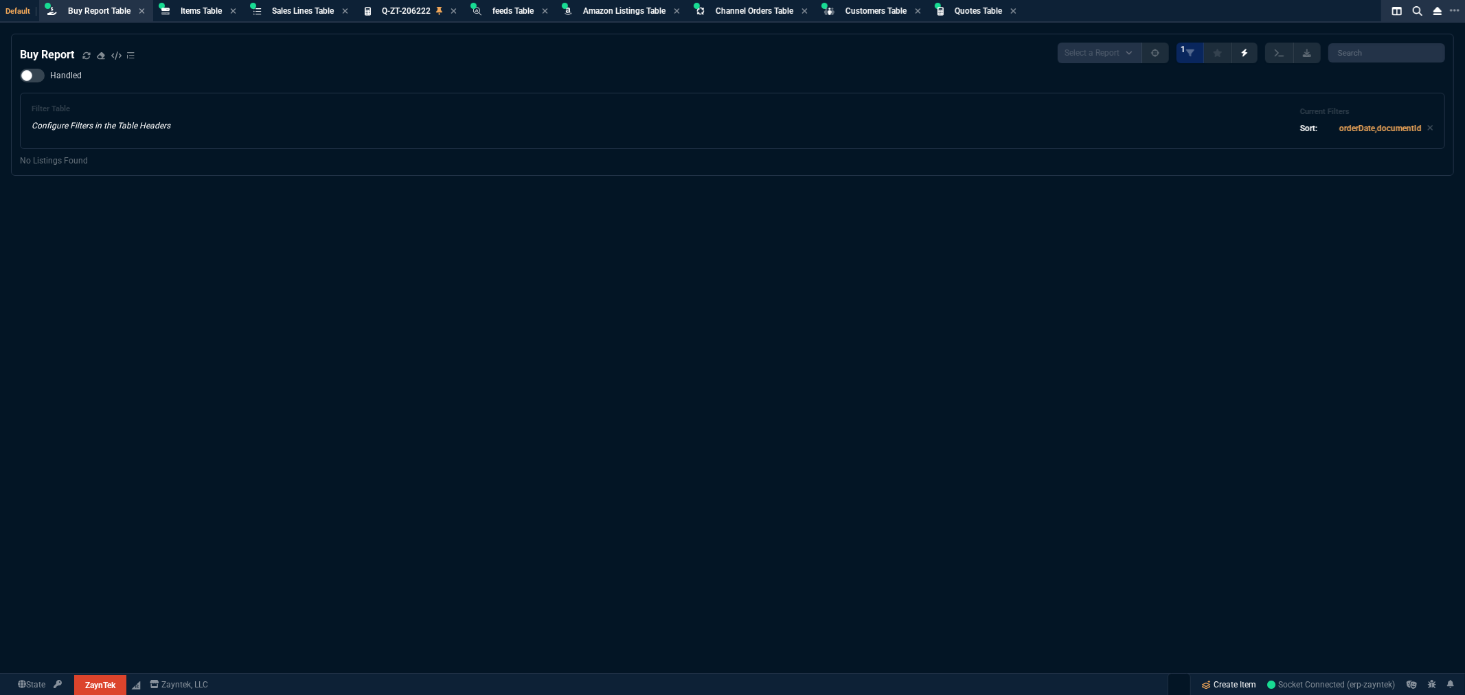
click at [1225, 689] on link "Create Item" at bounding box center [1230, 685] width 66 height 21
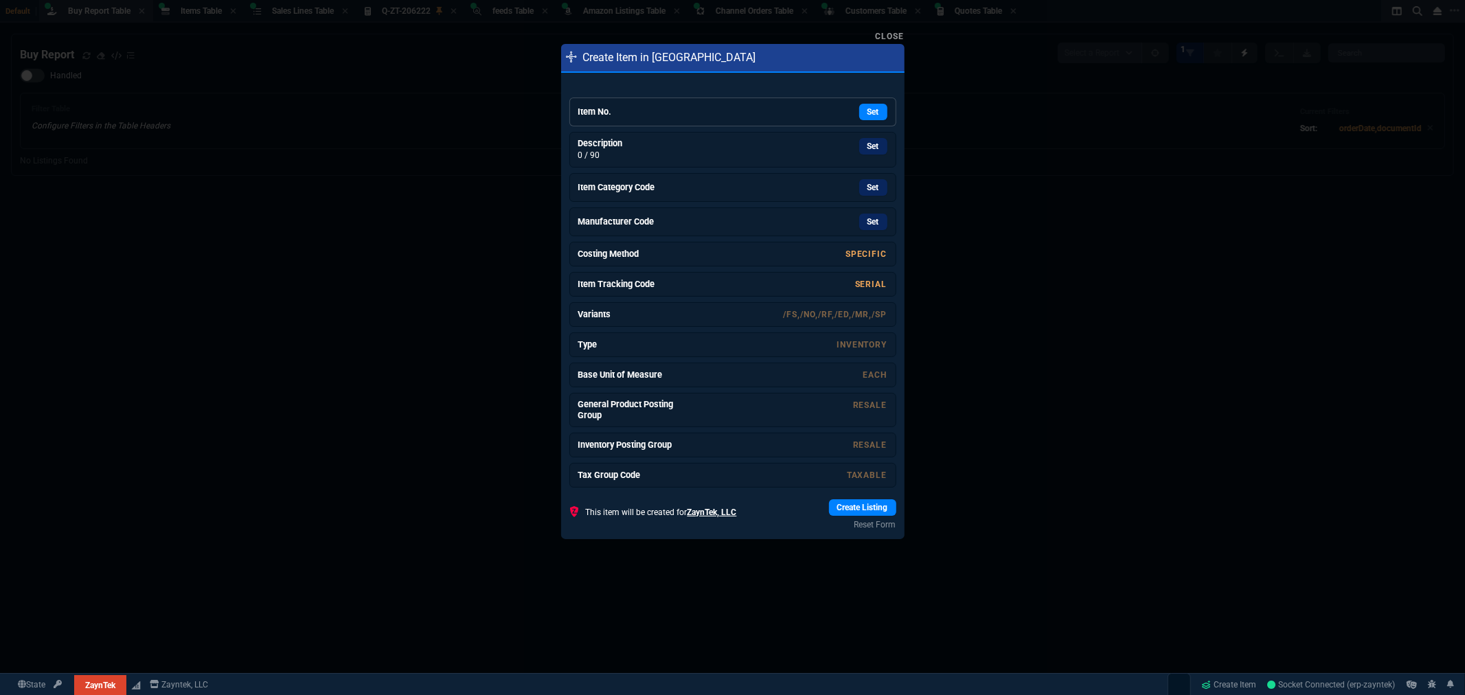
click at [736, 111] on div "Set" at bounding box center [784, 112] width 206 height 16
drag, startPoint x: 859, startPoint y: 138, endPoint x: 811, endPoint y: 100, distance: 60.6
click at [859, 138] on link "Set" at bounding box center [873, 142] width 28 height 16
click at [859, 183] on link "Set" at bounding box center [873, 185] width 28 height 16
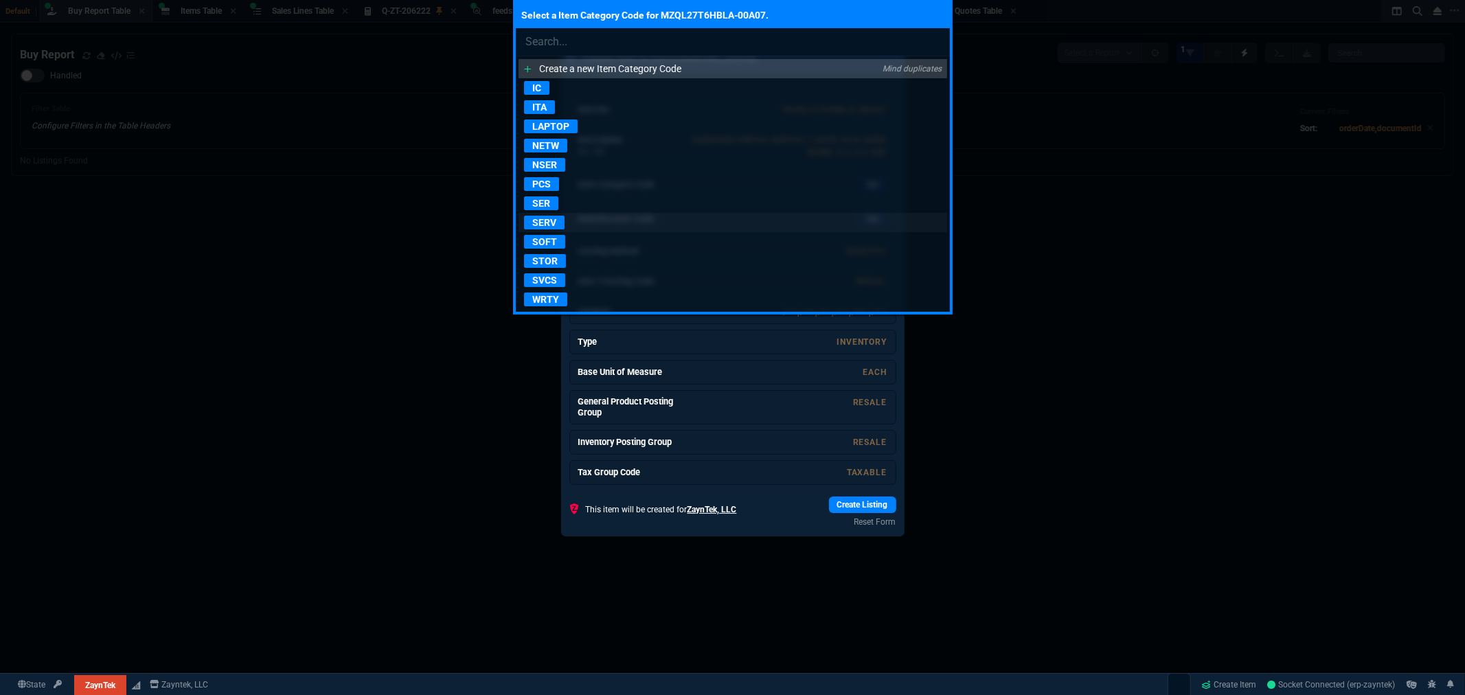
click at [544, 222] on p "SERV" at bounding box center [544, 223] width 41 height 14
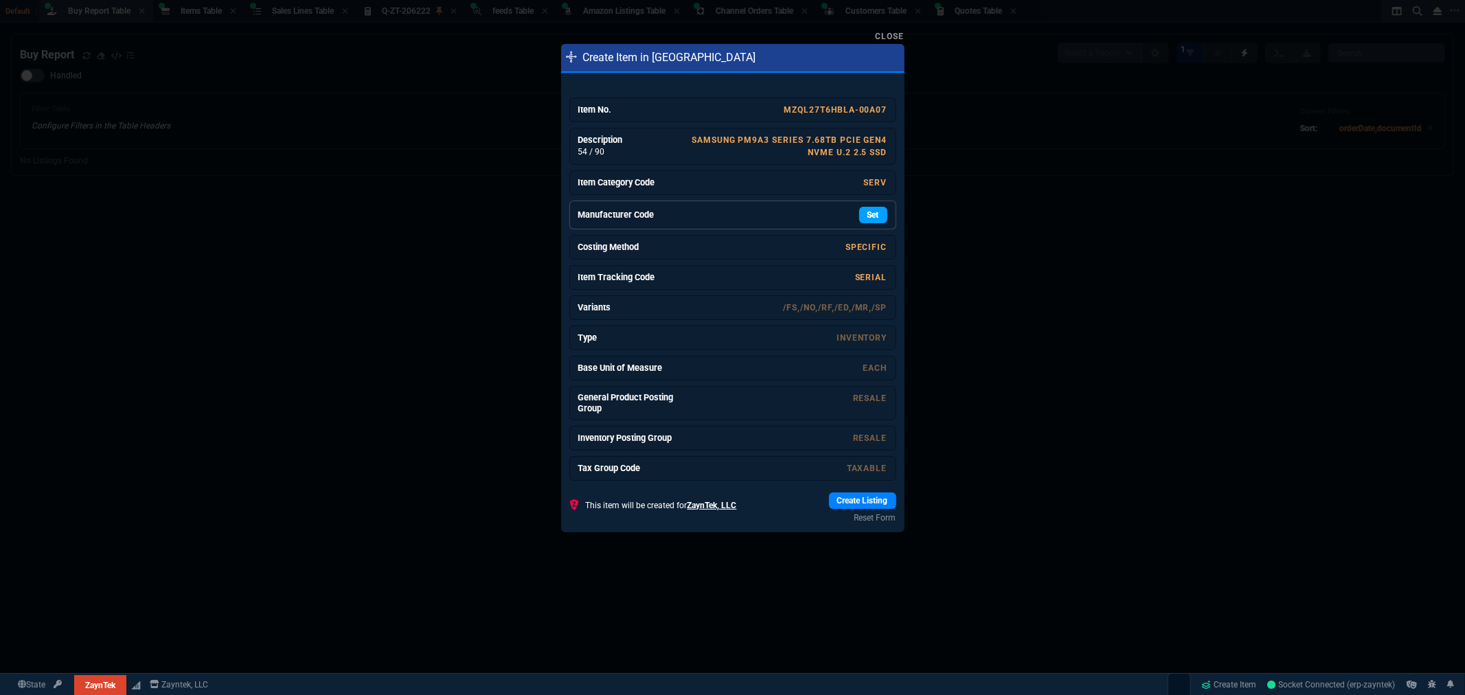
click at [861, 214] on link "Set" at bounding box center [873, 215] width 28 height 16
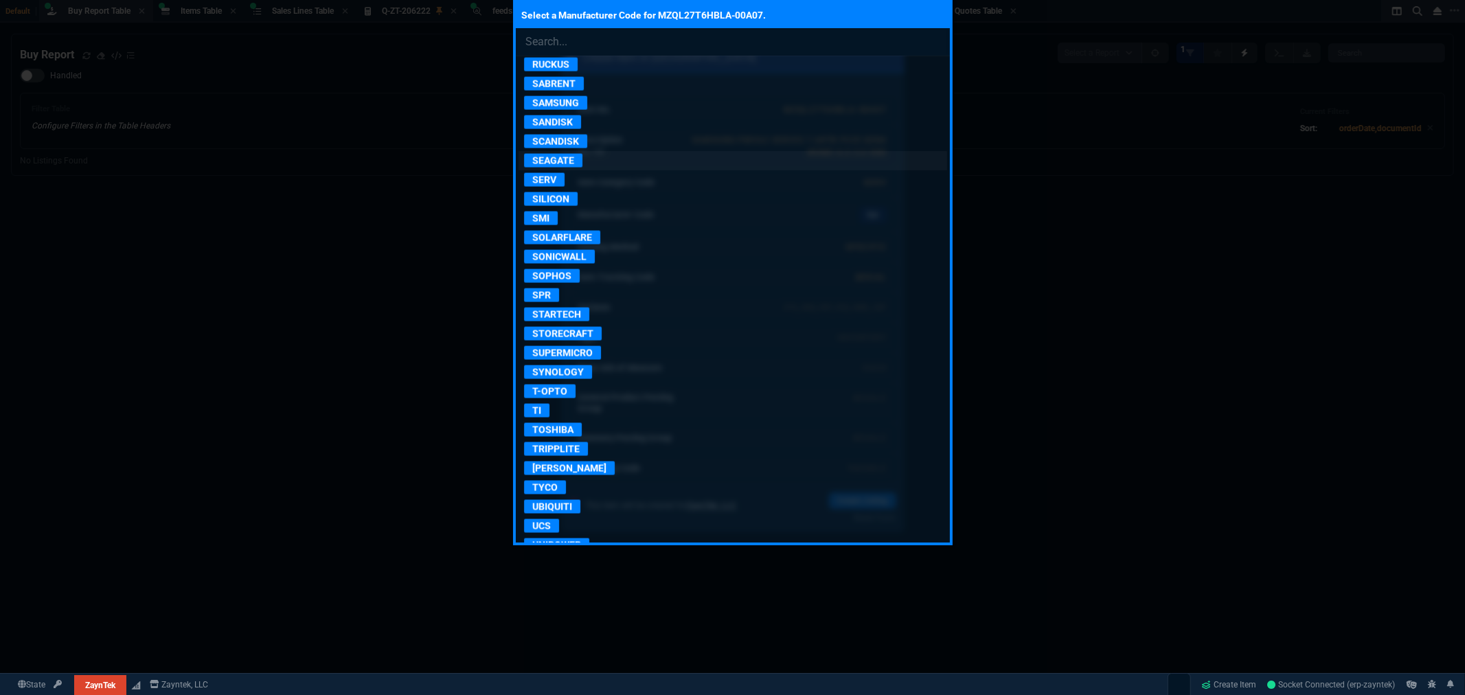
scroll to position [1755, 0]
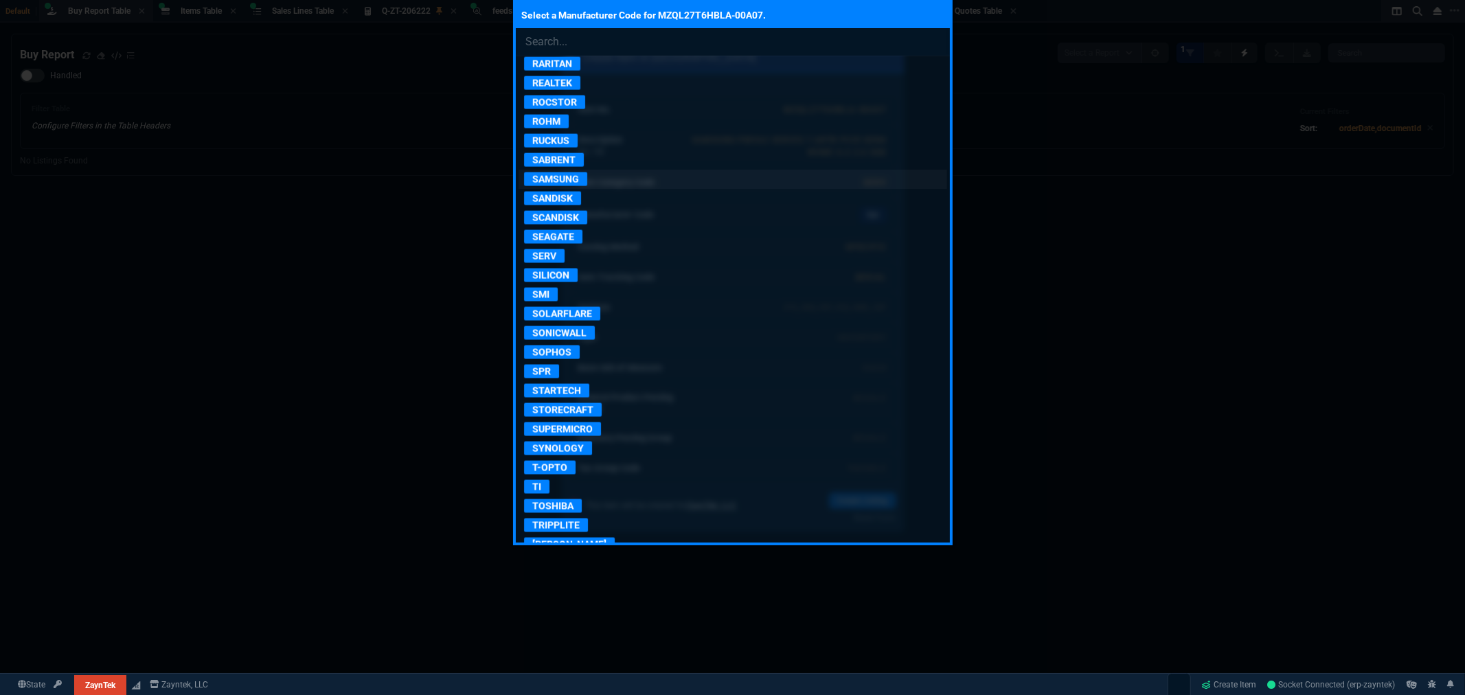
click at [564, 186] on p "SAMSUNG" at bounding box center [555, 179] width 63 height 14
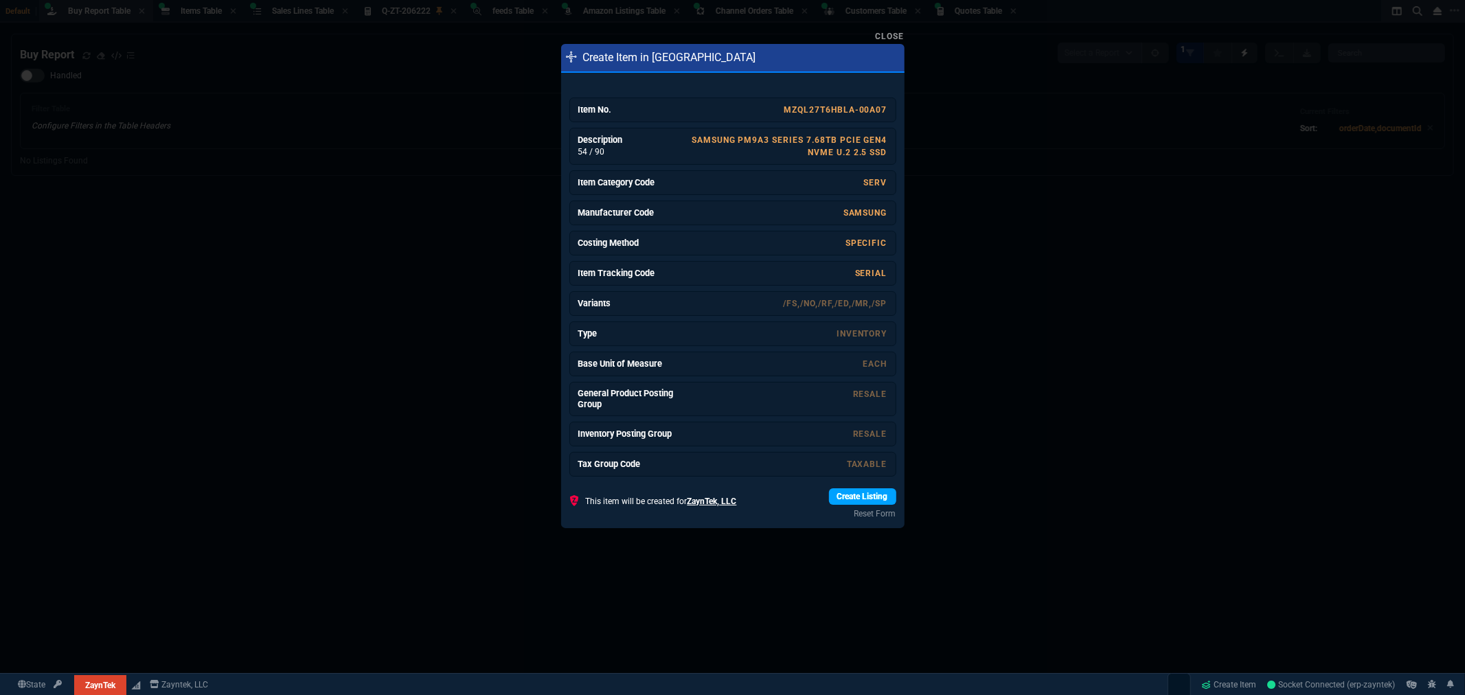
click at [879, 495] on link "Create Listing" at bounding box center [862, 496] width 67 height 16
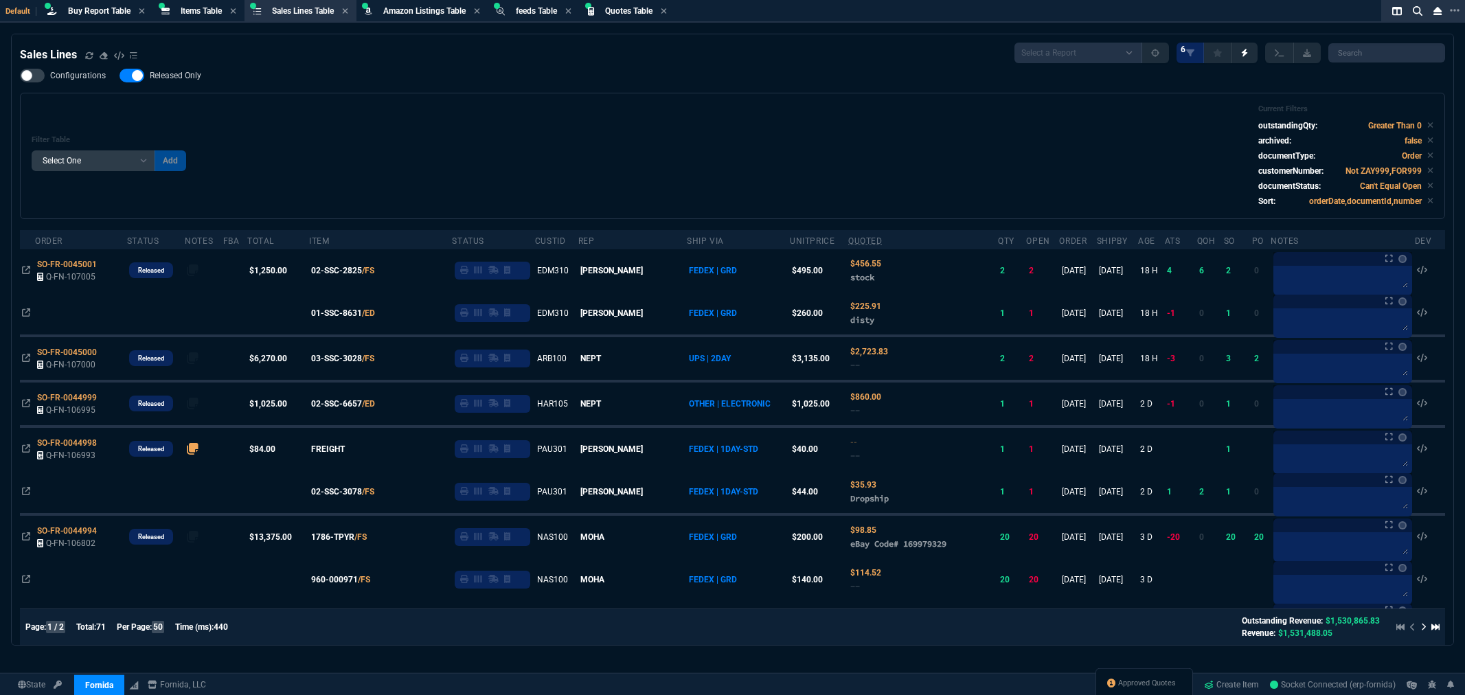
select select "8: NEPT"
select select
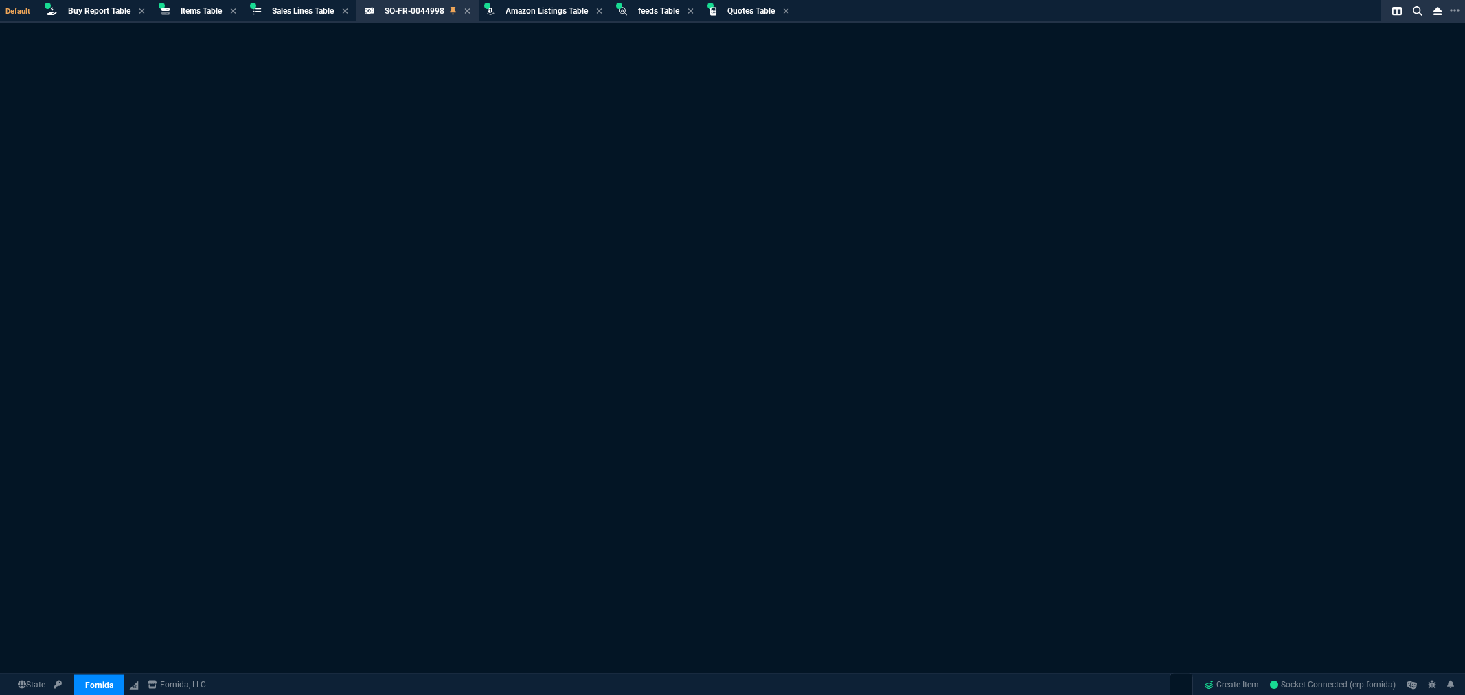
select select "8: NEPT"
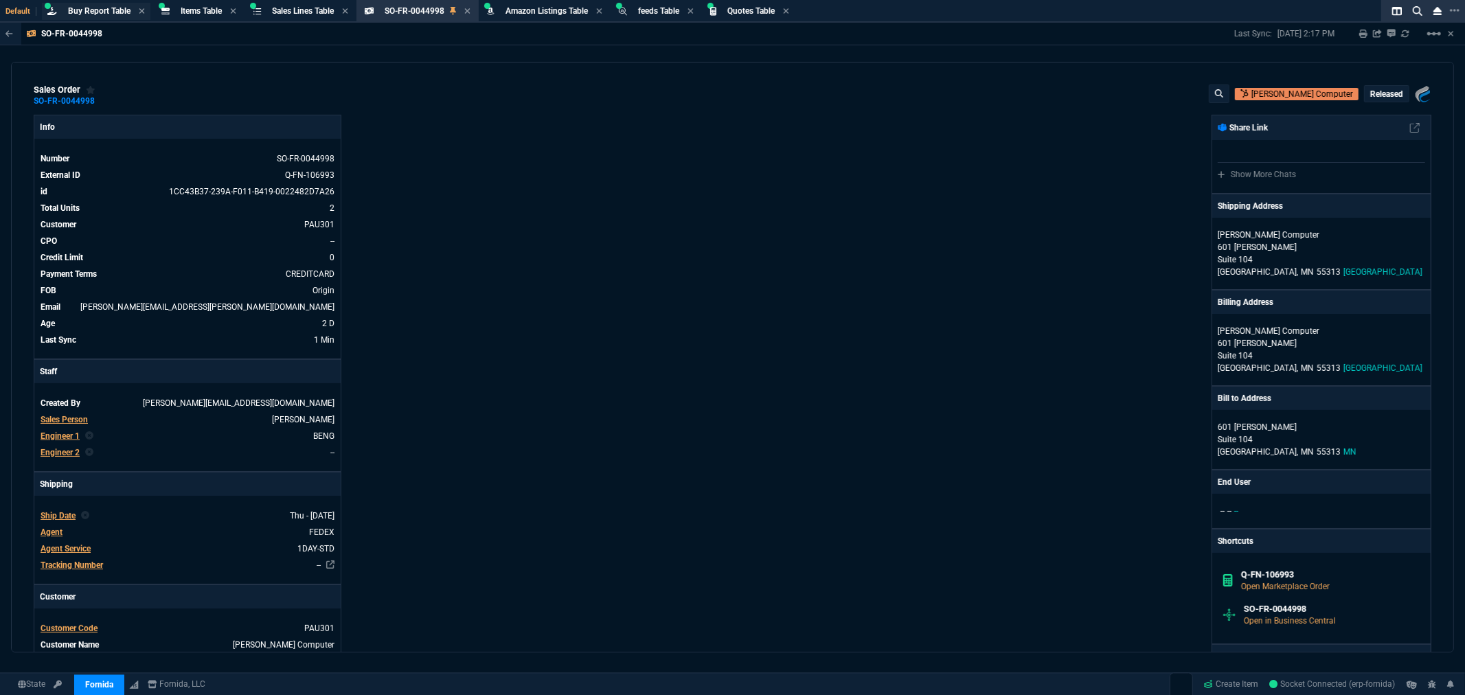
click at [83, 10] on span "Buy Report Table" at bounding box center [99, 11] width 63 height 10
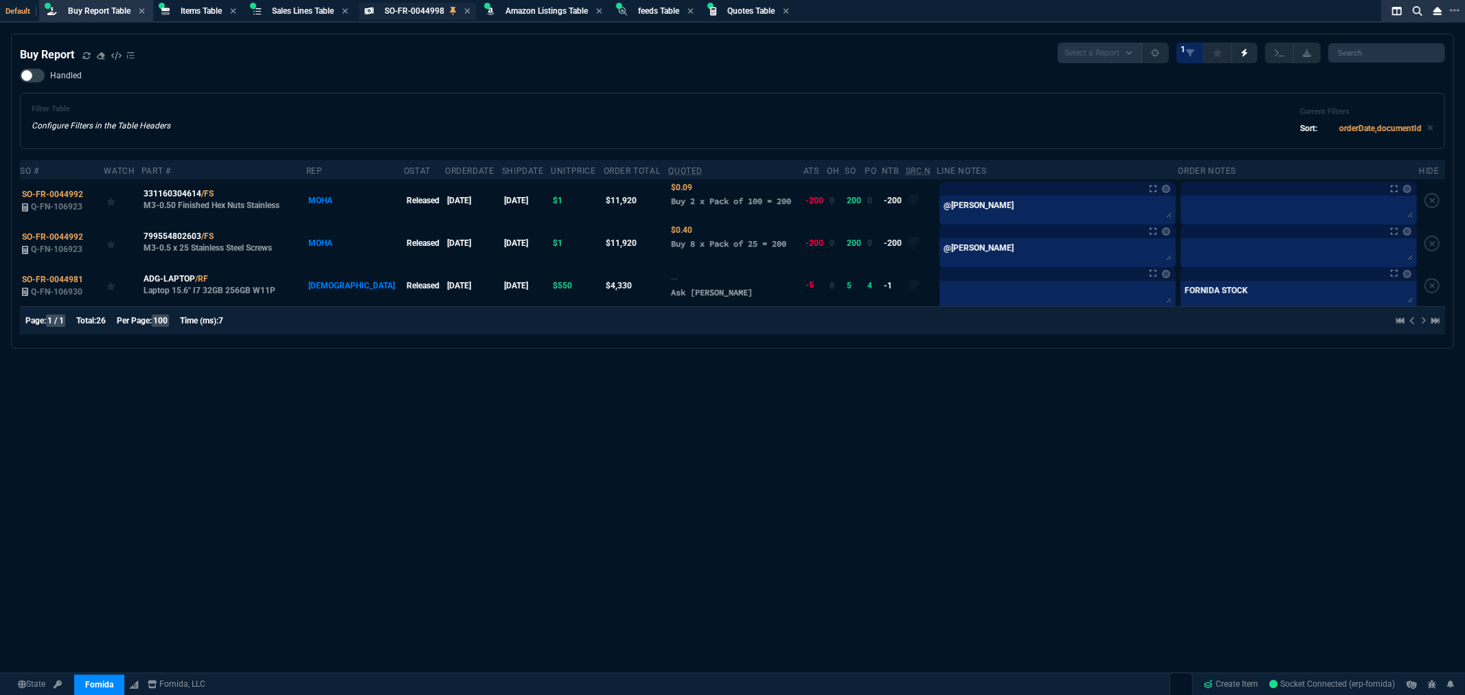
click at [427, 8] on span "SO-FR-0044998" at bounding box center [415, 11] width 60 height 10
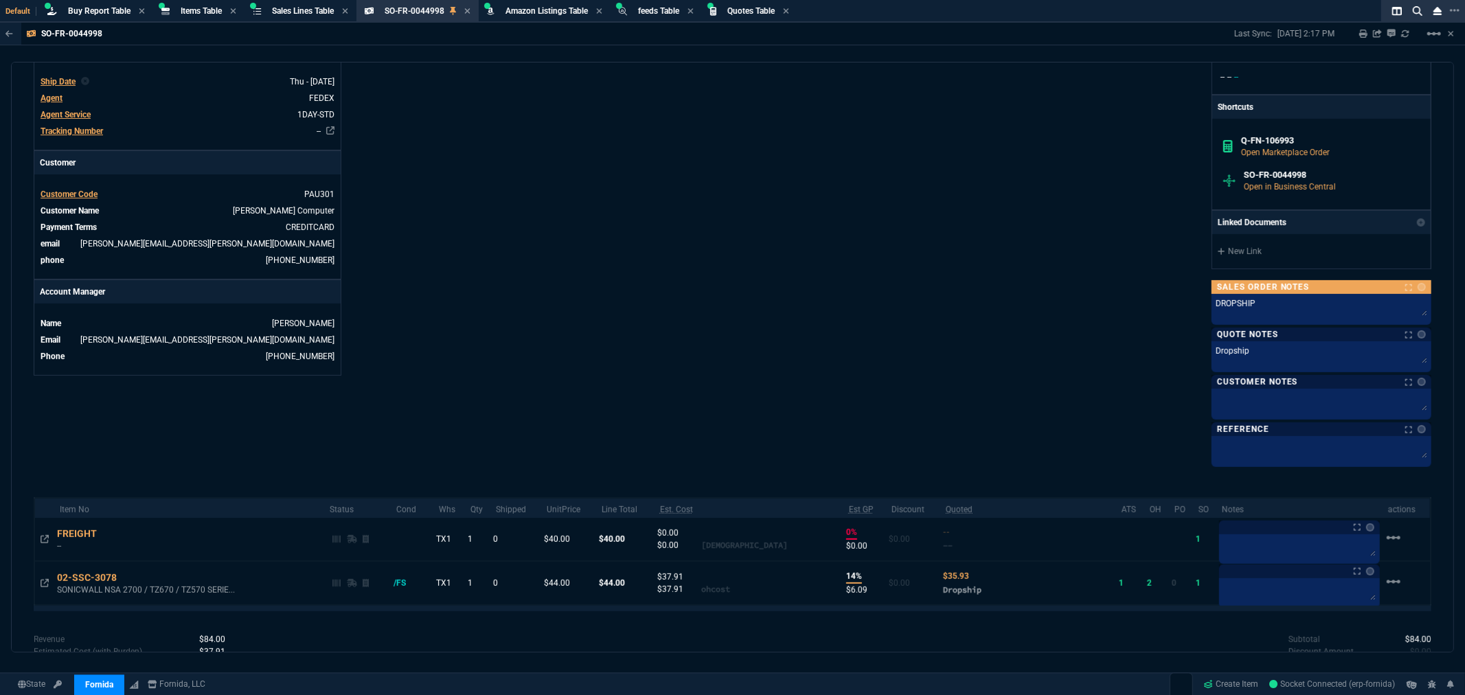
scroll to position [523, 0]
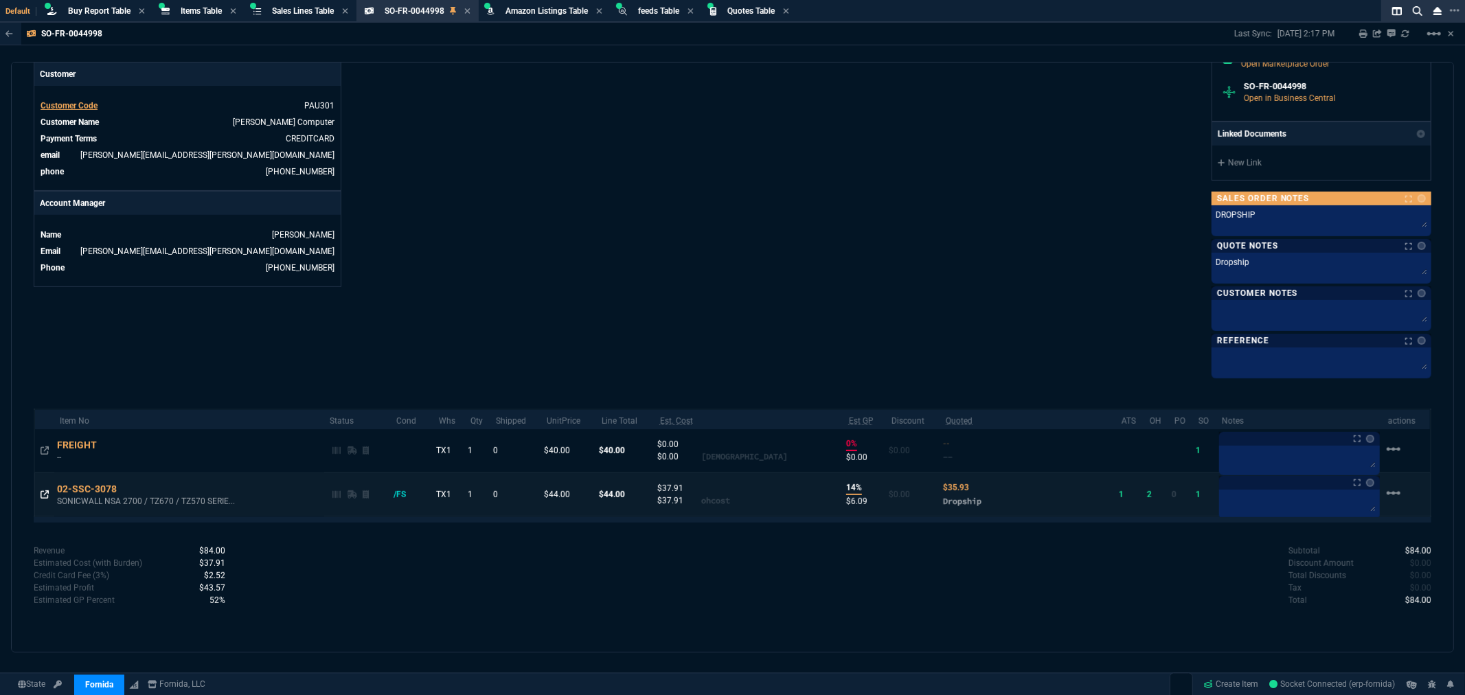
click at [43, 497] on icon at bounding box center [45, 494] width 8 height 8
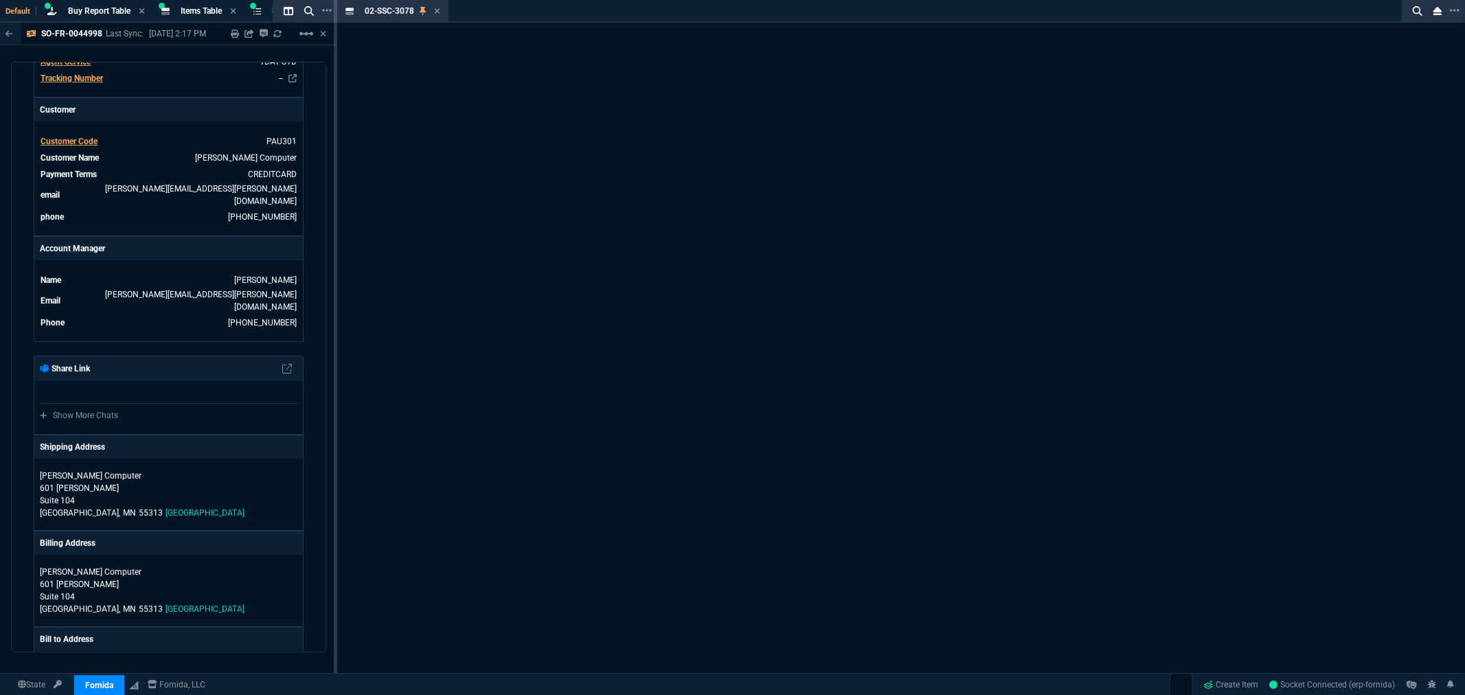
scroll to position [543, 0]
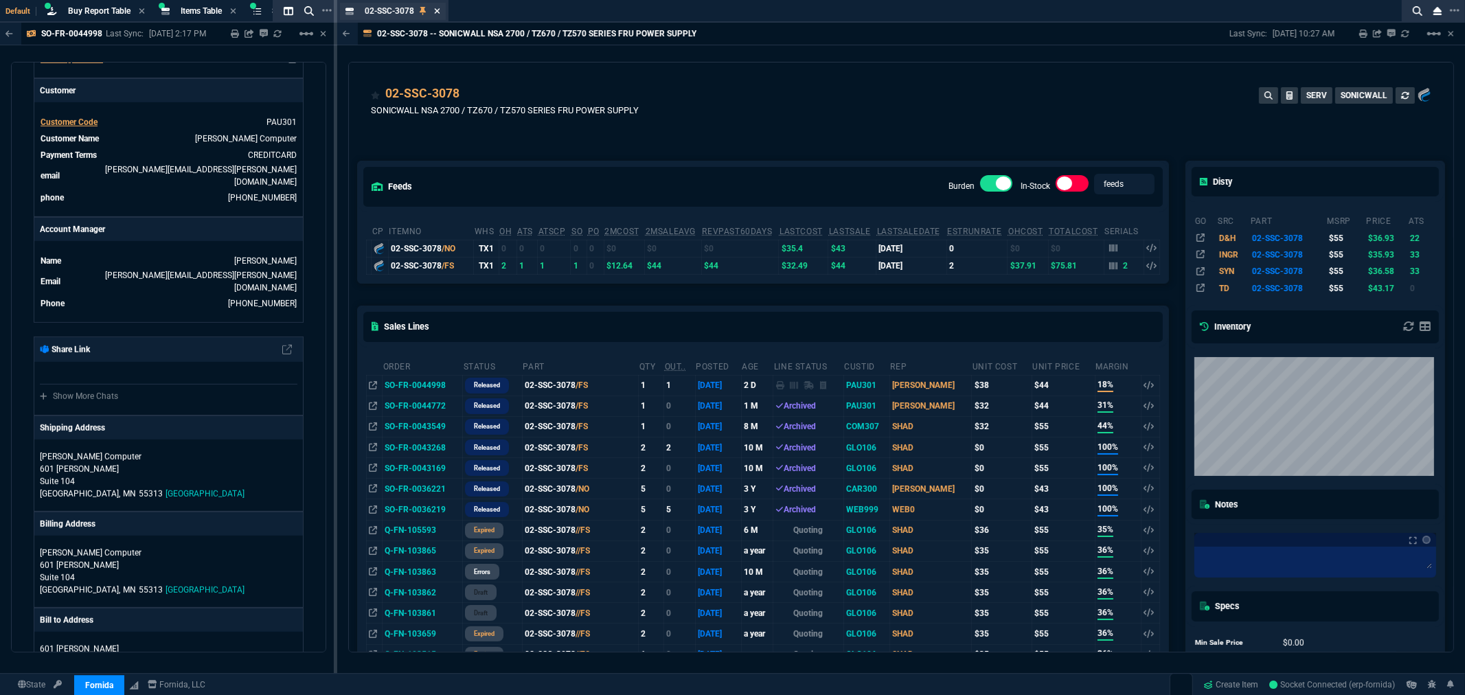
click at [434, 8] on icon at bounding box center [437, 11] width 6 height 8
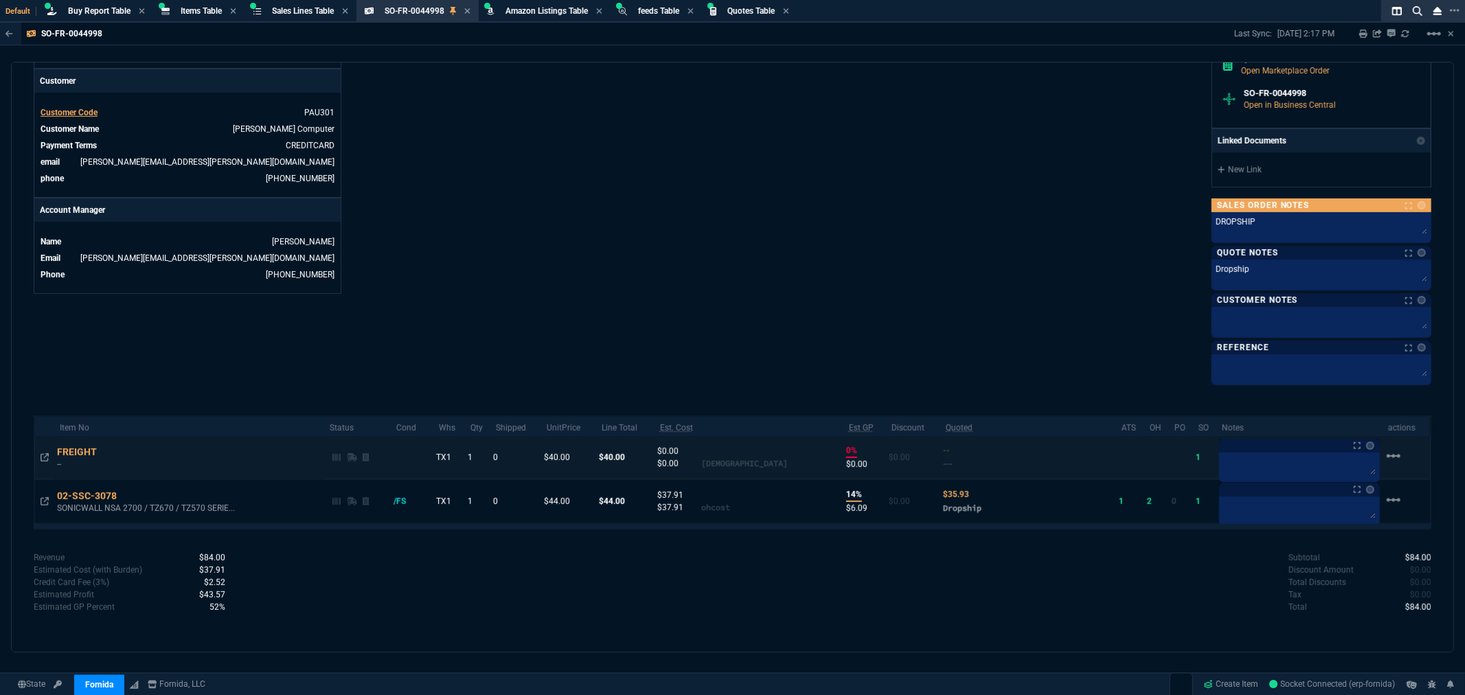
scroll to position [523, 0]
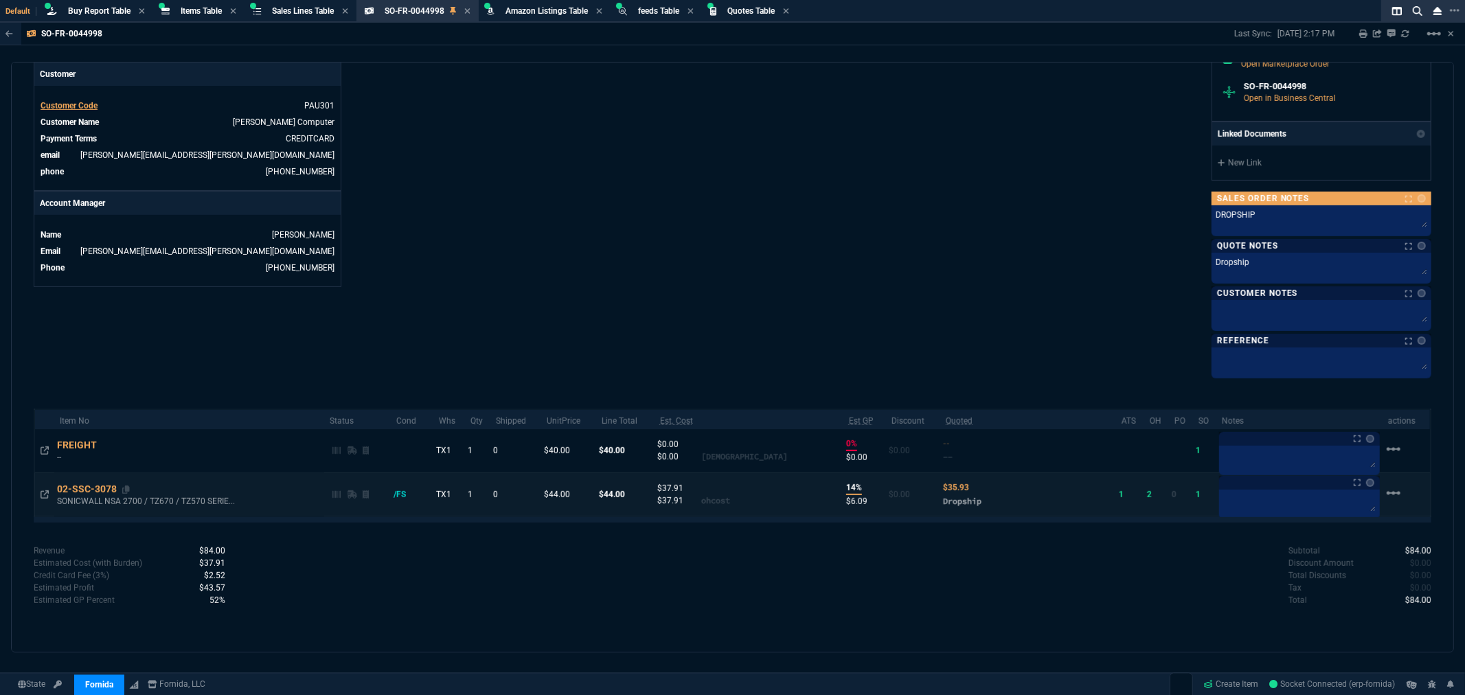
click at [80, 488] on div "02-SSC-3078" at bounding box center [93, 489] width 73 height 14
click at [45, 497] on icon at bounding box center [45, 494] width 8 height 8
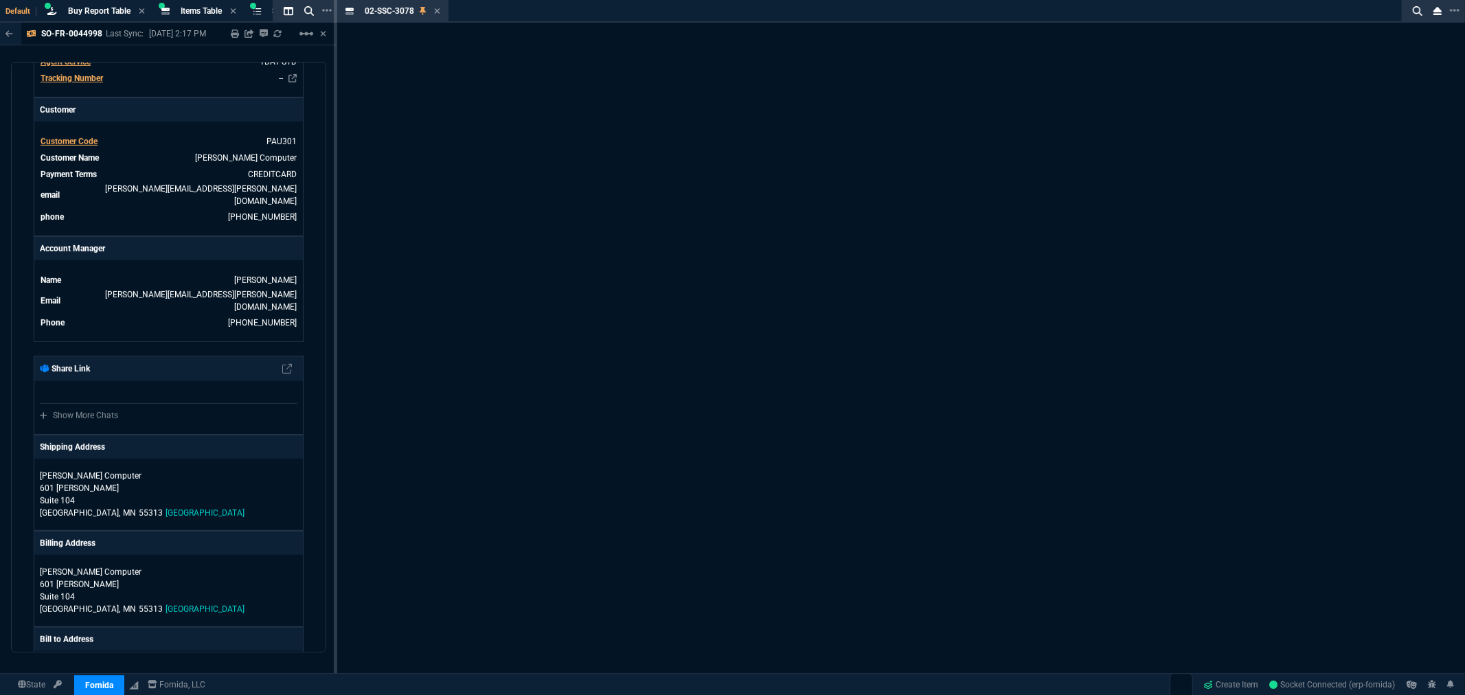
scroll to position [543, 0]
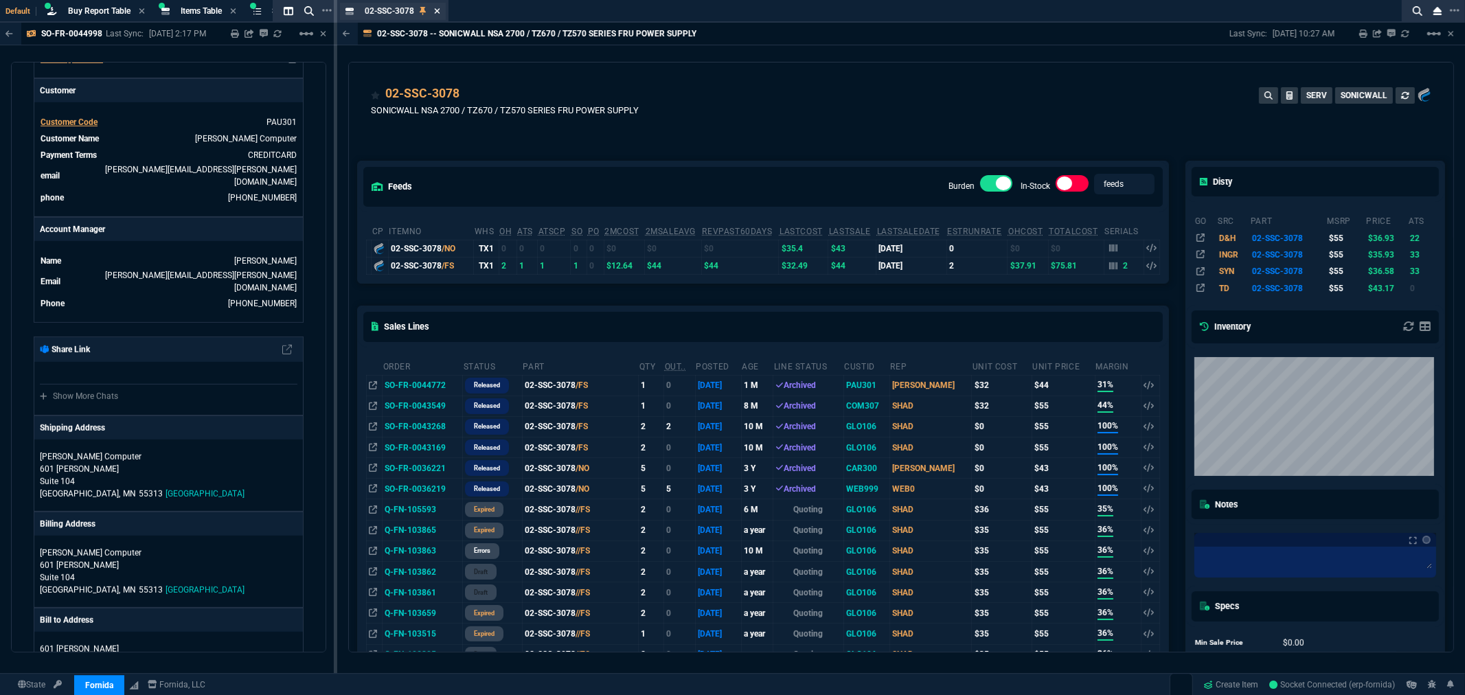
click at [438, 9] on icon at bounding box center [437, 11] width 6 height 8
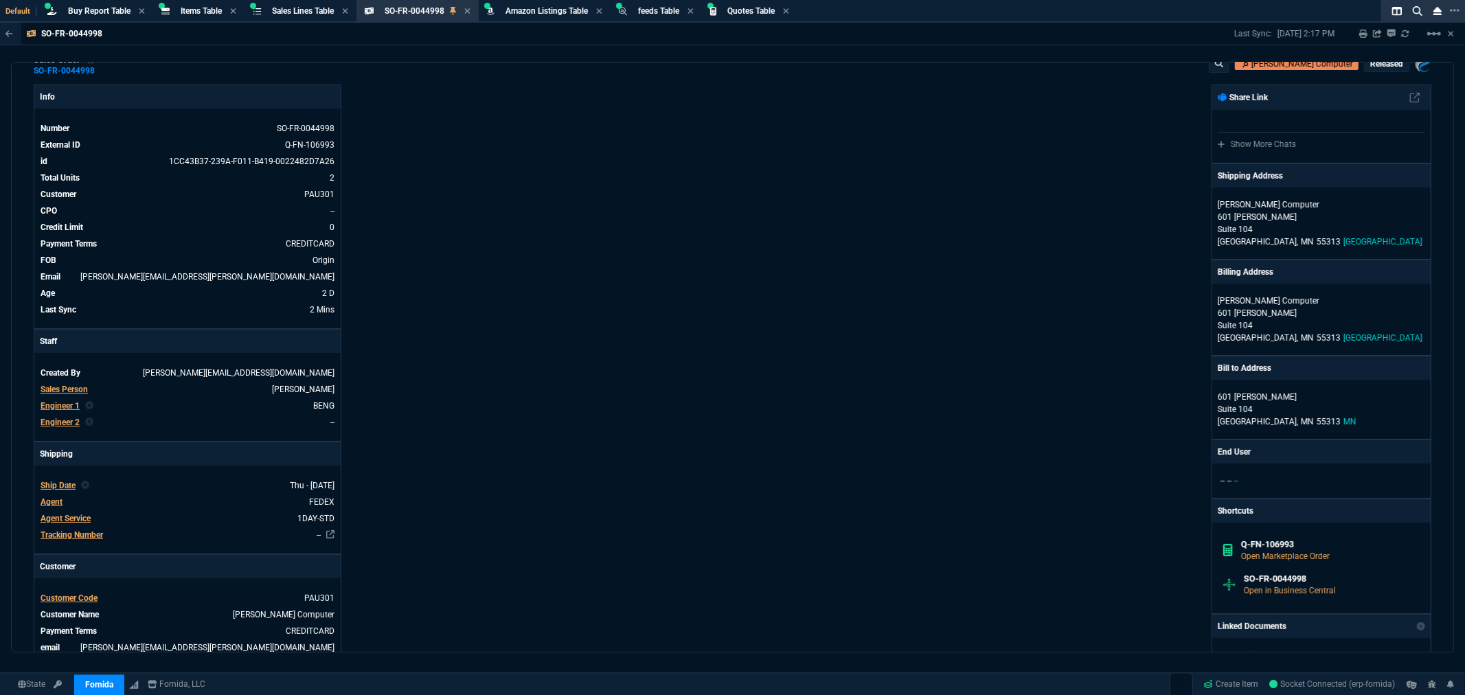
scroll to position [0, 0]
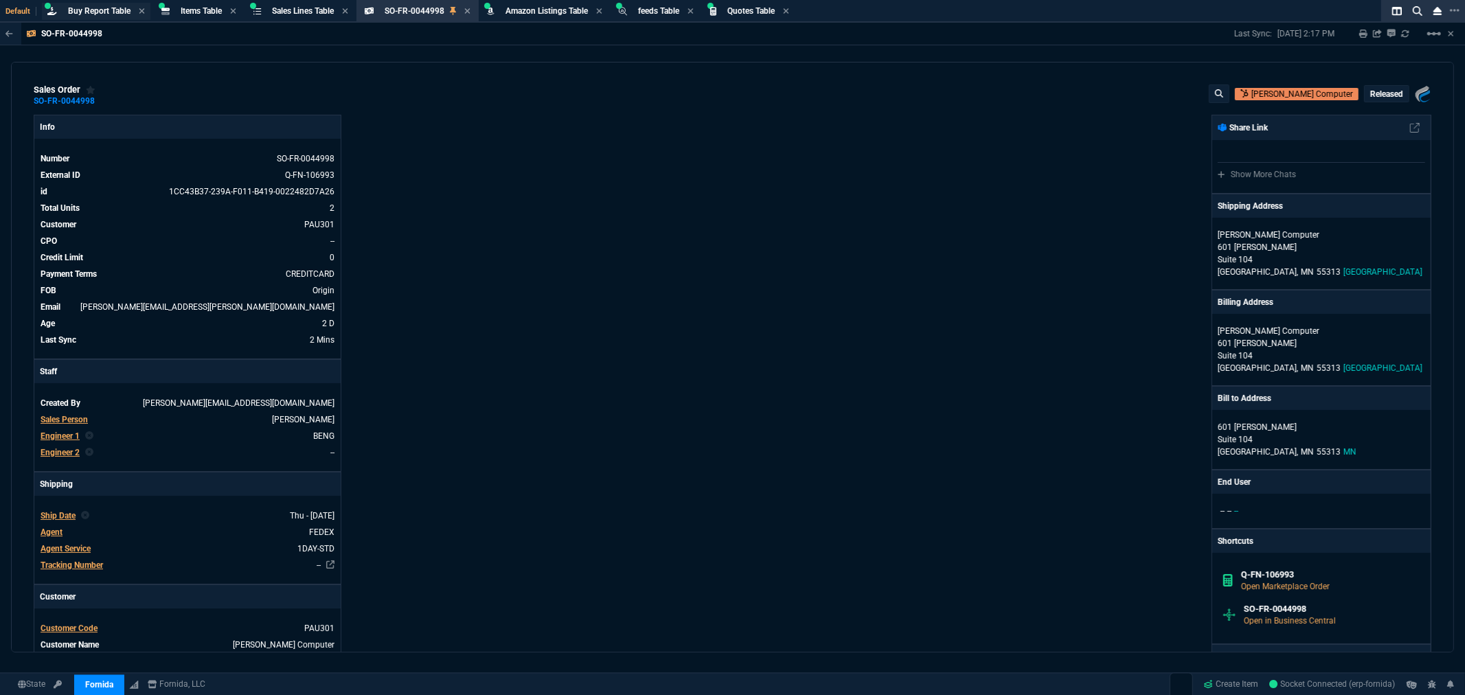
click at [107, 11] on span "Buy Report Table" at bounding box center [99, 11] width 63 height 10
